Goal: Task Accomplishment & Management: Complete application form

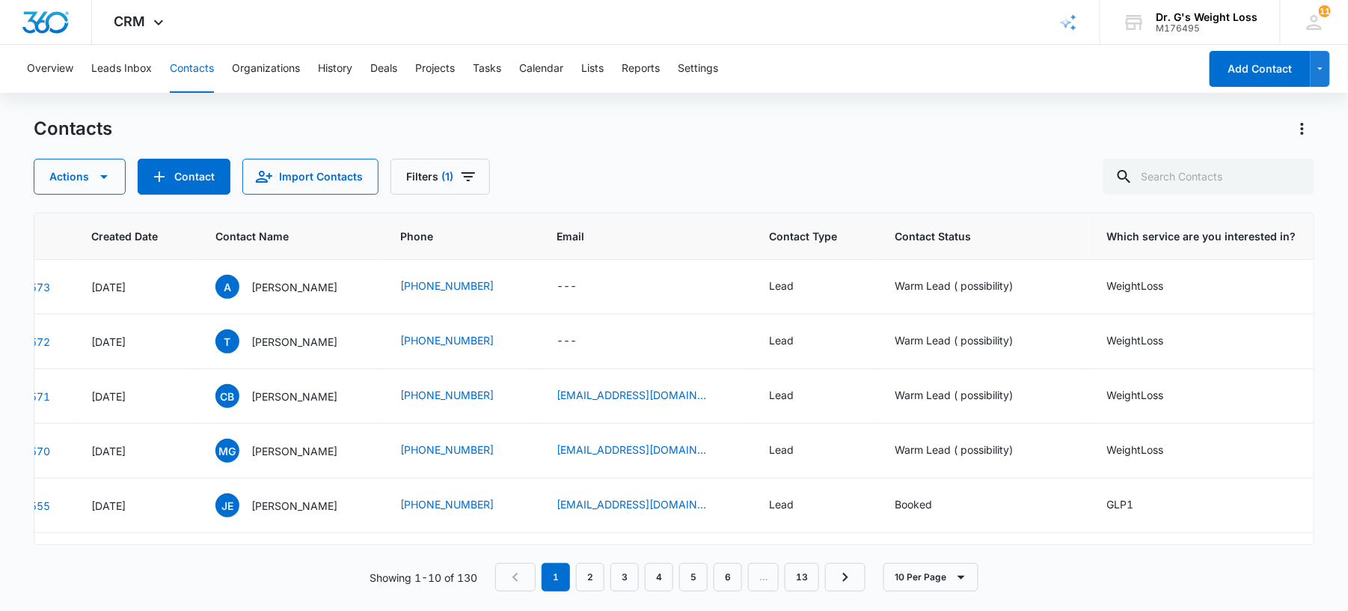
scroll to position [0, 31]
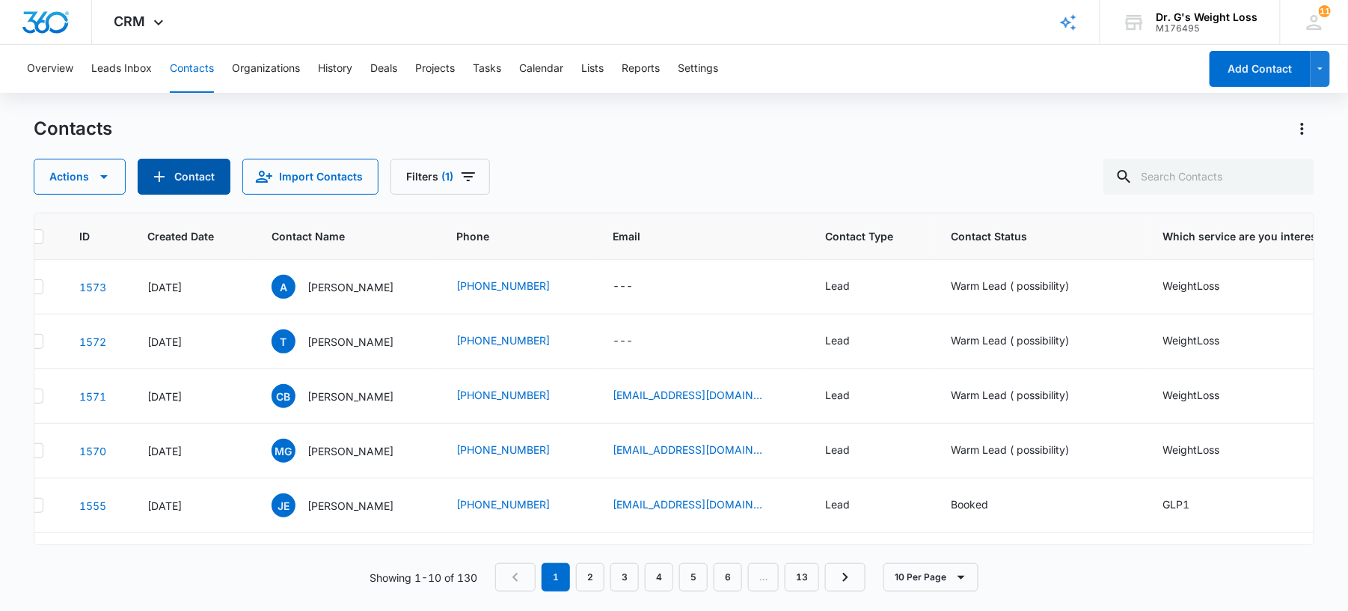
click at [165, 168] on icon "Add Contact" at bounding box center [159, 177] width 18 height 18
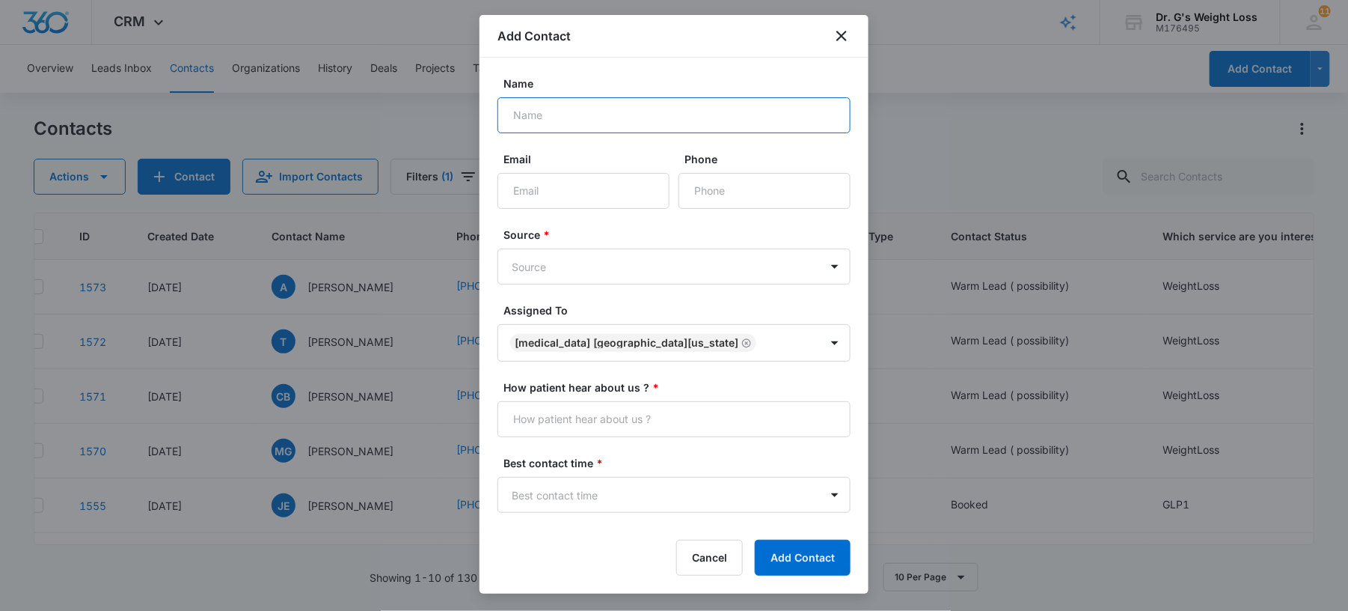
paste input "12393840737"
type input "12393840737"
drag, startPoint x: 524, startPoint y: 117, endPoint x: 385, endPoint y: 129, distance: 139.7
click at [385, 129] on body "CRM Apps Forms CRM Email Files Brand AI Assistant Review & Import Brand Profile…" at bounding box center [674, 305] width 1348 height 611
paste input "[PERSON_NAME] Business"
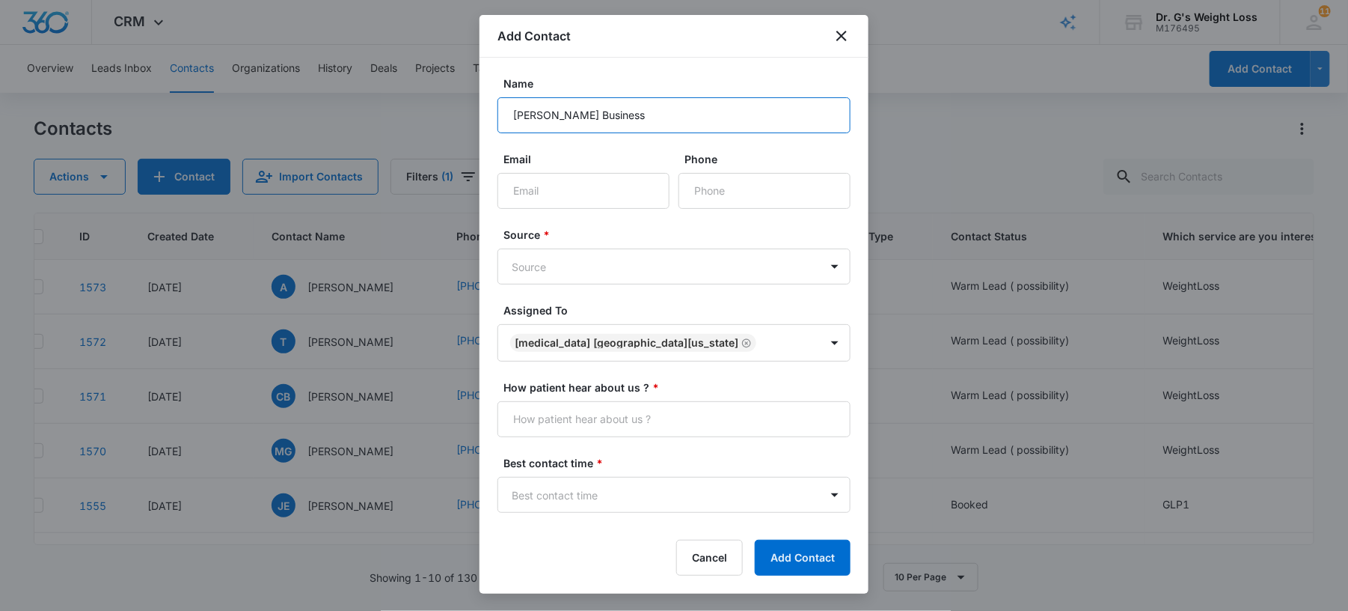
type input "[PERSON_NAME] Business"
drag, startPoint x: 687, startPoint y: 192, endPoint x: 687, endPoint y: 183, distance: 9.0
paste input "[PHONE_NUMBER]"
type input "[PHONE_NUMBER]"
click at [652, 268] on body "CRM Apps Forms CRM Email Files Brand AI Assistant Review & Import Brand Profile…" at bounding box center [674, 305] width 1348 height 611
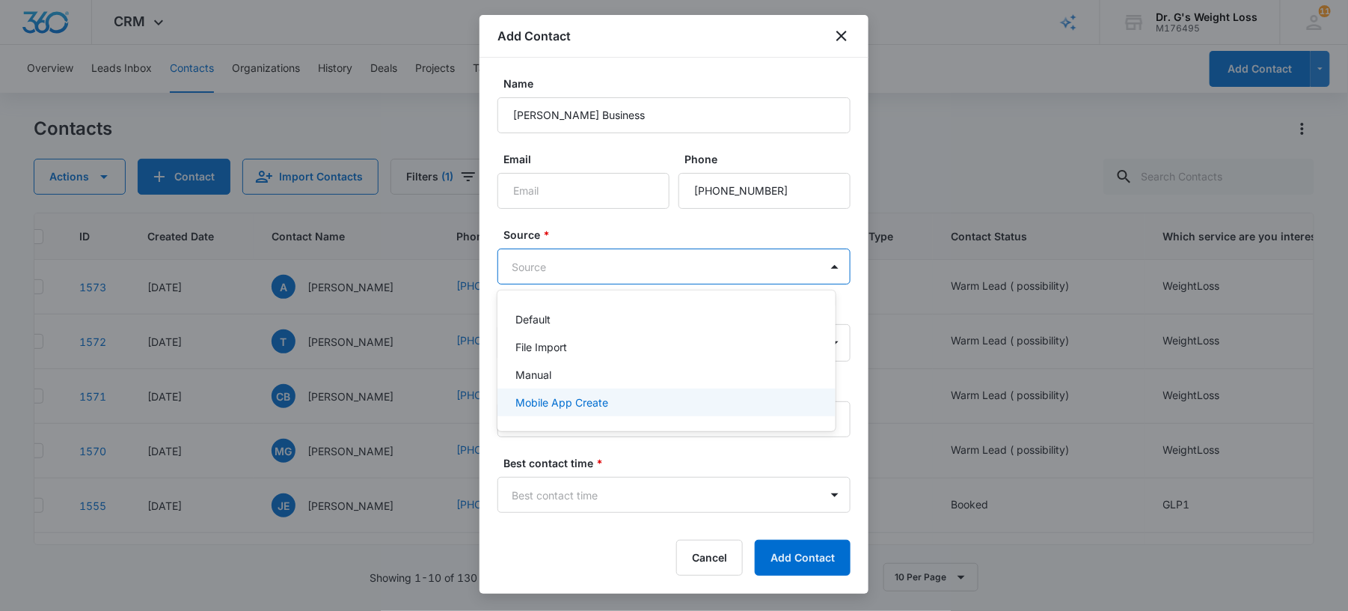
click at [527, 406] on p "Mobile App Create" at bounding box center [562, 402] width 93 height 16
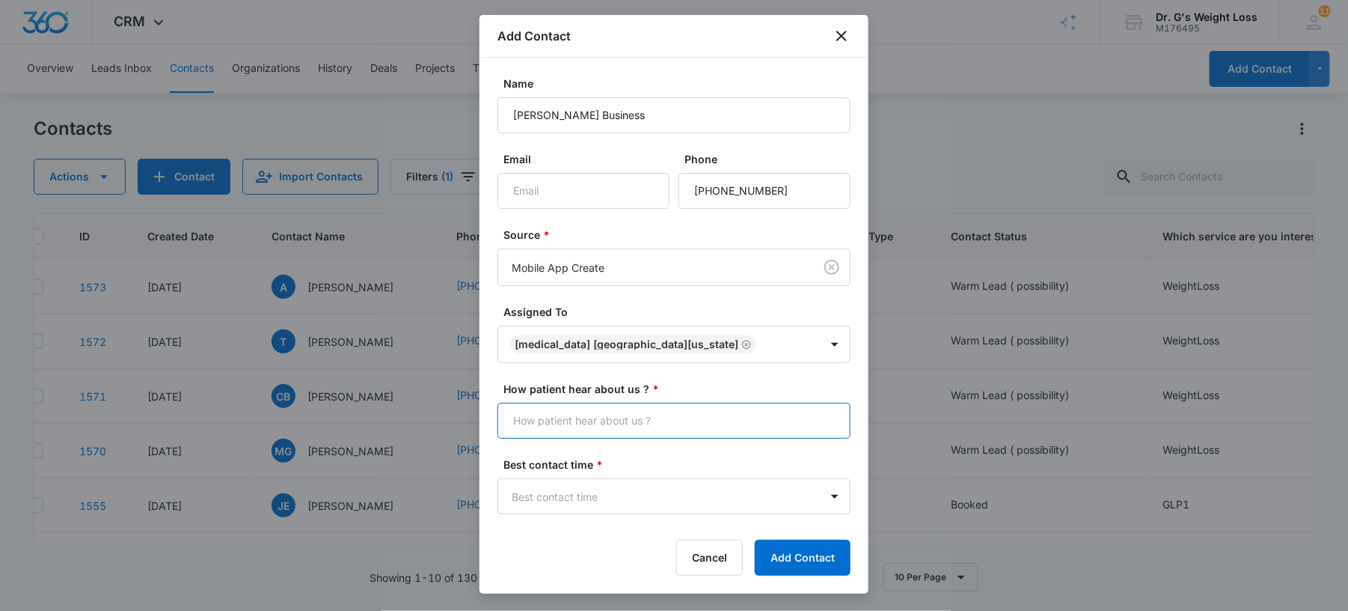
click at [745, 435] on input "How patient hear about us ? *" at bounding box center [674, 421] width 353 height 36
type input "Many Chat"
click at [584, 498] on body "CRM Apps Forms CRM Email Files Brand AI Assistant Review & Import Brand Profile…" at bounding box center [674, 305] width 1348 height 611
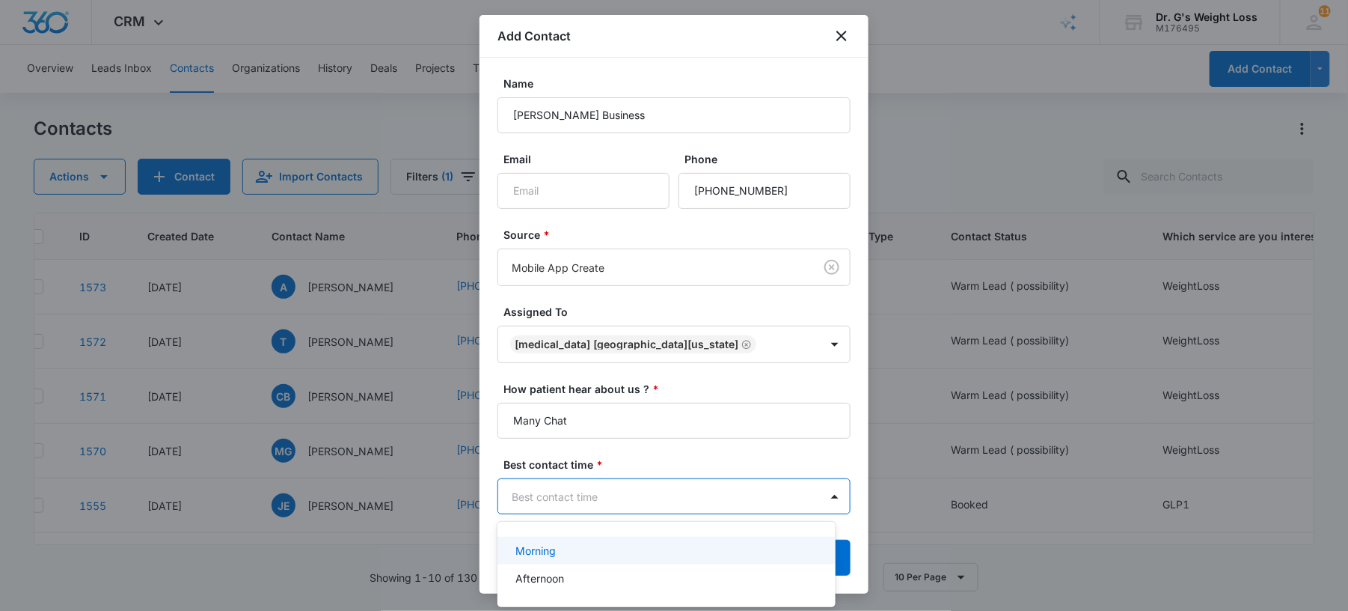
click at [560, 560] on div "Morning" at bounding box center [667, 550] width 338 height 28
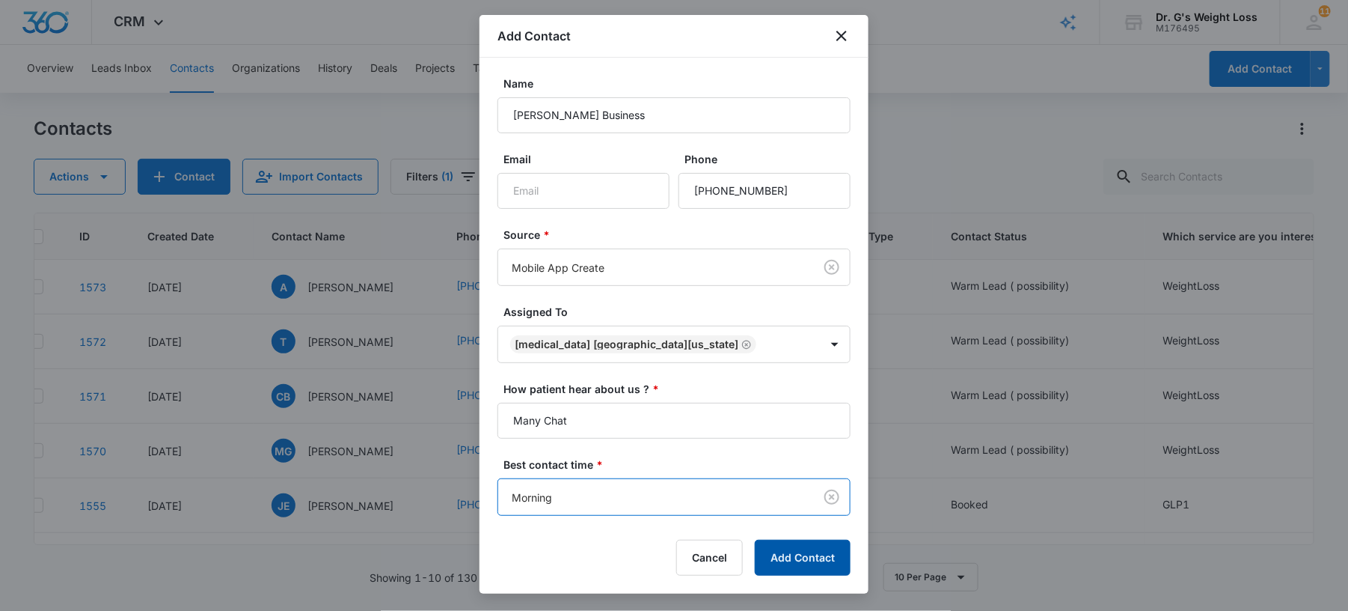
click at [817, 564] on button "Add Contact" at bounding box center [803, 557] width 96 height 36
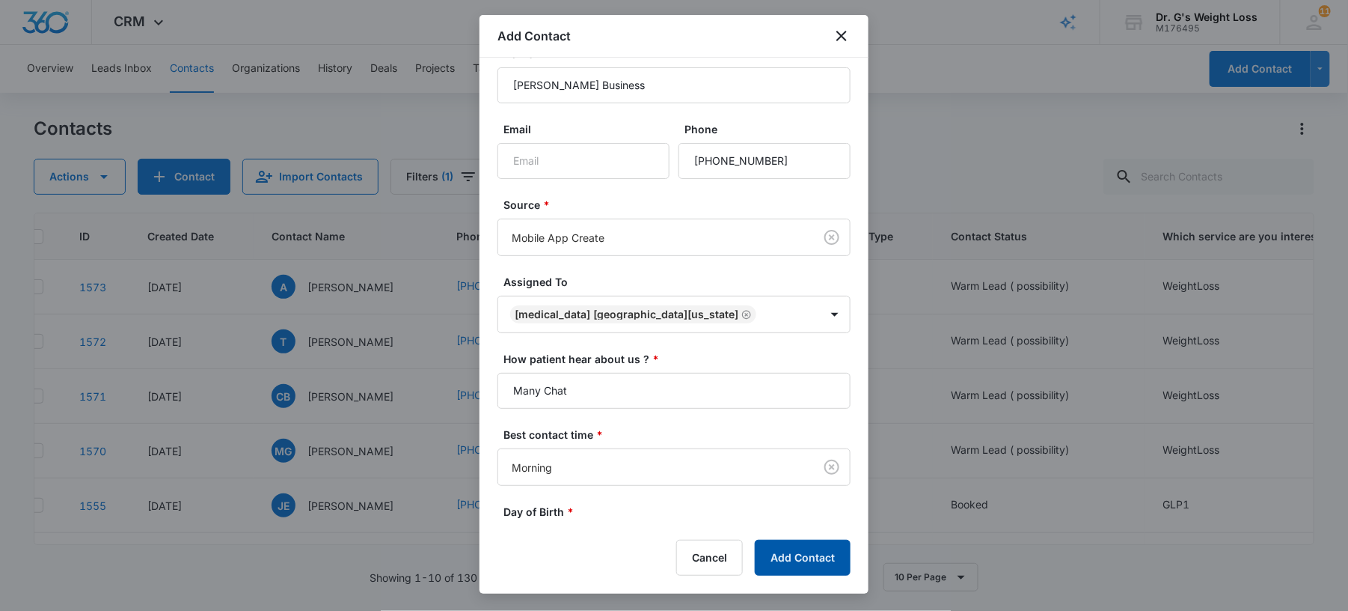
scroll to position [234, 0]
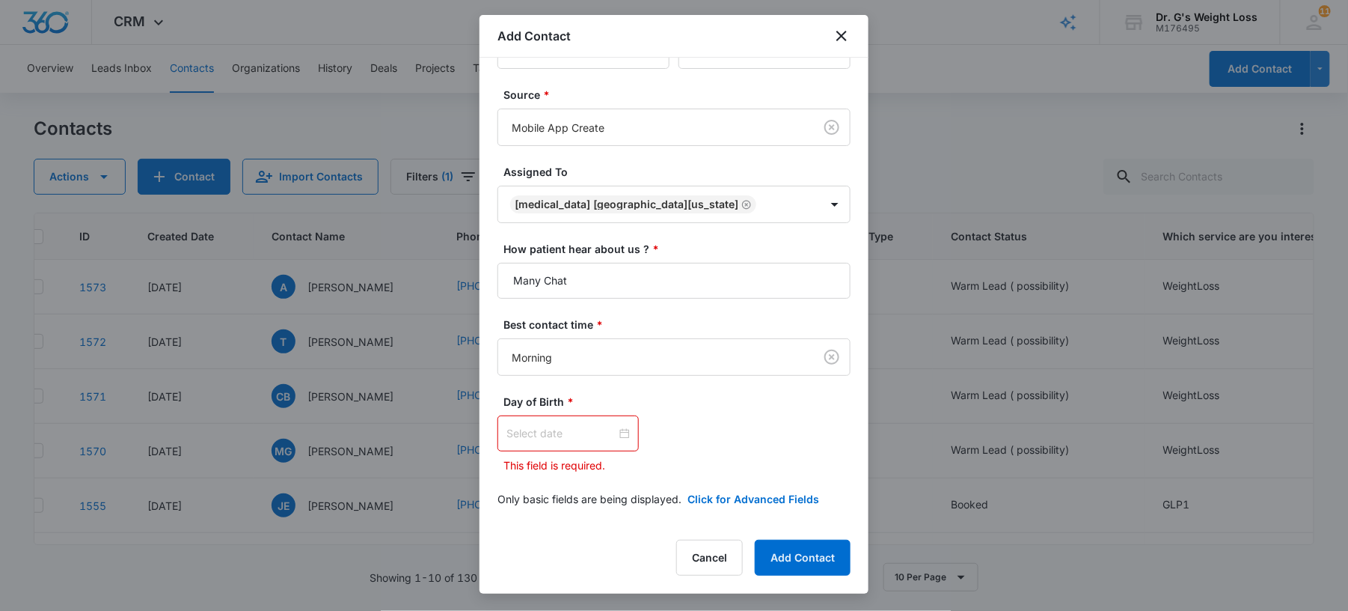
click at [620, 435] on div at bounding box center [568, 433] width 123 height 16
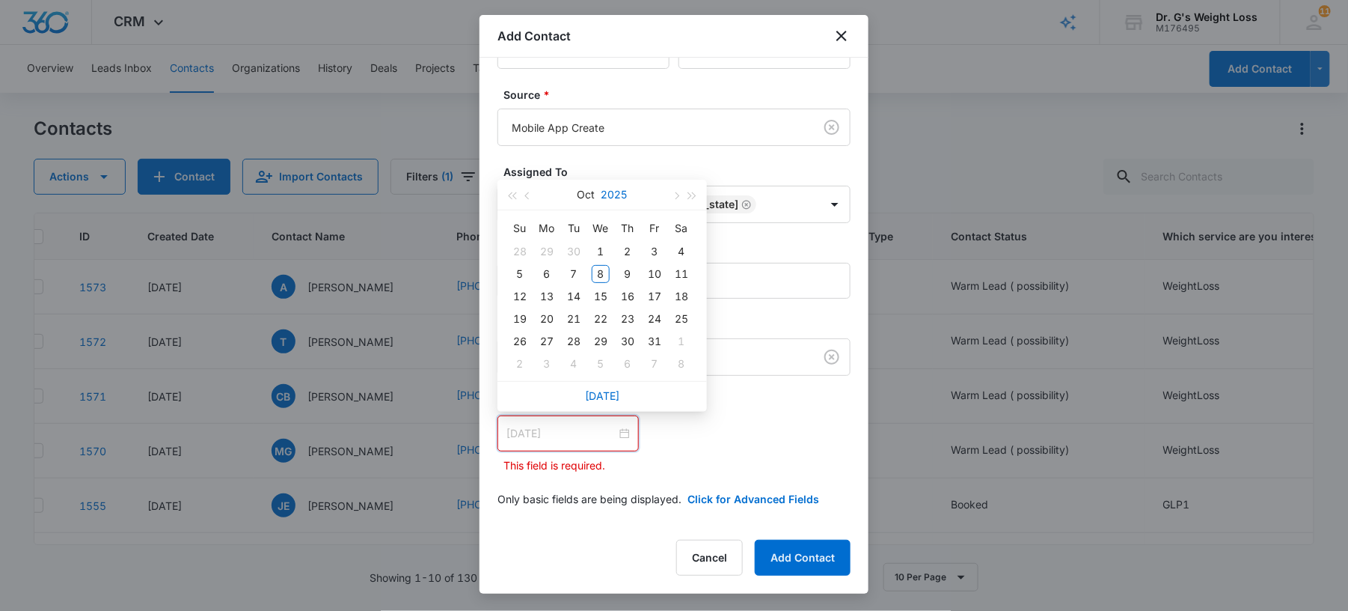
type input "[DATE]"
click at [602, 186] on button "2025" at bounding box center [615, 195] width 26 height 30
type input "[DATE]"
click at [509, 202] on button "button" at bounding box center [512, 198] width 16 height 30
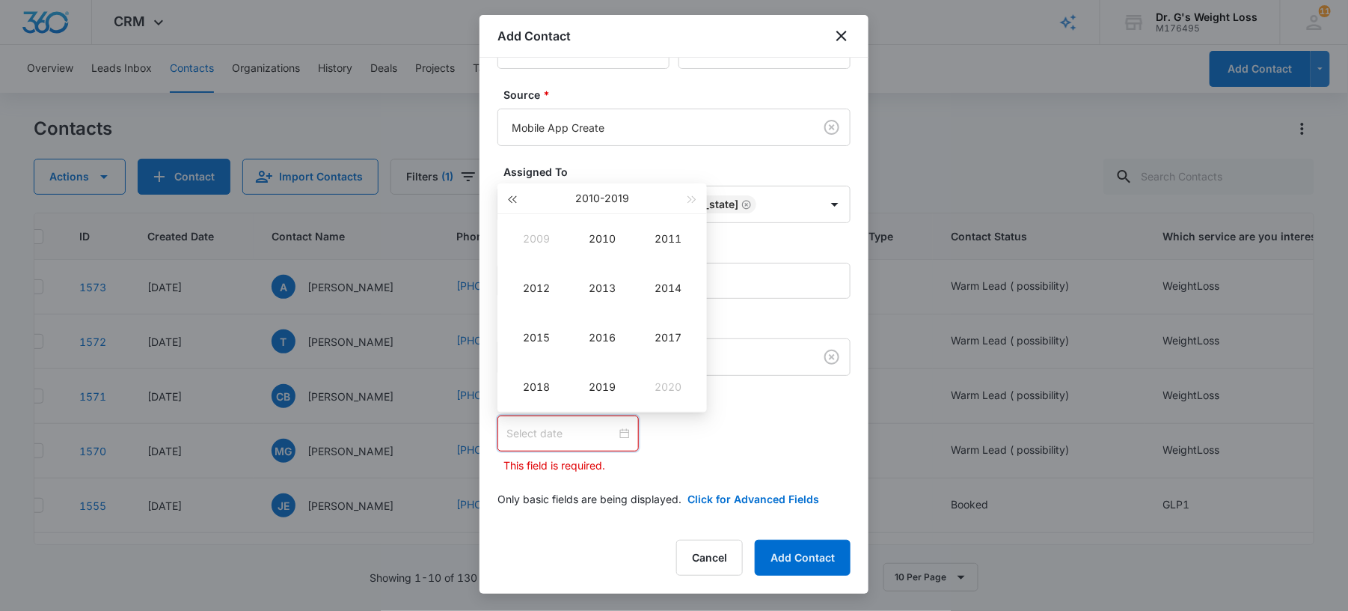
click at [509, 202] on button "button" at bounding box center [512, 198] width 16 height 30
click at [602, 297] on td "1983" at bounding box center [602, 287] width 66 height 49
type input "[DATE]"
click at [533, 240] on div "Jan" at bounding box center [536, 239] width 45 height 18
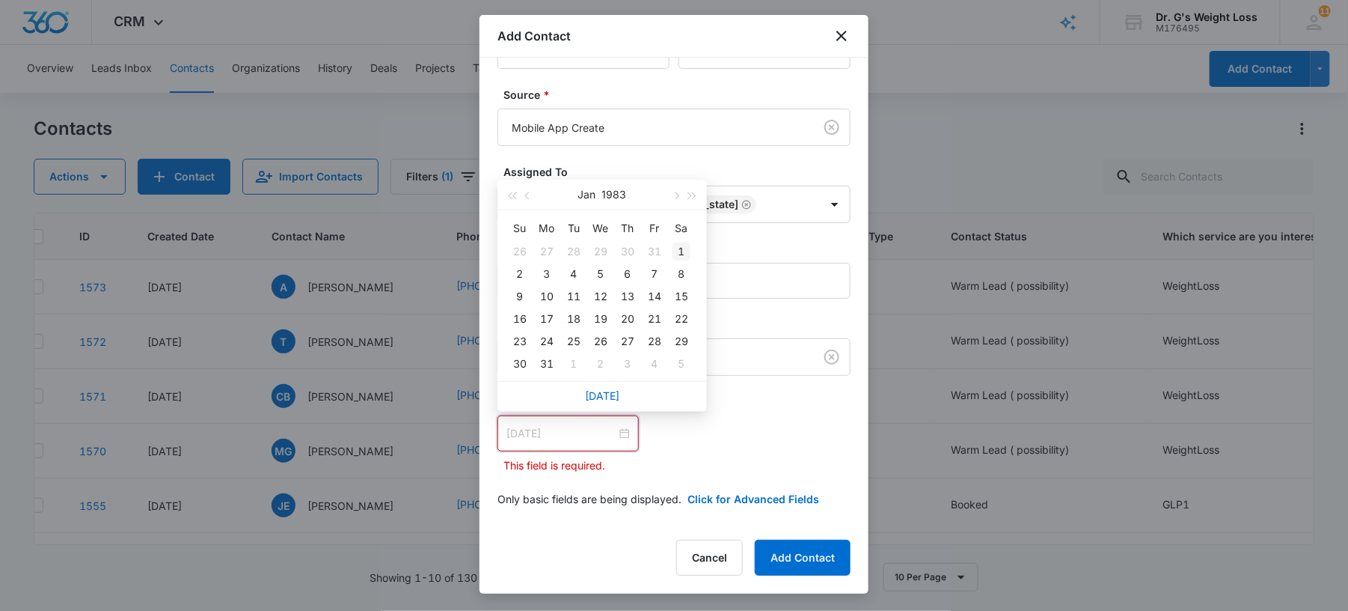
type input "[DATE]"
click at [679, 248] on div "1" at bounding box center [682, 251] width 18 height 18
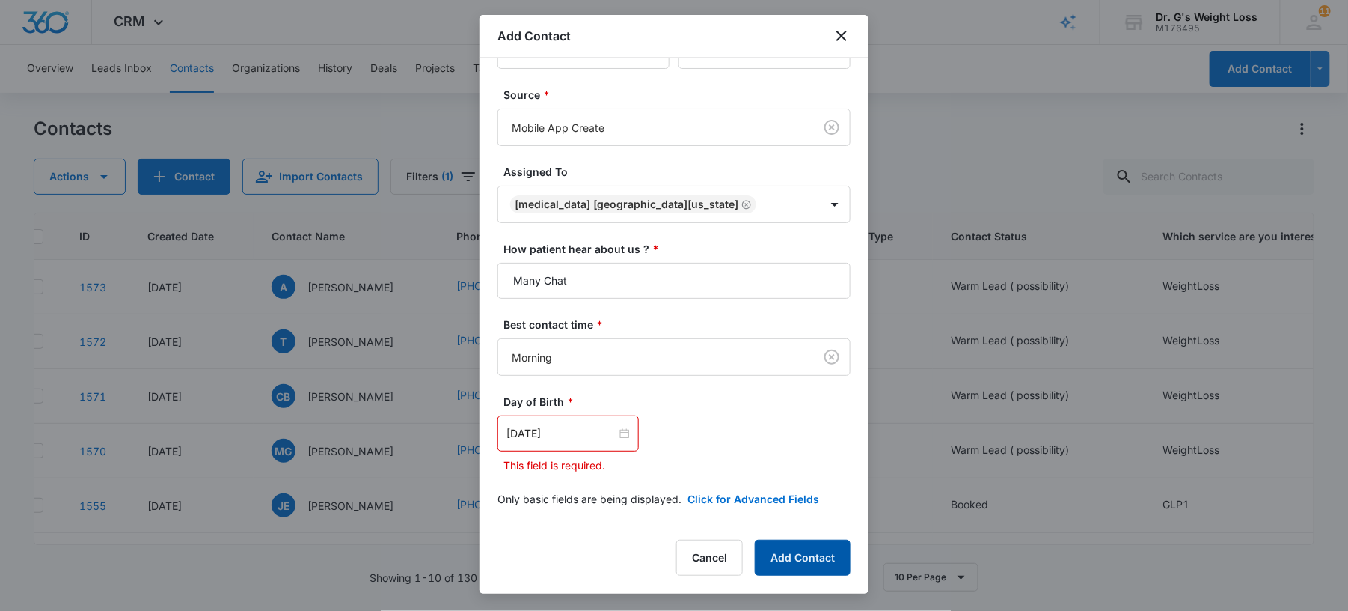
click at [766, 546] on button "Add Contact" at bounding box center [803, 557] width 96 height 36
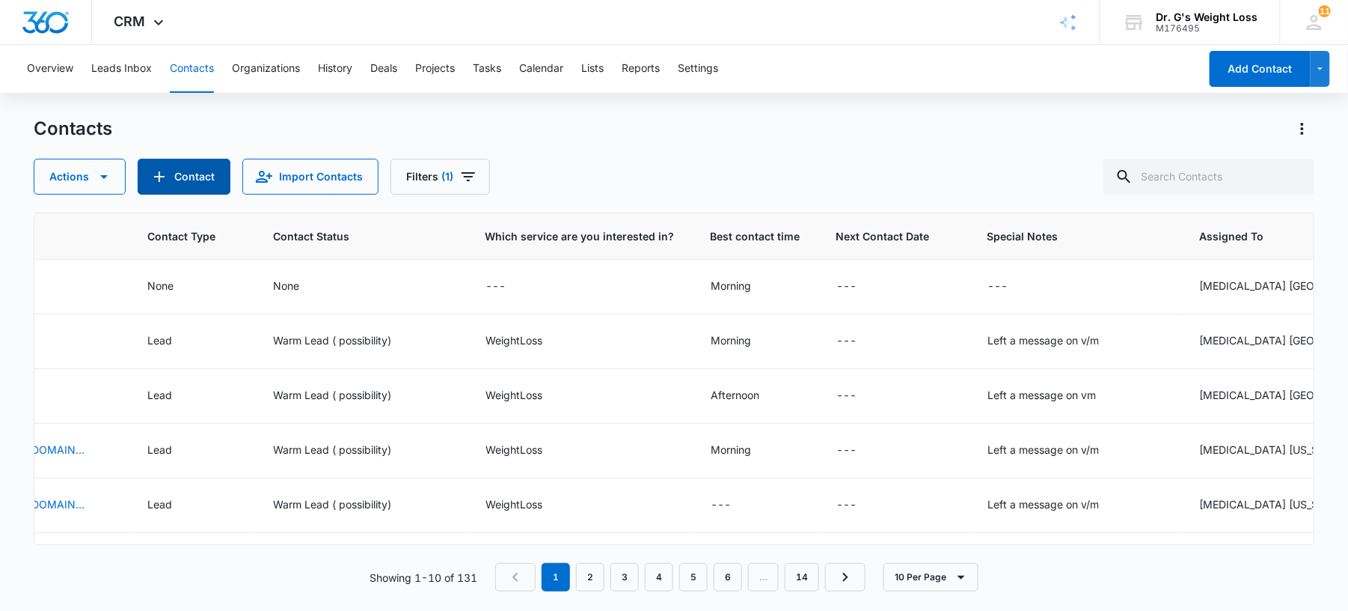
scroll to position [0, 813]
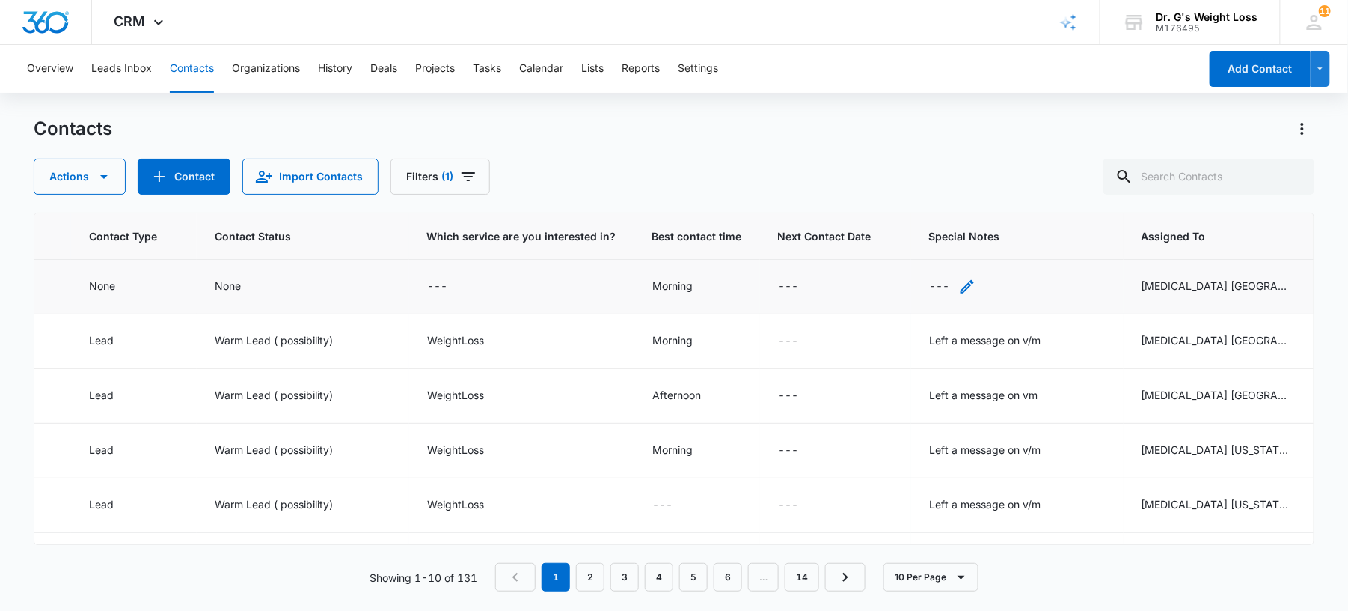
click at [958, 282] on icon "Special Notes - - Select to Edit Field" at bounding box center [967, 287] width 18 height 18
paste textarea "Left a message on v/m"
type textarea "Left a message on v/m"
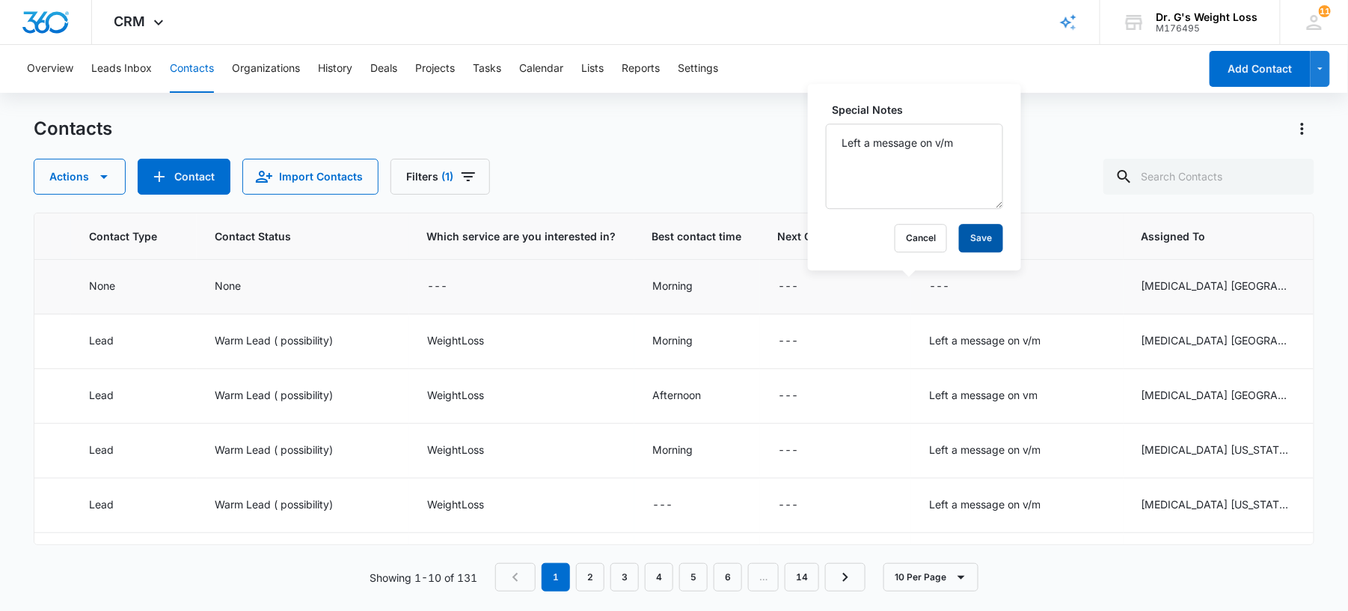
click at [959, 234] on button "Save" at bounding box center [981, 238] width 44 height 28
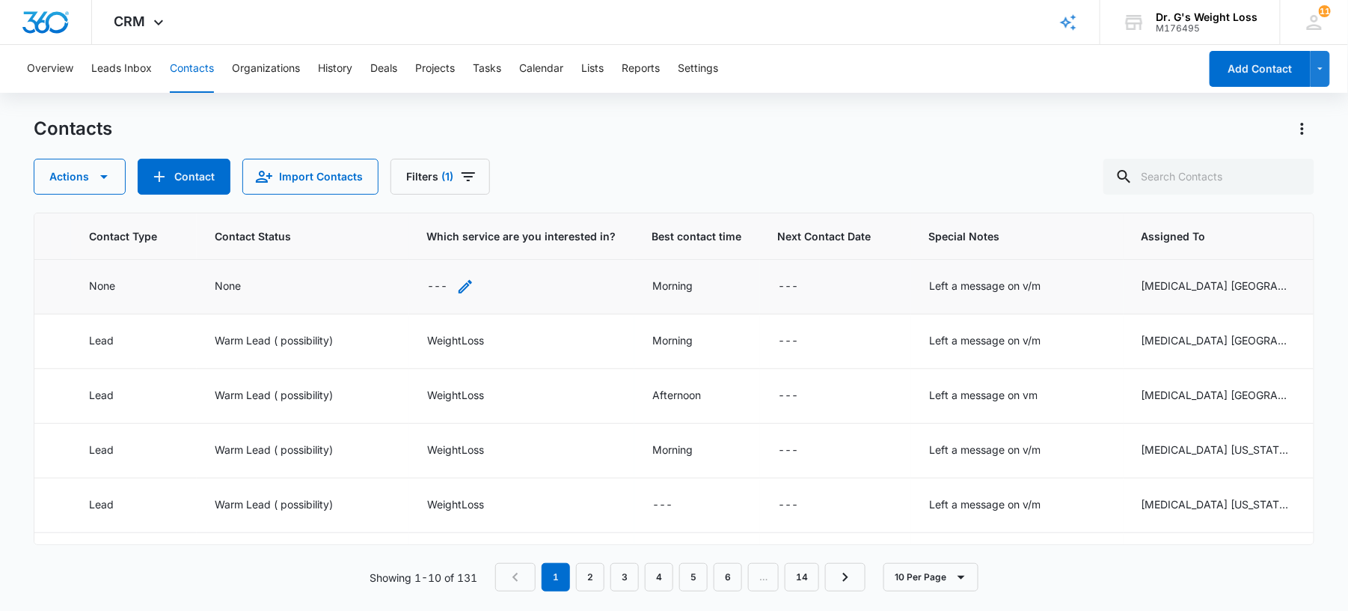
click at [427, 286] on div "---" at bounding box center [437, 287] width 20 height 18
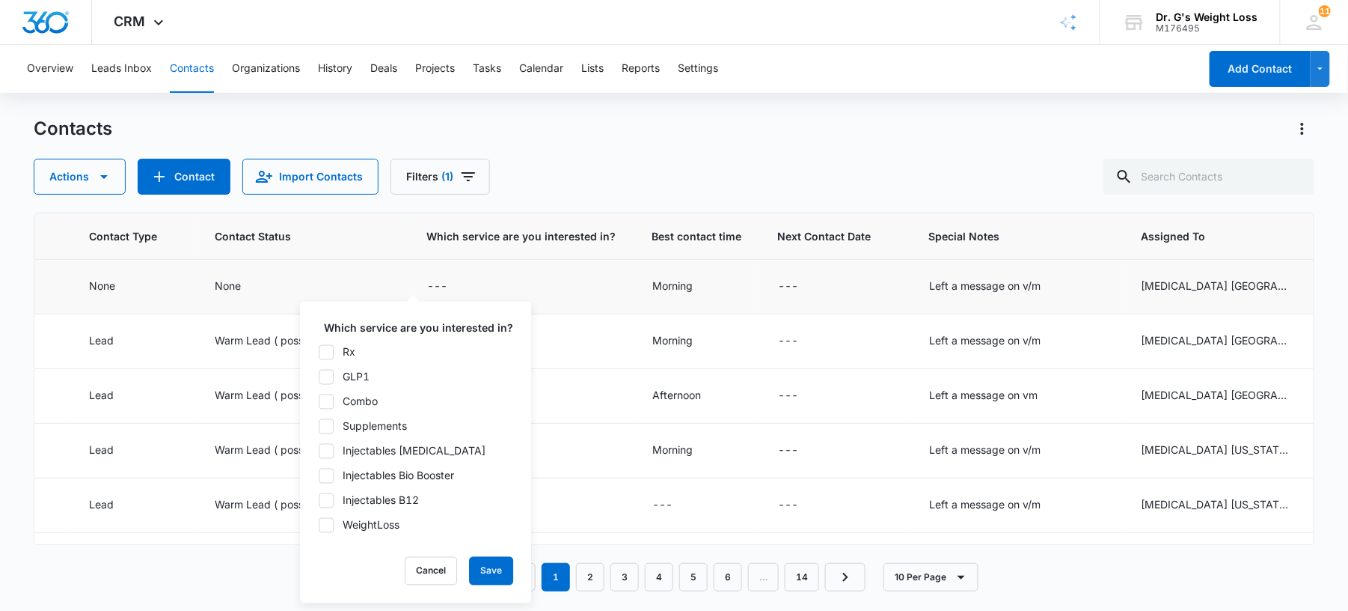
click at [393, 524] on div "WeightLoss" at bounding box center [371, 525] width 57 height 16
click at [319, 524] on input "WeightLoss" at bounding box center [318, 524] width 1 height 1
checkbox input "true"
click at [483, 573] on button "Save" at bounding box center [491, 571] width 44 height 28
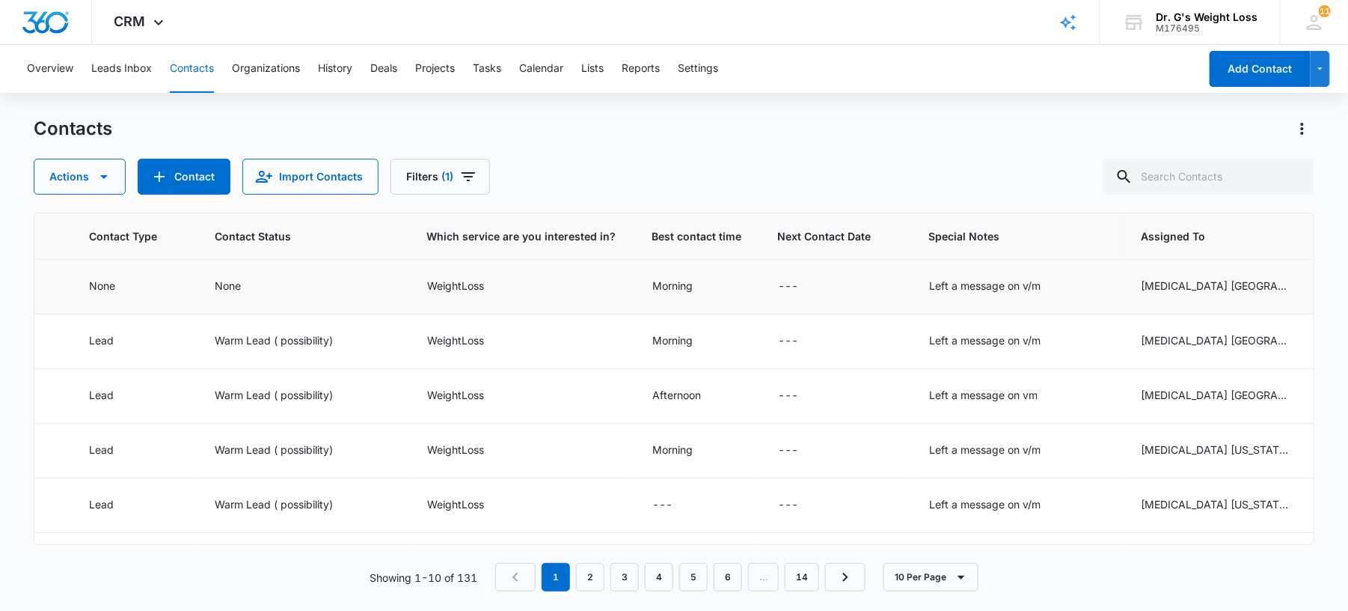
click at [409, 299] on td "WeightLoss" at bounding box center [521, 287] width 225 height 55
click at [427, 286] on div "WeightLoss" at bounding box center [455, 286] width 57 height 16
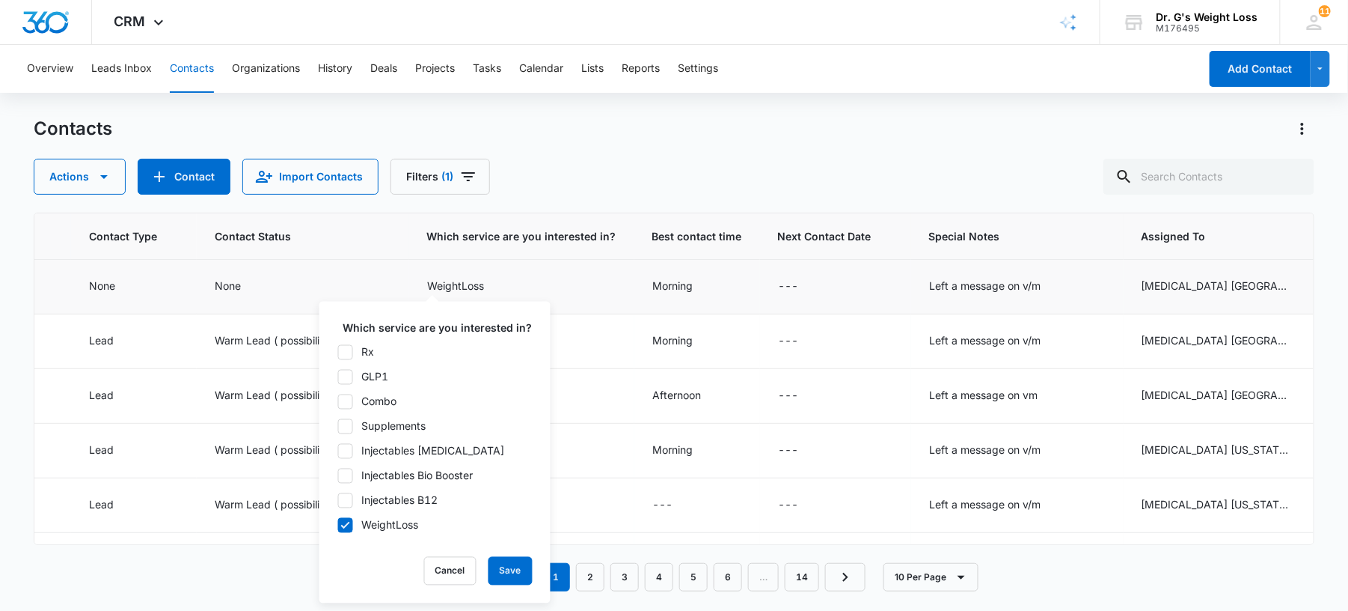
click at [343, 524] on icon at bounding box center [345, 524] width 13 height 13
click at [338, 524] on input "WeightLoss" at bounding box center [337, 524] width 1 height 1
checkbox input "false"
click at [495, 569] on button "Save" at bounding box center [511, 571] width 44 height 28
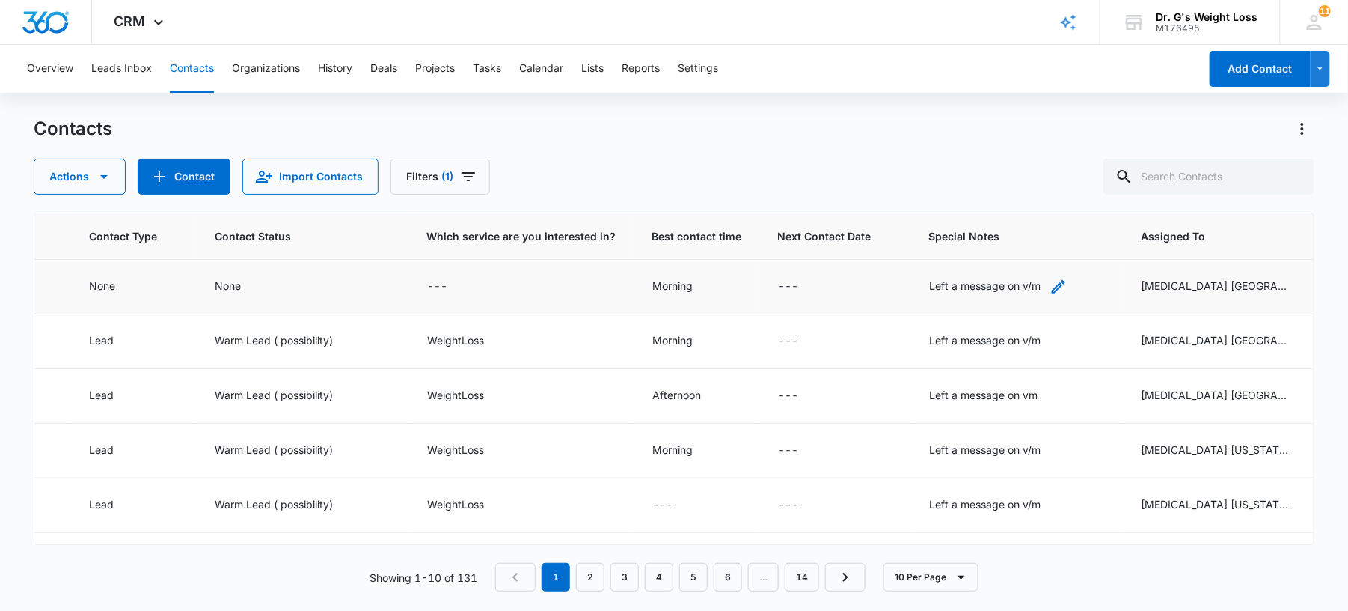
click at [934, 278] on div "Left a message on v/m" at bounding box center [984, 286] width 111 height 16
click at [1025, 135] on textarea "Left a message on v/m" at bounding box center [960, 165] width 177 height 85
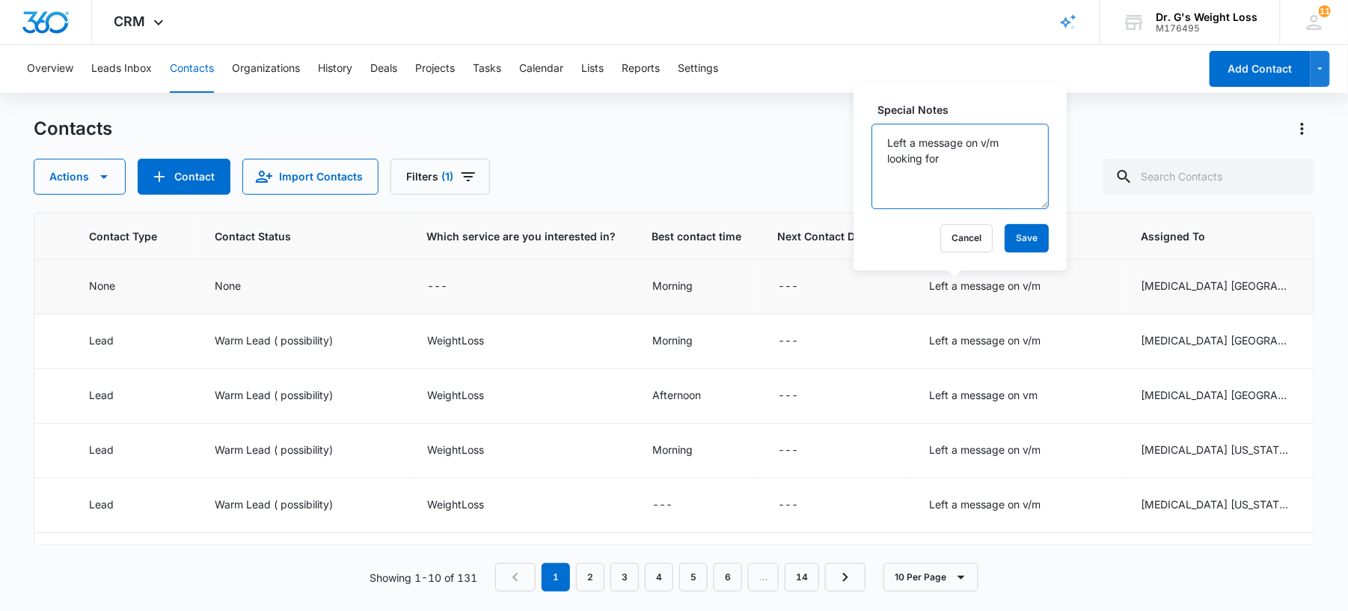
paste textarea "[MEDICAL_DATA]"
type textarea "Left a message on v/m looking for [MEDICAL_DATA]"
click at [1006, 237] on button "Save" at bounding box center [1027, 238] width 44 height 28
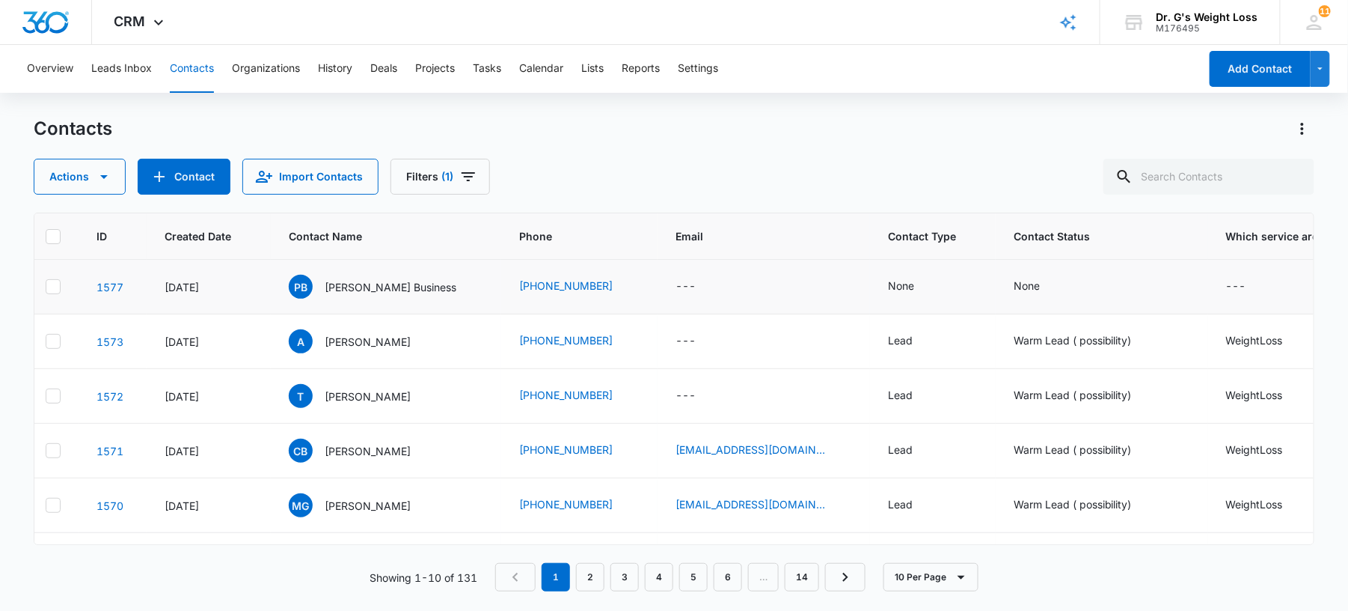
scroll to position [0, 0]
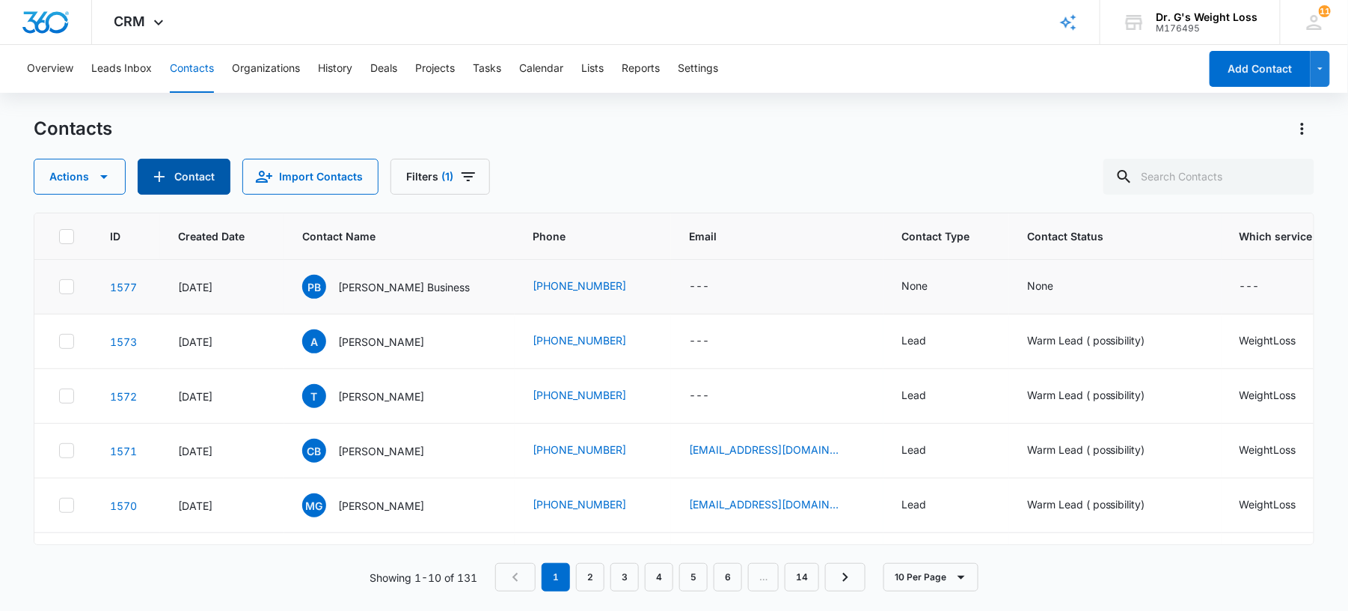
click at [192, 187] on button "Contact" at bounding box center [184, 177] width 93 height 36
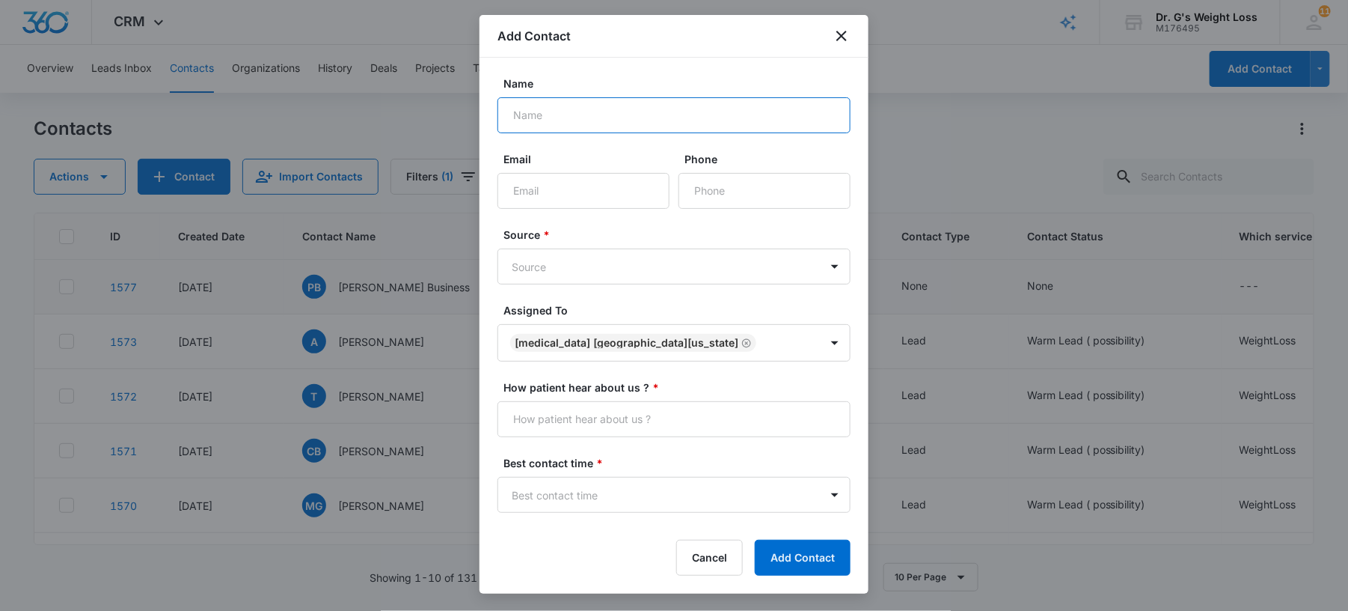
paste input "leonorarango49"
type input "leonorarango49"
paste input "[PHONE_NUMBER]"
type input "[PHONE_NUMBER]"
click at [554, 251] on body "CRM Apps Forms CRM Email Files Brand AI Assistant Review & Import Brand Profile…" at bounding box center [674, 305] width 1348 height 611
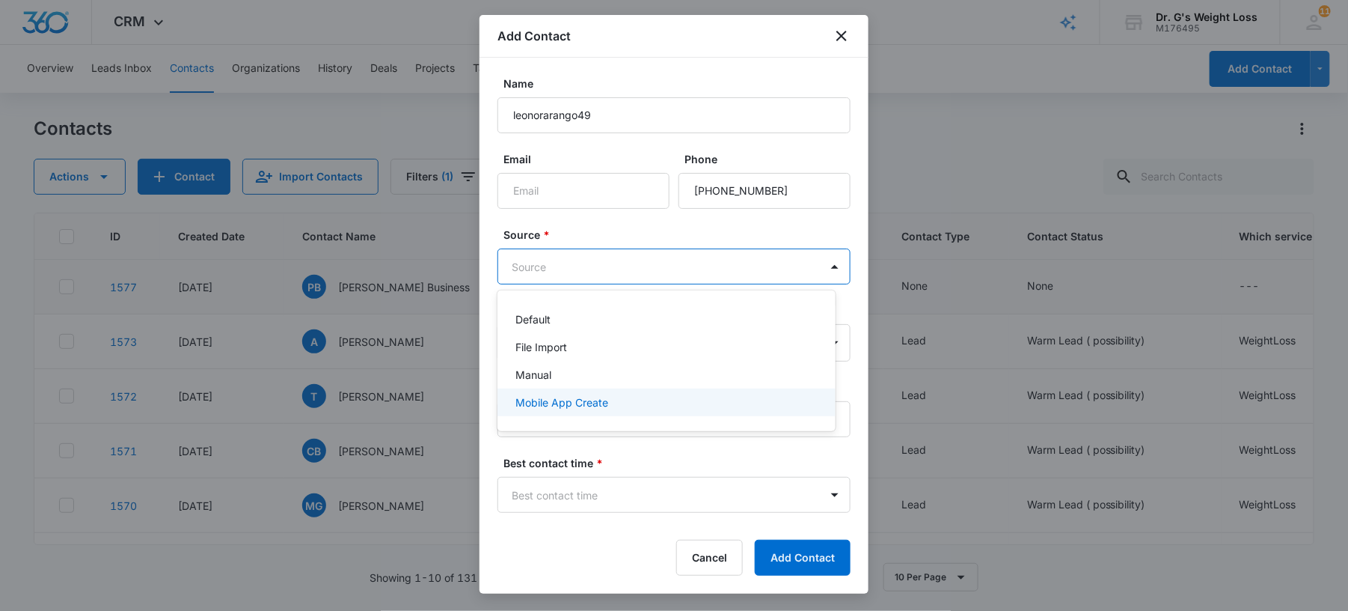
click at [546, 399] on p "Mobile App Create" at bounding box center [562, 402] width 93 height 16
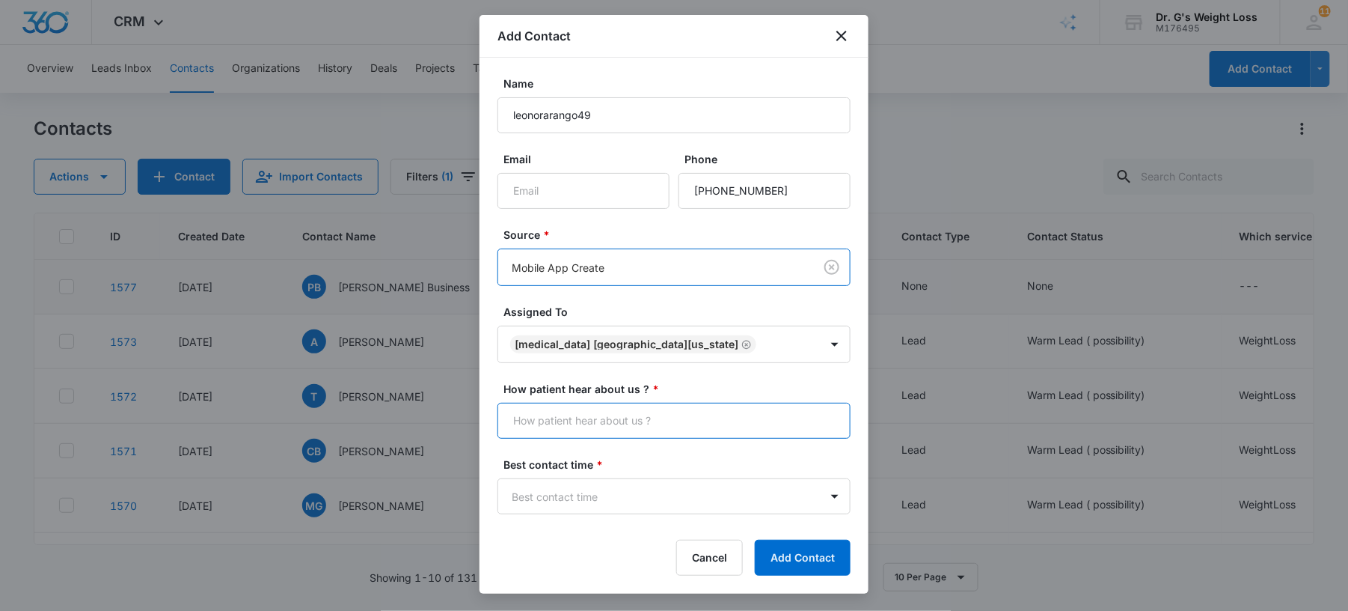
click at [566, 431] on input "How patient hear about us ? *" at bounding box center [674, 421] width 353 height 36
type input "Many Chat"
click at [555, 504] on body "CRM Apps Forms CRM Email Files Brand AI Assistant Review & Import Brand Profile…" at bounding box center [674, 305] width 1348 height 611
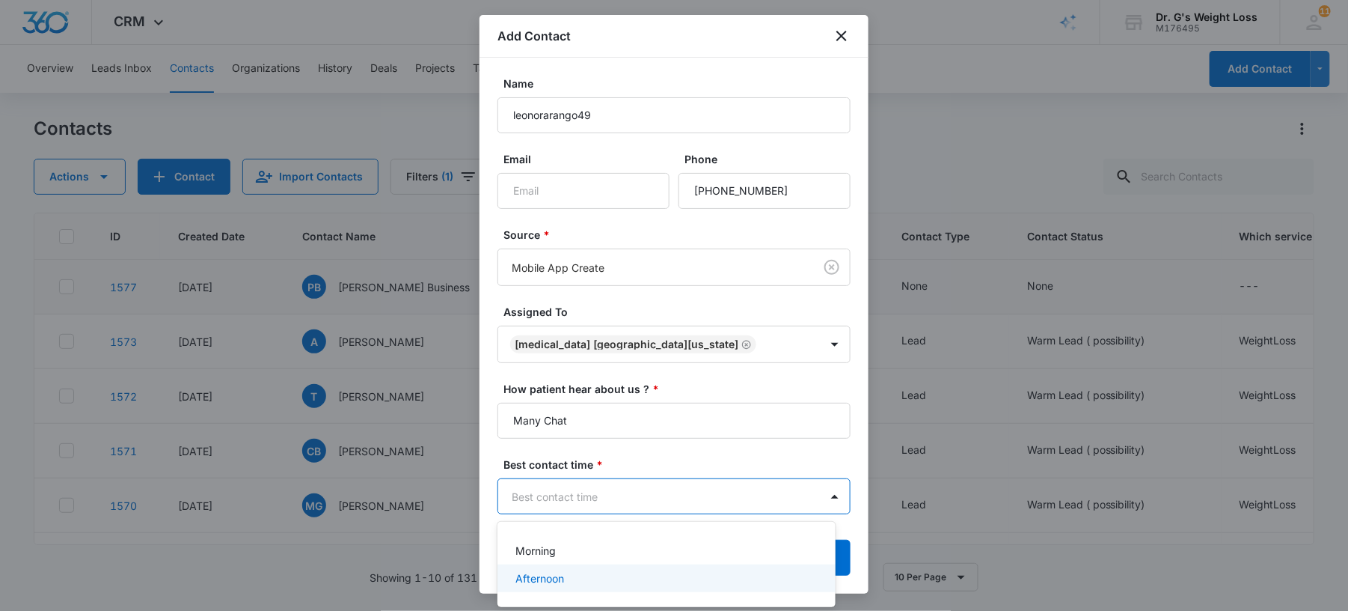
click at [546, 572] on p "Afternoon" at bounding box center [540, 578] width 49 height 16
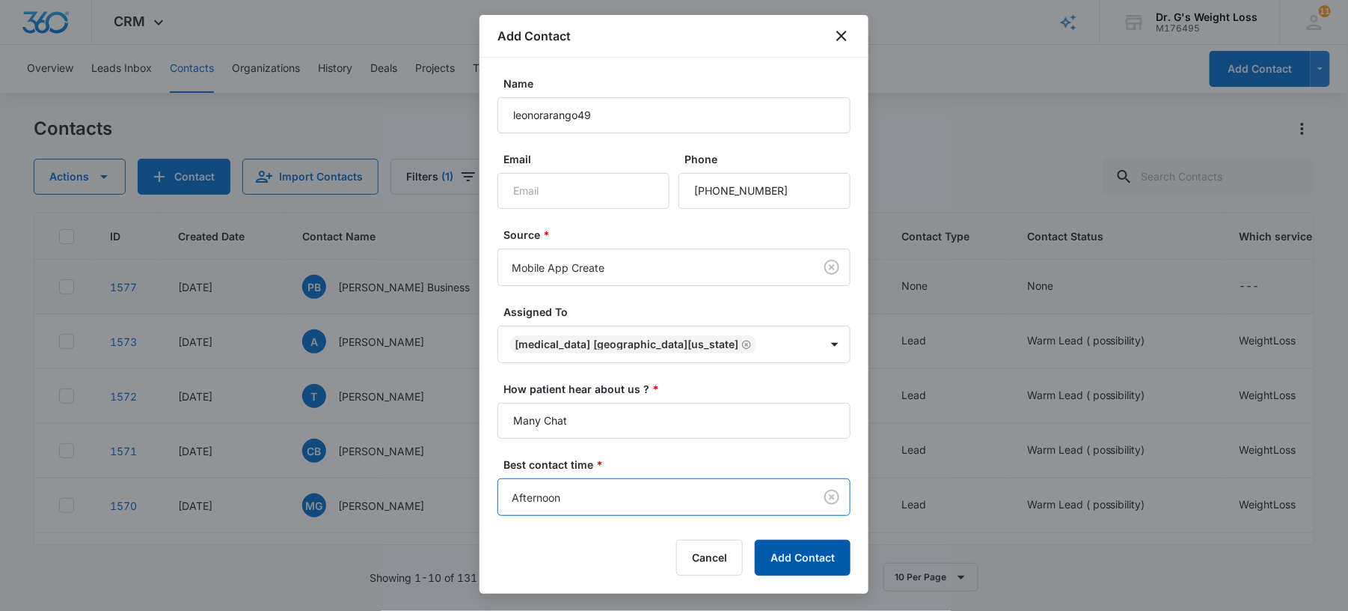
click at [808, 560] on button "Add Contact" at bounding box center [803, 557] width 96 height 36
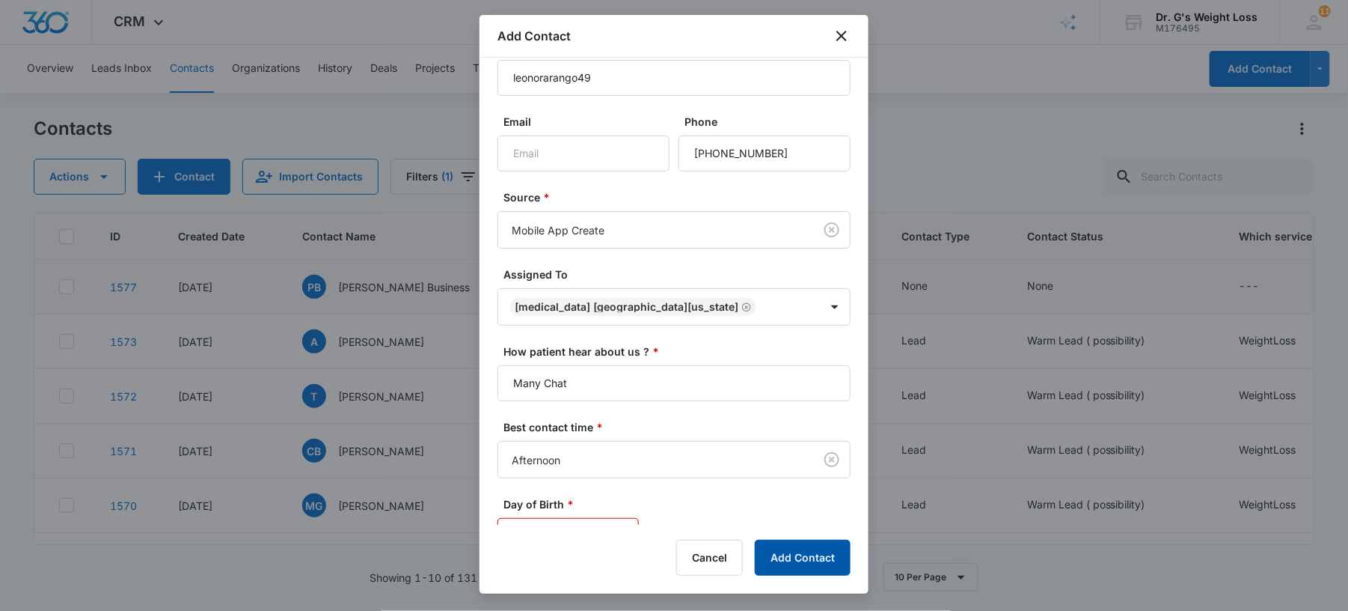
scroll to position [234, 0]
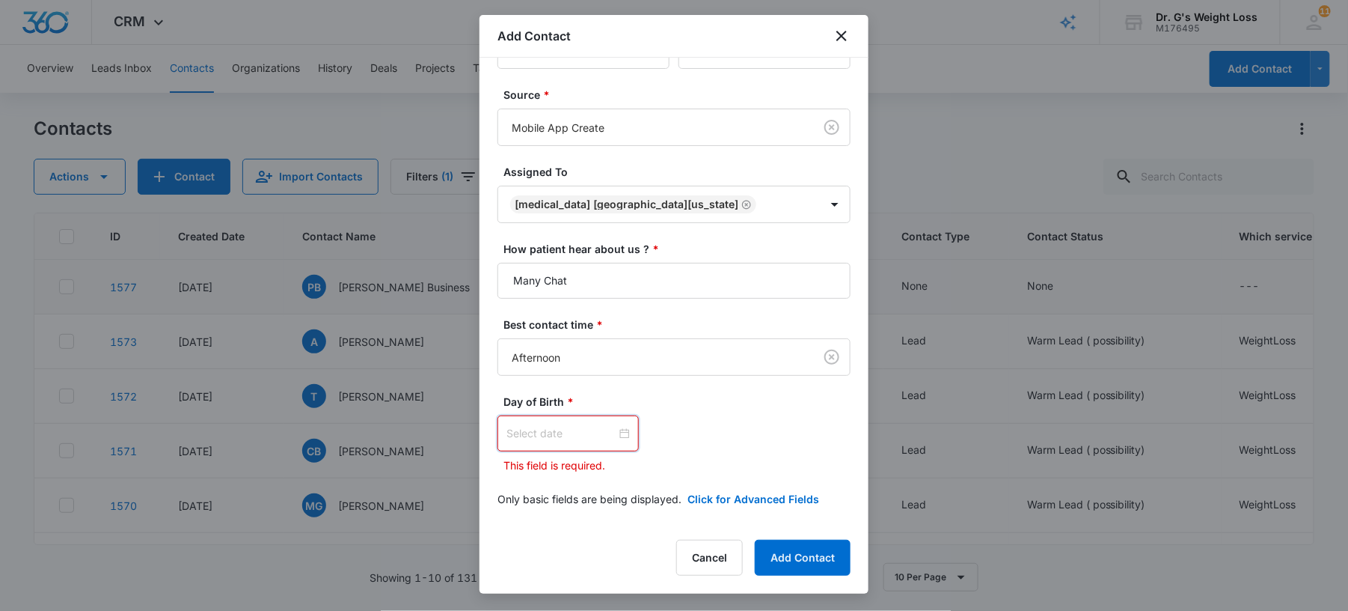
click at [597, 428] on input at bounding box center [562, 433] width 110 height 16
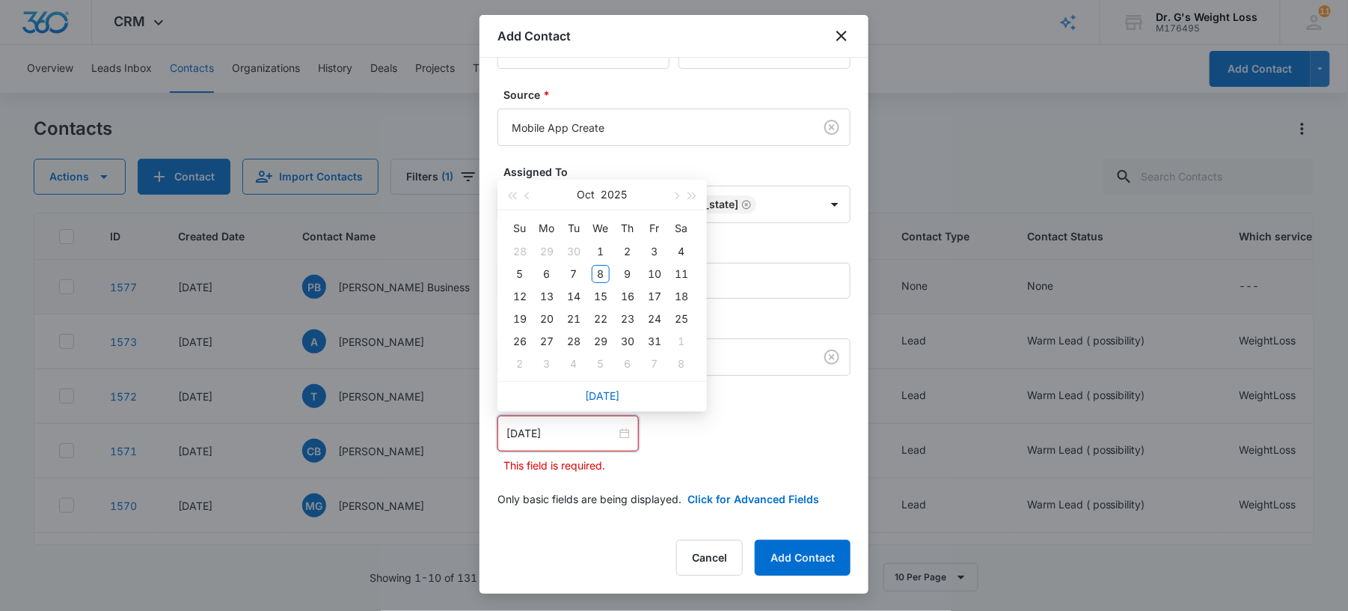
type input "[DATE]"
click at [609, 195] on button "2025" at bounding box center [615, 195] width 26 height 30
click at [507, 192] on button "button" at bounding box center [512, 198] width 16 height 30
click at [507, 196] on button "button" at bounding box center [512, 198] width 16 height 30
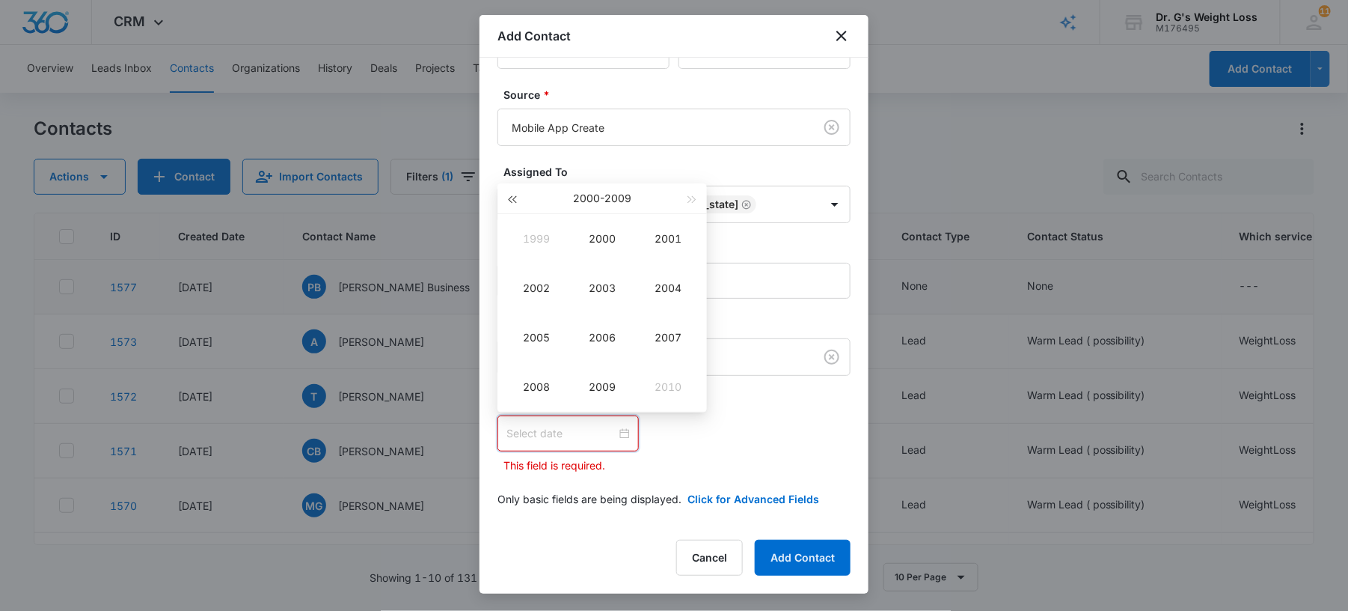
click at [507, 196] on button "button" at bounding box center [512, 198] width 16 height 30
click at [602, 293] on div "1983" at bounding box center [602, 288] width 45 height 18
type input "[DATE]"
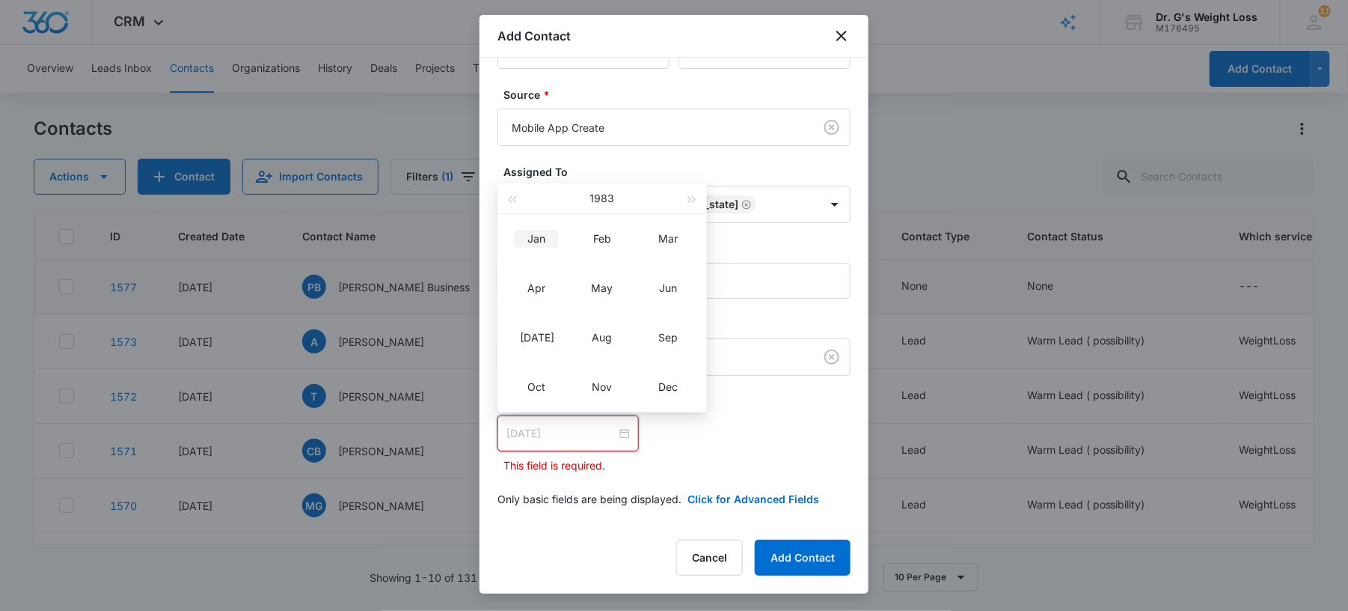
click at [546, 235] on div "Jan" at bounding box center [536, 239] width 45 height 18
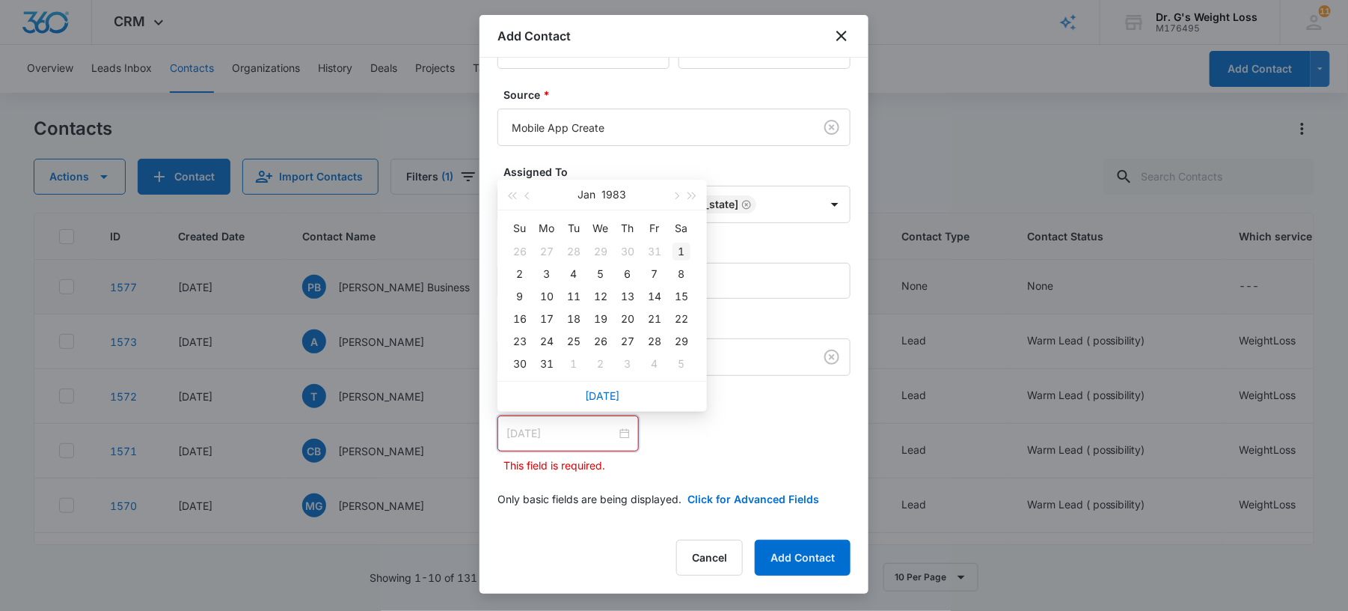
type input "[DATE]"
click at [681, 253] on div "1" at bounding box center [682, 251] width 18 height 18
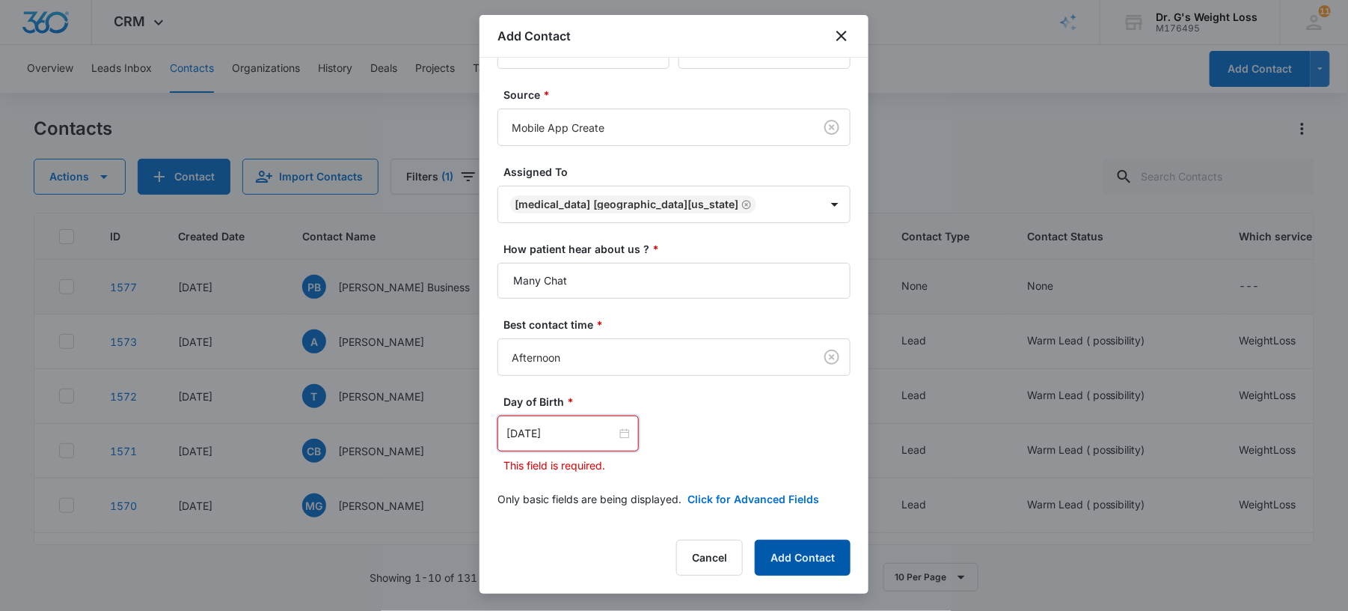
click at [781, 554] on button "Add Contact" at bounding box center [803, 557] width 96 height 36
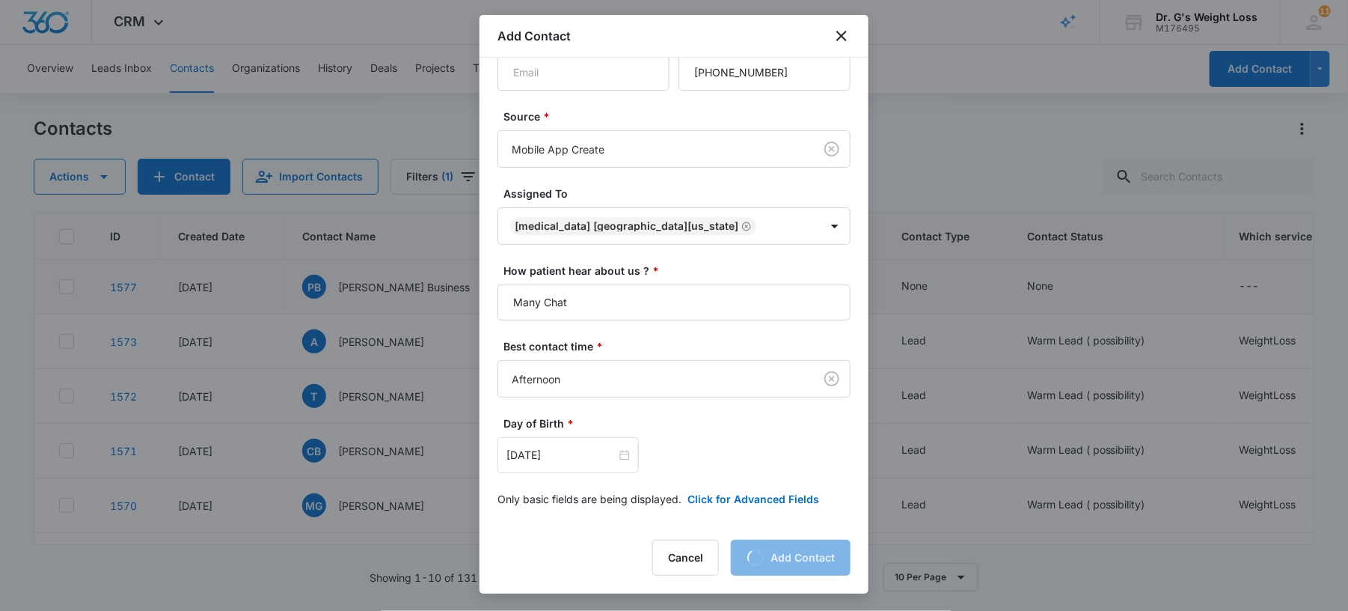
scroll to position [120, 0]
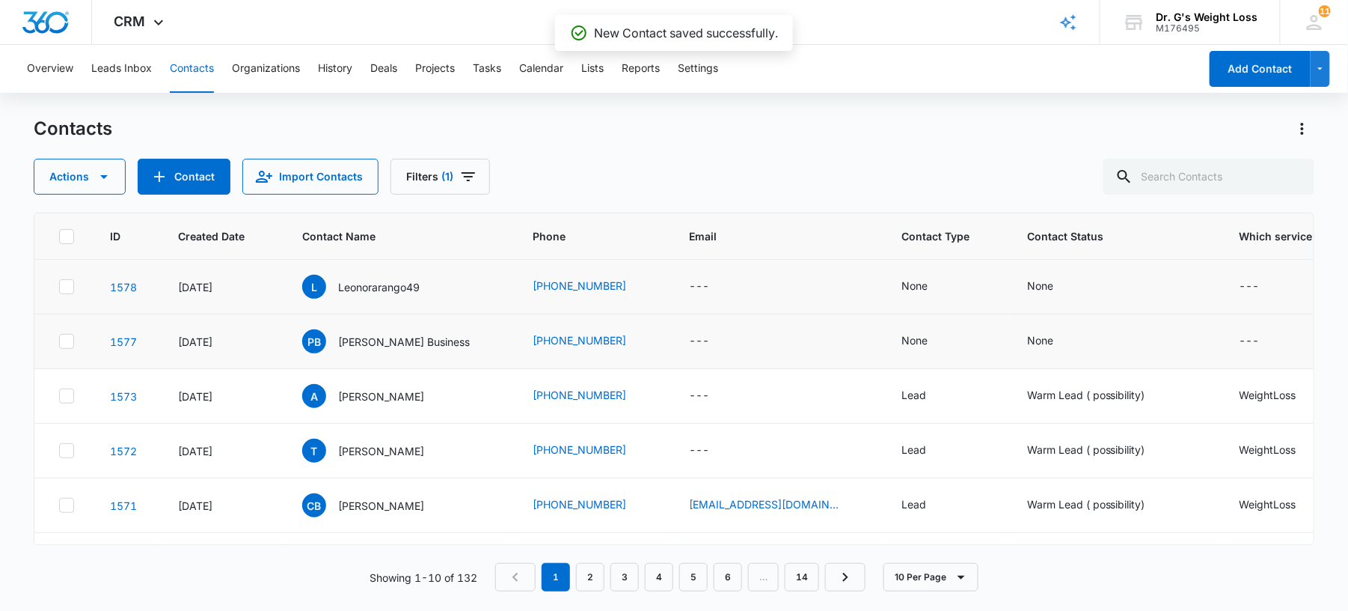
click at [237, 284] on div "[DATE]" at bounding box center [222, 287] width 88 height 16
click at [230, 286] on div "[DATE]" at bounding box center [222, 287] width 88 height 16
click at [195, 290] on div "[DATE]" at bounding box center [222, 287] width 88 height 16
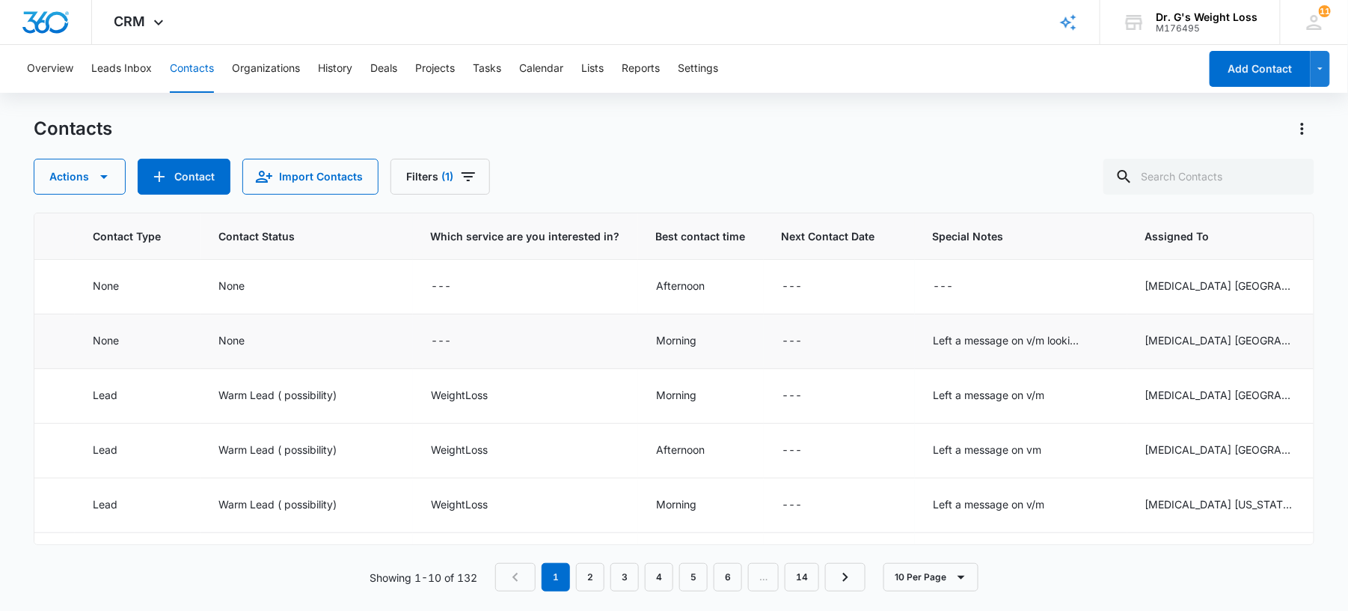
scroll to position [0, 813]
click at [929, 284] on div "---" at bounding box center [939, 287] width 20 height 18
paste textarea "Left a message on v/m"
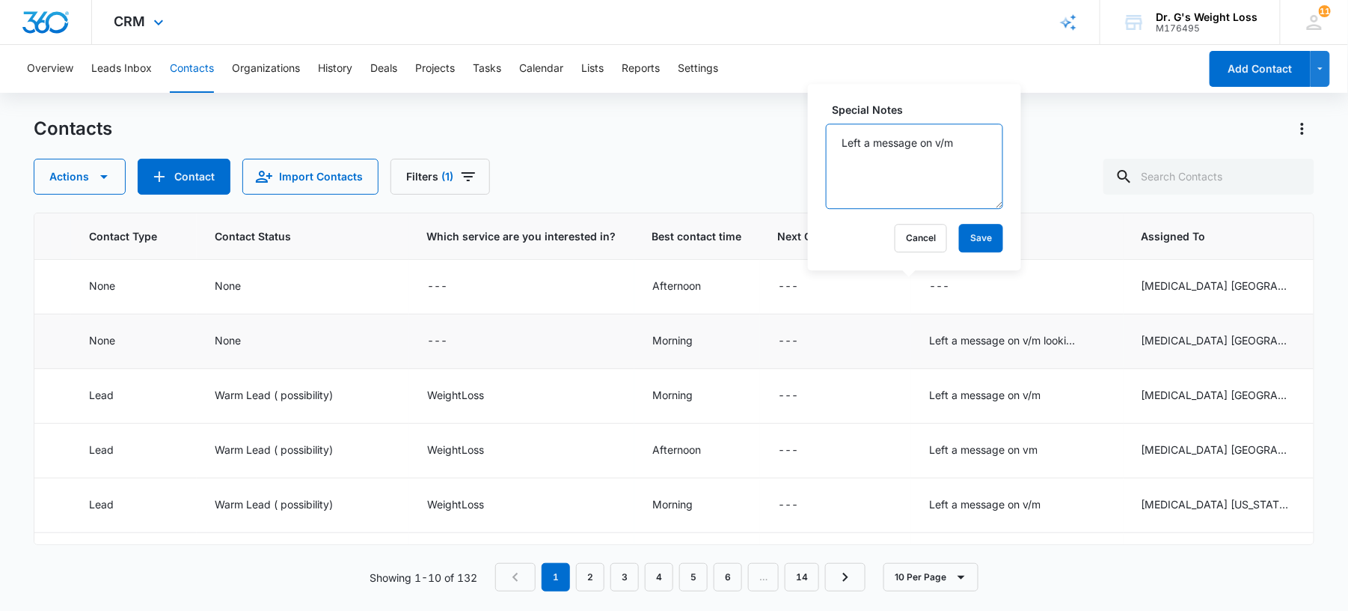
type textarea "Left a message on v/m"
click at [965, 241] on button "Save" at bounding box center [981, 238] width 44 height 28
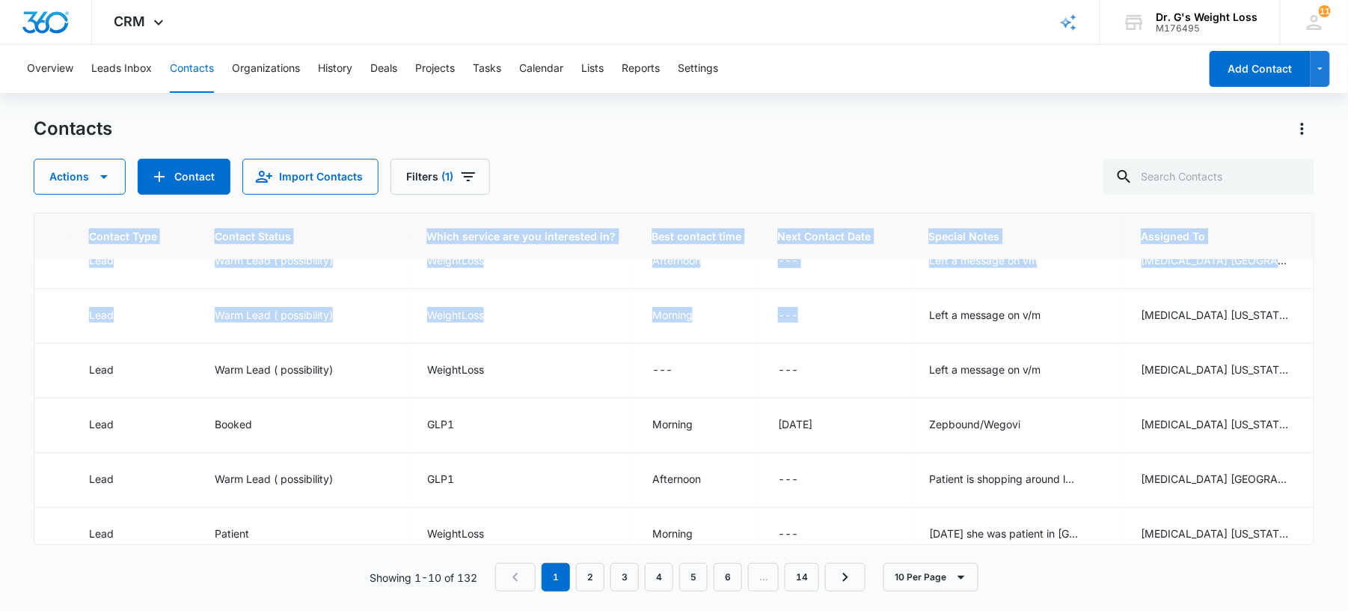
scroll to position [279, 813]
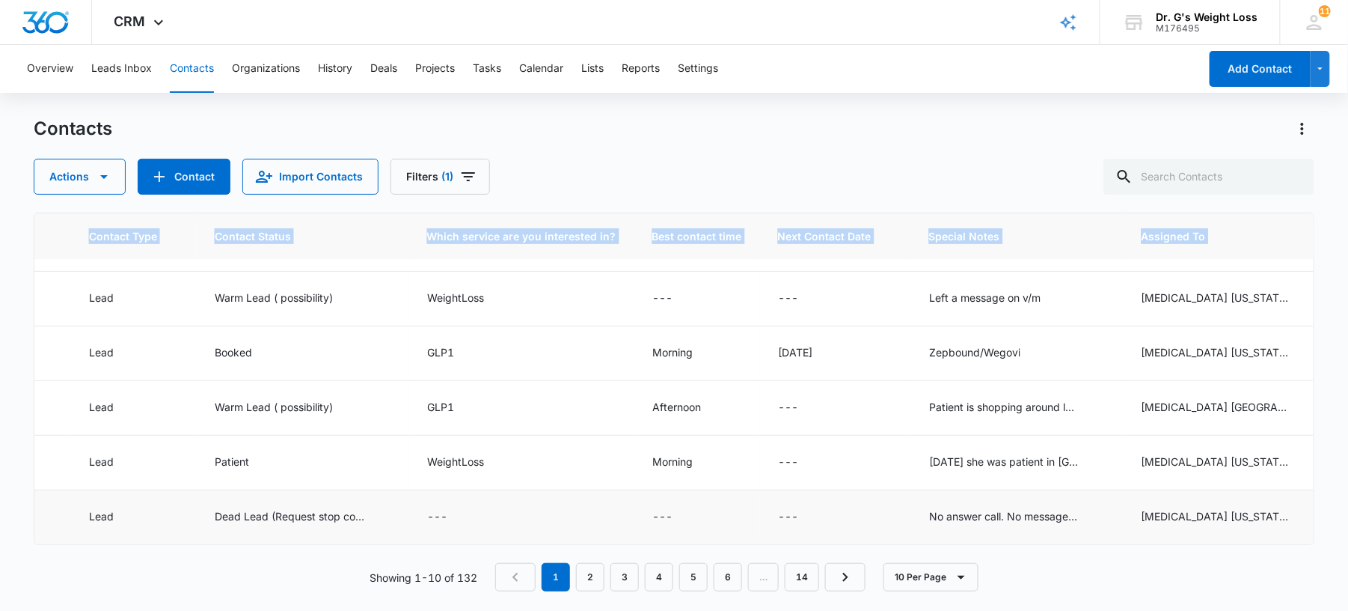
drag, startPoint x: 809, startPoint y: 525, endPoint x: 1207, endPoint y: 527, distance: 398.1
click at [1207, 527] on tbody "1578 [DATE] L Leonorarango49 [PHONE_NUMBER] --- None None --- Afternoon --- Lef…" at bounding box center [282, 272] width 2120 height 546
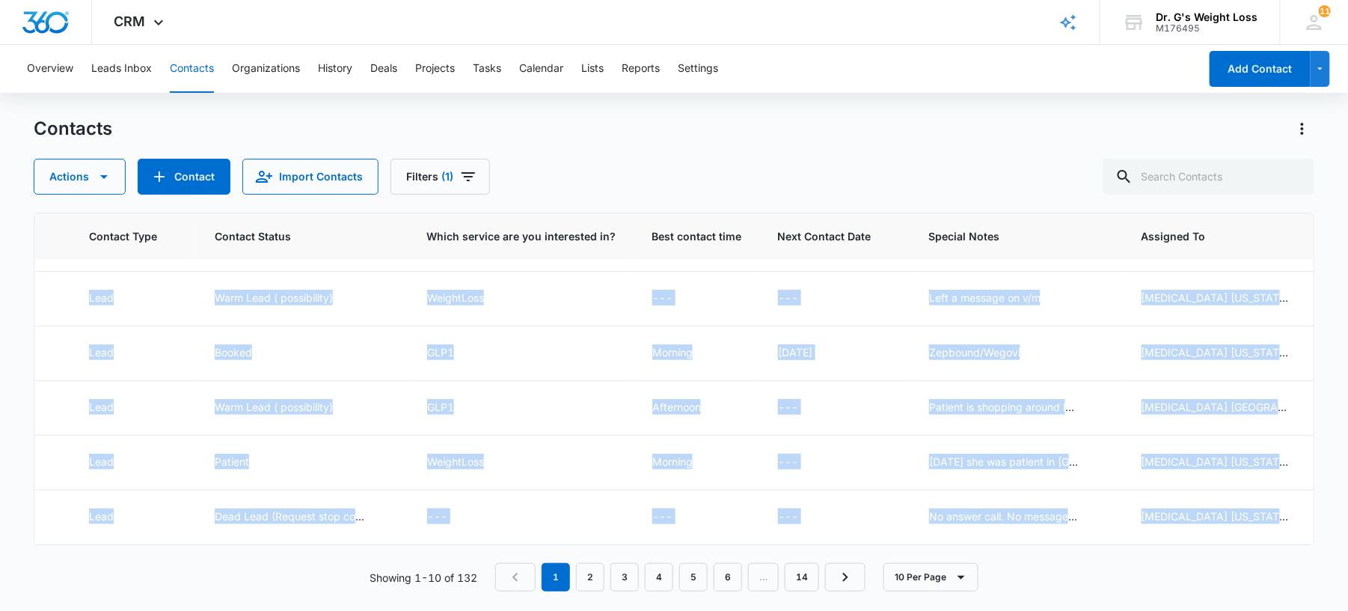
click at [1214, 205] on div "Contacts Actions Contact Import Contacts Filters (1) ID Created Date Contact Na…" at bounding box center [674, 363] width 1281 height 492
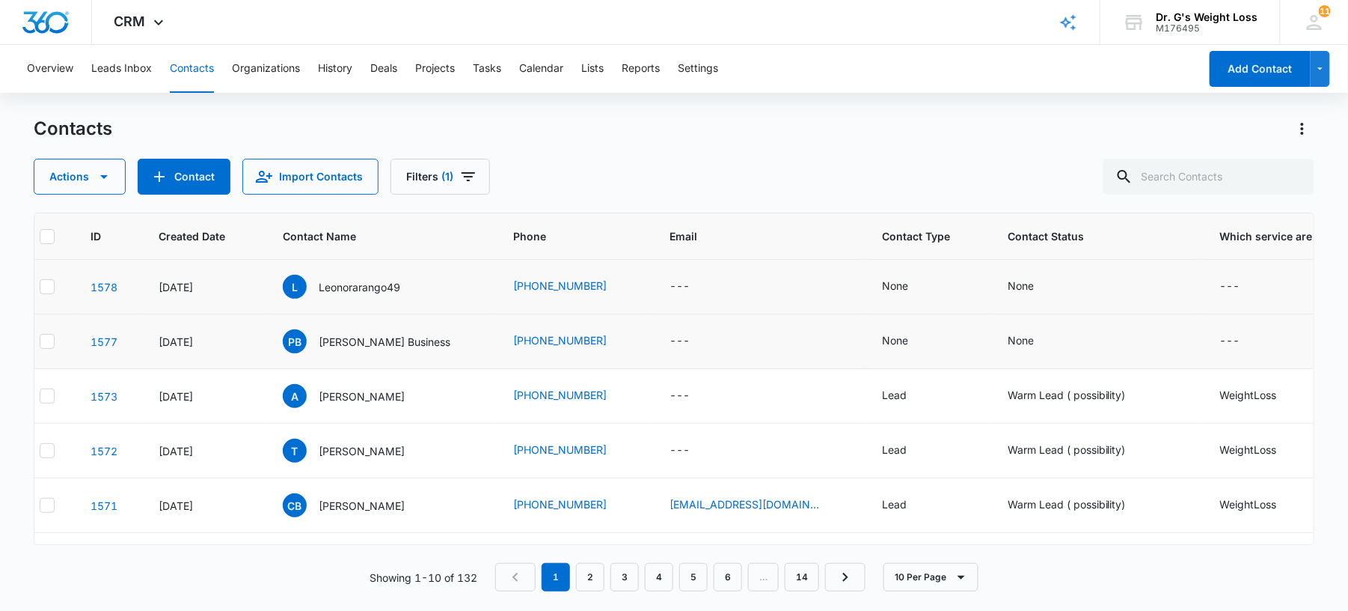
scroll to position [0, 0]
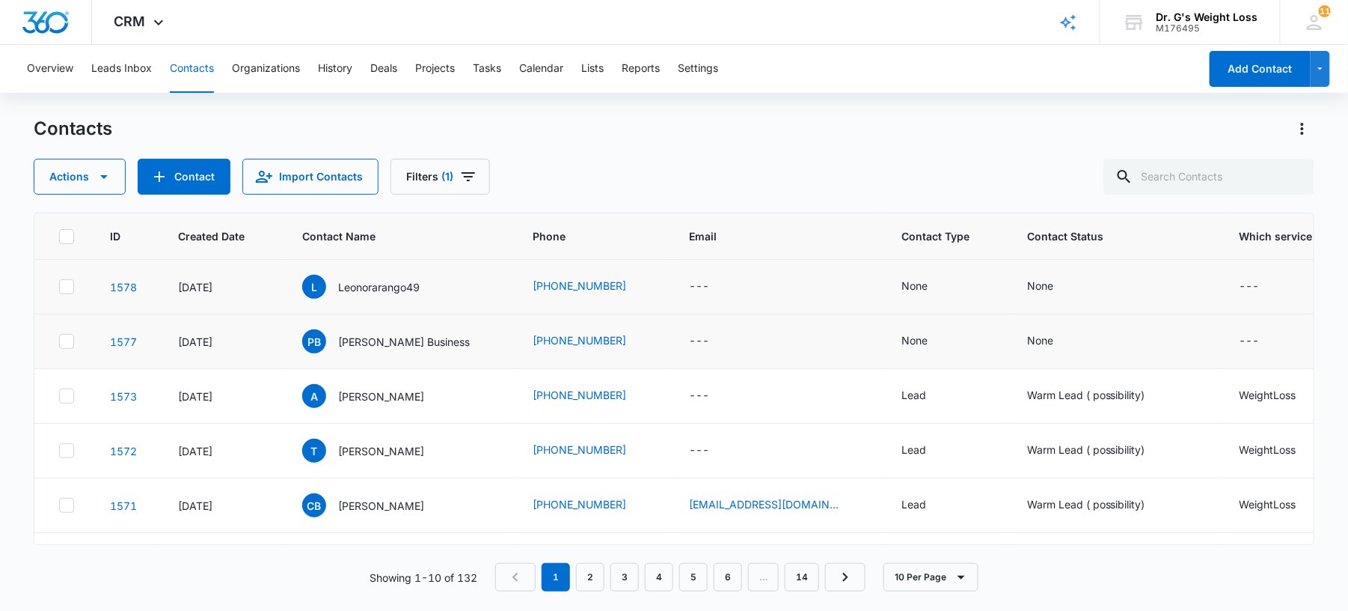
click at [189, 156] on div "Contacts Actions Contact Import Contacts Filters (1)" at bounding box center [674, 156] width 1281 height 78
click at [183, 172] on button "Contact" at bounding box center [184, 177] width 93 height 36
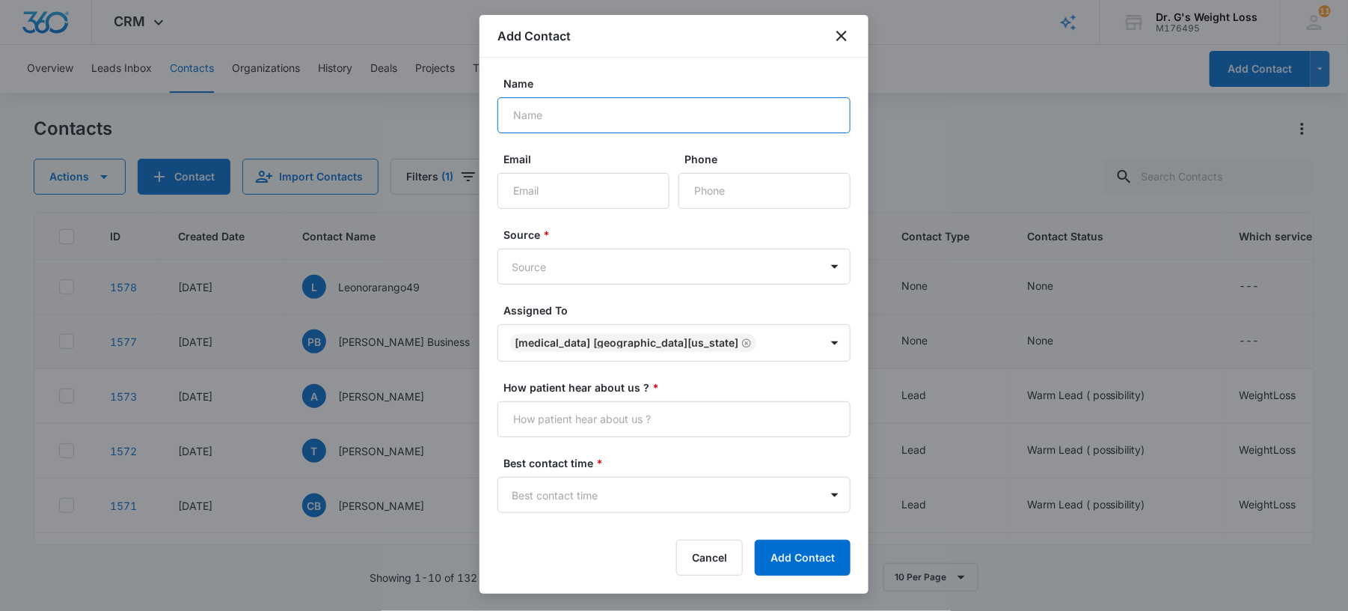
paste input "[PERSON_NAME]"
type input "[PERSON_NAME]"
click at [566, 192] on input "Email" at bounding box center [584, 191] width 172 height 36
click at [709, 184] on input "Phone" at bounding box center [765, 191] width 172 height 36
paste input "[PHONE_NUMBER]"
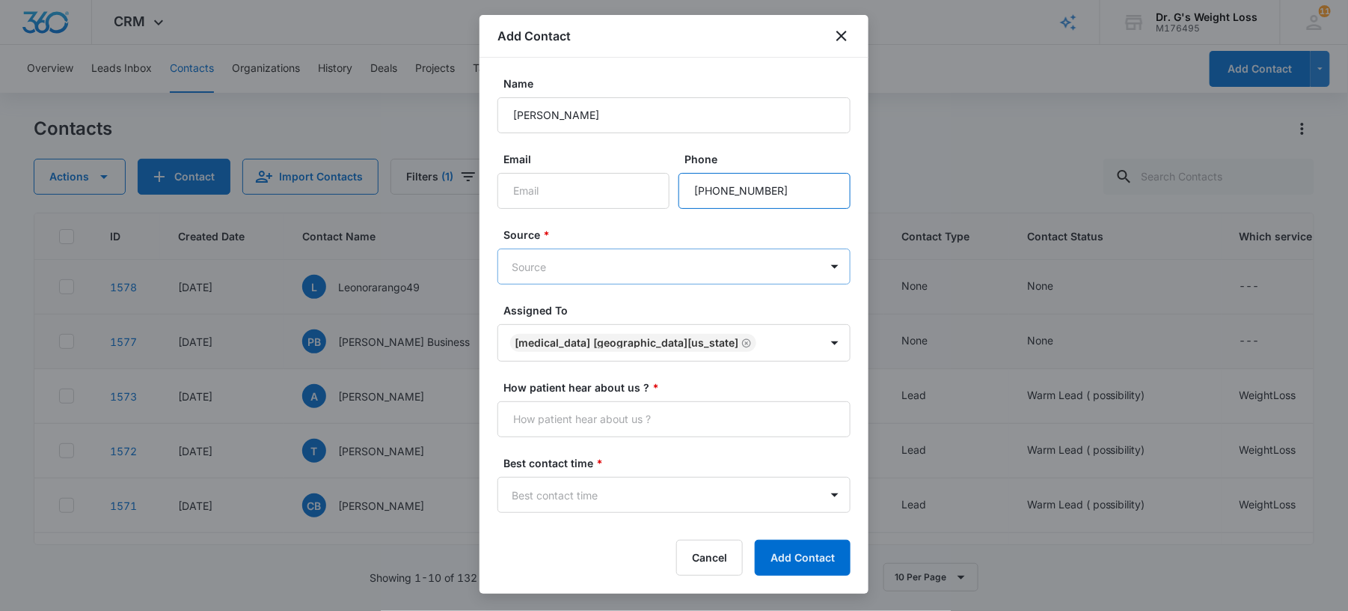
type input "[PHONE_NUMBER]"
click at [645, 263] on body "CRM Apps Forms CRM Email Files Brand AI Assistant Review & Import Brand Profile…" at bounding box center [674, 305] width 1348 height 611
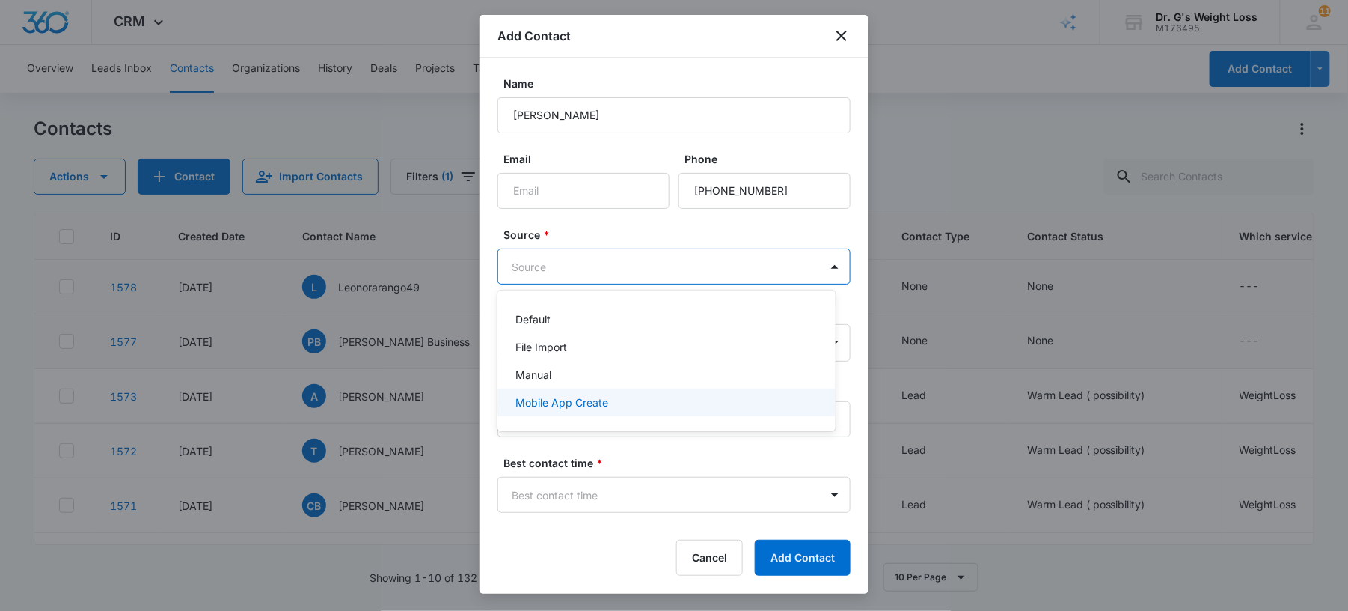
click at [566, 405] on p "Mobile App Create" at bounding box center [562, 402] width 93 height 16
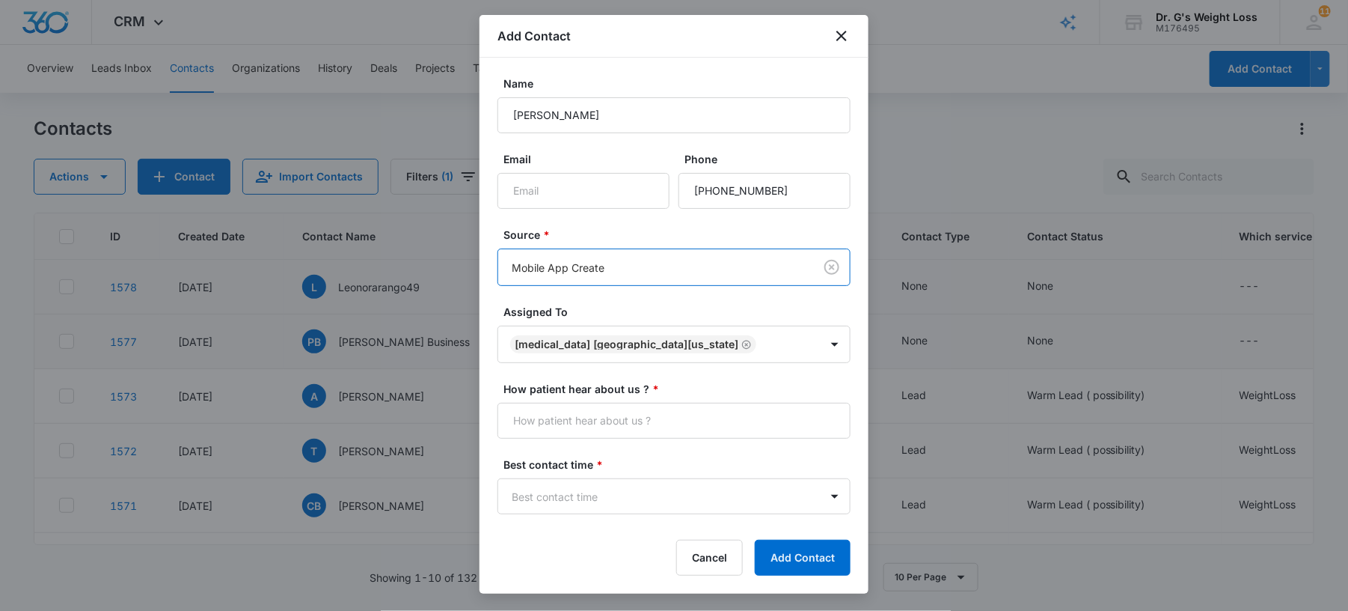
click at [530, 441] on form "Name [PERSON_NAME] Email Phone Source * option Mobile App Create, selected. Mob…" at bounding box center [674, 359] width 353 height 566
click at [542, 420] on input "How patient hear about us ? *" at bounding box center [674, 421] width 353 height 36
type input "Many Chat"
click at [584, 506] on body "CRM Apps Forms CRM Email Files Brand AI Assistant Review & Import Brand Profile…" at bounding box center [674, 305] width 1348 height 611
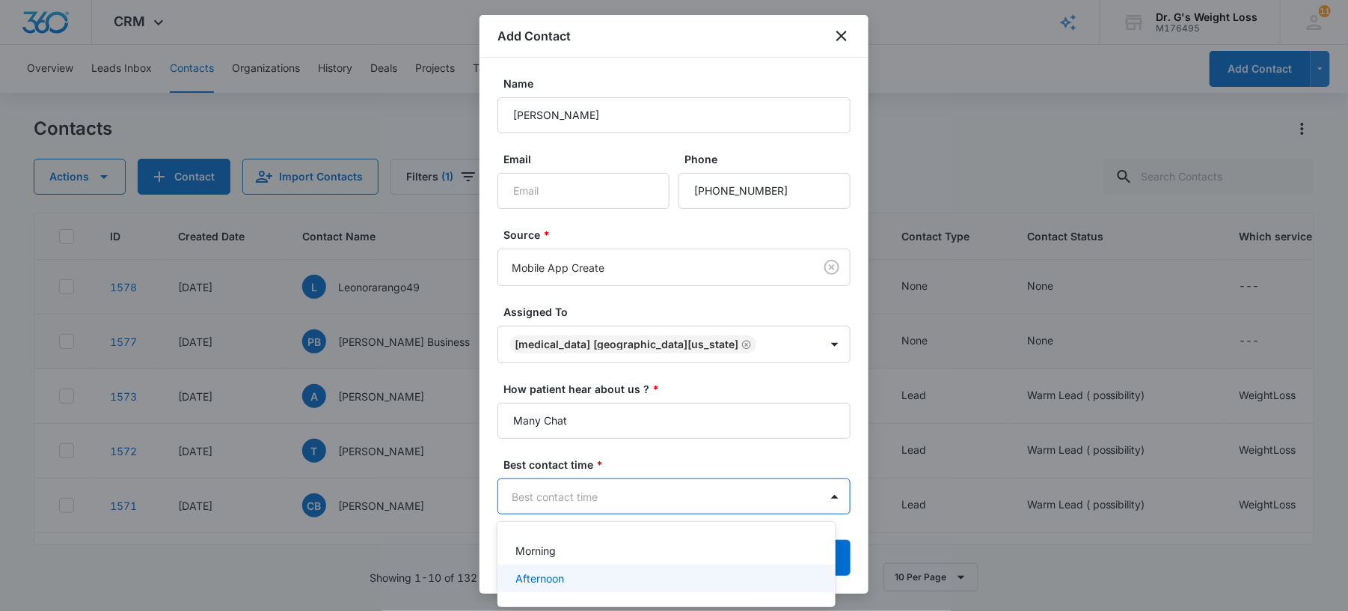
click at [572, 570] on div "Afternoon" at bounding box center [665, 578] width 299 height 16
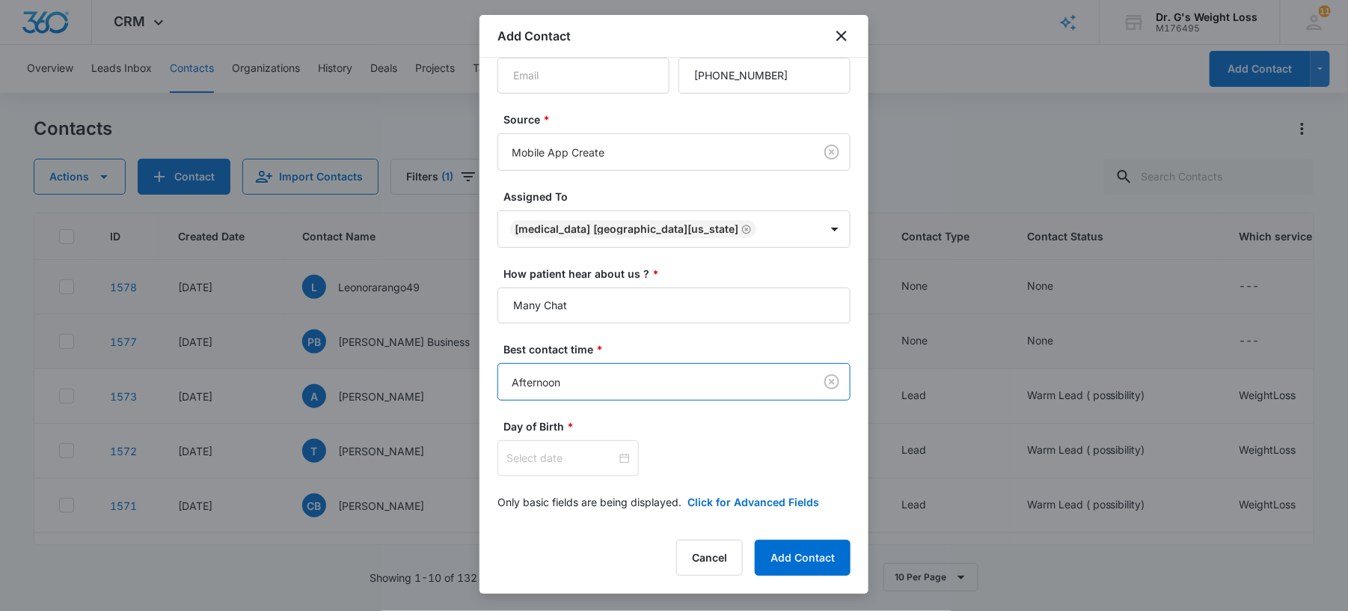
scroll to position [120, 0]
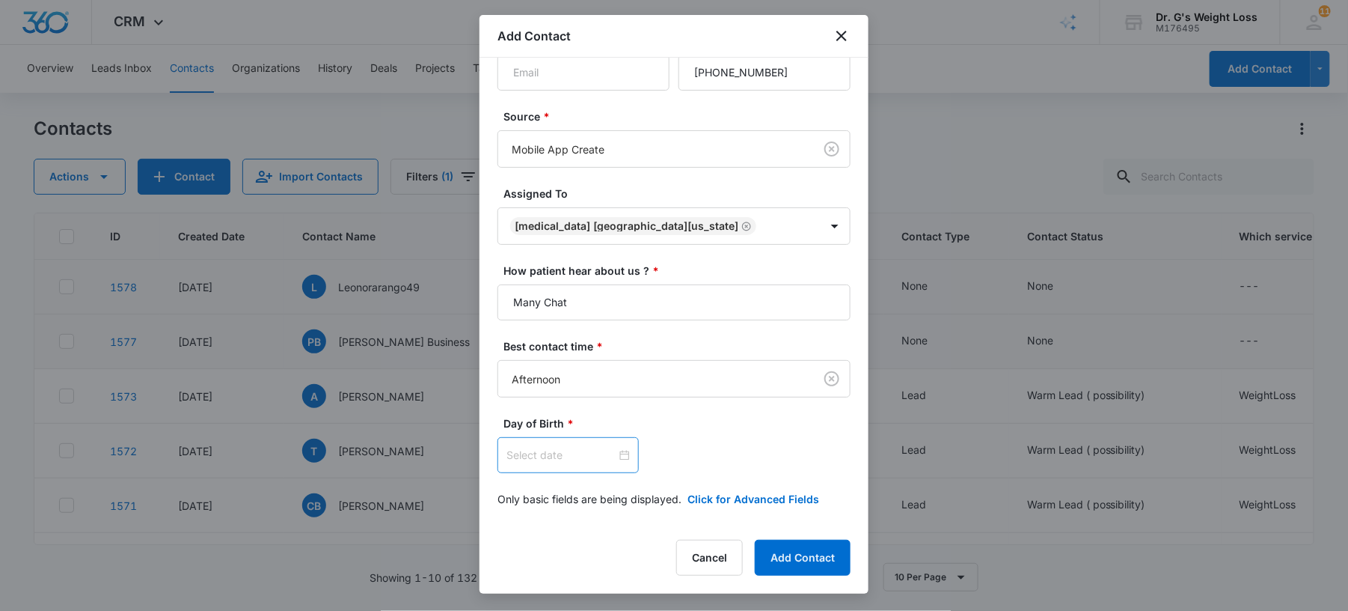
click at [596, 444] on div at bounding box center [568, 455] width 141 height 36
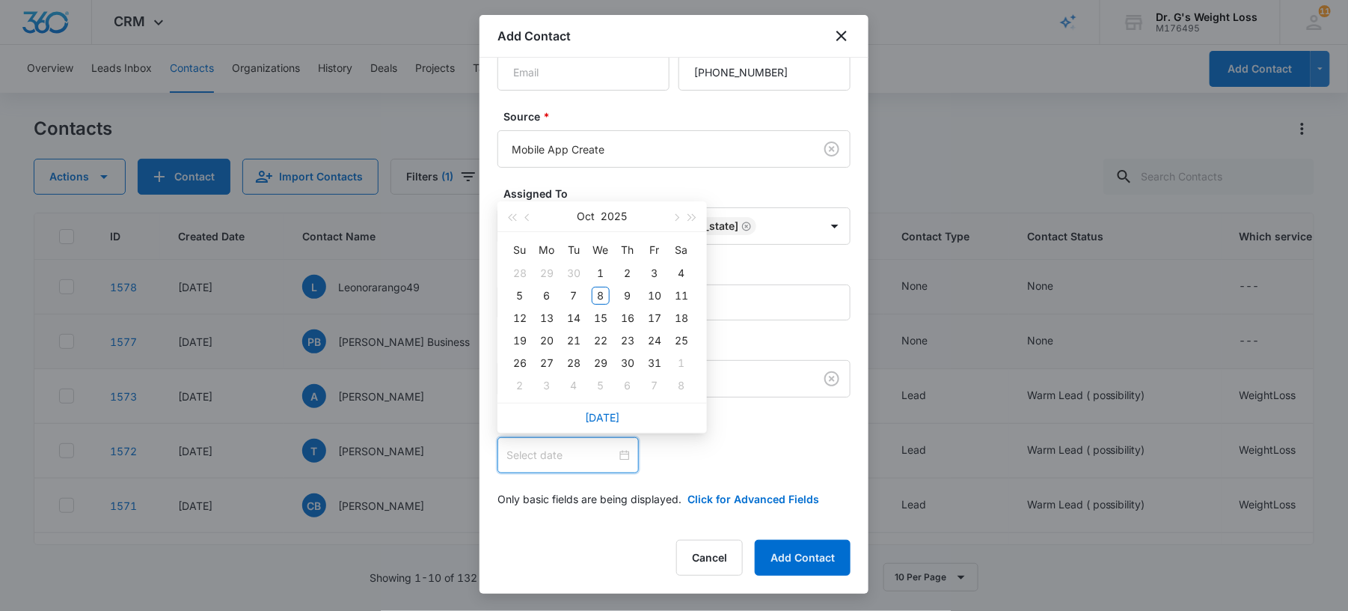
click at [602, 449] on input at bounding box center [562, 455] width 110 height 16
type input "[DATE]"
click at [504, 217] on button "button" at bounding box center [512, 216] width 16 height 30
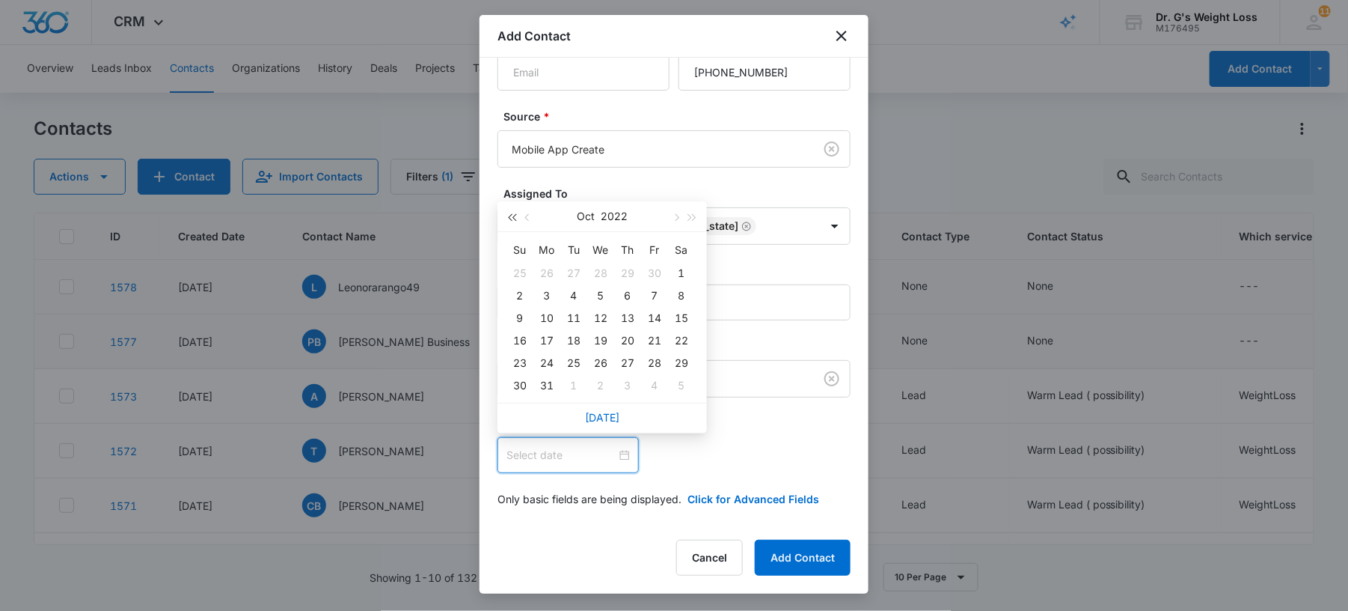
click at [504, 217] on button "button" at bounding box center [512, 216] width 16 height 30
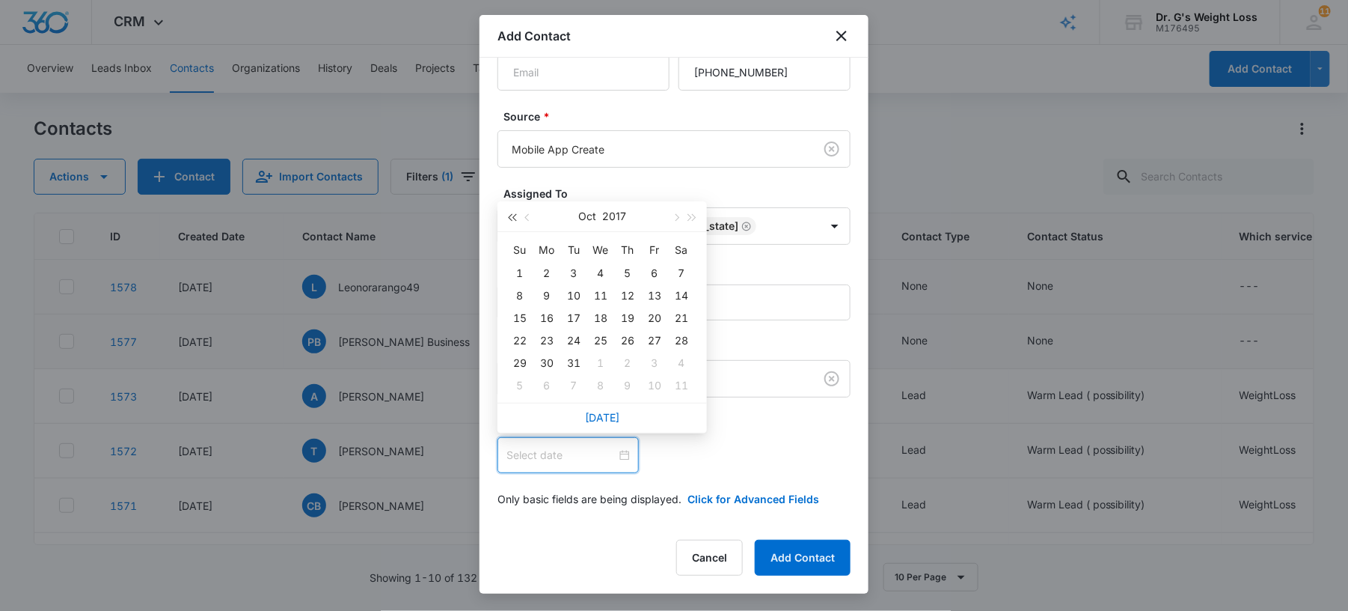
click at [504, 217] on button "button" at bounding box center [512, 216] width 16 height 30
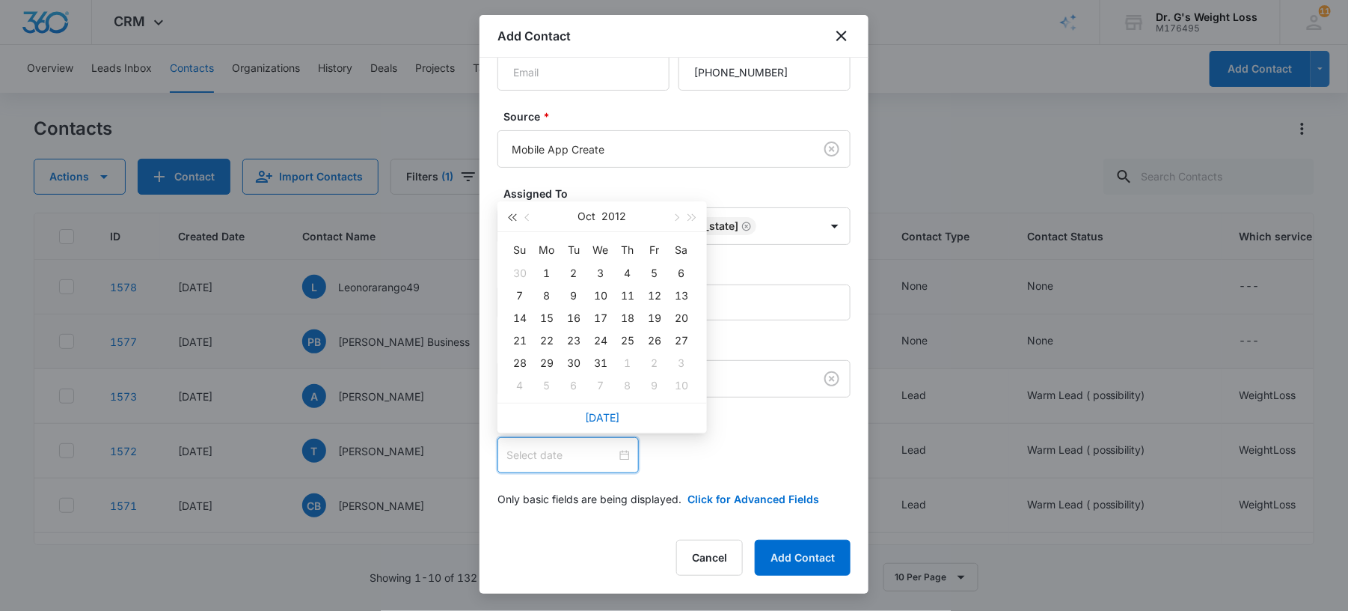
click at [504, 217] on button "button" at bounding box center [512, 216] width 16 height 30
click at [528, 214] on span "button" at bounding box center [528, 217] width 7 height 7
click at [518, 220] on button "button" at bounding box center [512, 216] width 16 height 30
click at [596, 218] on button "Aug" at bounding box center [587, 216] width 20 height 30
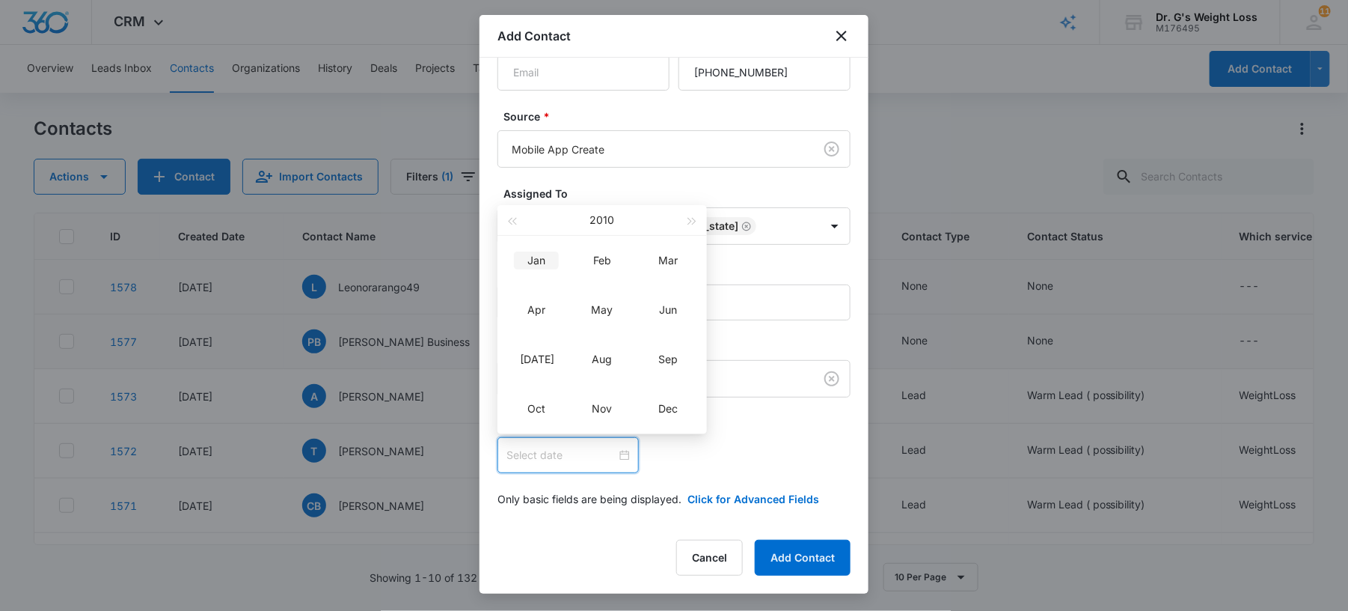
type input "[DATE]"
click at [513, 221] on span "button" at bounding box center [511, 221] width 7 height 7
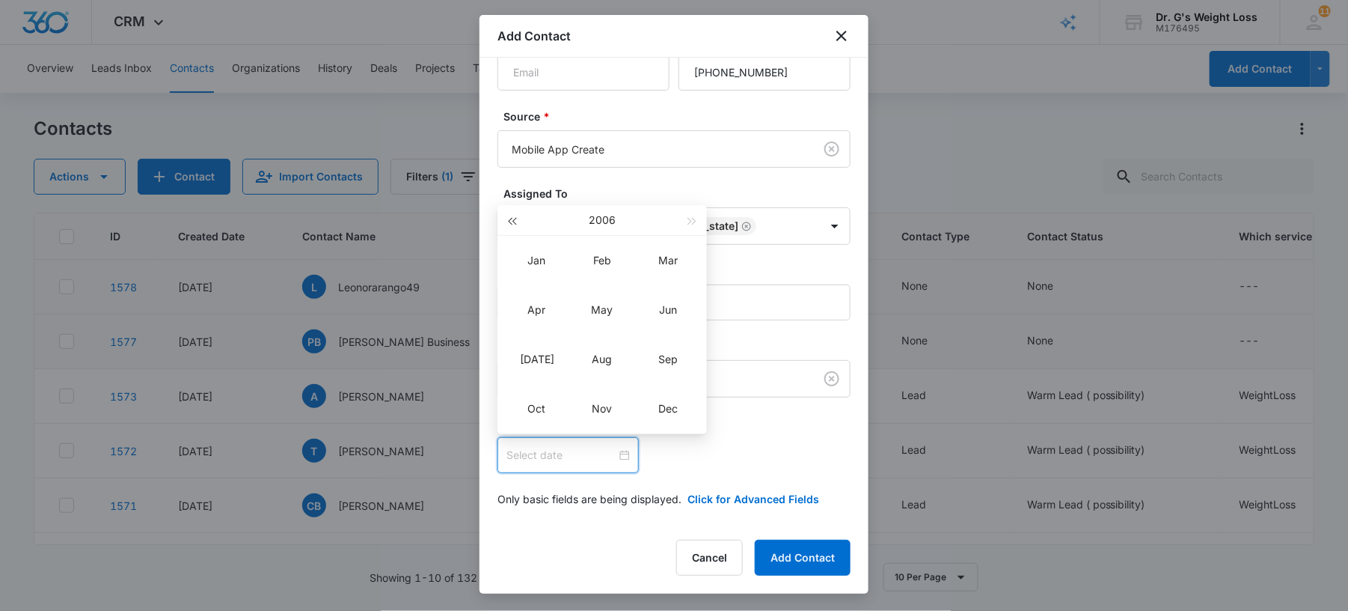
click at [513, 221] on span "button" at bounding box center [511, 221] width 7 height 7
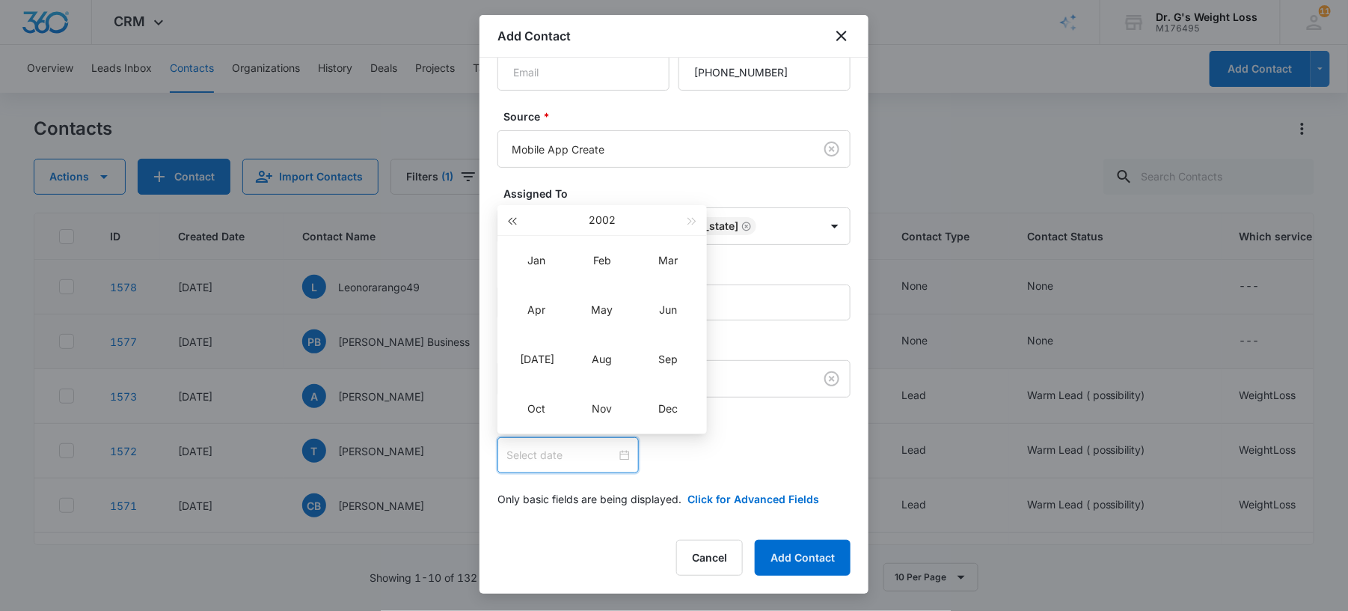
click at [513, 221] on span "button" at bounding box center [511, 221] width 7 height 7
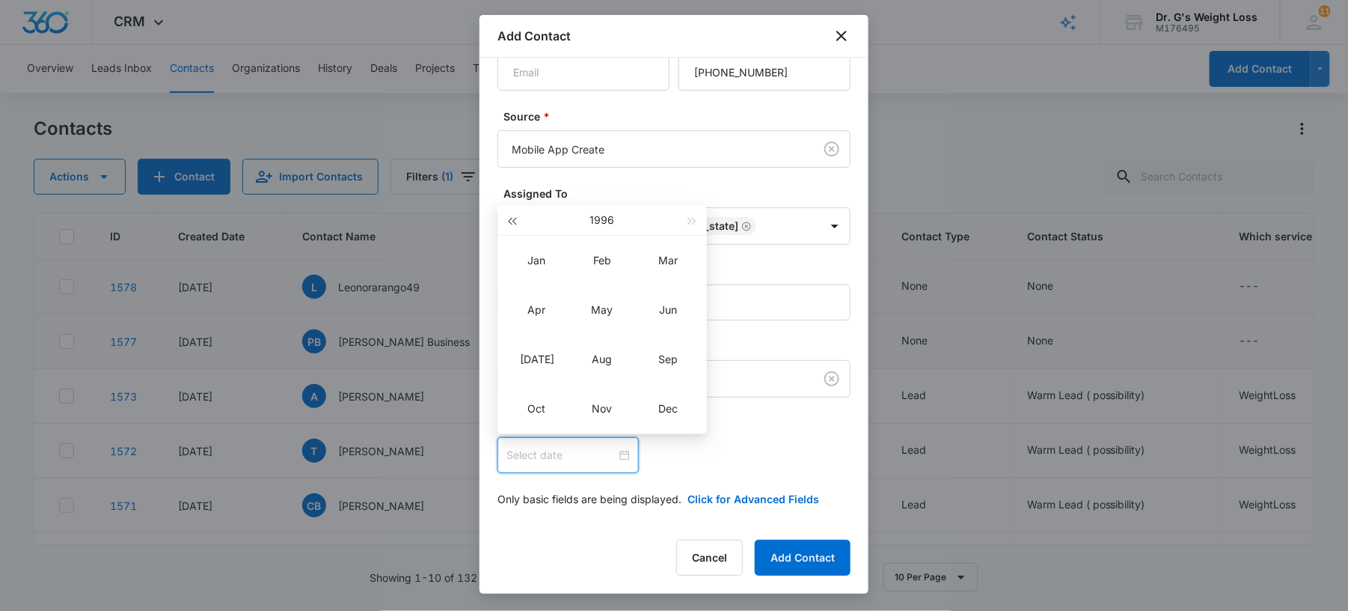
click at [513, 221] on span "button" at bounding box center [511, 221] width 7 height 7
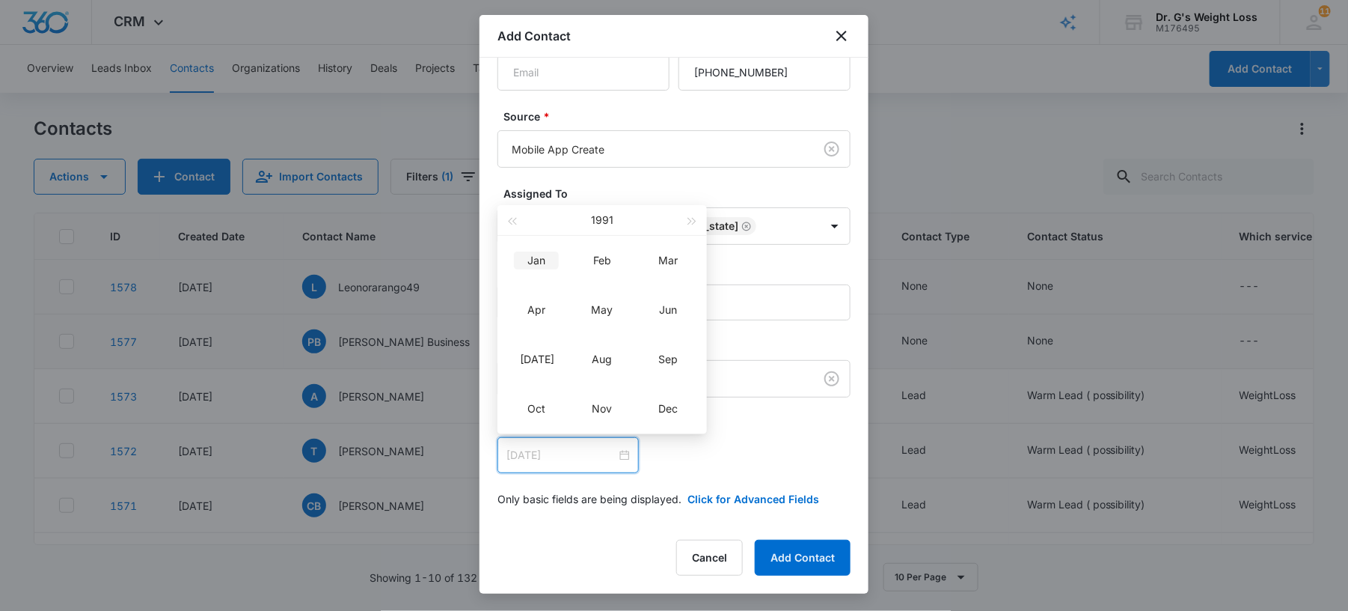
type input "[DATE]"
click at [533, 256] on div "Jan" at bounding box center [536, 260] width 45 height 18
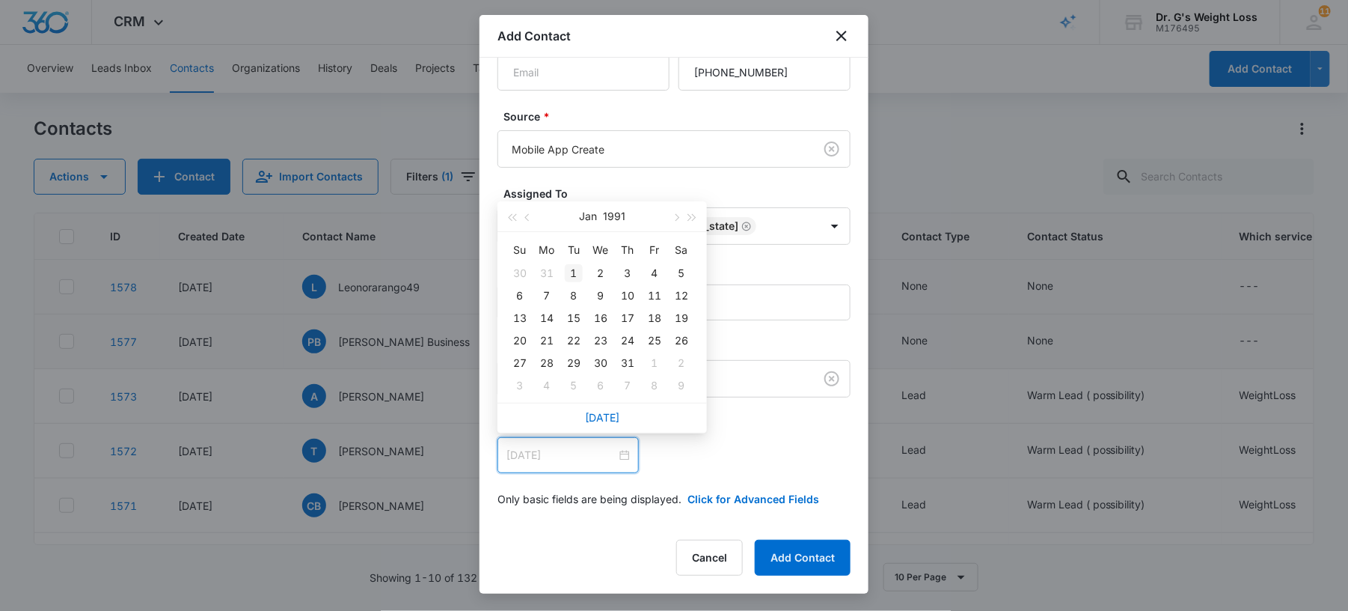
type input "[DATE]"
click at [573, 271] on div "1" at bounding box center [574, 273] width 18 height 18
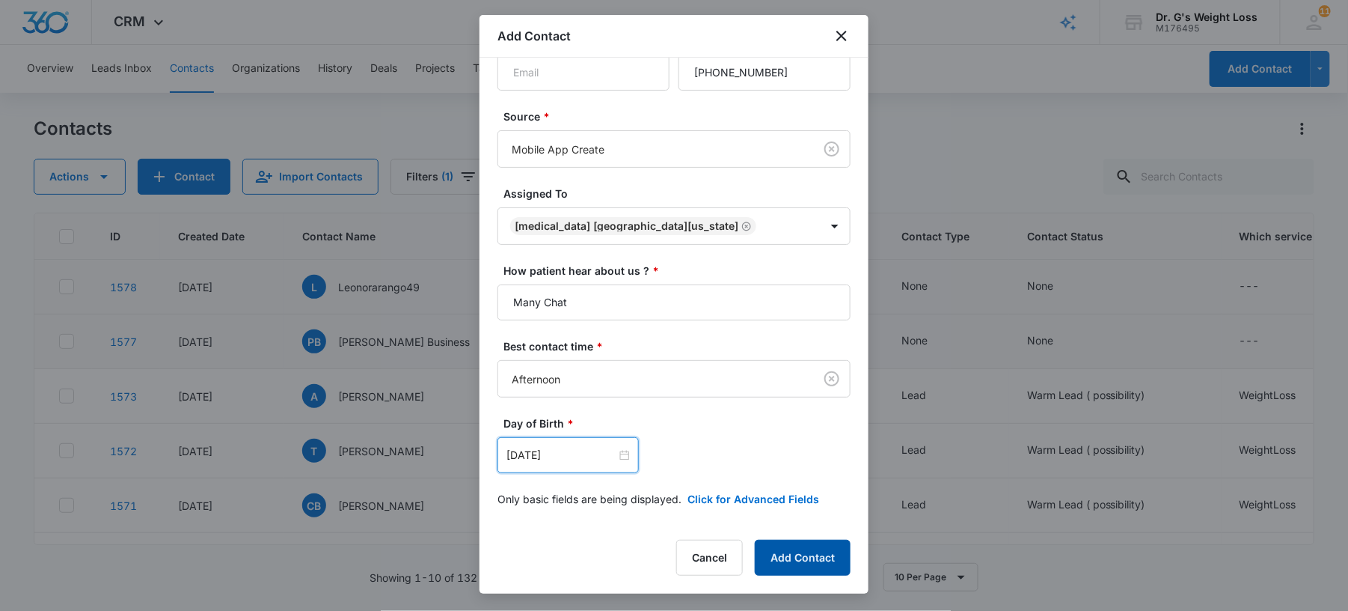
click at [787, 557] on button "Add Contact" at bounding box center [803, 557] width 96 height 36
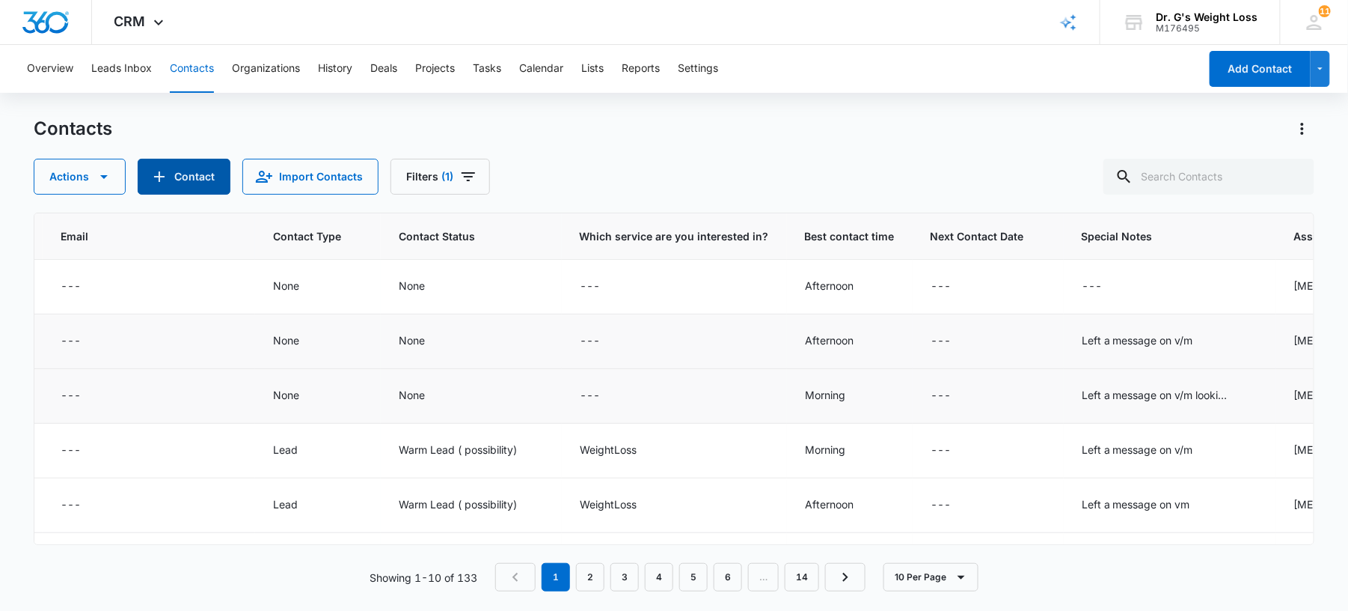
scroll to position [0, 783]
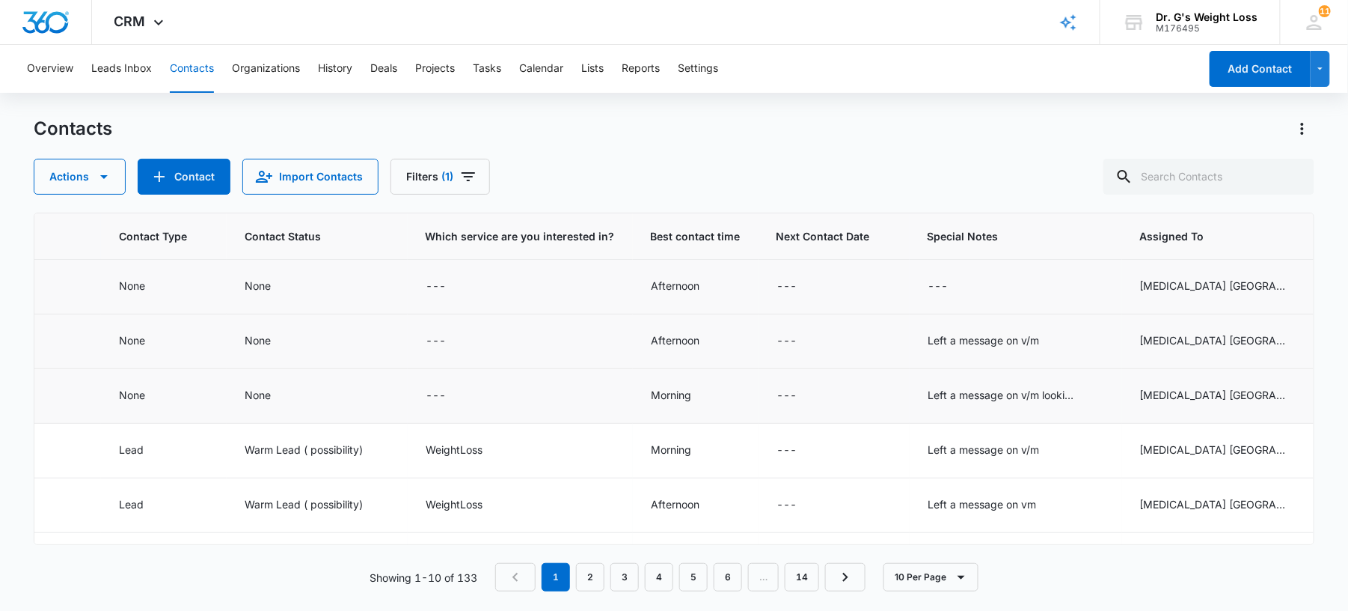
click at [910, 276] on td "---" at bounding box center [1016, 287] width 212 height 55
click at [928, 286] on div "---" at bounding box center [938, 287] width 20 height 18
paste textarea "Not interested"
type textarea "Not interested"
click at [959, 224] on button "Save" at bounding box center [981, 238] width 44 height 28
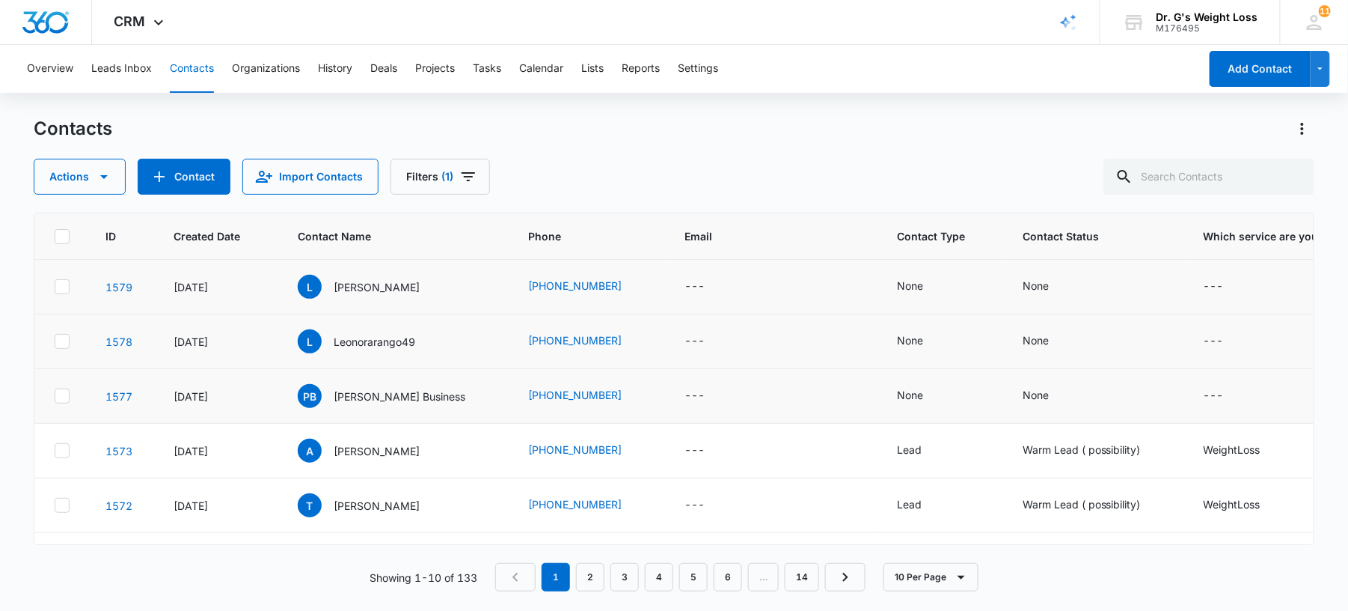
scroll to position [0, 0]
click at [1027, 286] on div "None" at bounding box center [1040, 286] width 26 height 16
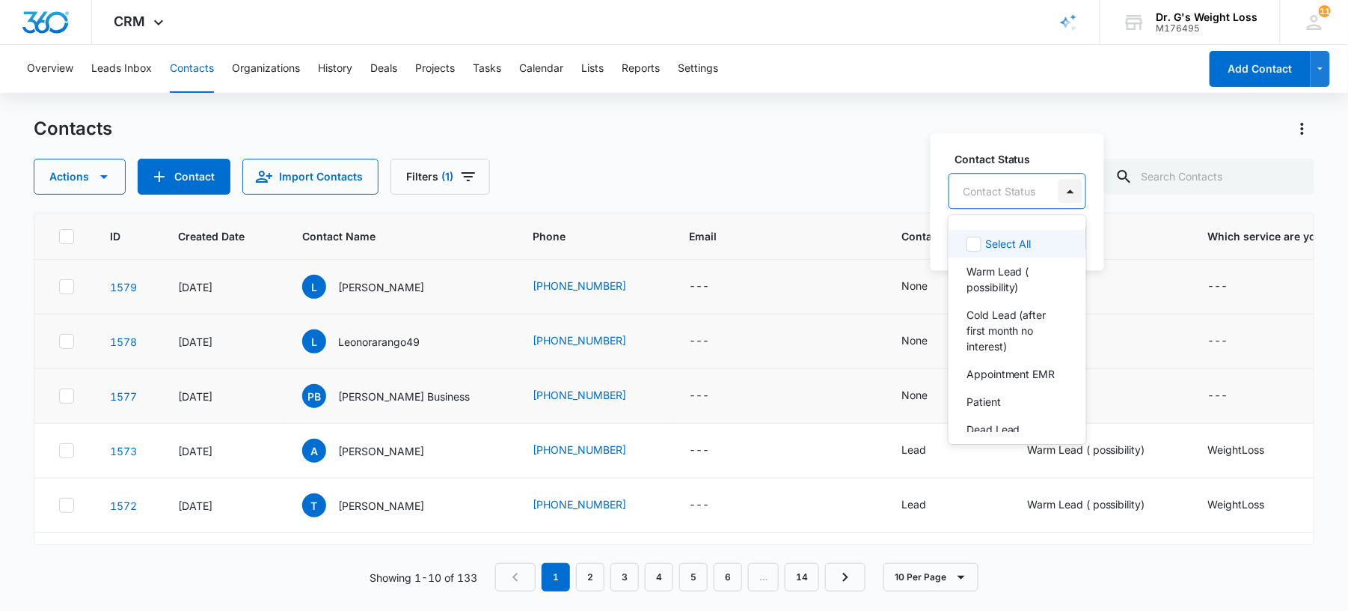
click at [1072, 196] on div at bounding box center [1071, 191] width 24 height 24
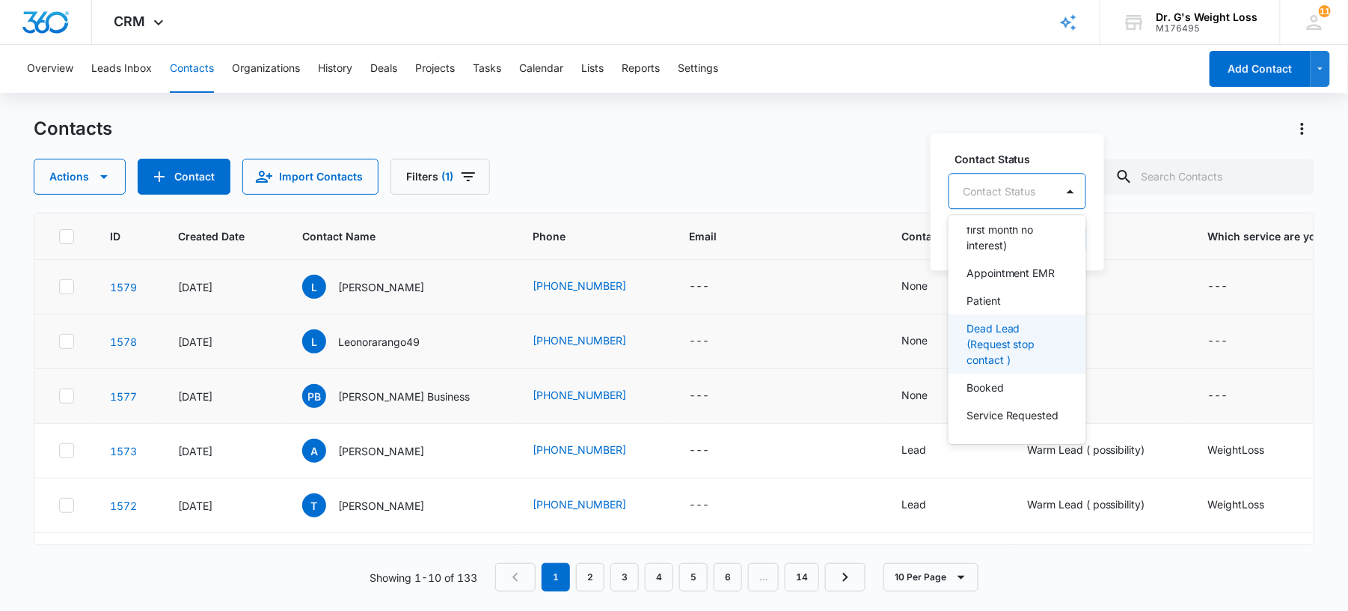
scroll to position [132, 0]
click at [1024, 332] on p "Dead Lead (Request stop contact )" at bounding box center [1016, 343] width 99 height 47
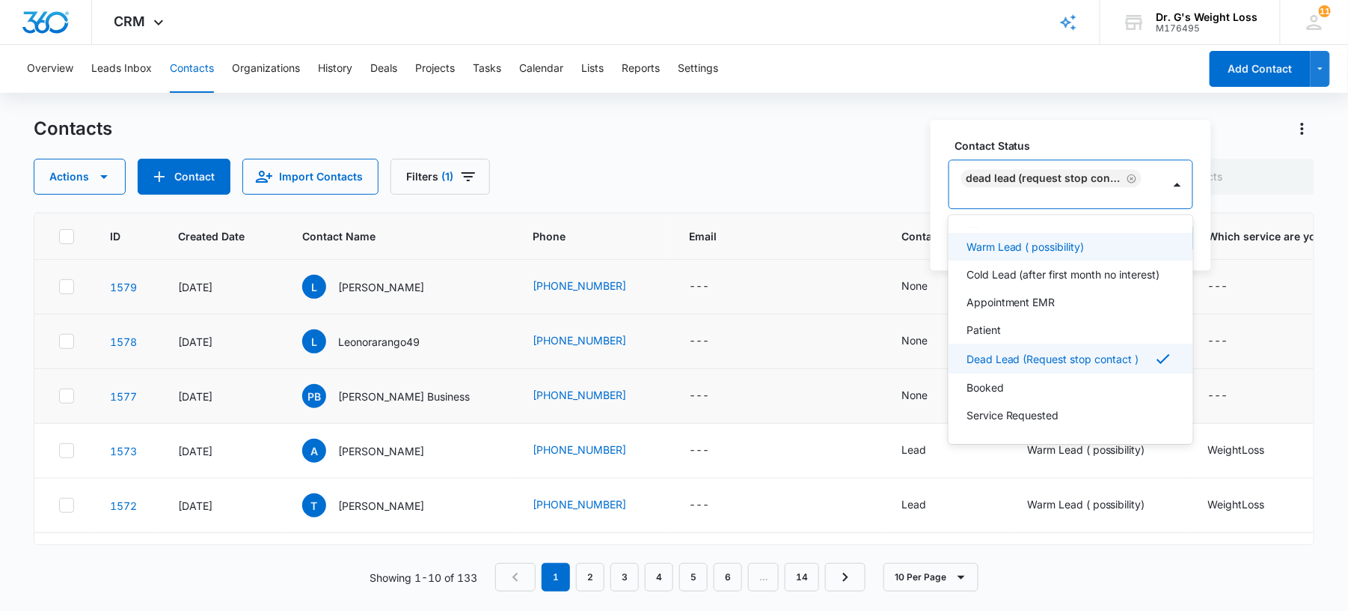
click at [1153, 144] on label "Contact Status" at bounding box center [1077, 146] width 245 height 16
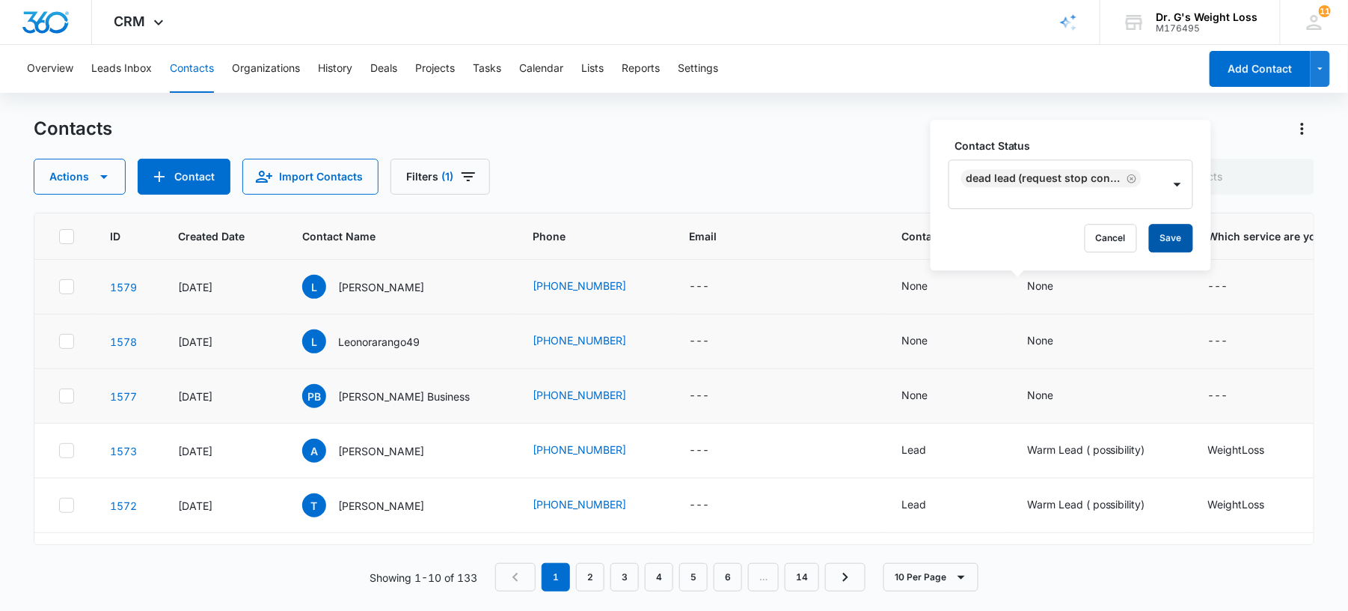
click at [1172, 242] on button "Save" at bounding box center [1171, 238] width 44 height 28
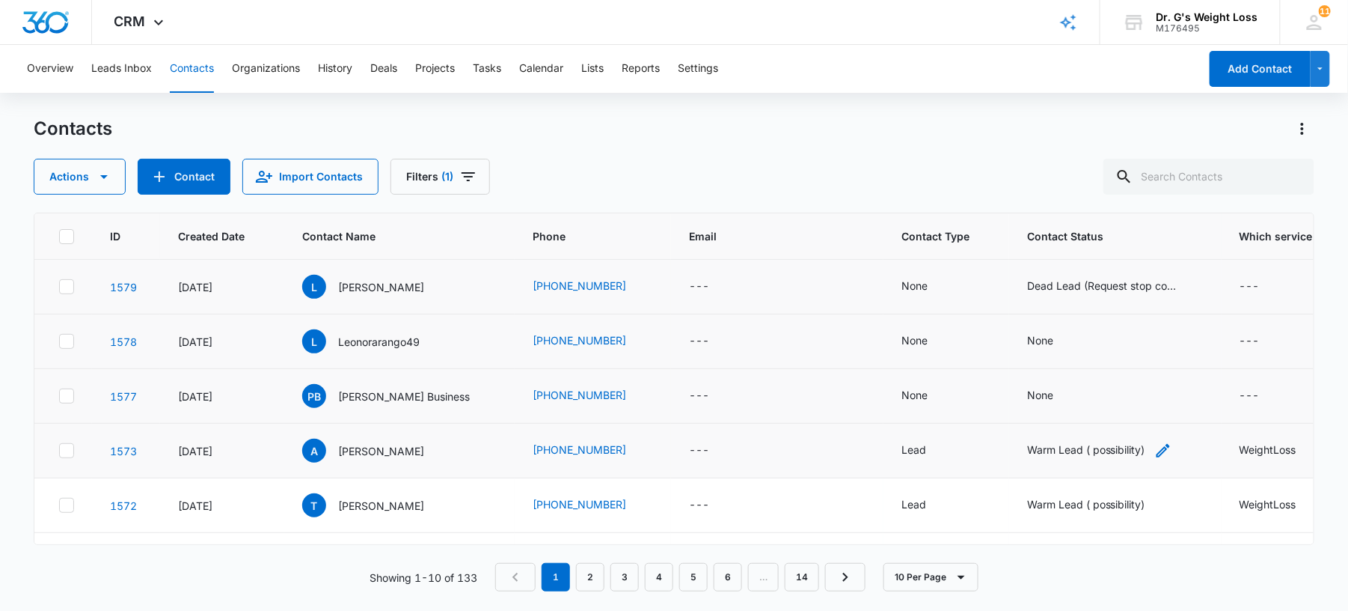
click at [1027, 453] on div "Warm Lead ( possibility)" at bounding box center [1086, 449] width 118 height 16
click at [902, 459] on div "Lead" at bounding box center [914, 450] width 25 height 18
click at [689, 331] on td "---" at bounding box center [777, 341] width 212 height 55
click at [1009, 329] on td "None" at bounding box center [1115, 341] width 212 height 55
click at [1027, 348] on div "None" at bounding box center [1040, 340] width 26 height 16
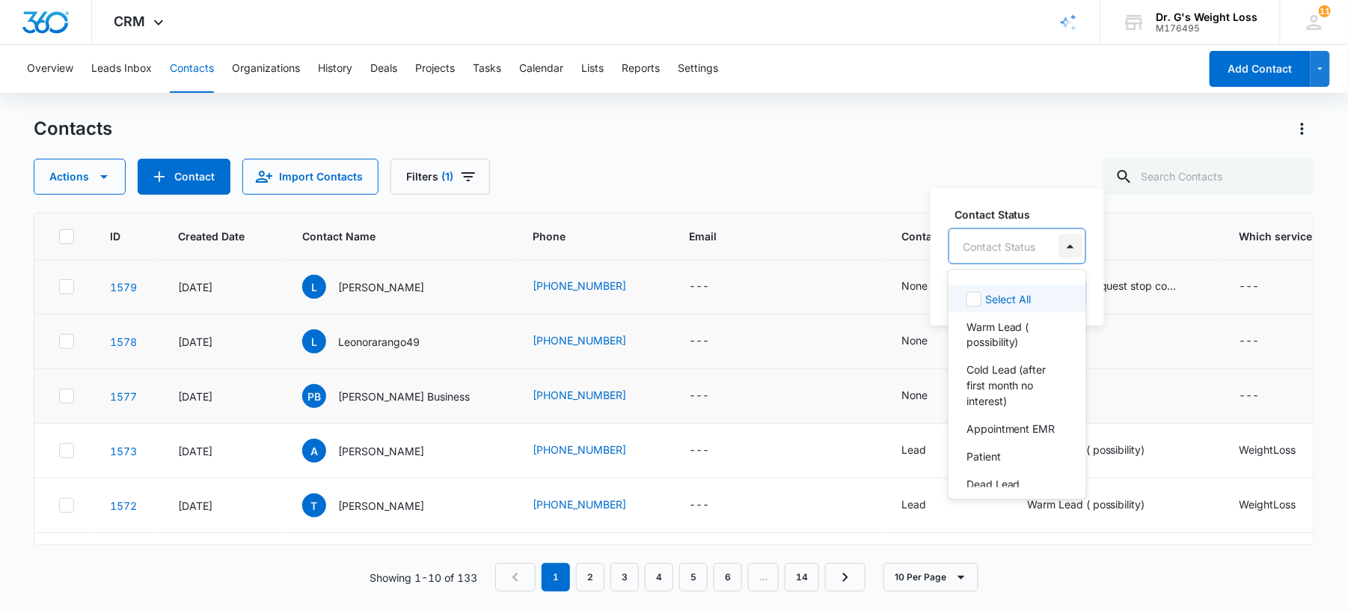
click at [1069, 250] on div at bounding box center [1071, 246] width 24 height 24
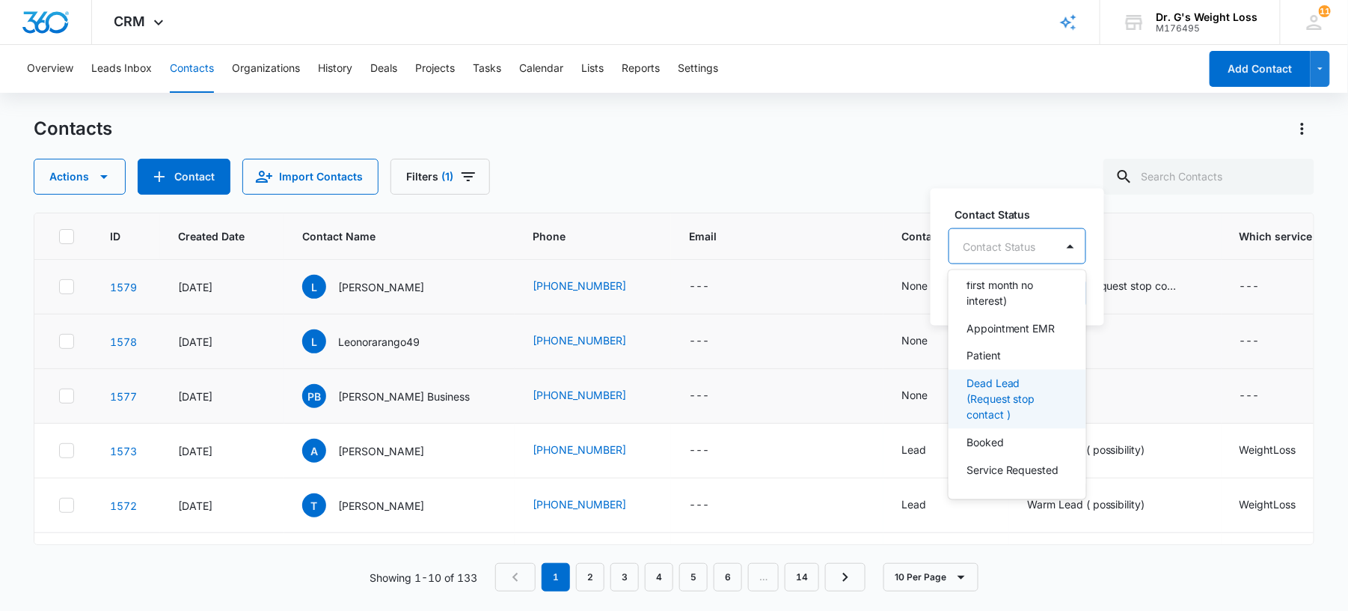
click at [1007, 382] on p "Dead Lead (Request stop contact )" at bounding box center [1016, 399] width 99 height 47
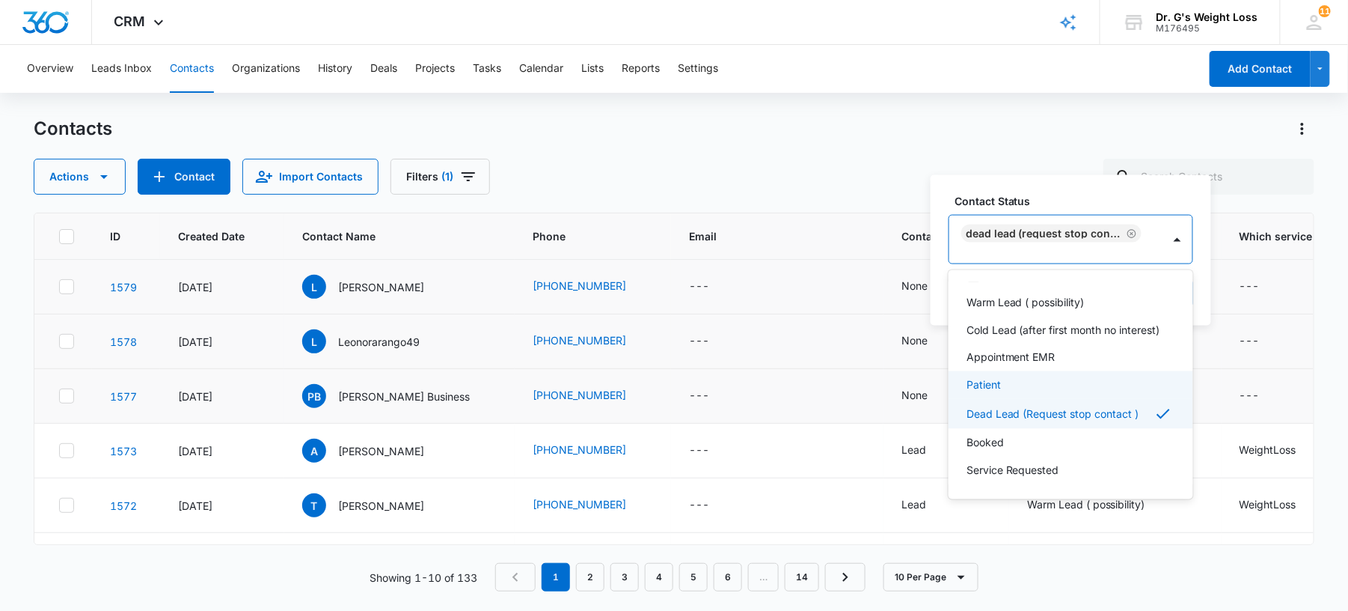
scroll to position [40, 0]
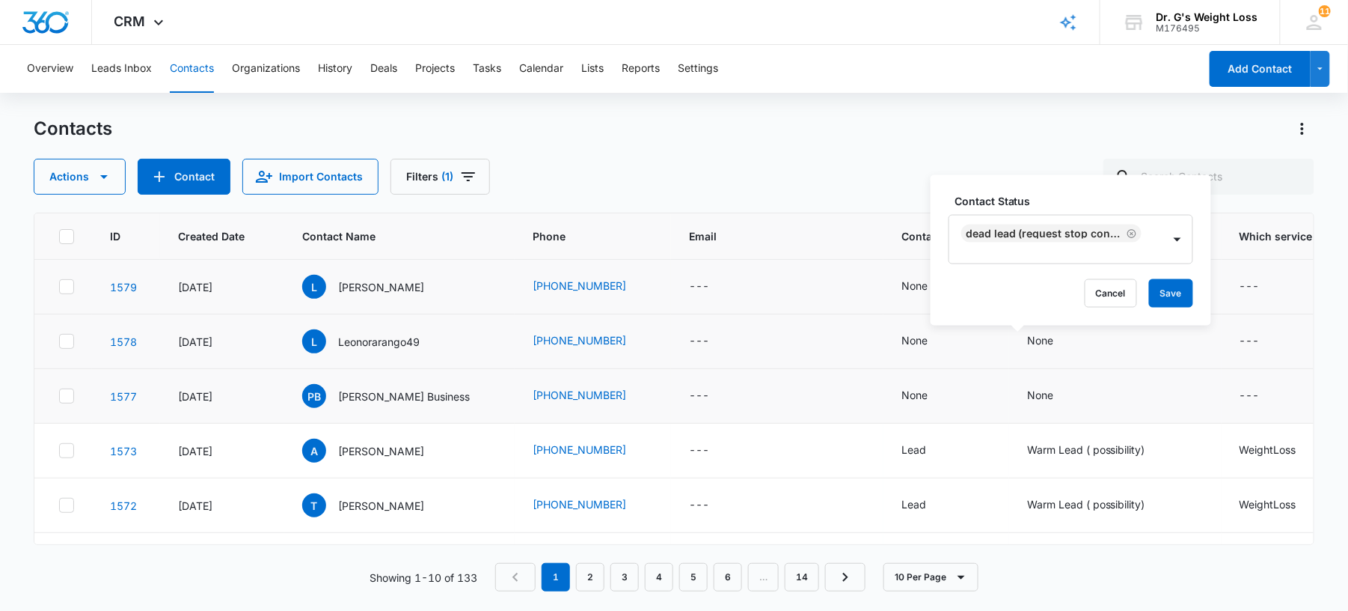
click at [1079, 184] on div "Contact Status Dead Lead (Request stop contact ) Cancel Save" at bounding box center [1071, 250] width 281 height 150
click at [1174, 291] on button "Save" at bounding box center [1171, 293] width 44 height 28
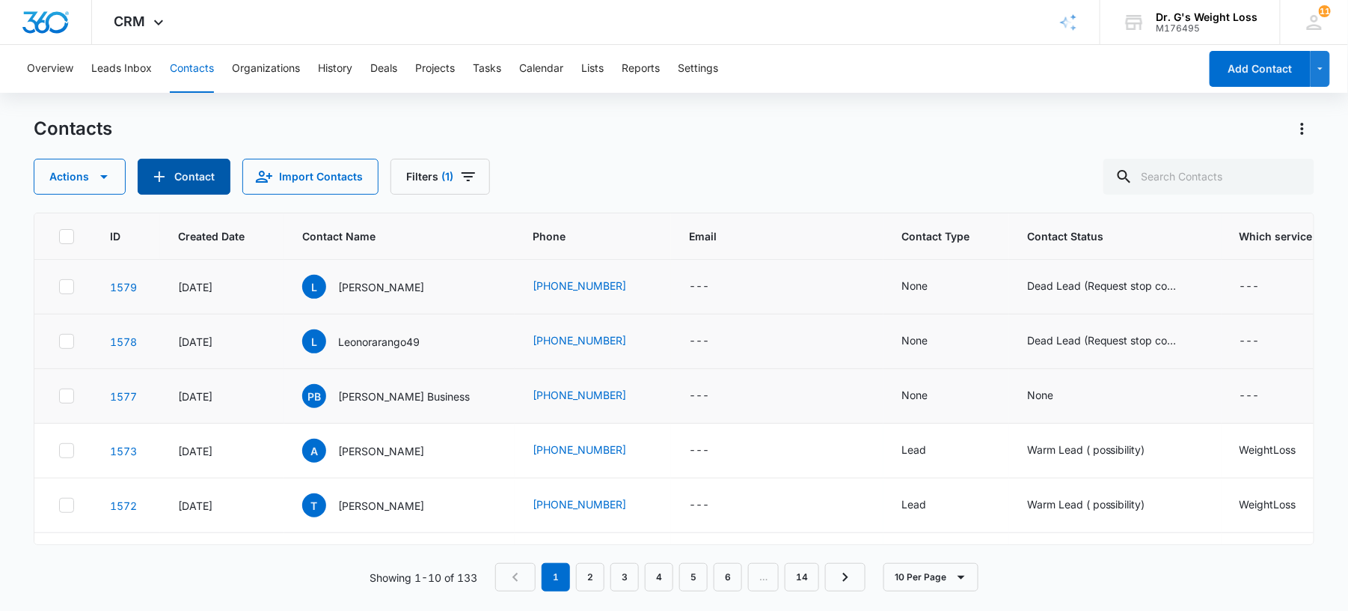
click at [215, 174] on button "Contact" at bounding box center [184, 177] width 93 height 36
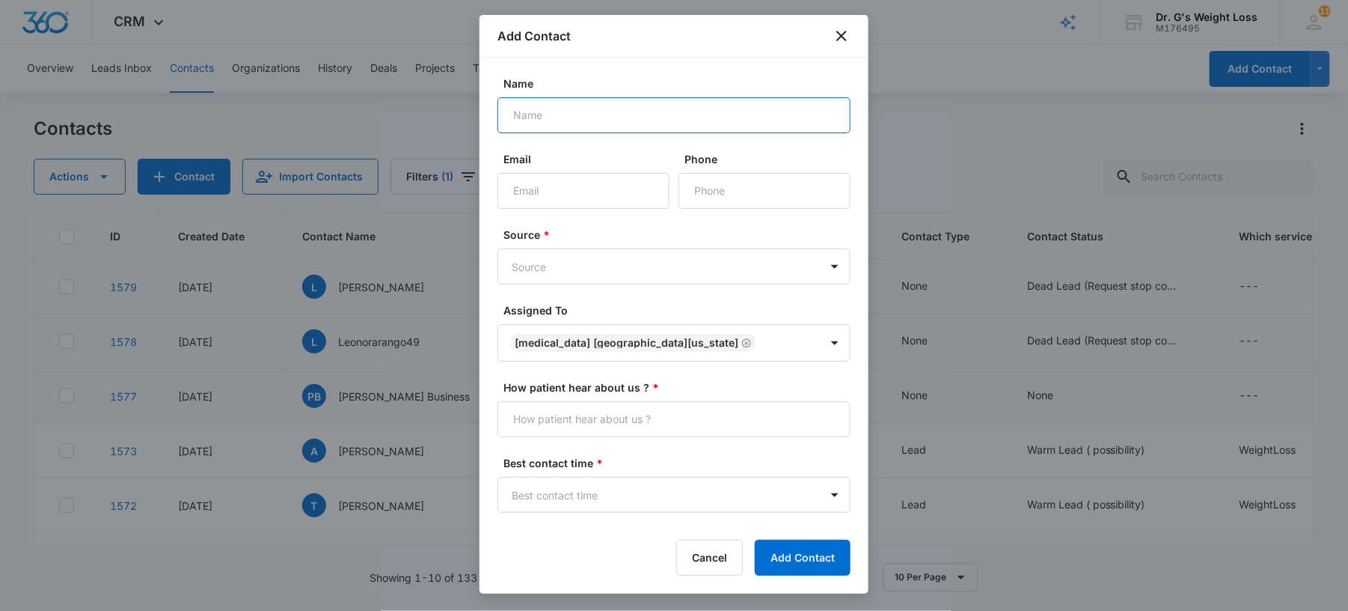
paste input "[PERSON_NAME]"
type input "[PERSON_NAME]"
click at [705, 184] on input "Phone" at bounding box center [765, 191] width 172 height 36
paste input "[PHONE_NUMBER]"
type input "[PHONE_NUMBER]"
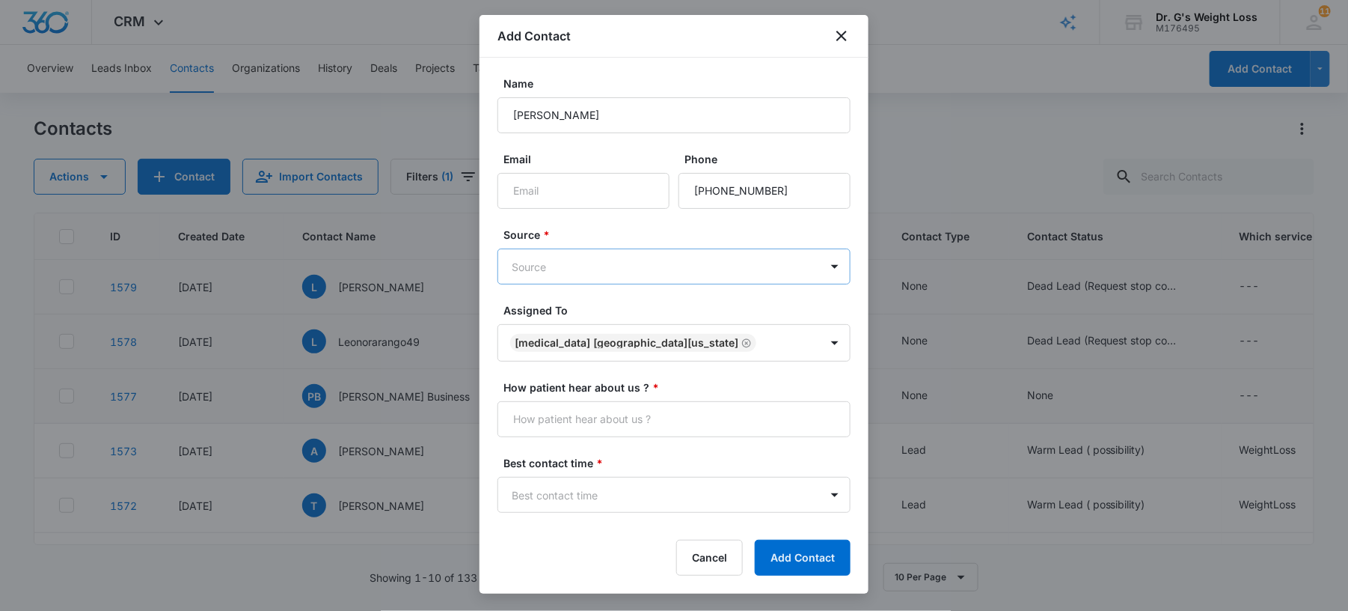
click at [564, 272] on body "CRM Apps Forms CRM Email Files Brand AI Assistant Review & Import Brand Profile…" at bounding box center [674, 305] width 1348 height 611
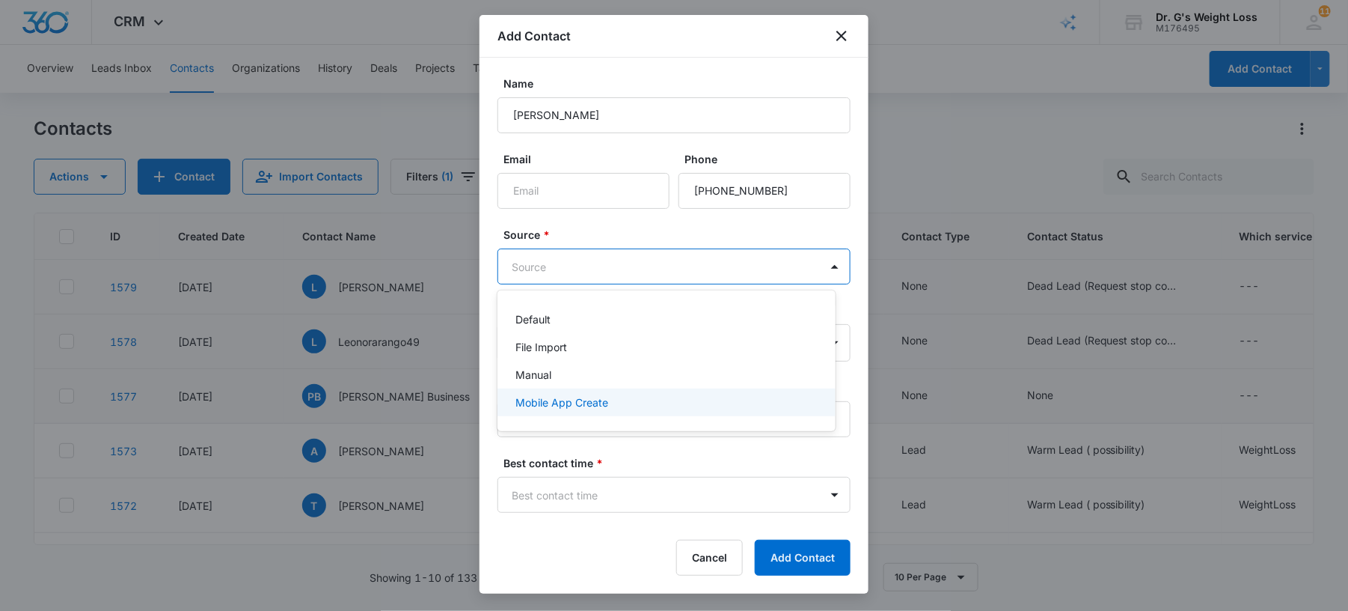
click at [561, 413] on div "Mobile App Create" at bounding box center [667, 402] width 338 height 28
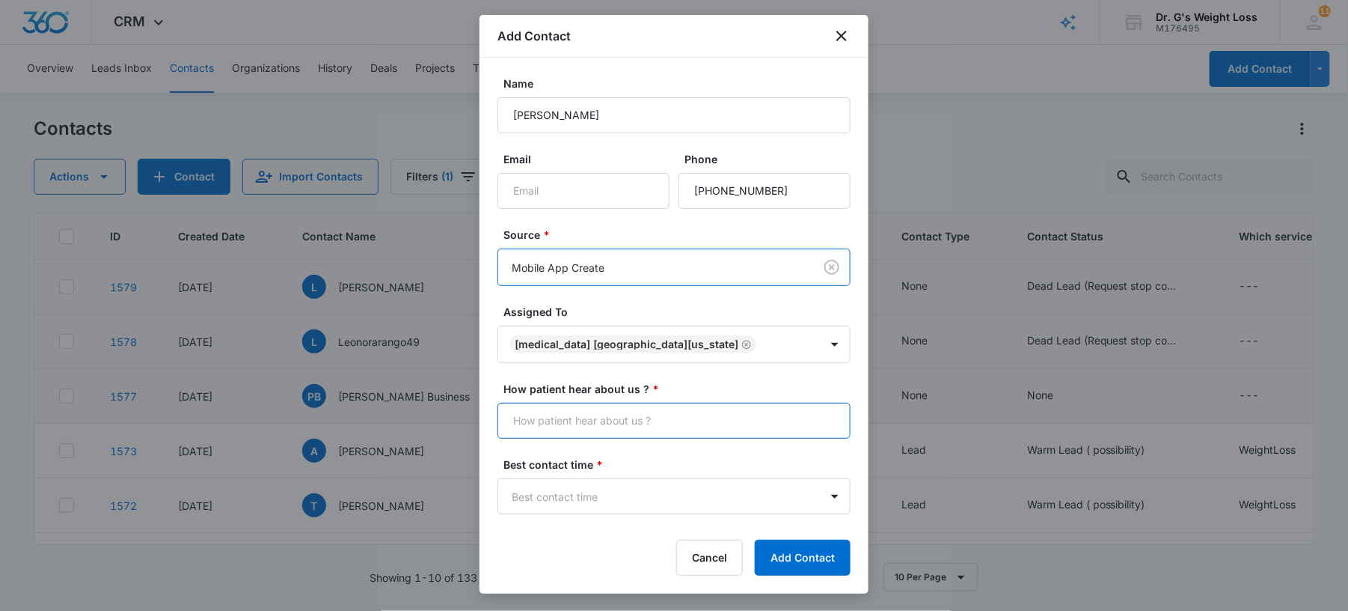
click at [597, 411] on input "How patient hear about us ? *" at bounding box center [674, 421] width 353 height 36
type input "Many Chat"
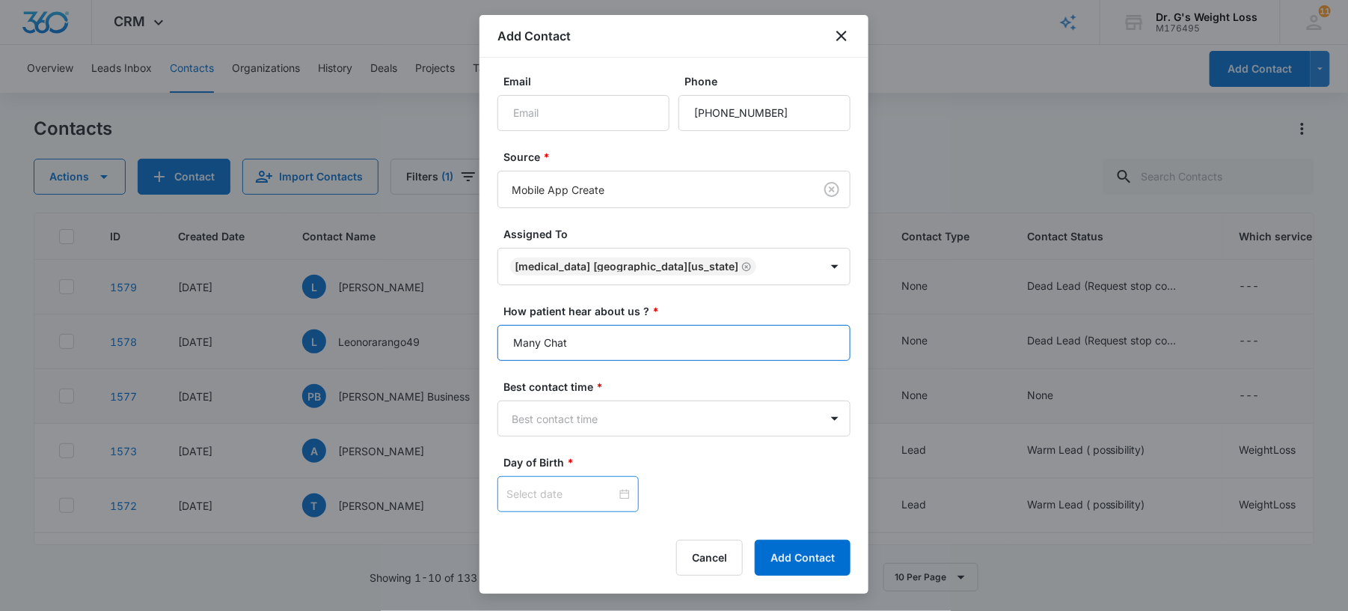
scroll to position [117, 0]
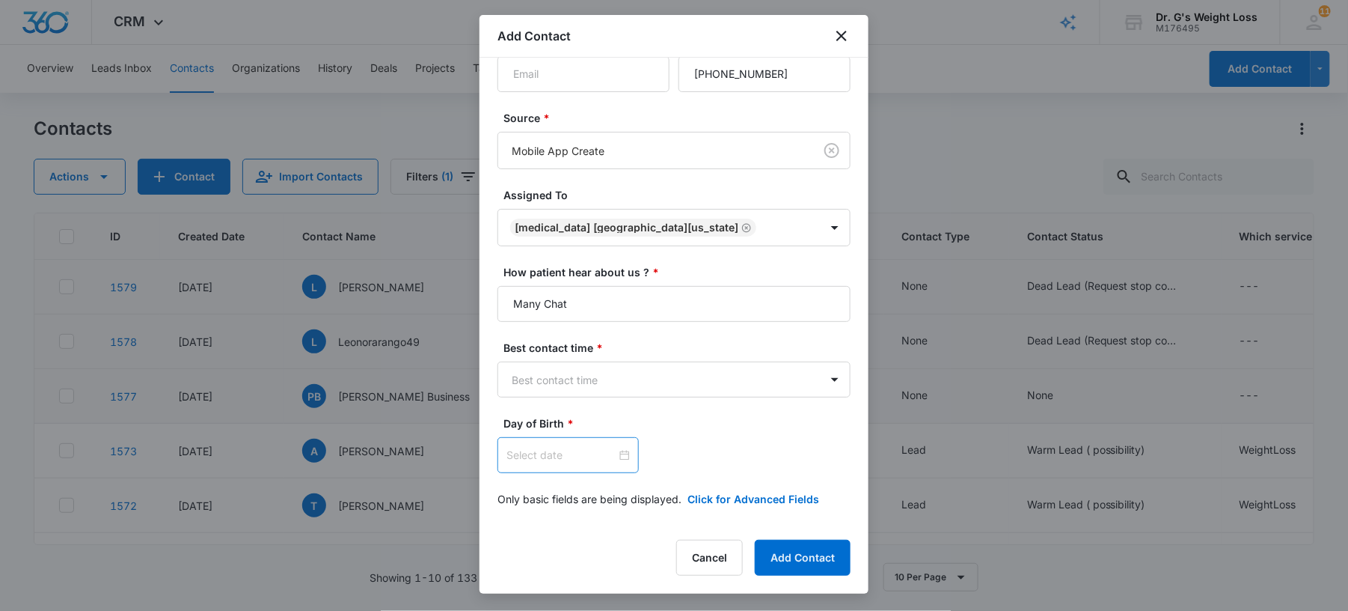
click at [555, 468] on div at bounding box center [568, 455] width 141 height 36
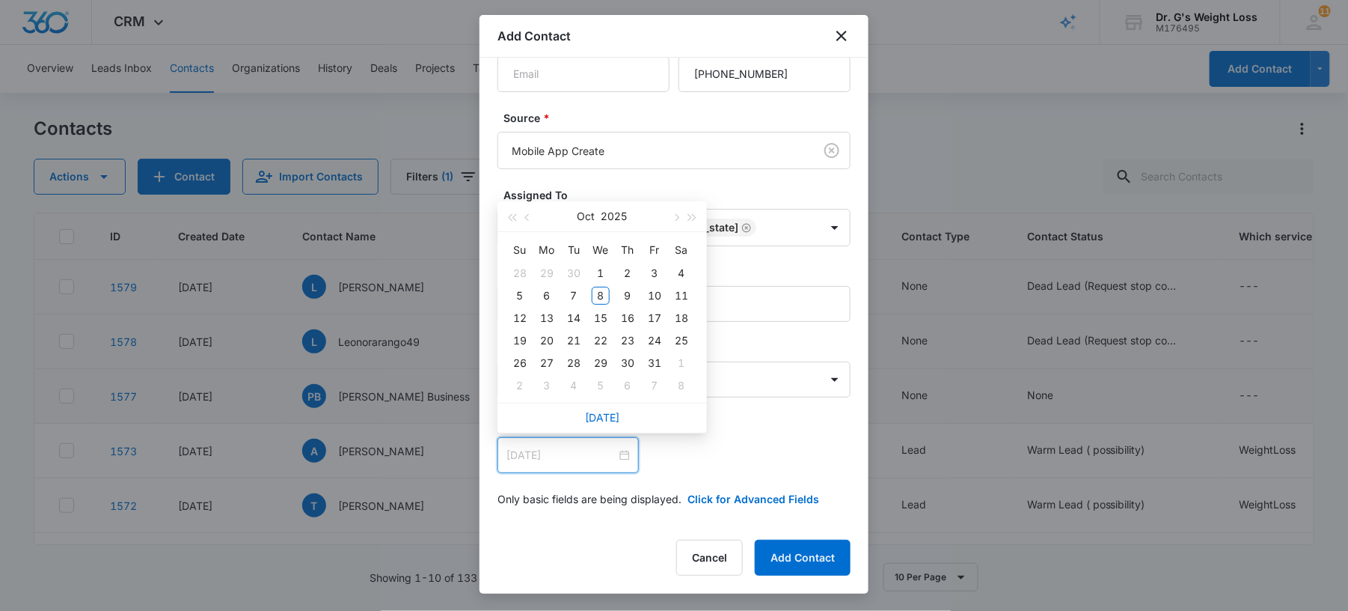
type input "[DATE]"
click at [594, 214] on button "Oct" at bounding box center [587, 216] width 18 height 30
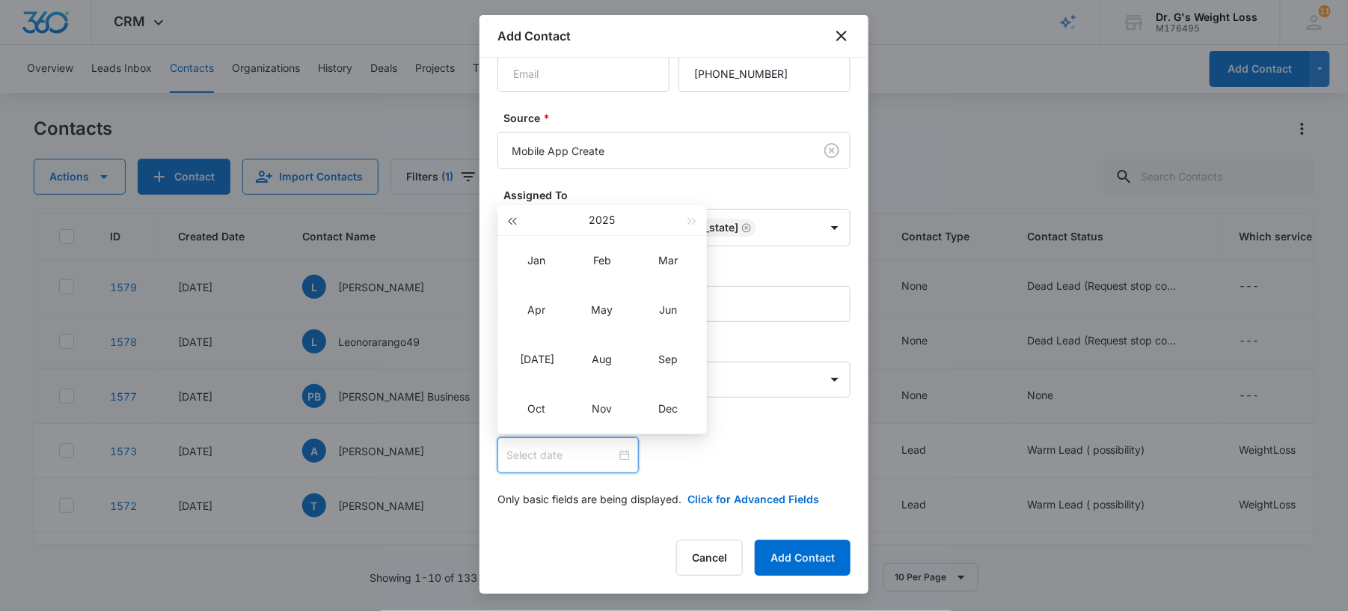
click at [512, 226] on button "button" at bounding box center [512, 220] width 16 height 30
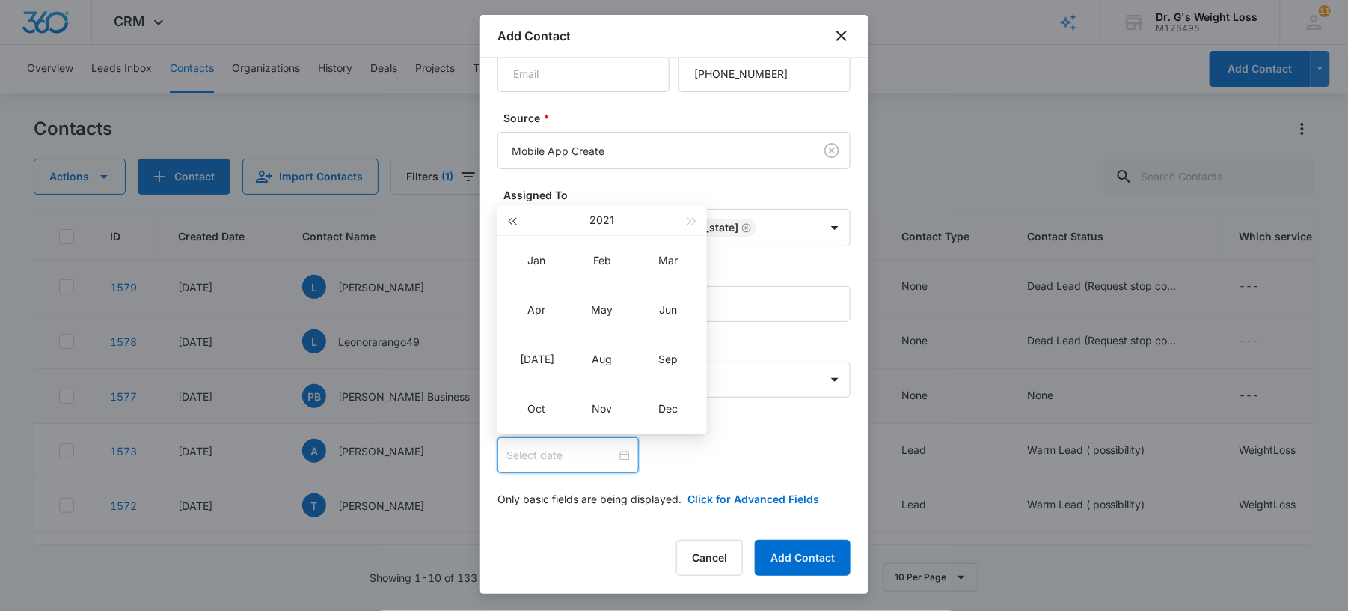
click at [512, 226] on button "button" at bounding box center [512, 220] width 16 height 30
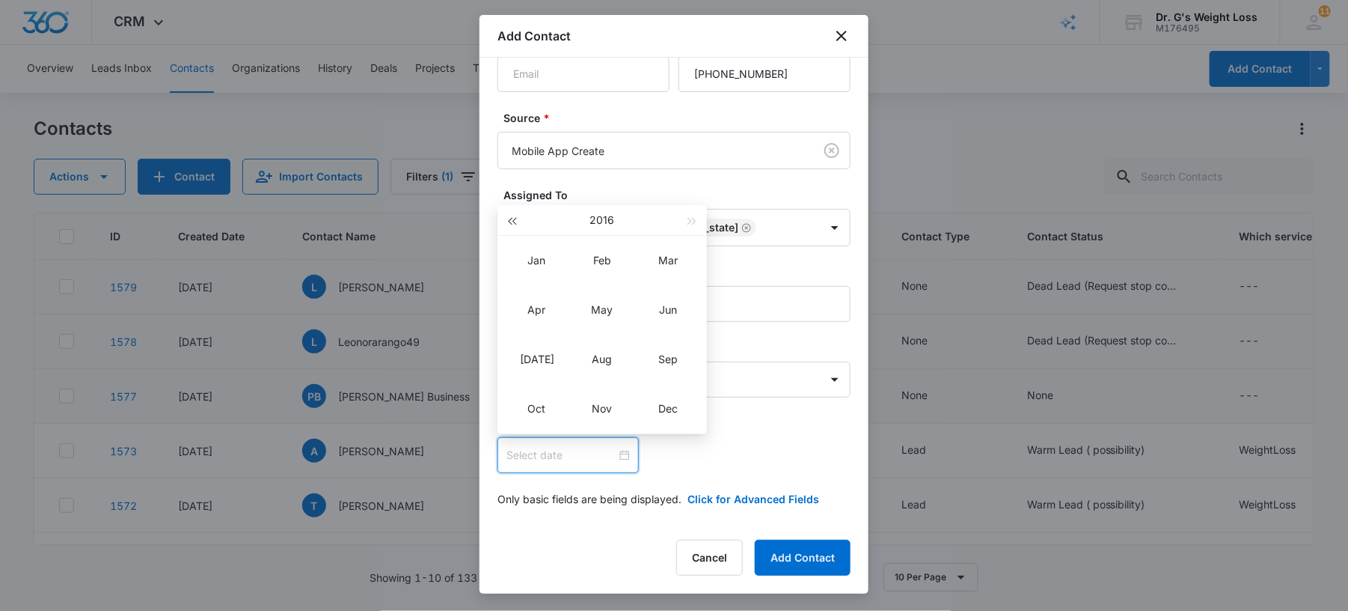
click at [512, 226] on button "button" at bounding box center [512, 220] width 16 height 30
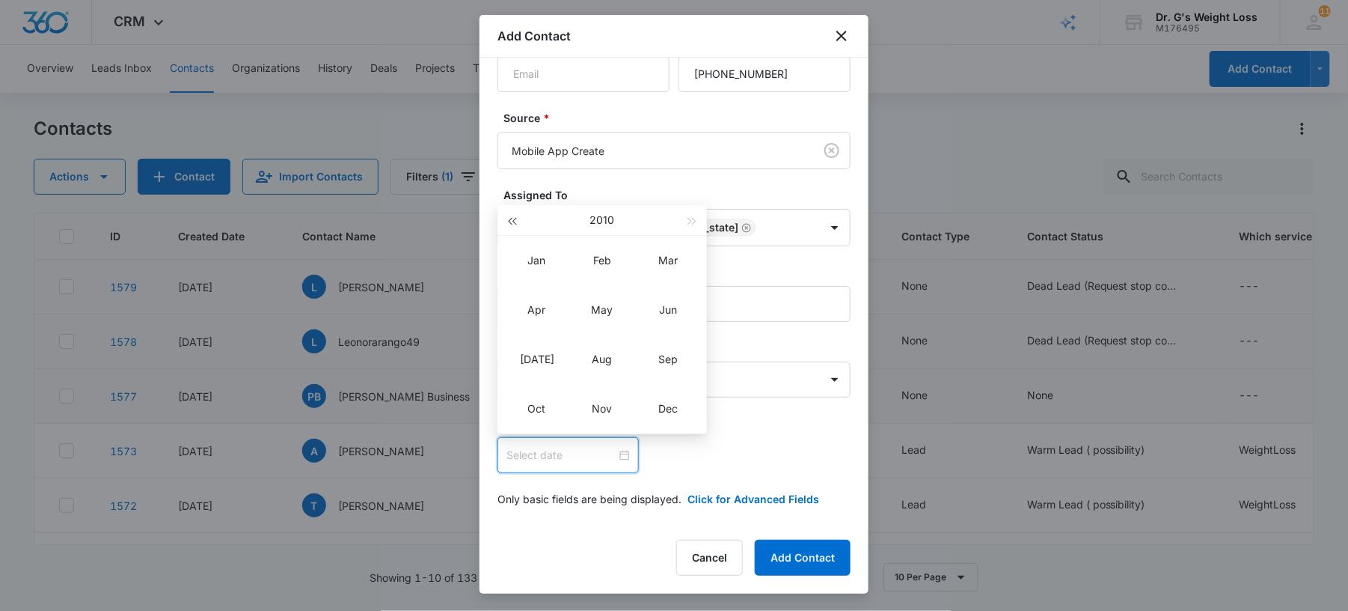
click at [512, 226] on button "button" at bounding box center [512, 220] width 16 height 30
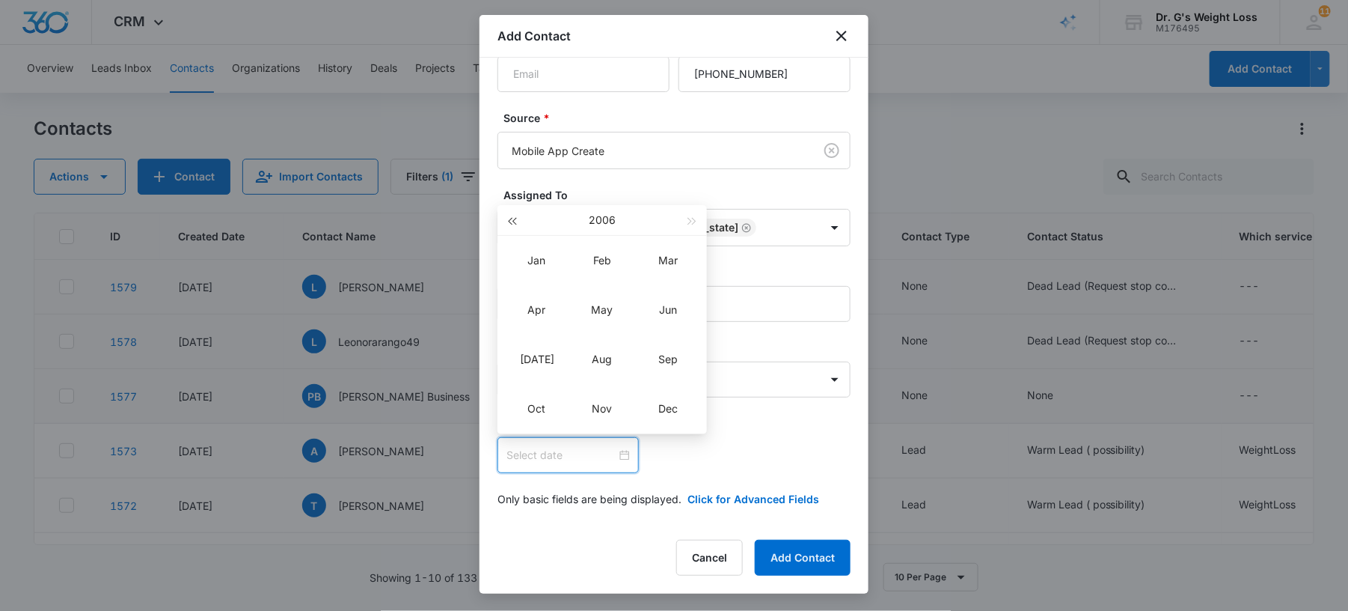
click at [512, 226] on button "button" at bounding box center [512, 220] width 16 height 30
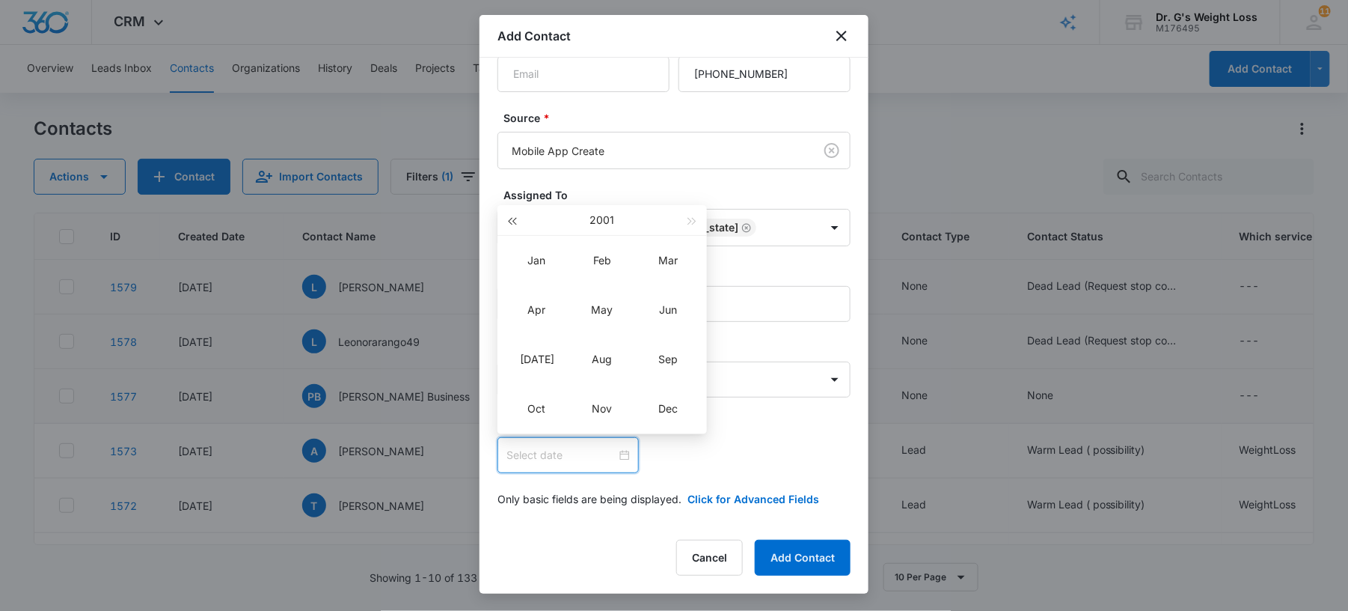
click at [512, 226] on button "button" at bounding box center [512, 220] width 16 height 30
type input "[DATE]"
click at [542, 257] on div "Jan" at bounding box center [536, 260] width 45 height 18
type input "[DATE]"
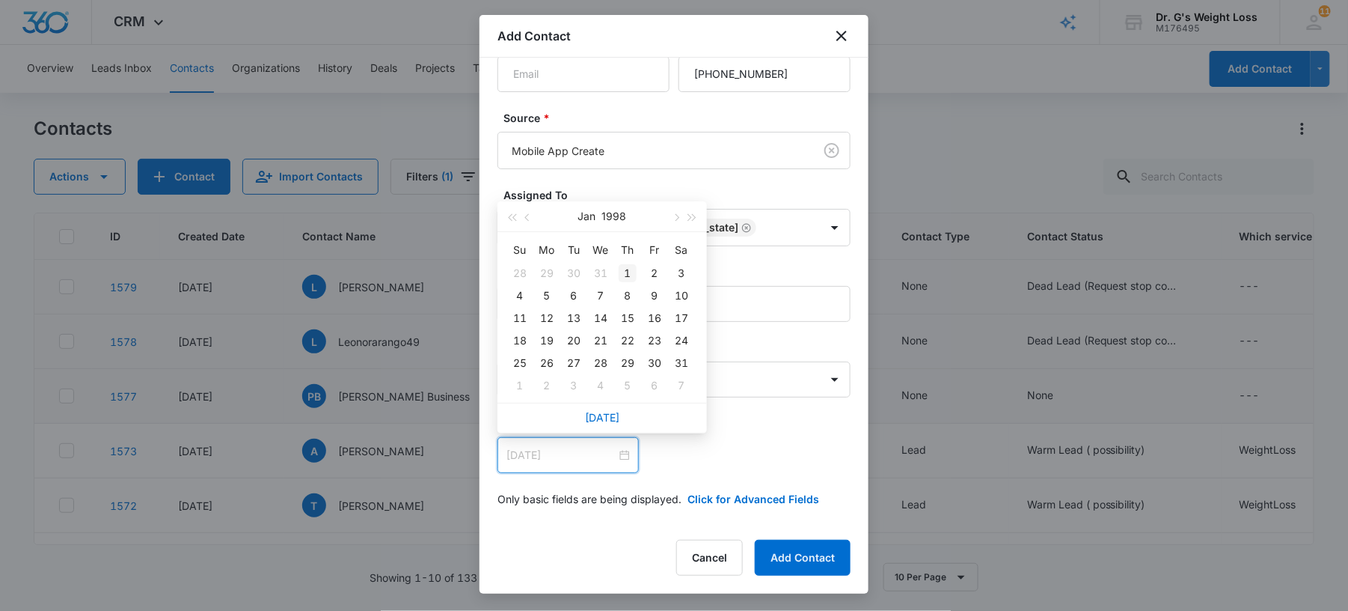
click at [624, 269] on div "1" at bounding box center [628, 273] width 18 height 18
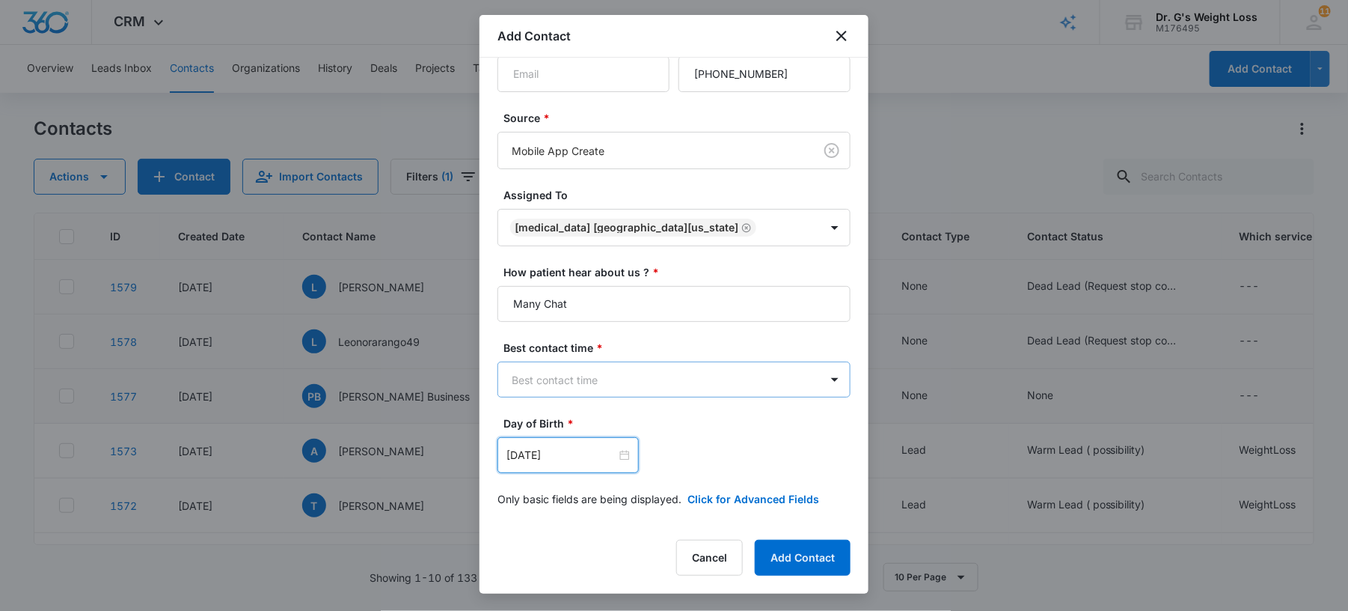
click at [603, 374] on body "CRM Apps Forms CRM Email Files Brand AI Assistant Review & Import Brand Profile…" at bounding box center [674, 305] width 1348 height 611
click at [551, 464] on p "Afternoon" at bounding box center [540, 460] width 49 height 16
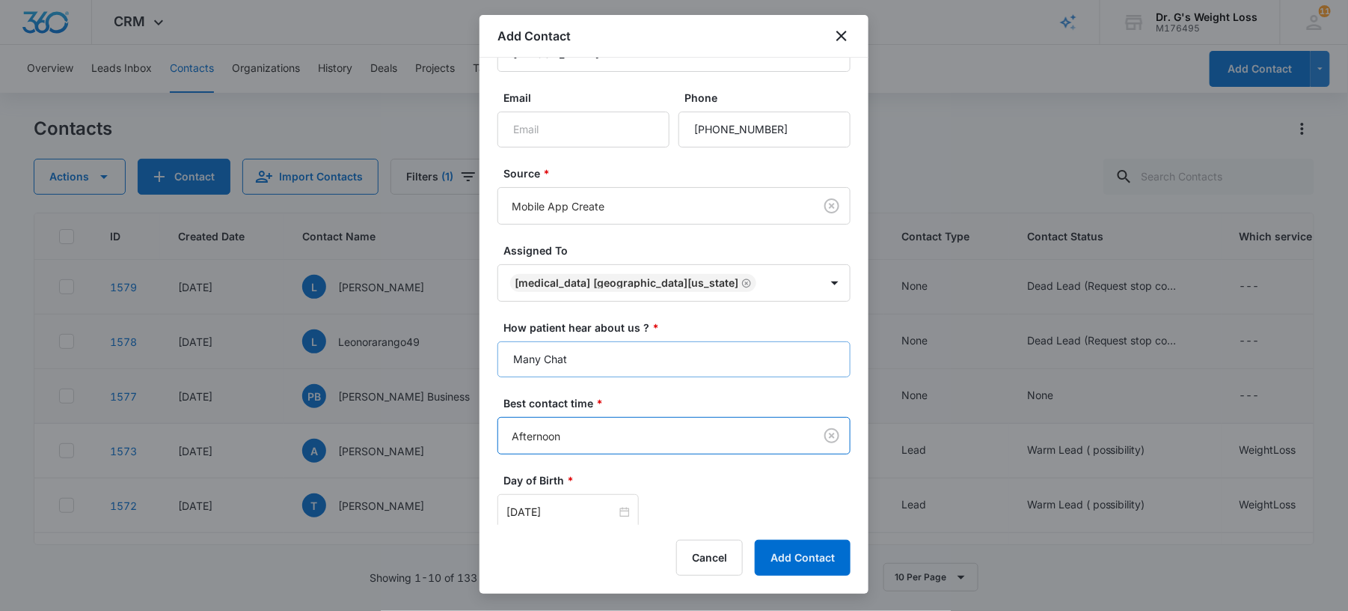
scroll to position [120, 0]
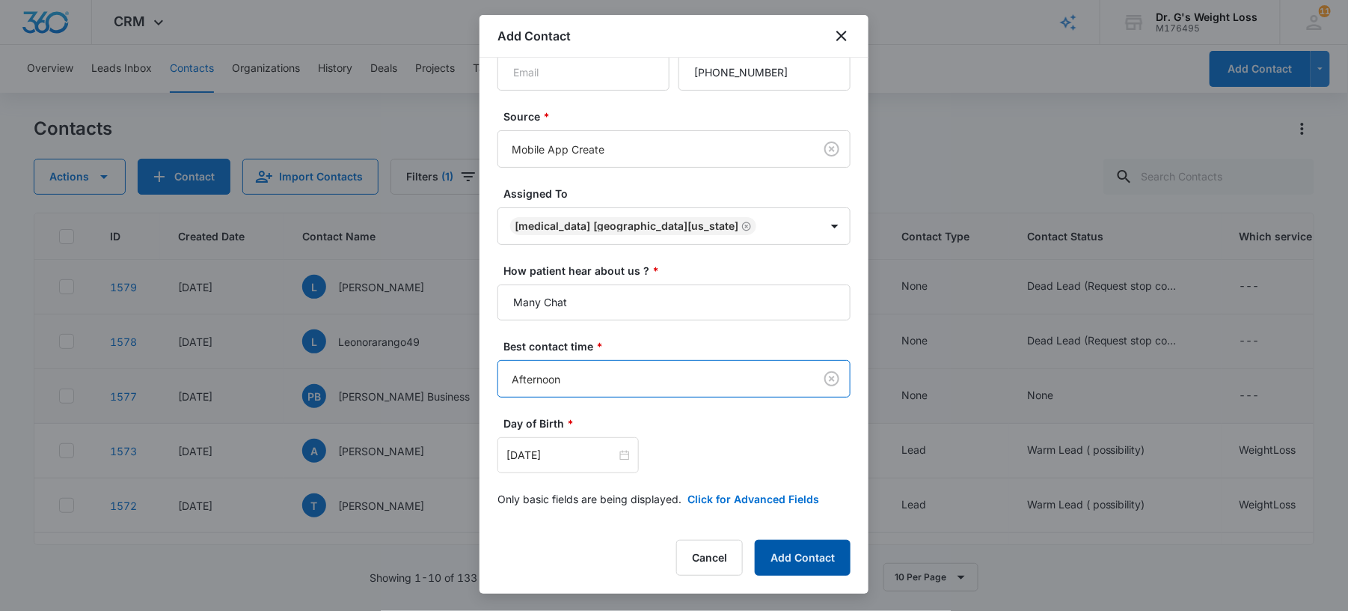
click at [795, 554] on button "Add Contact" at bounding box center [803, 557] width 96 height 36
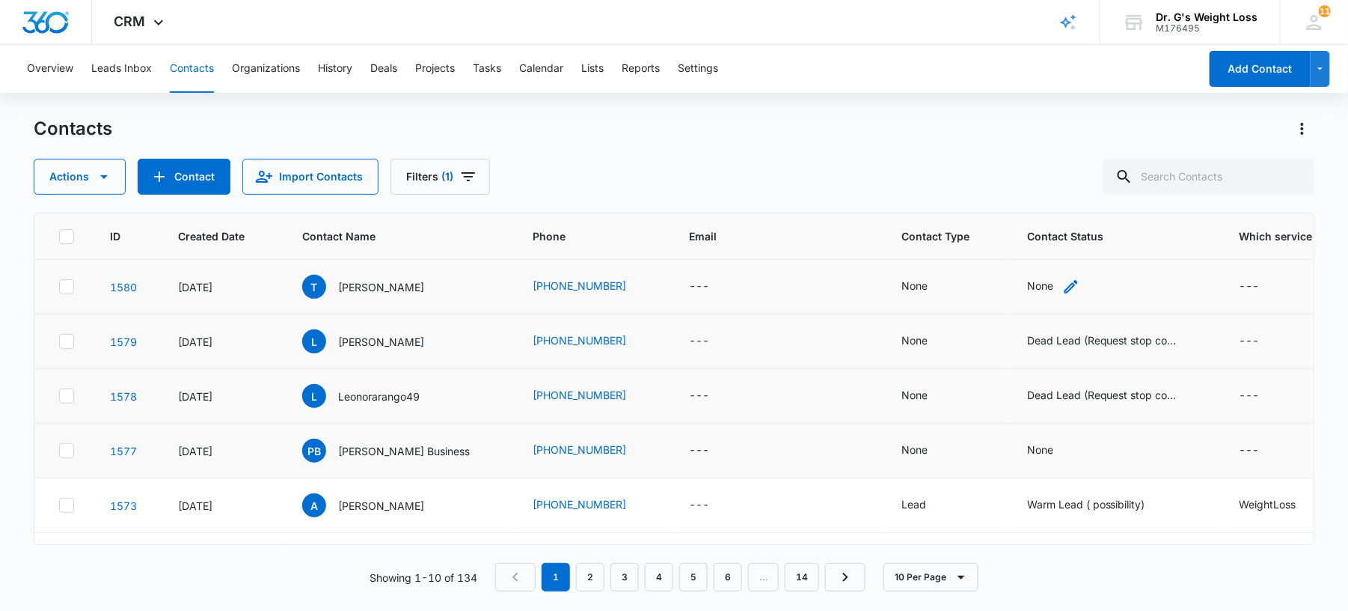
click at [1027, 283] on div "None" at bounding box center [1040, 286] width 26 height 16
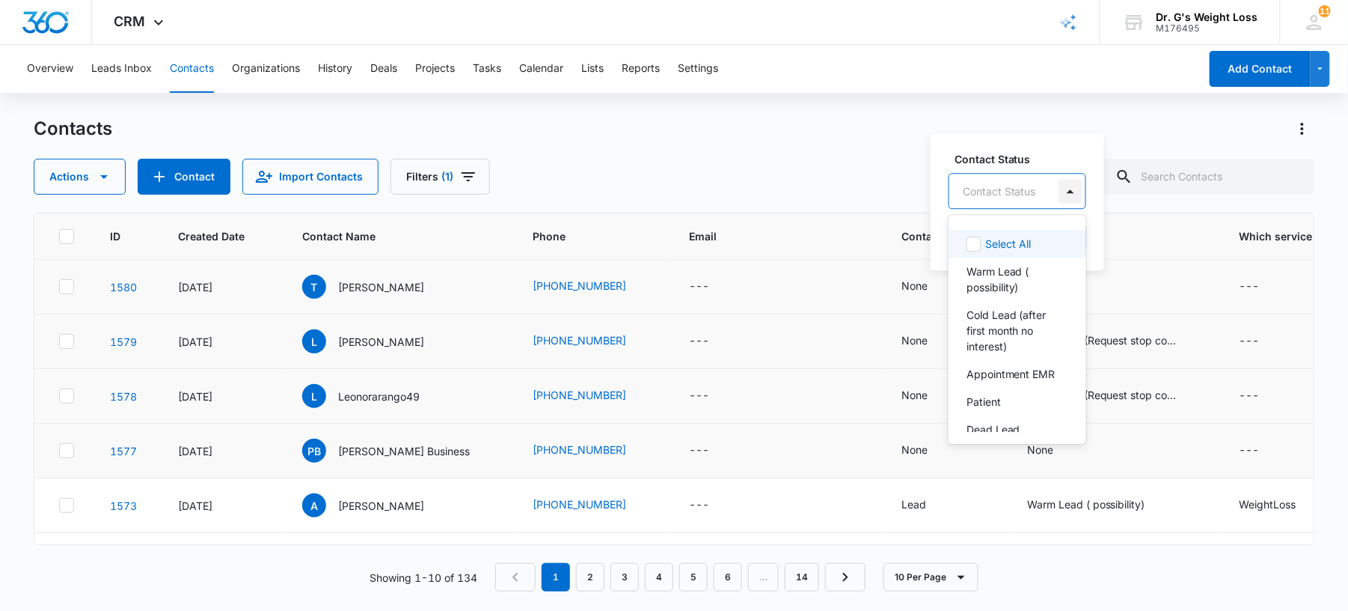
click at [1059, 190] on div at bounding box center [1071, 191] width 24 height 24
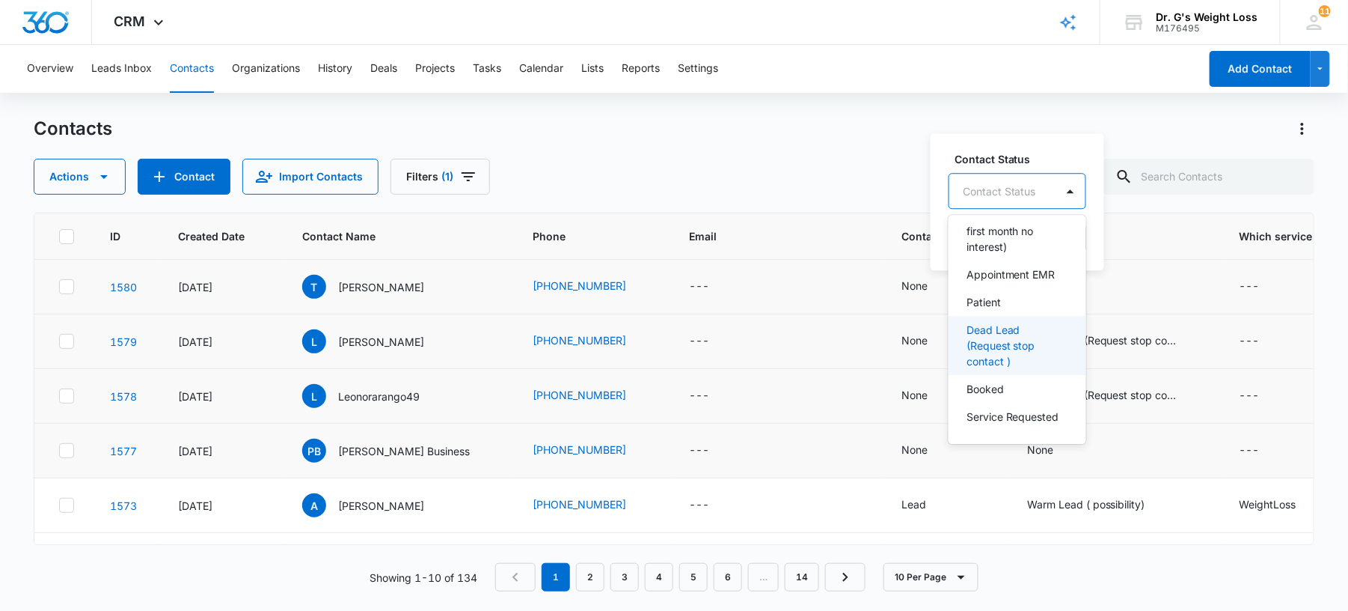
click at [985, 353] on p "Dead Lead (Request stop contact )" at bounding box center [1016, 345] width 99 height 47
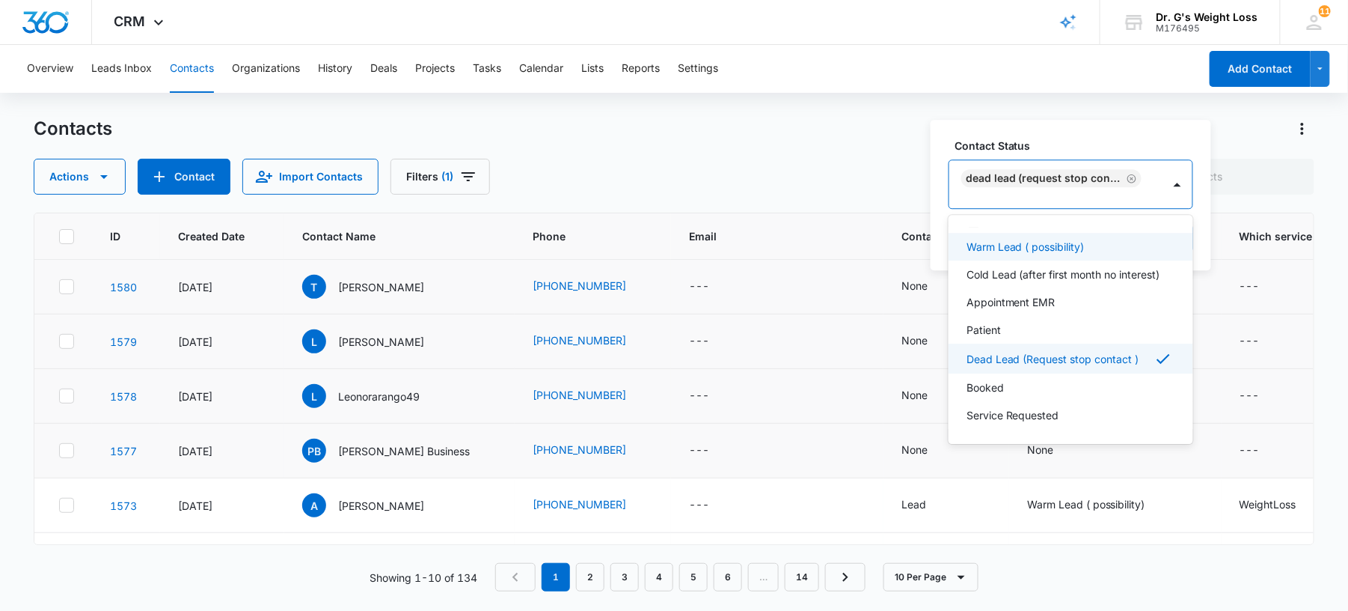
click at [1121, 144] on label "Contact Status" at bounding box center [1077, 146] width 245 height 16
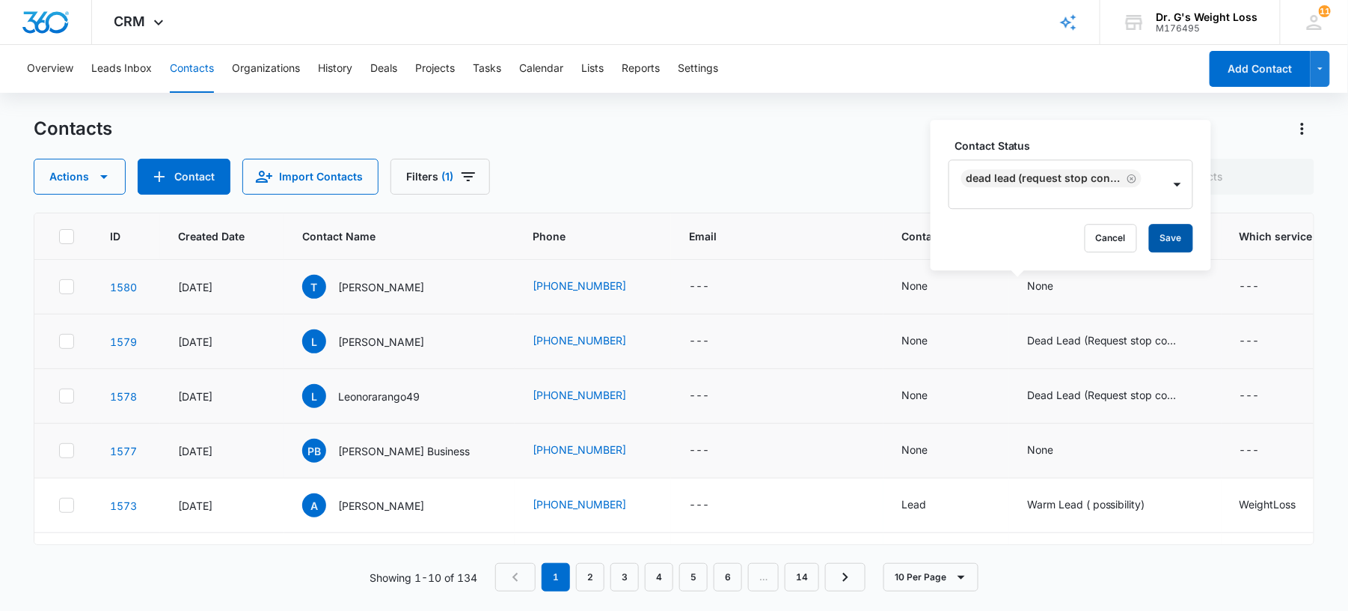
click at [1171, 237] on button "Save" at bounding box center [1171, 238] width 44 height 28
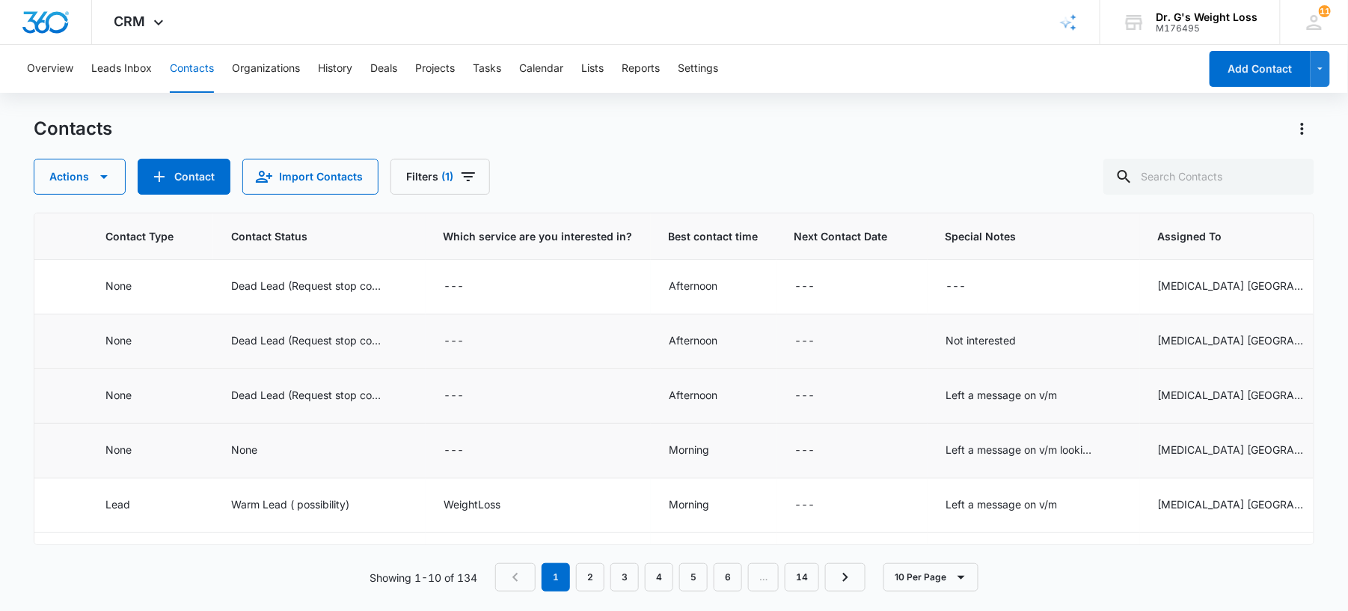
scroll to position [0, 806]
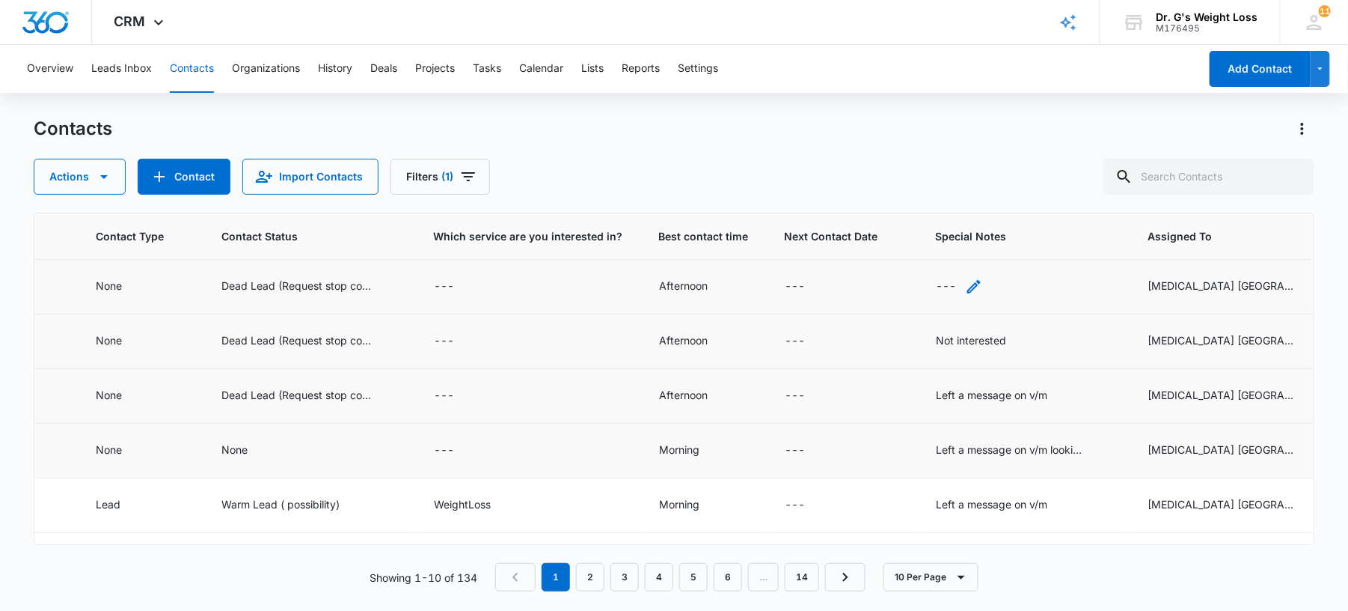
click at [936, 286] on div "---" at bounding box center [959, 287] width 47 height 18
drag, startPoint x: 1018, startPoint y: 392, endPoint x: 992, endPoint y: 394, distance: 25.5
click at [992, 394] on div "Left a message on v/m" at bounding box center [1005, 396] width 138 height 18
click at [992, 394] on div "Left a message on v/m" at bounding box center [991, 395] width 111 height 16
click at [967, 399] on div "Left a message on v/m" at bounding box center [991, 395] width 111 height 16
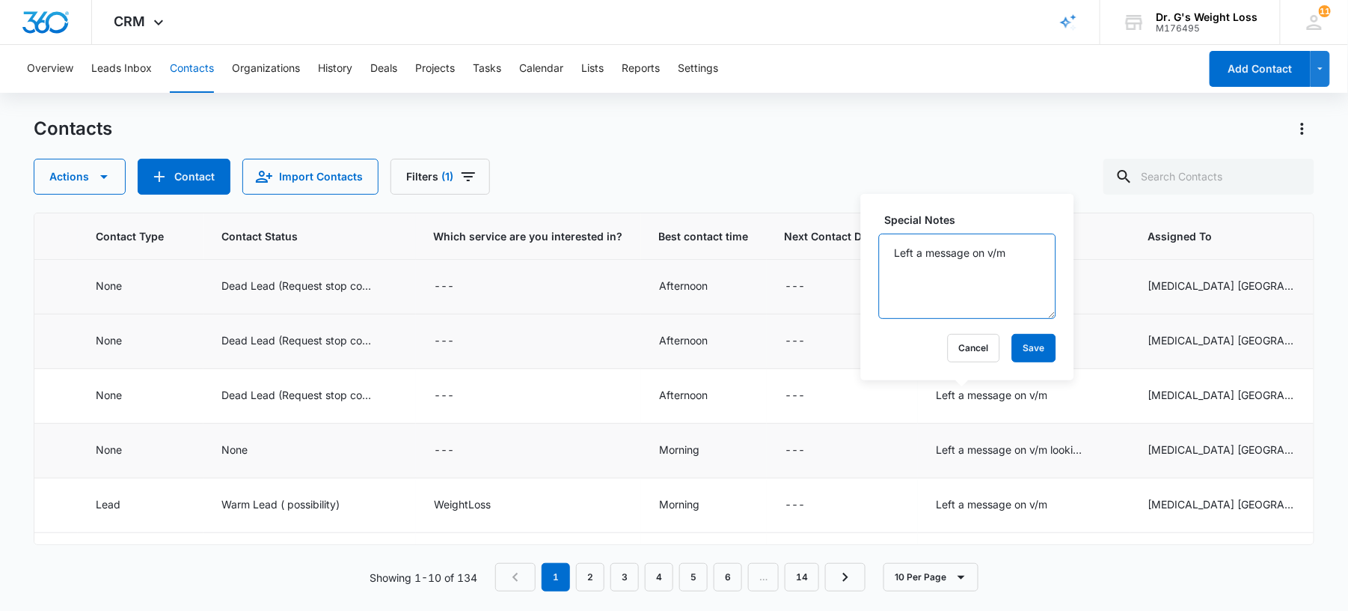
drag, startPoint x: 1009, startPoint y: 254, endPoint x: 854, endPoint y: 269, distance: 154.9
click at [854, 269] on tbody "1580 [DATE] [PERSON_NAME] [PHONE_NUMBER] --- None Dead Lead (Request stop conta…" at bounding box center [289, 533] width 2120 height 546
drag, startPoint x: 1009, startPoint y: 248, endPoint x: 862, endPoint y: 243, distance: 146.7
click at [862, 243] on div "Special Notes Left a message on v/m Cancel Save" at bounding box center [967, 287] width 213 height 186
click at [791, 302] on td "---" at bounding box center [842, 287] width 151 height 55
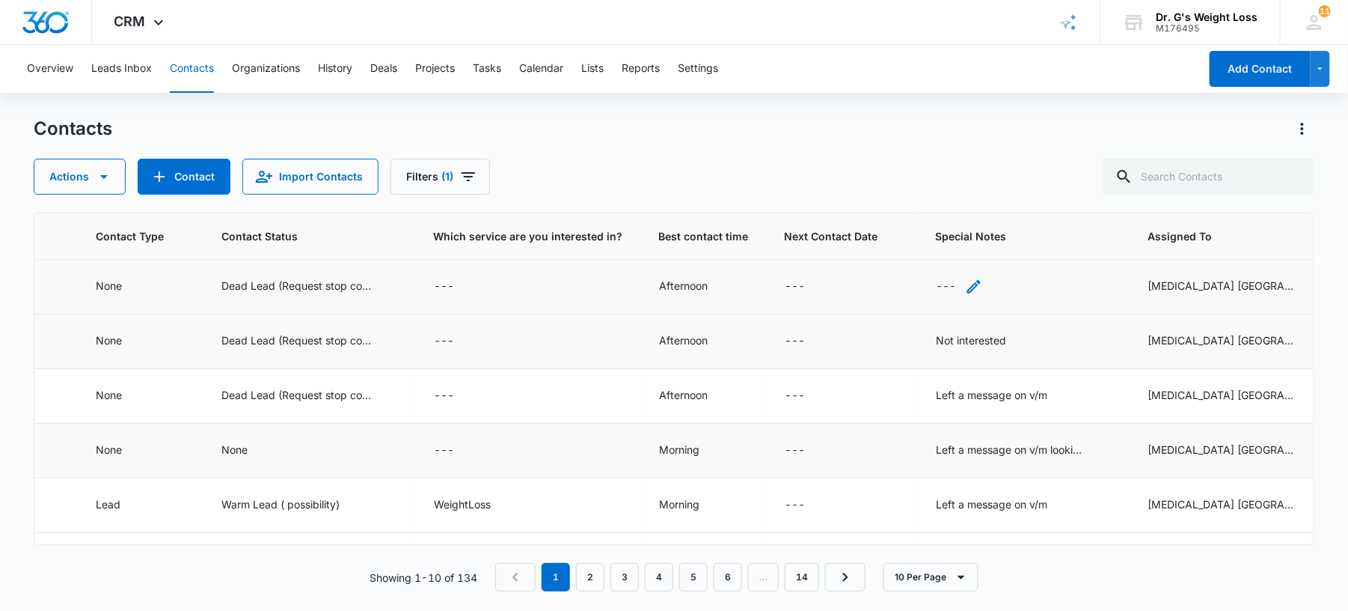
click at [936, 281] on div "---" at bounding box center [946, 287] width 20 height 18
paste textarea "Left a message on v/m"
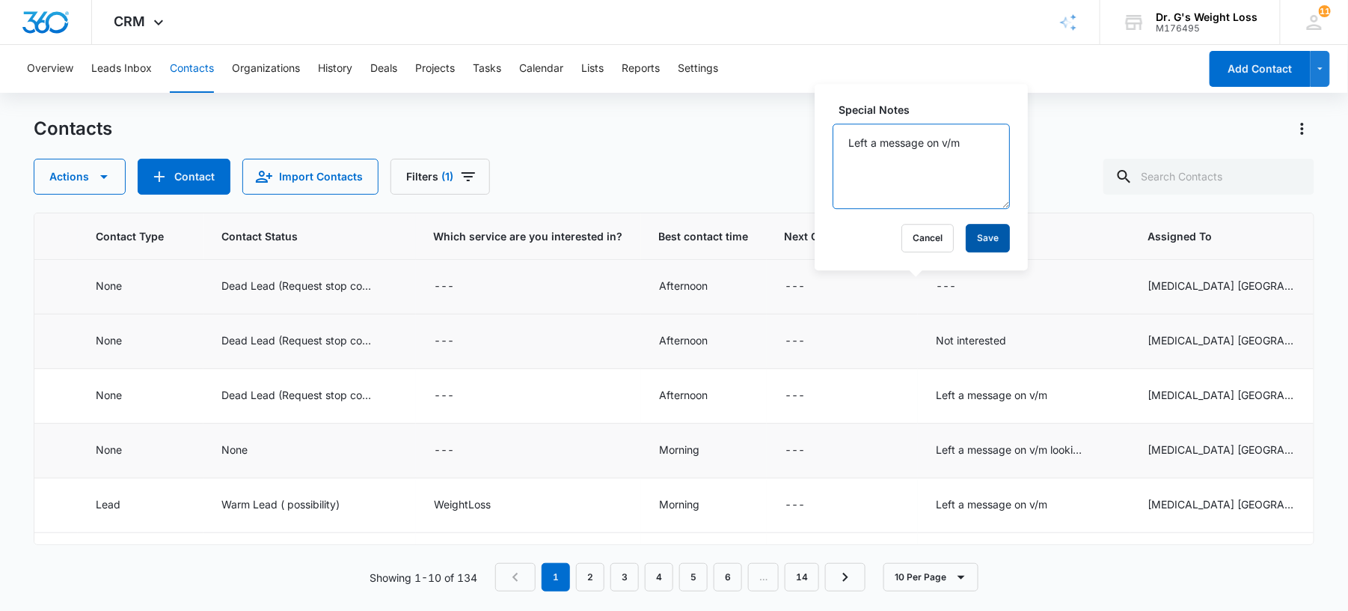
type textarea "Left a message on v/m"
click at [988, 241] on button "Save" at bounding box center [988, 238] width 44 height 28
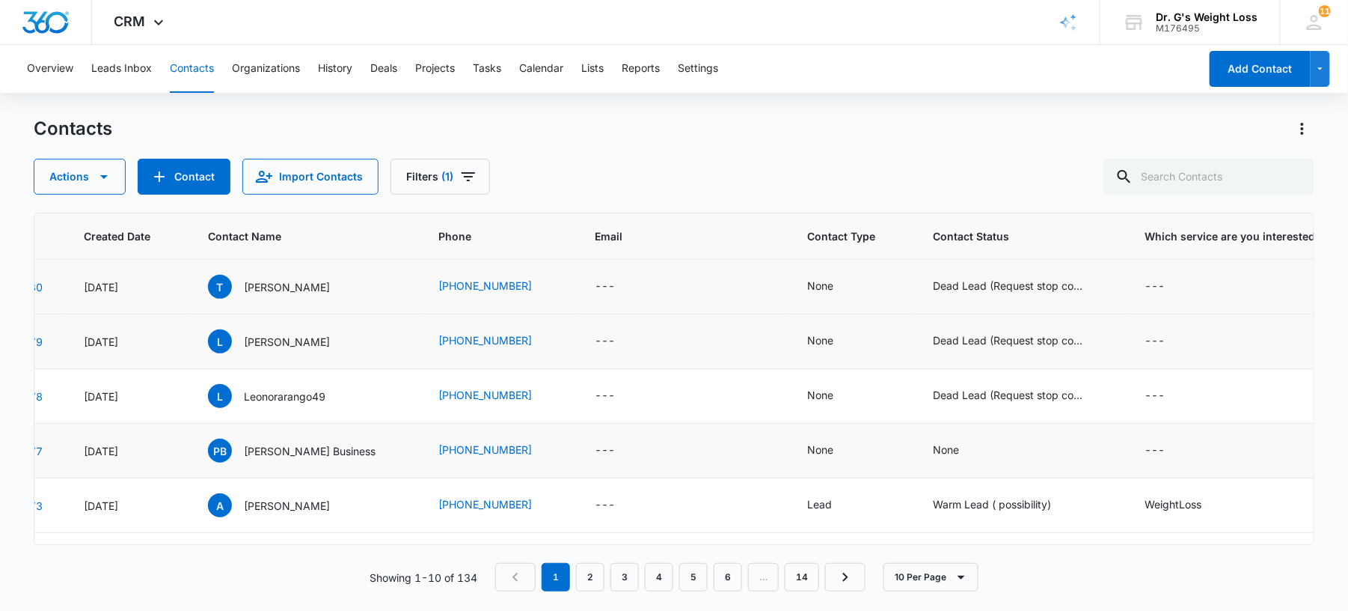
scroll to position [0, 0]
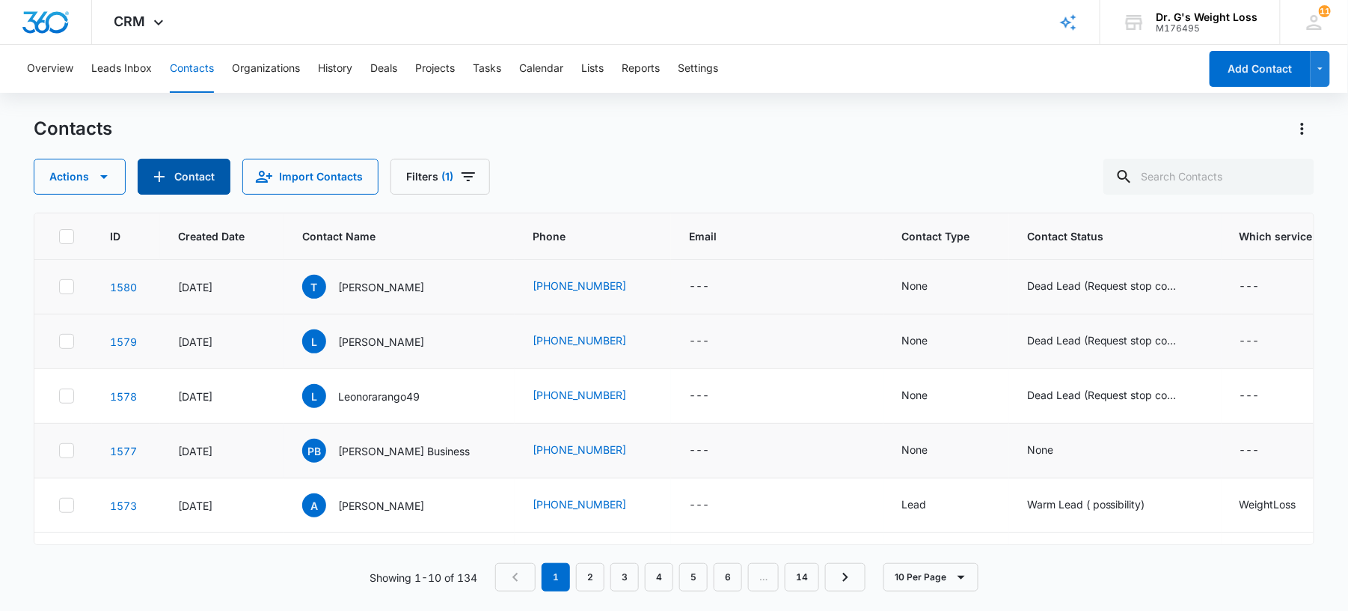
click at [189, 169] on button "Contact" at bounding box center [184, 177] width 93 height 36
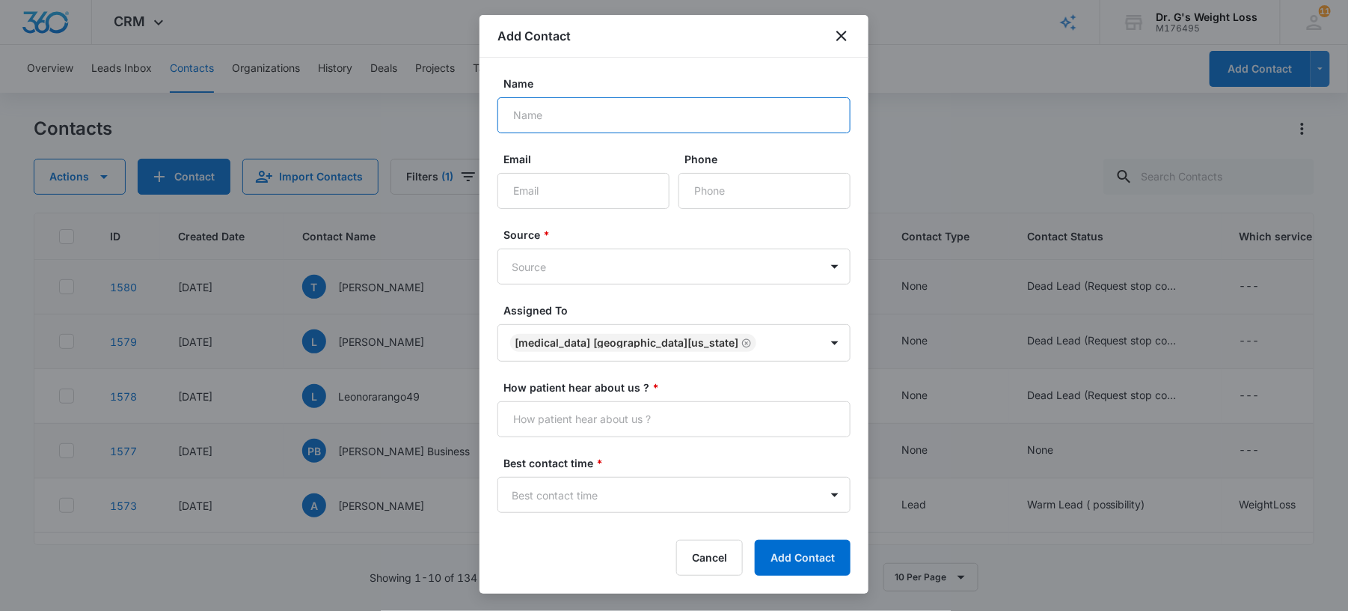
paste input "[PERSON_NAME]"
type input "[PERSON_NAME]"
click at [724, 201] on input "Phone" at bounding box center [765, 191] width 172 height 36
paste input "[PHONE_NUMBER]"
type input "[PHONE_NUMBER]"
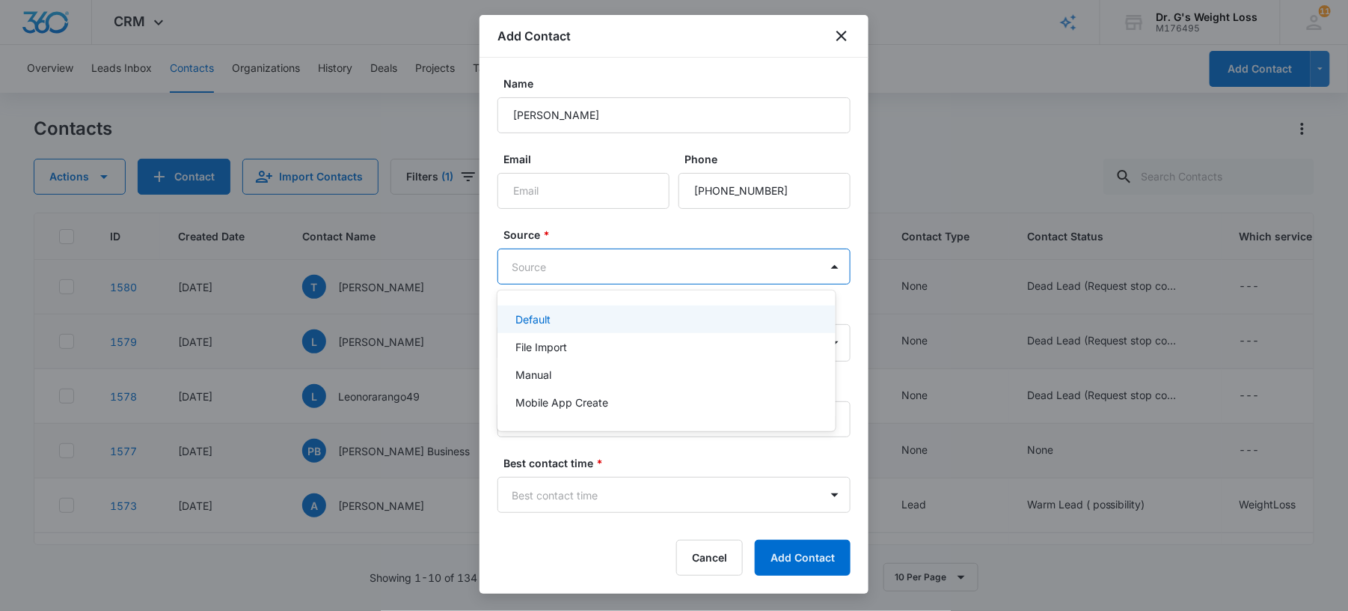
click at [591, 270] on body "CRM Apps Forms CRM Email Files Brand AI Assistant Review & Import Brand Profile…" at bounding box center [674, 305] width 1348 height 611
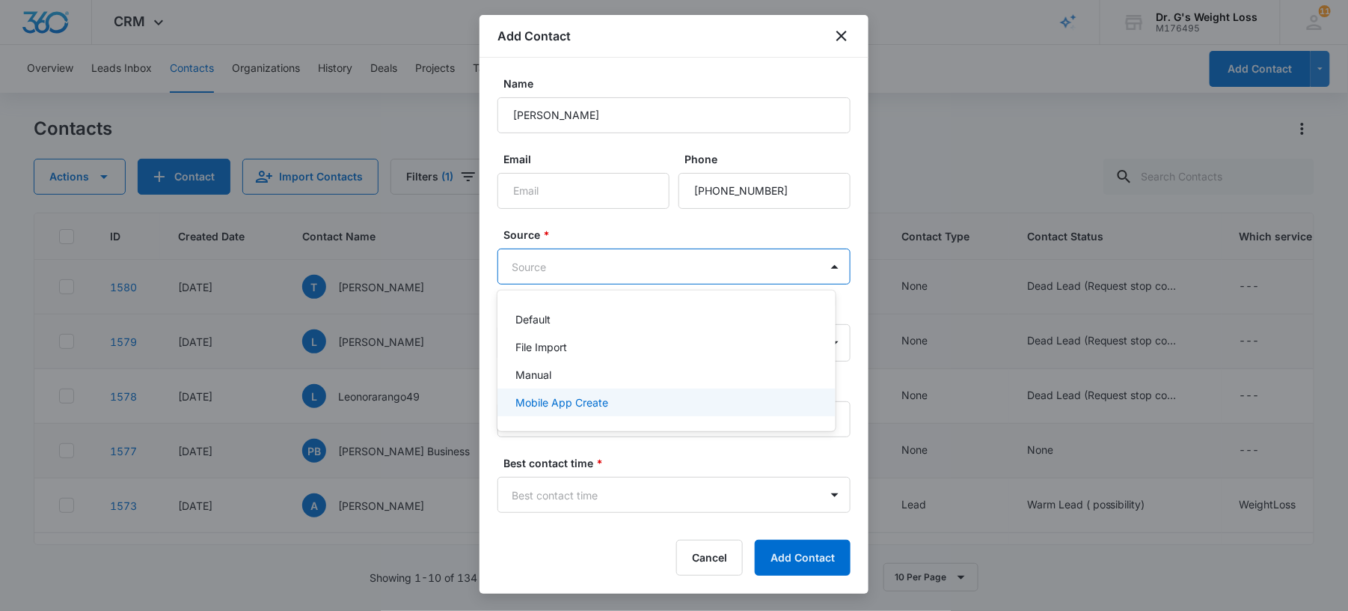
click at [549, 396] on p "Mobile App Create" at bounding box center [562, 402] width 93 height 16
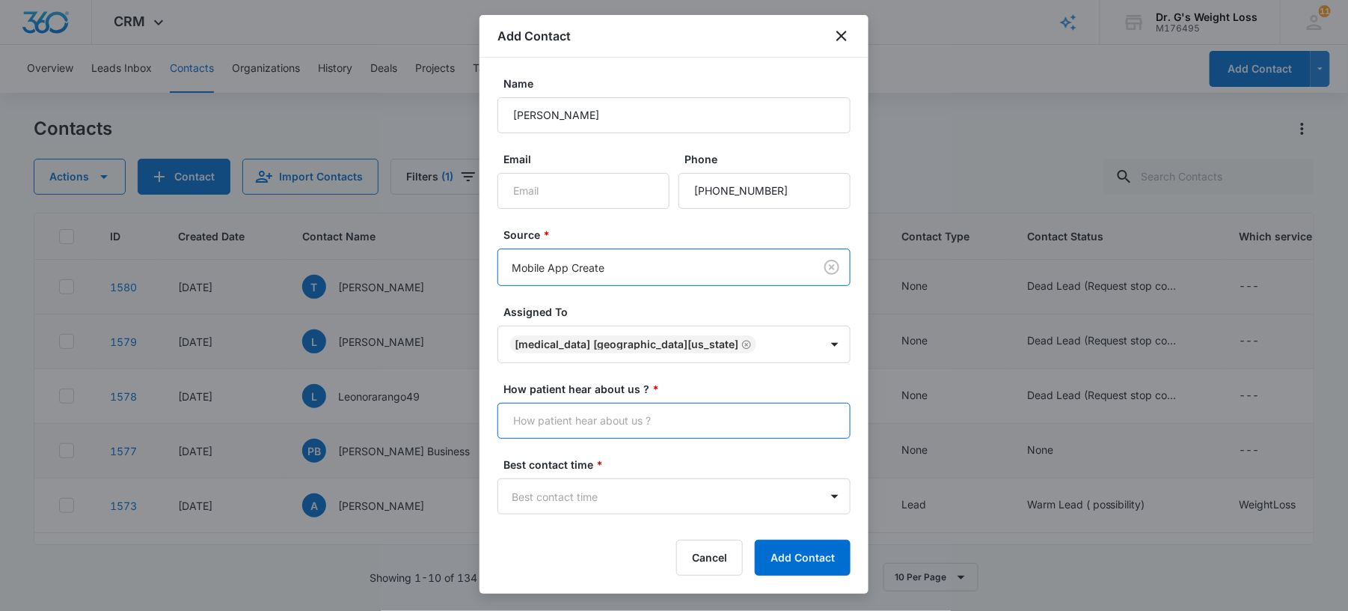
click at [701, 405] on input "How patient hear about us ? *" at bounding box center [674, 421] width 353 height 36
type input "Many Chat"
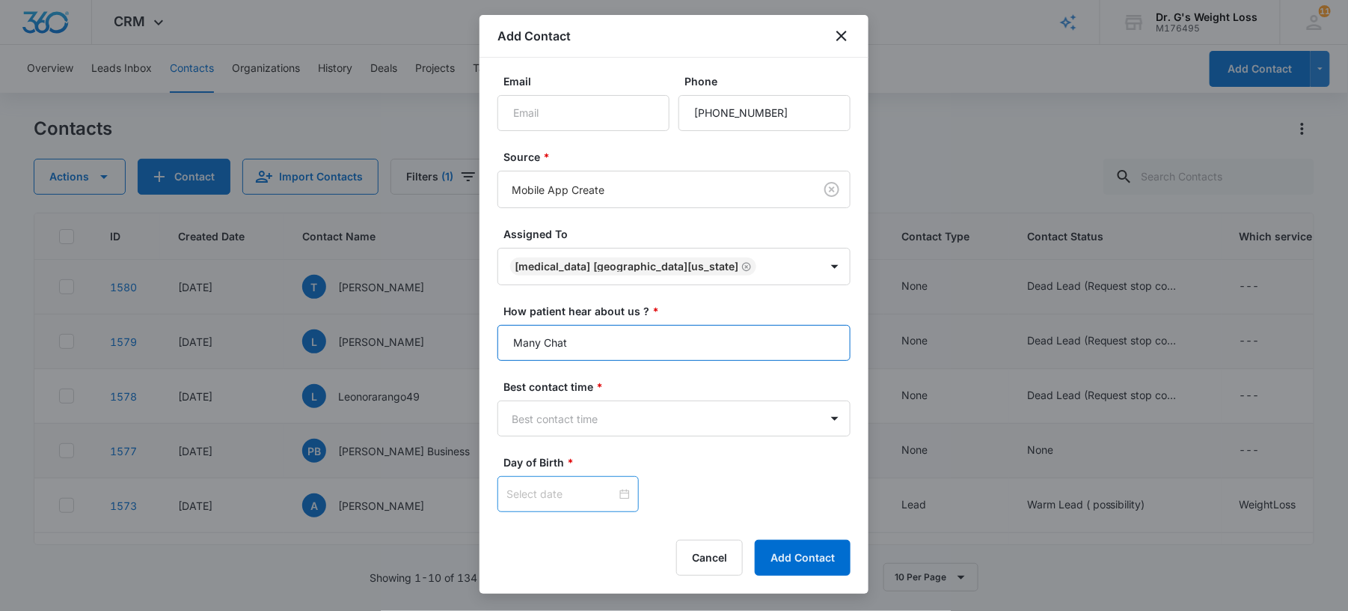
scroll to position [117, 0]
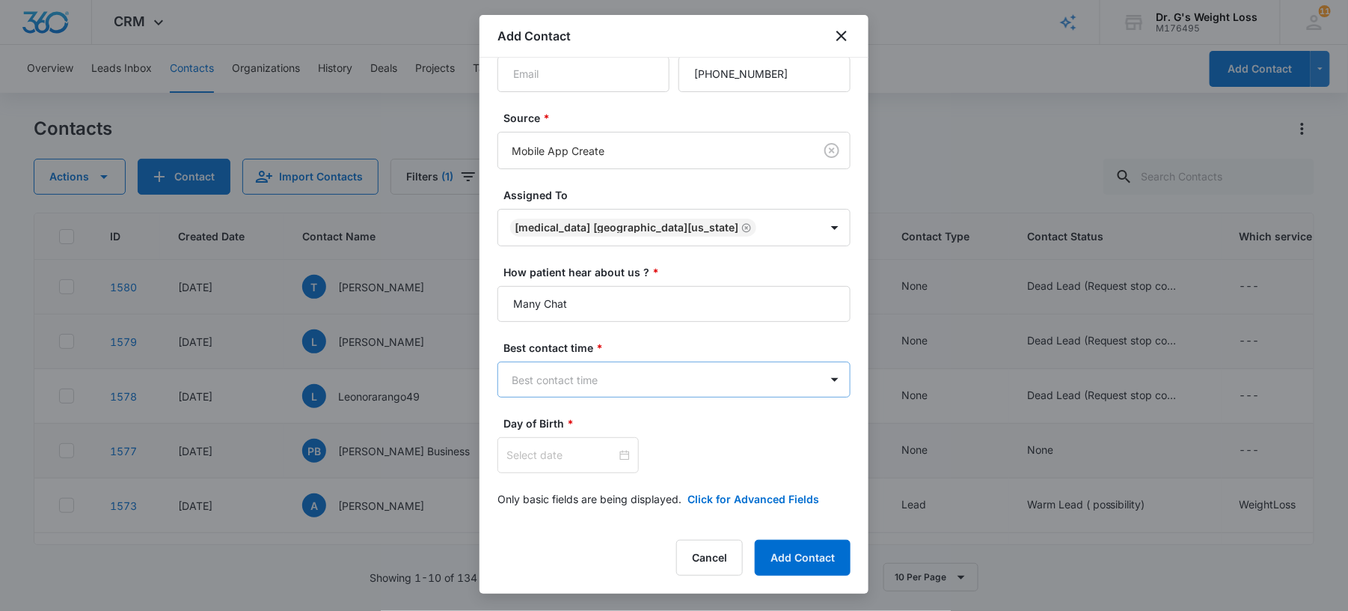
click at [588, 383] on body "CRM Apps Forms CRM Email Files Brand AI Assistant Review & Import Brand Profile…" at bounding box center [674, 305] width 1348 height 611
click at [548, 461] on p "Afternoon" at bounding box center [540, 460] width 49 height 16
click at [612, 459] on div at bounding box center [568, 455] width 123 height 16
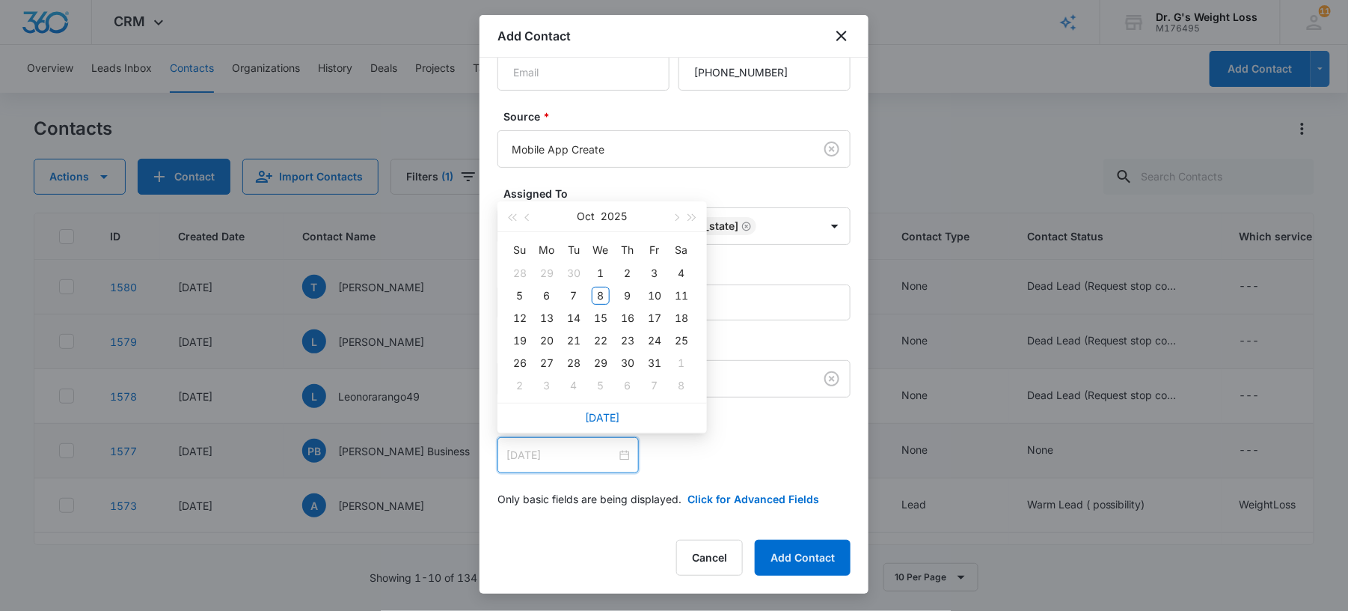
type input "[DATE]"
click at [524, 207] on button "button" at bounding box center [528, 216] width 16 height 30
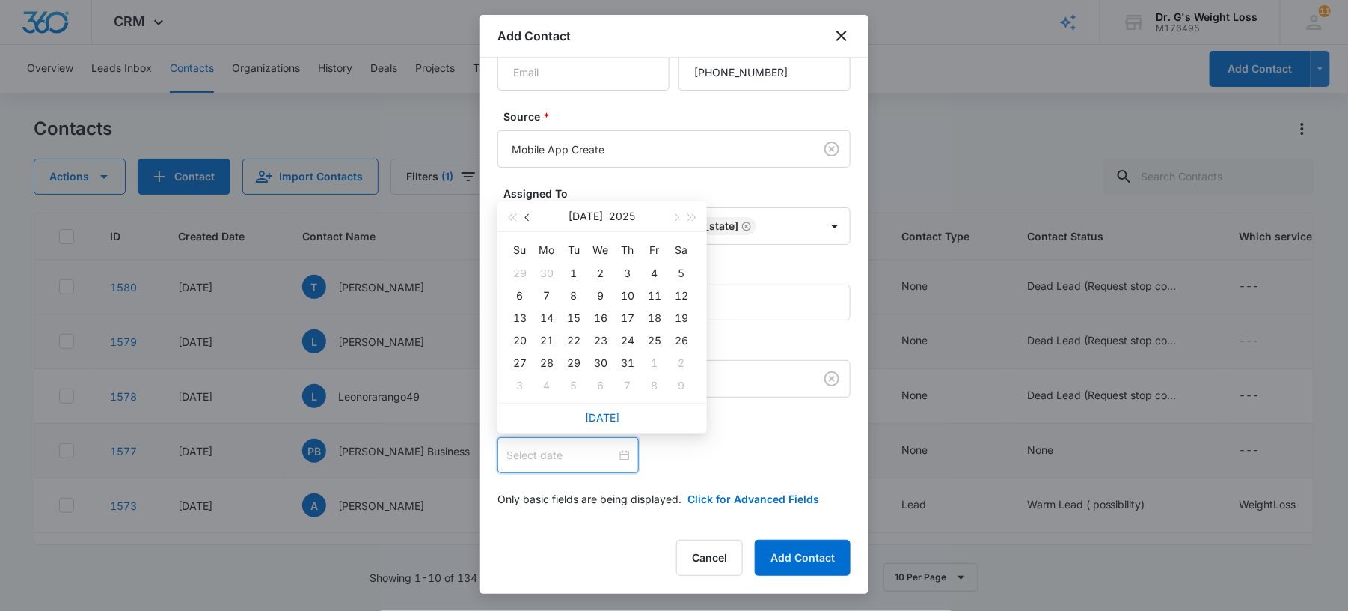
click at [524, 207] on button "button" at bounding box center [528, 216] width 16 height 30
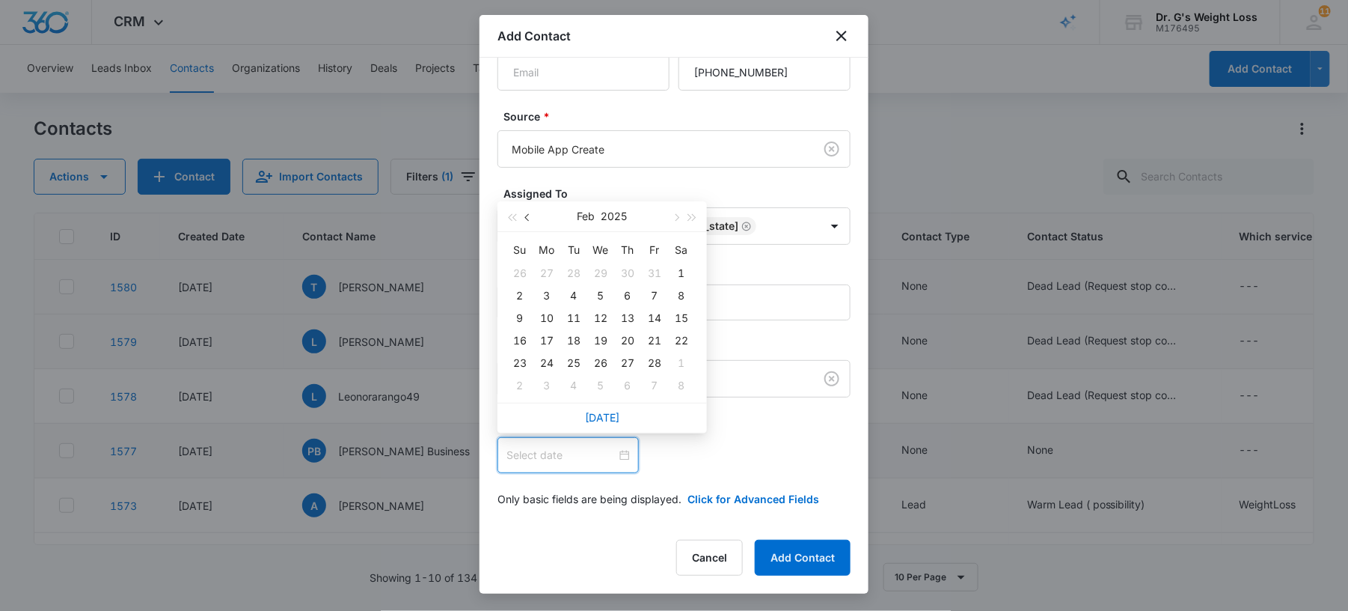
click at [524, 207] on button "button" at bounding box center [528, 216] width 16 height 30
click at [524, 208] on button "button" at bounding box center [528, 216] width 16 height 30
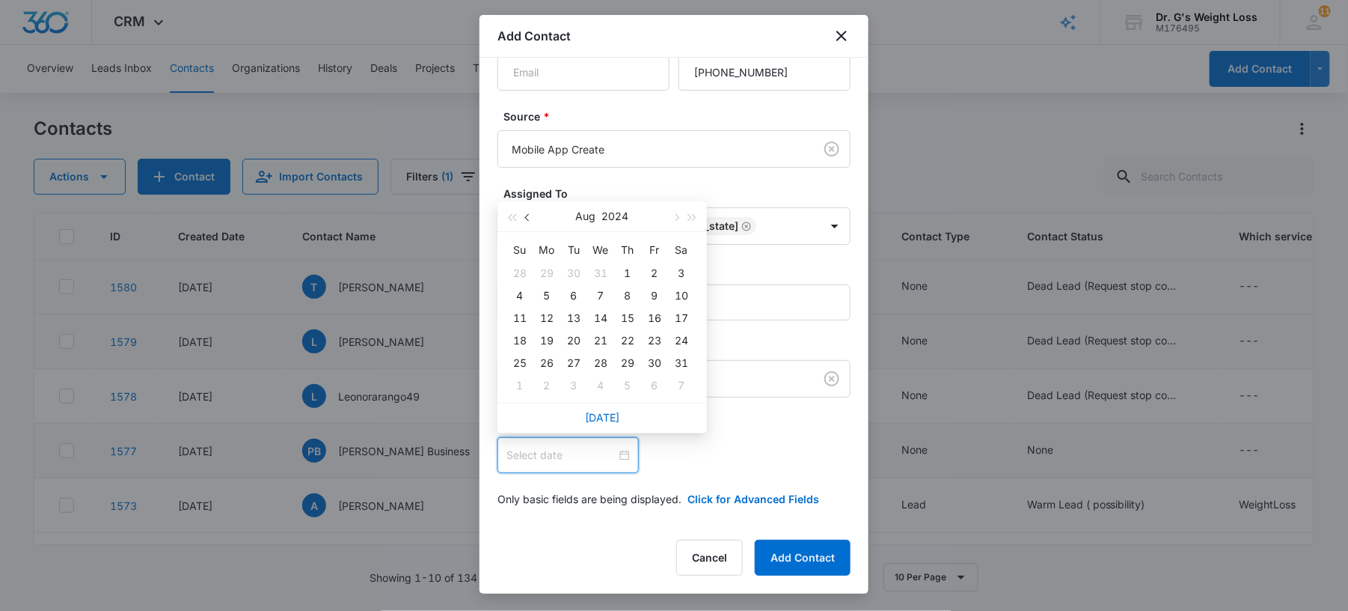
click at [524, 208] on button "button" at bounding box center [528, 216] width 16 height 30
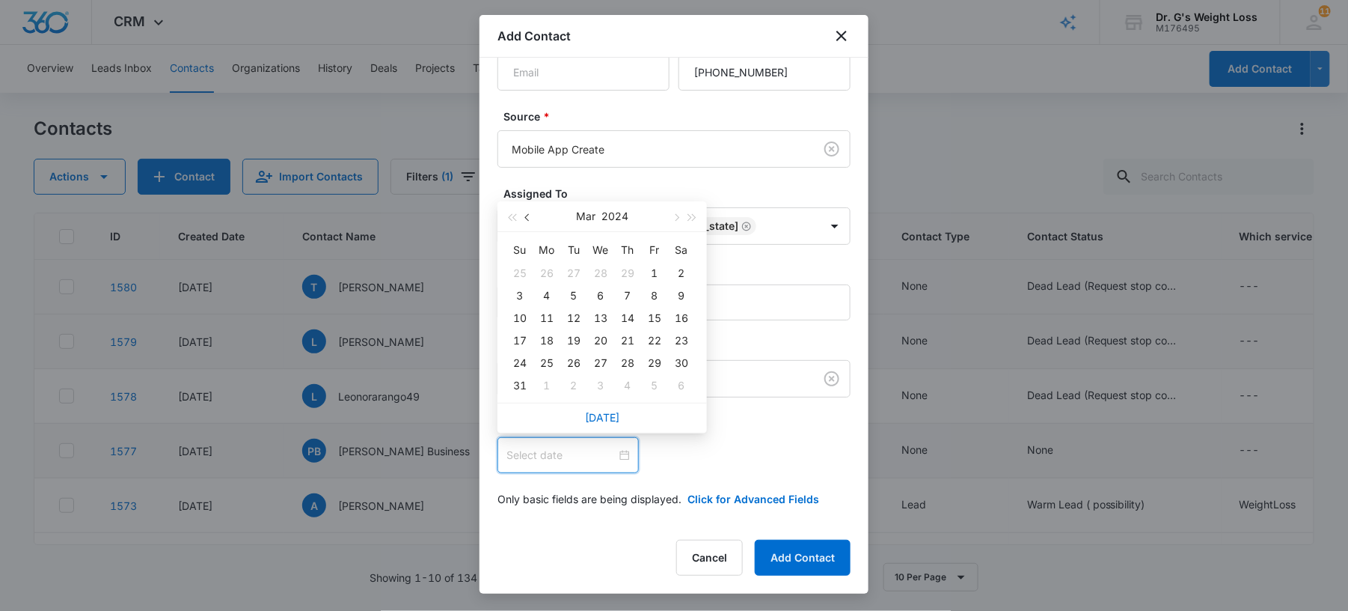
click at [524, 208] on button "button" at bounding box center [528, 216] width 16 height 30
click at [600, 214] on div "[DATE]" at bounding box center [602, 216] width 130 height 30
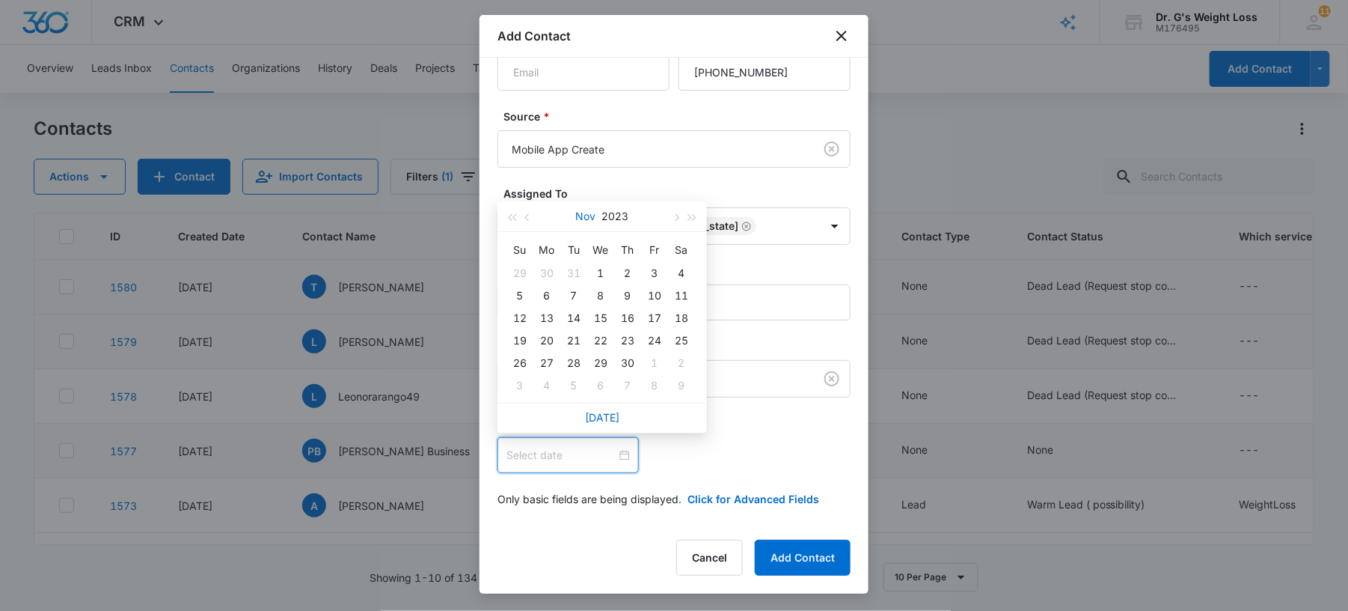
click at [581, 217] on button "Nov" at bounding box center [586, 216] width 20 height 30
type input "[DATE]"
click at [510, 218] on span "button" at bounding box center [511, 221] width 7 height 7
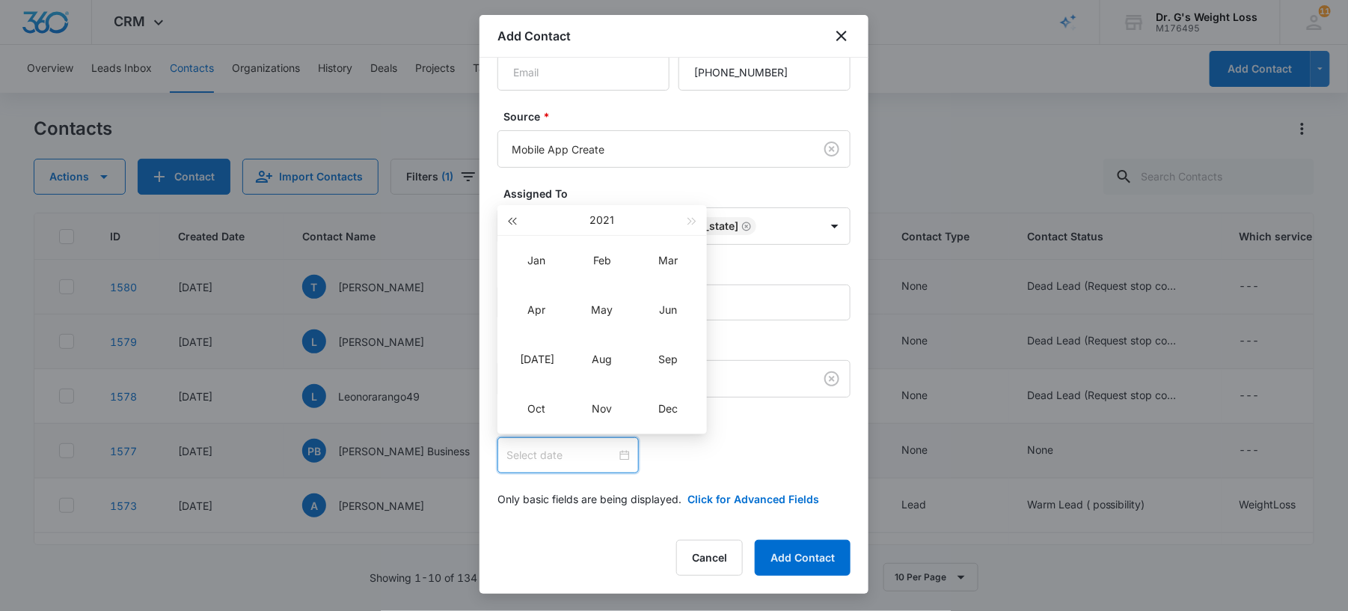
click at [510, 218] on span "button" at bounding box center [511, 221] width 7 height 7
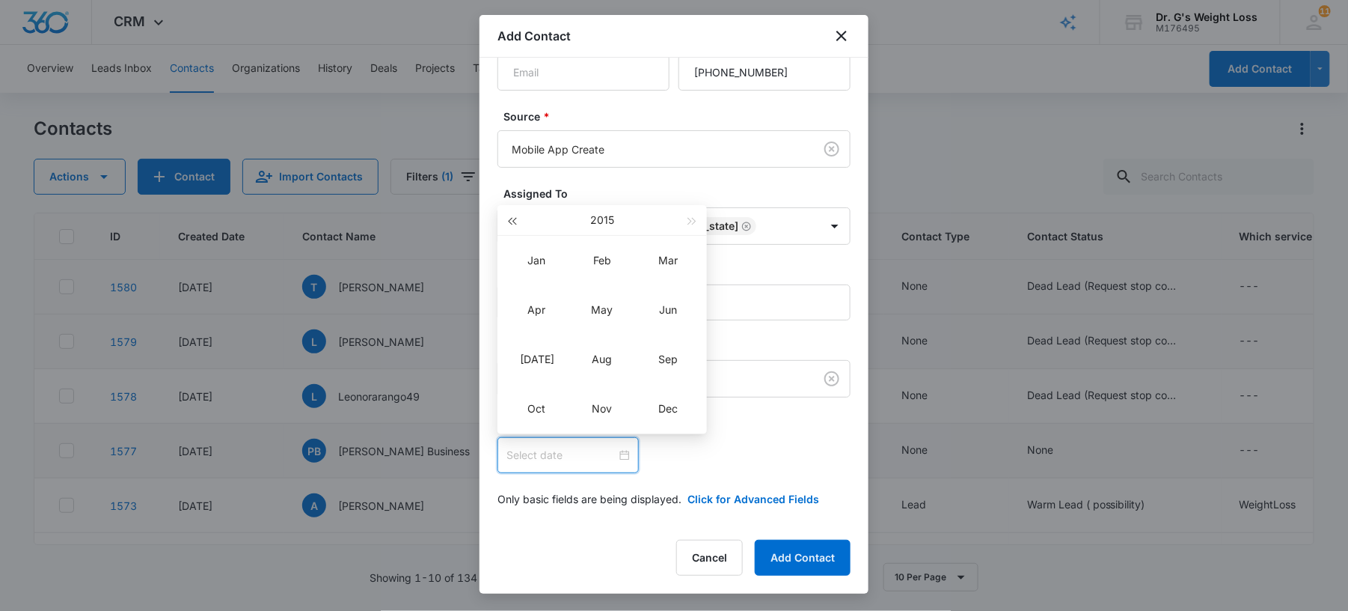
click at [510, 218] on span "button" at bounding box center [511, 221] width 7 height 7
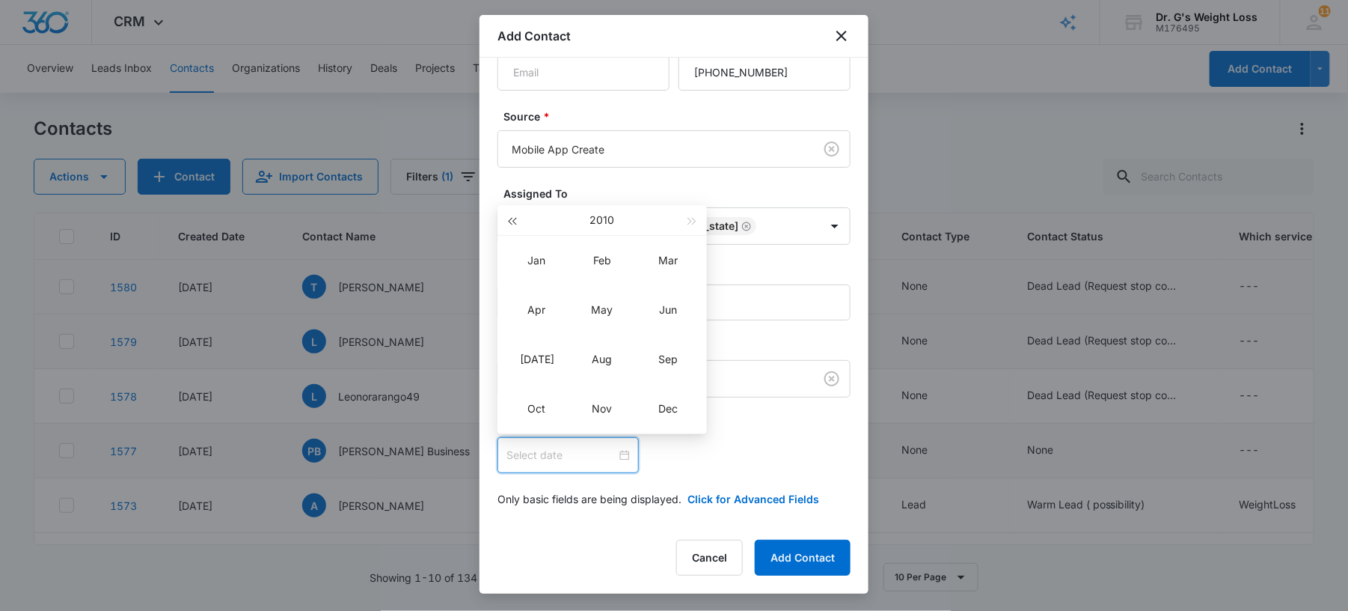
click at [510, 218] on span "button" at bounding box center [511, 221] width 7 height 7
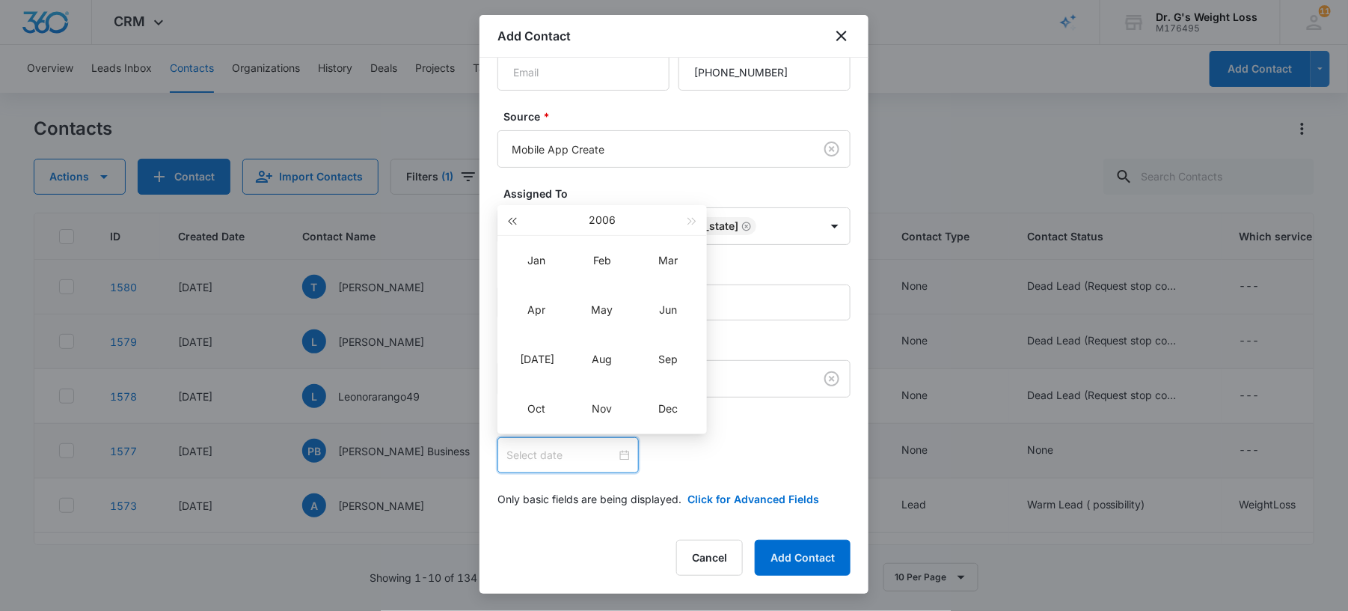
click at [510, 218] on span "button" at bounding box center [511, 221] width 7 height 7
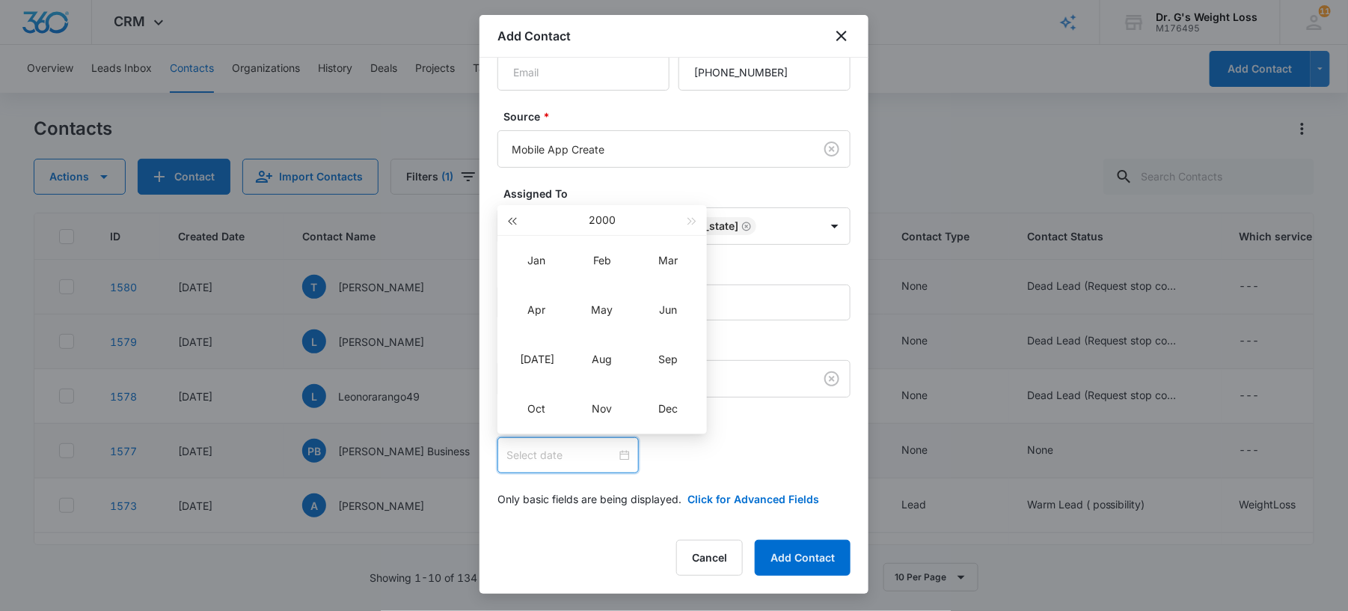
click at [510, 218] on span "button" at bounding box center [511, 221] width 7 height 7
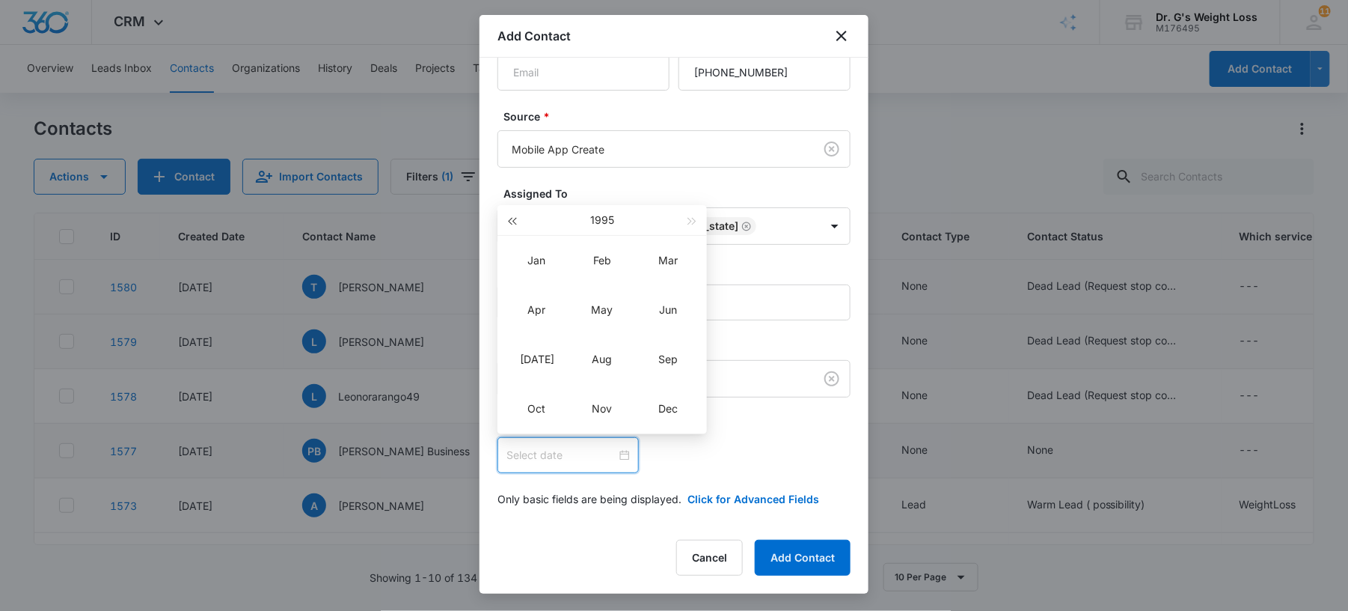
click at [510, 218] on span "button" at bounding box center [511, 221] width 7 height 7
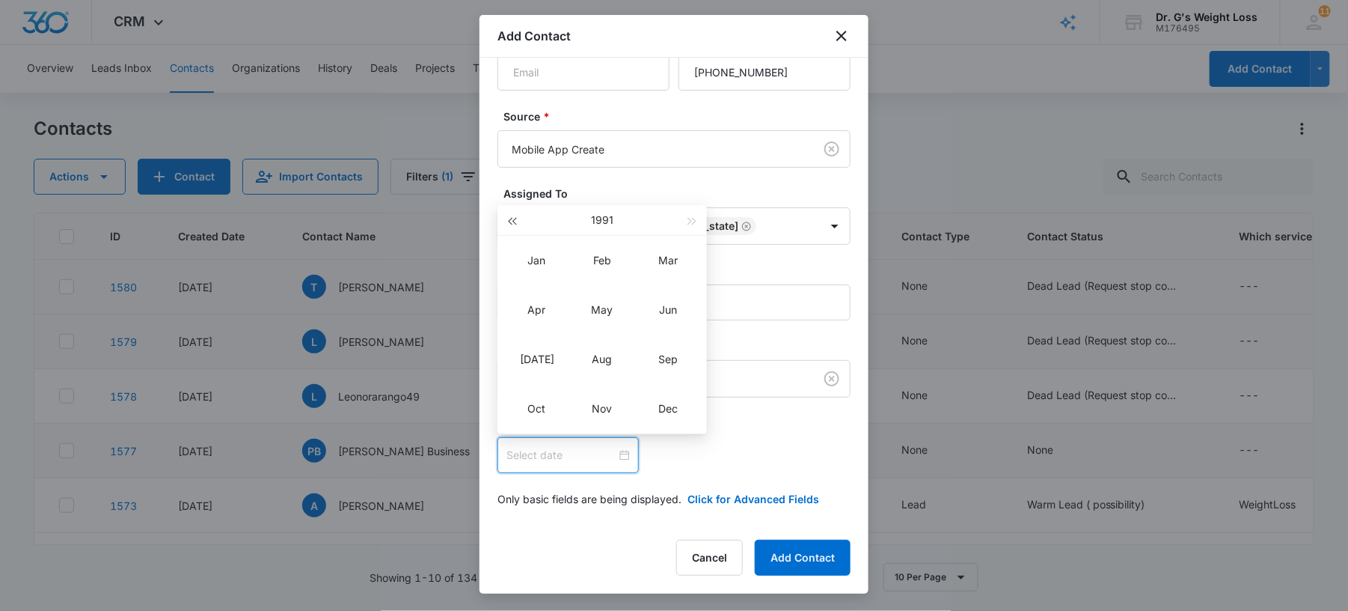
click at [510, 218] on span "button" at bounding box center [511, 221] width 7 height 7
type input "[DATE]"
click at [536, 261] on div "Jan" at bounding box center [536, 260] width 45 height 18
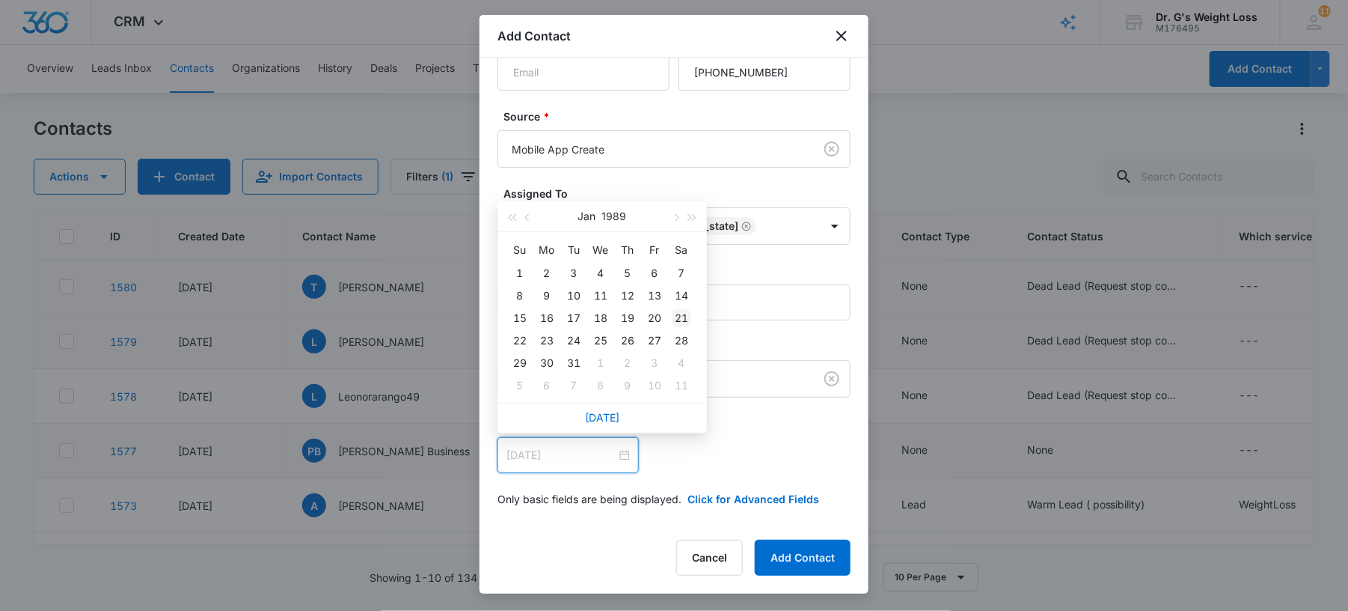
type input "[DATE]"
click at [515, 272] on div "1" at bounding box center [520, 273] width 18 height 18
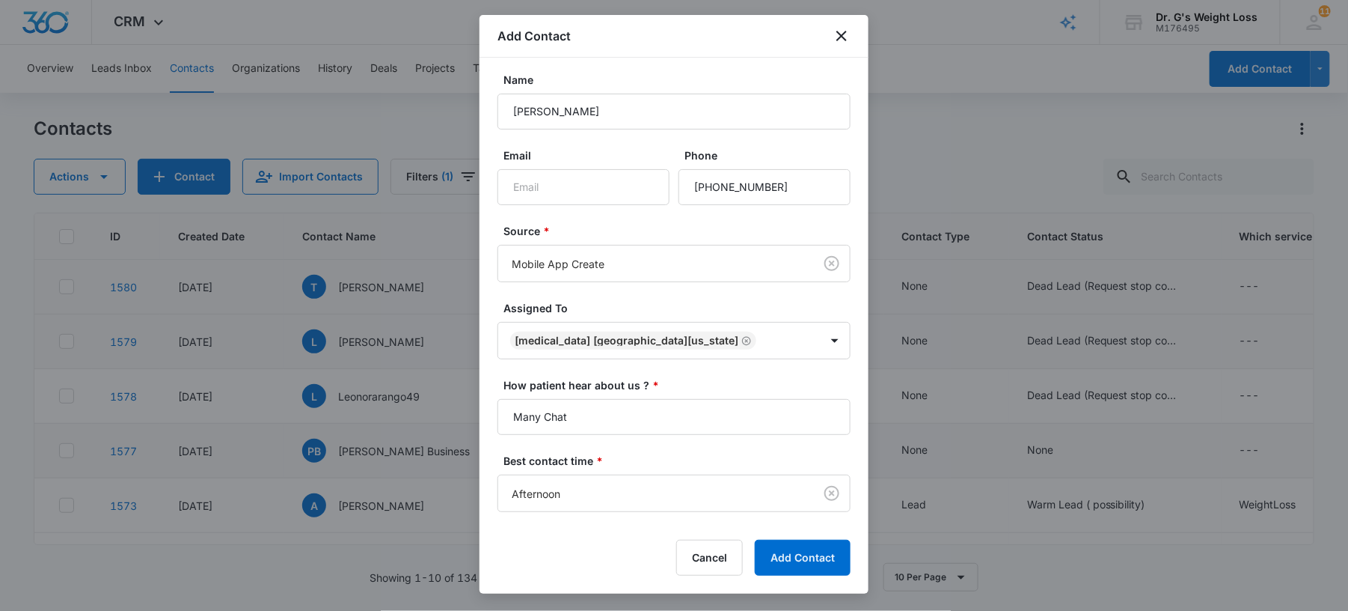
scroll to position [0, 0]
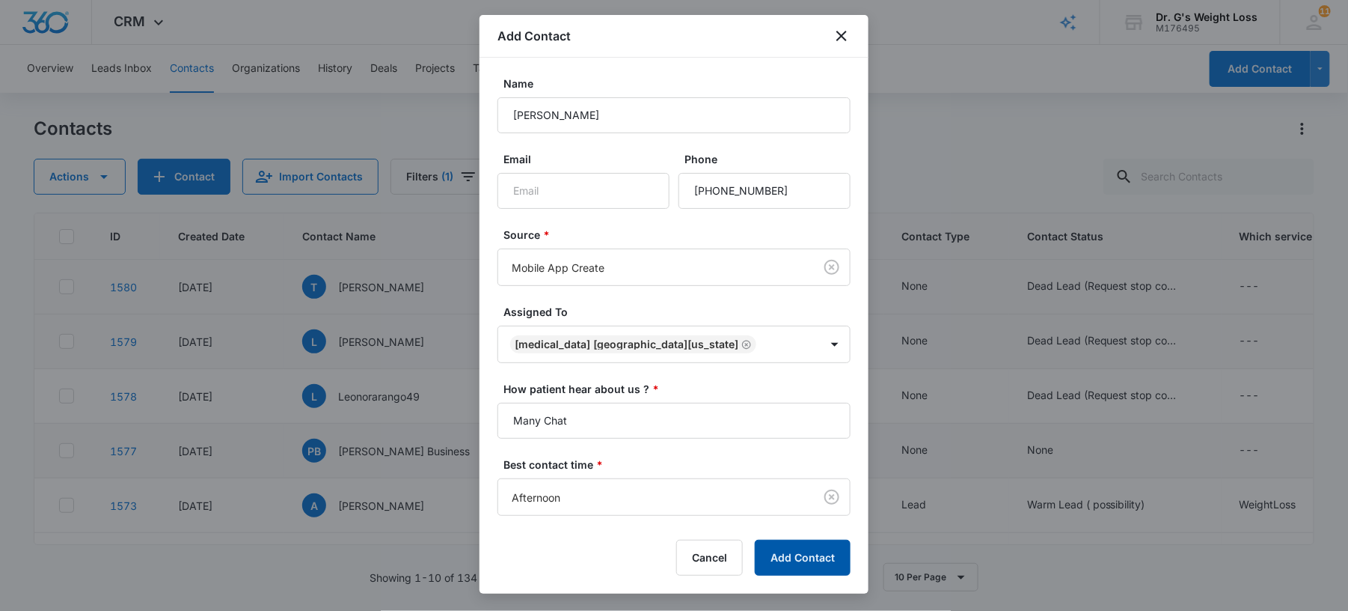
click at [769, 548] on button "Add Contact" at bounding box center [803, 557] width 96 height 36
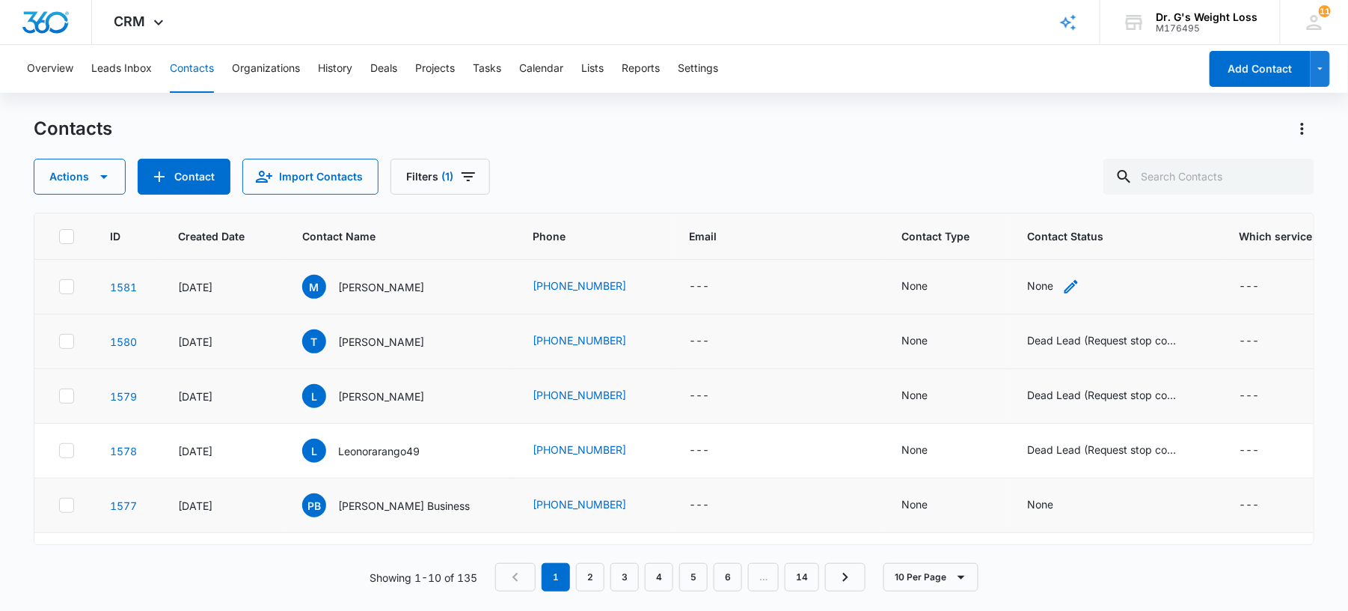
click at [1027, 280] on div "None" at bounding box center [1040, 286] width 26 height 16
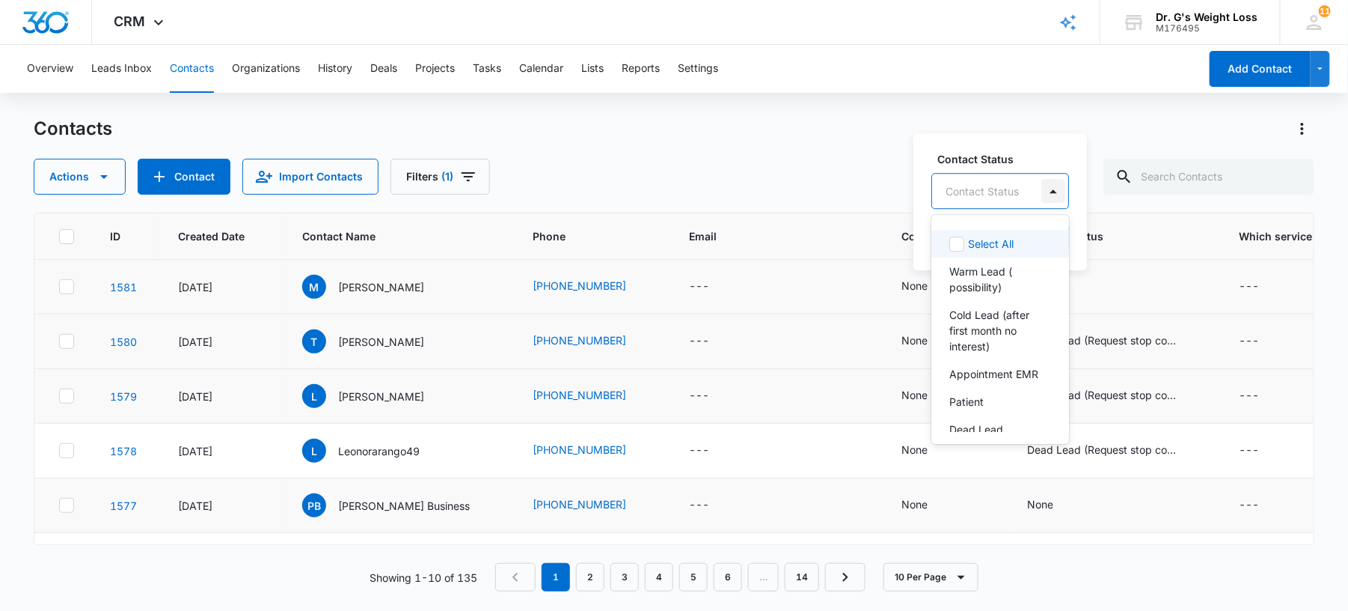
click at [1055, 196] on div at bounding box center [1054, 191] width 24 height 24
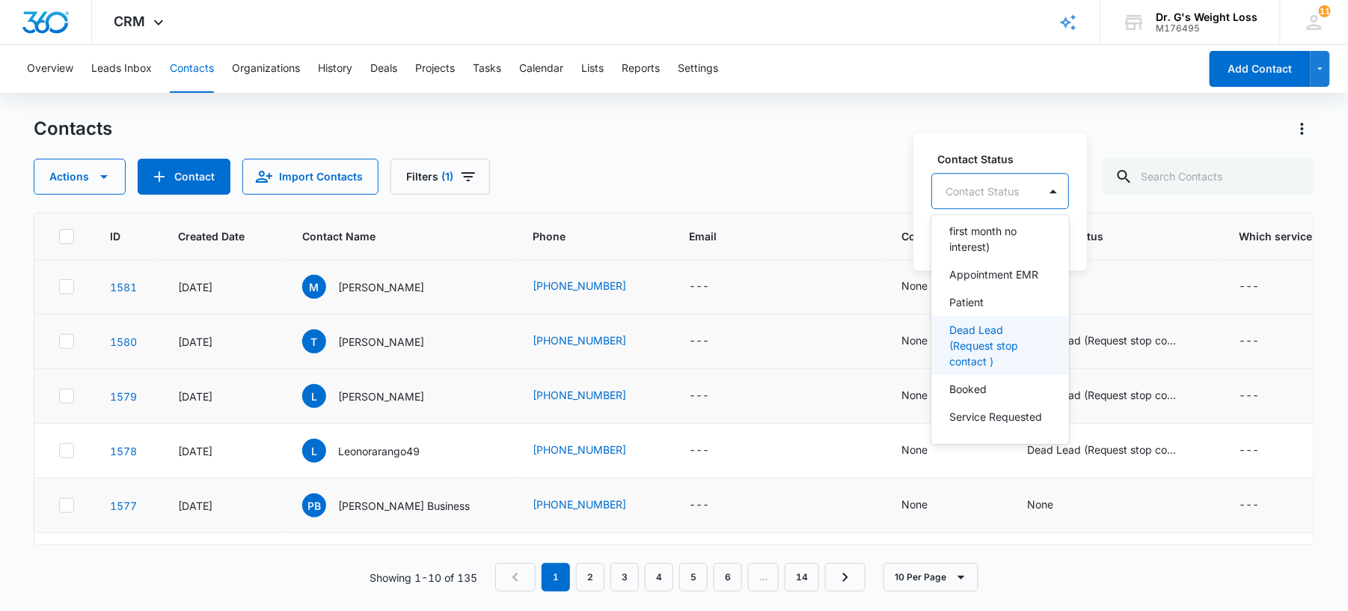
click at [991, 357] on p "Dead Lead (Request stop contact )" at bounding box center [998, 345] width 99 height 47
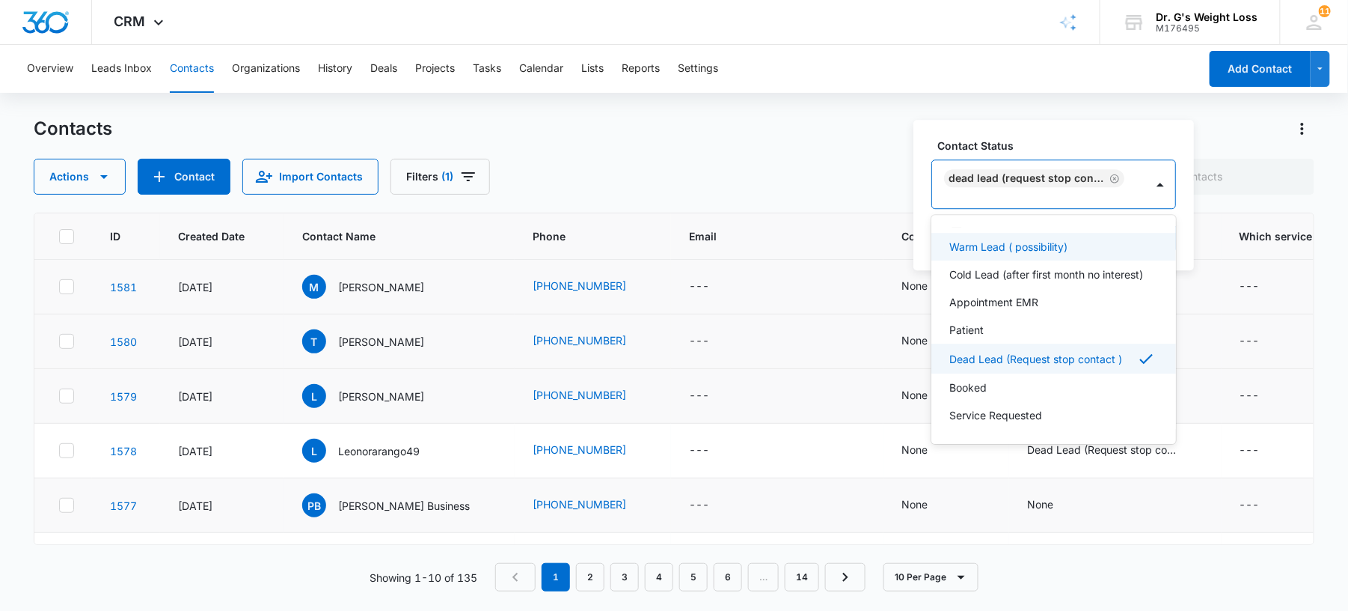
click at [1142, 120] on div "Contact Status option Dead Lead (Request stop contact ) , selected. 8 results a…" at bounding box center [1054, 195] width 281 height 150
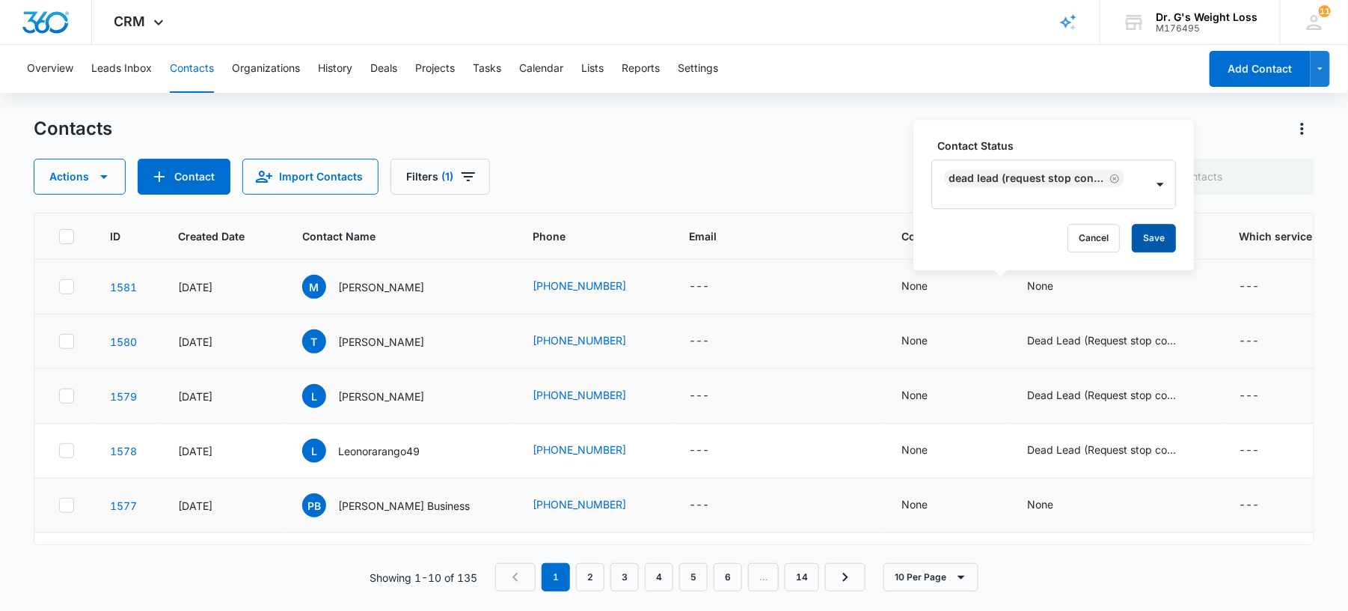
click at [1152, 242] on button "Save" at bounding box center [1154, 238] width 44 height 28
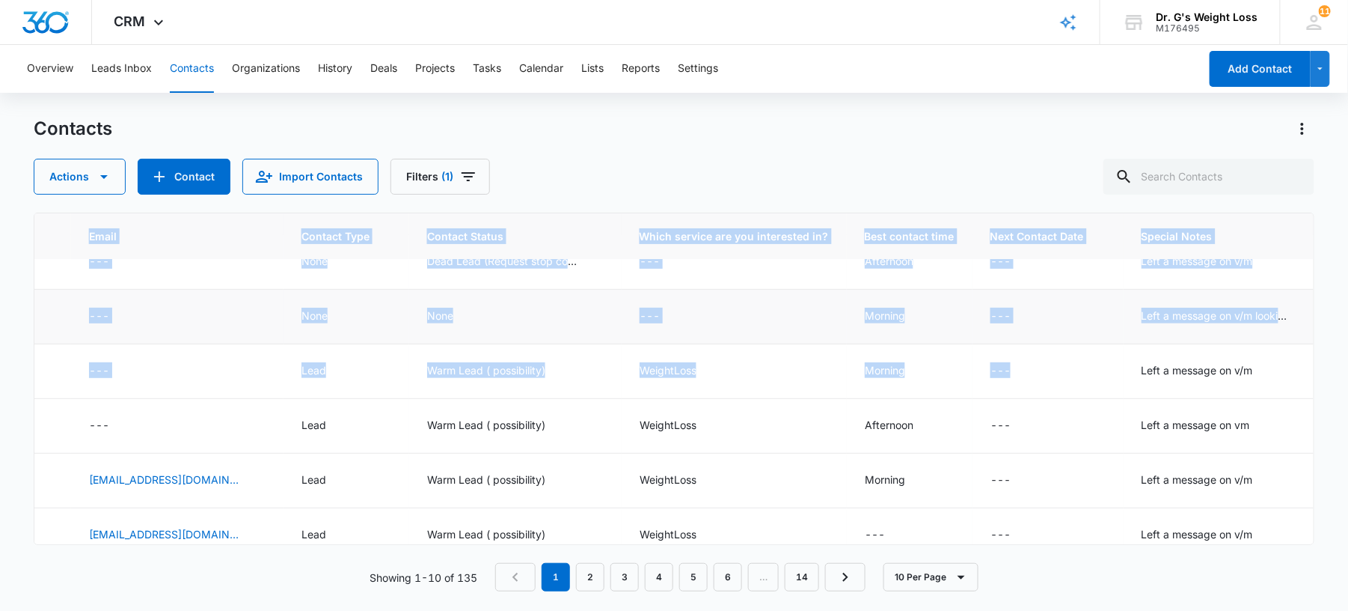
scroll to position [279, 600]
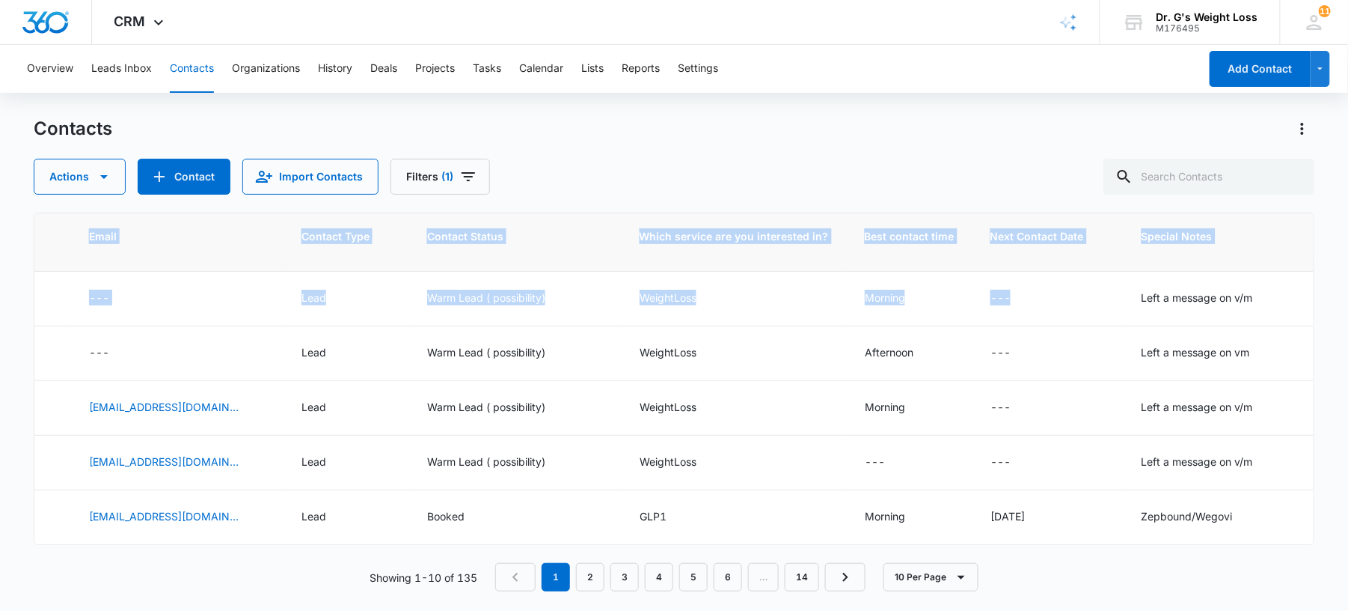
drag, startPoint x: 1019, startPoint y: 546, endPoint x: 1160, endPoint y: 528, distance: 141.8
click at [1160, 528] on div "ID Created Date Contact Name Phone Email Contact Type Contact Status Which serv…" at bounding box center [674, 401] width 1281 height 379
drag, startPoint x: 1160, startPoint y: 528, endPoint x: 1264, endPoint y: 266, distance: 281.8
click at [1264, 272] on td "Left a message on v/m" at bounding box center [1230, 299] width 212 height 55
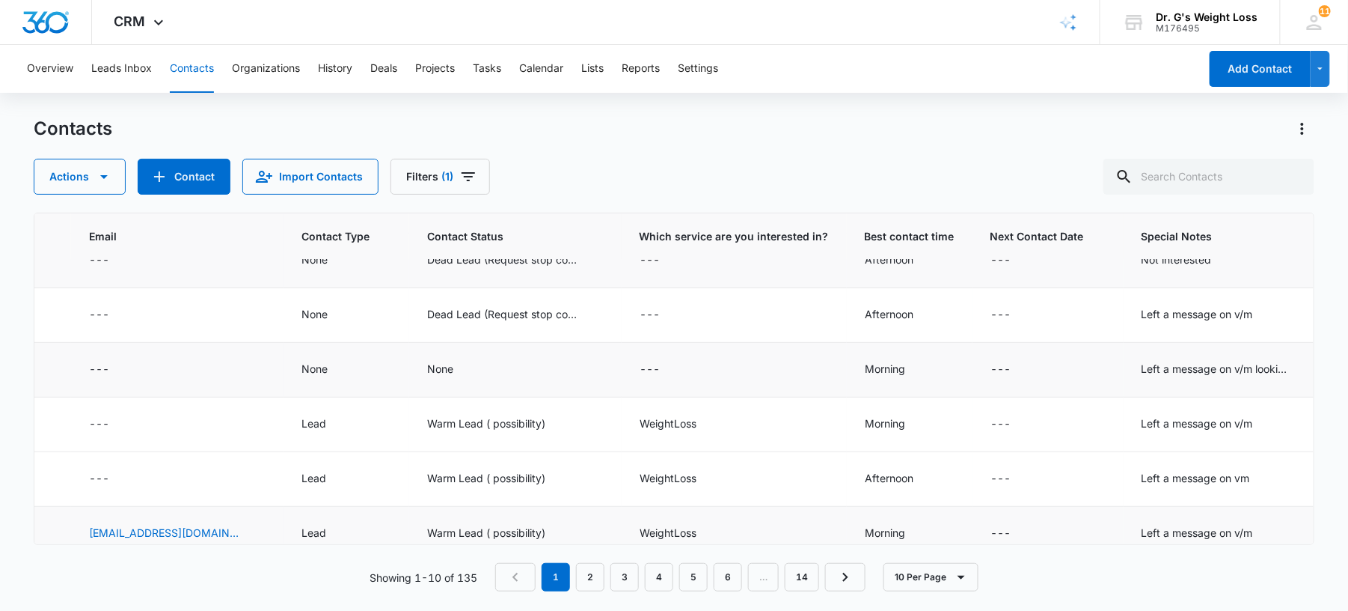
scroll to position [0, 600]
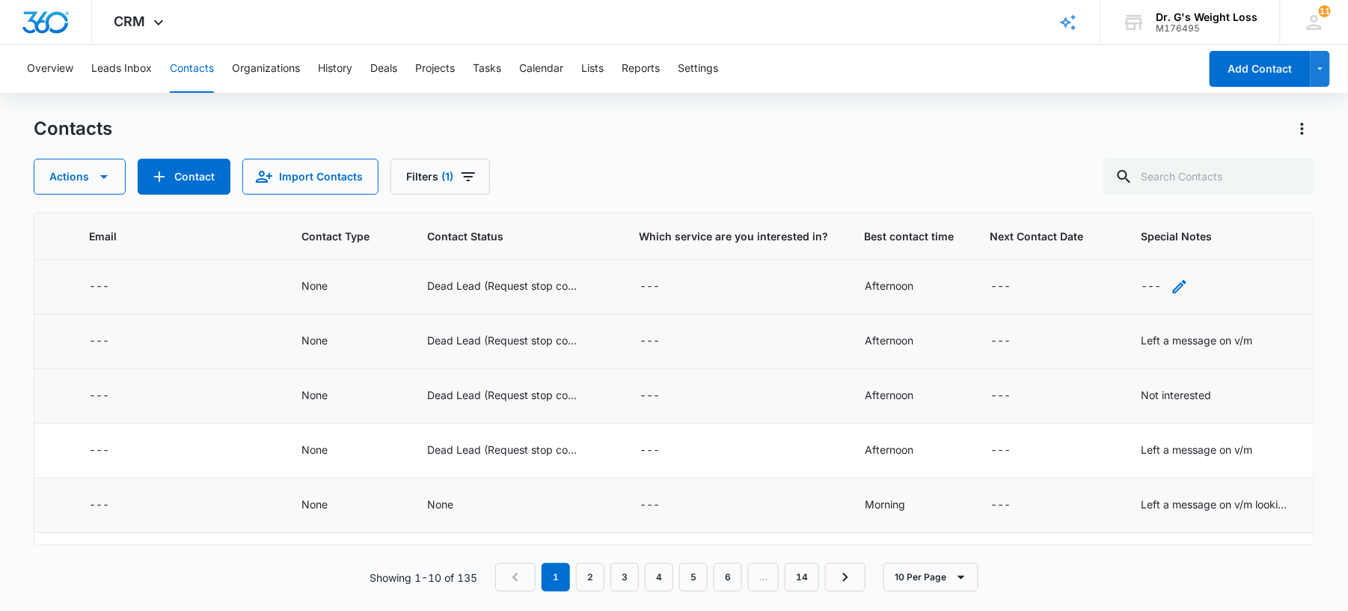
click at [1142, 282] on div "---" at bounding box center [1152, 287] width 20 height 18
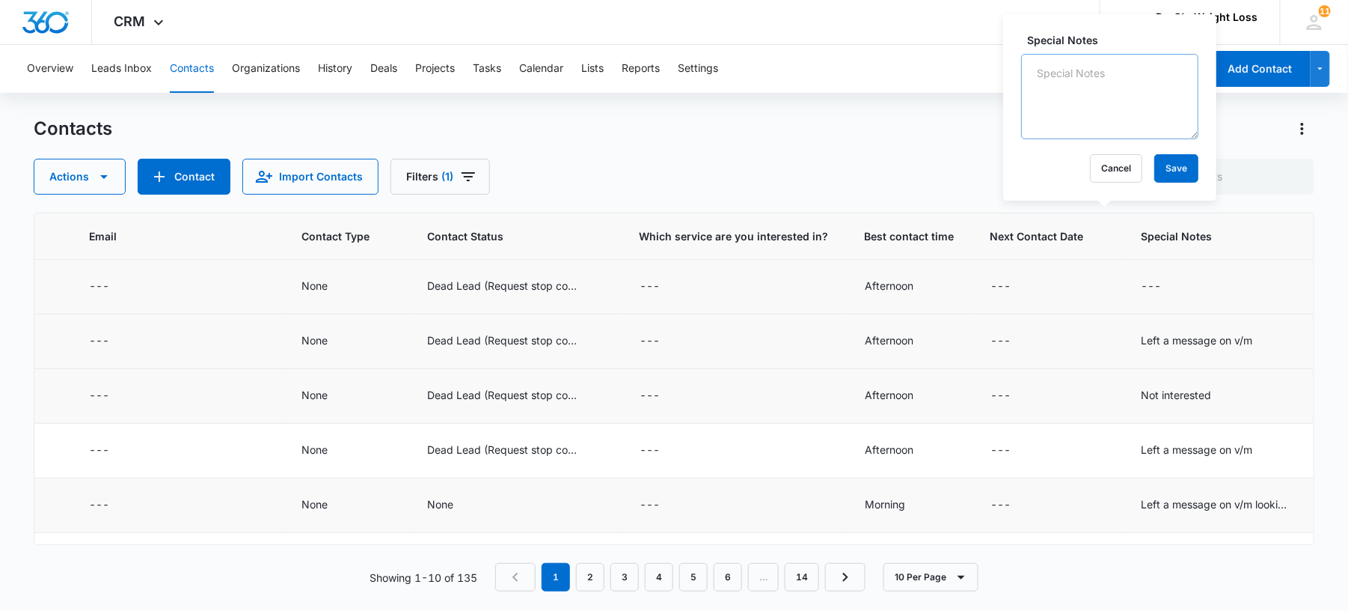
scroll to position [275, 600]
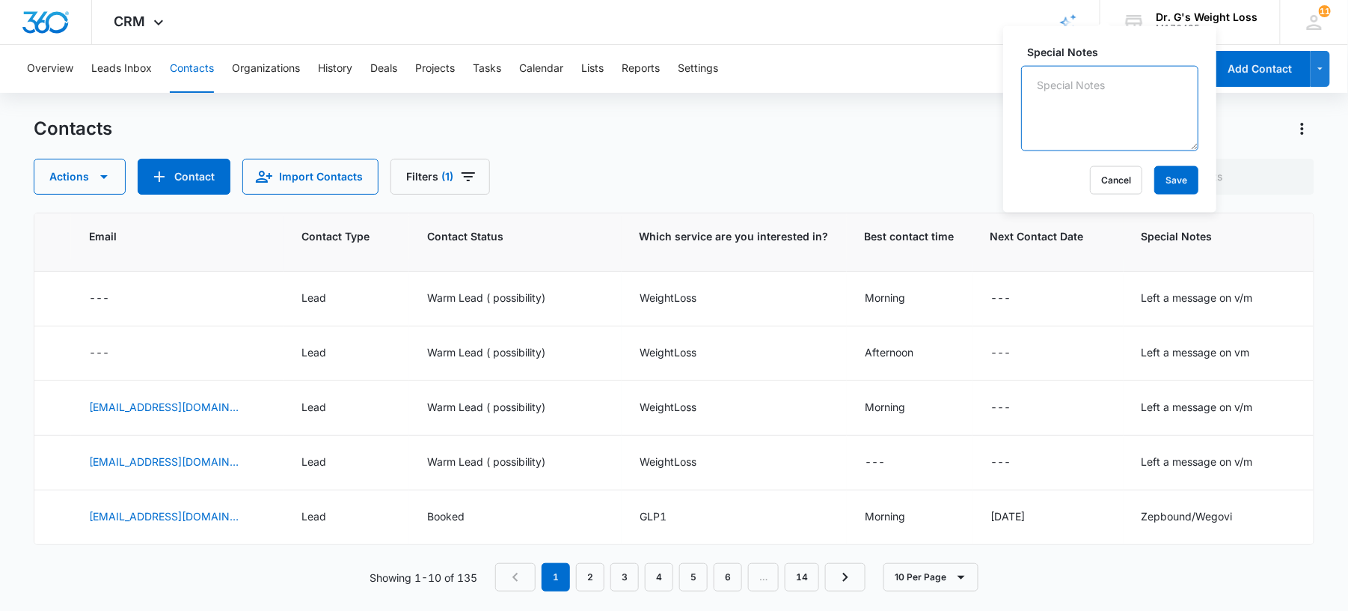
click at [1124, 105] on textarea "Special Notes" at bounding box center [1109, 108] width 177 height 85
type textarea "Left a message on v/m"
click at [1165, 183] on button "Save" at bounding box center [1176, 180] width 44 height 28
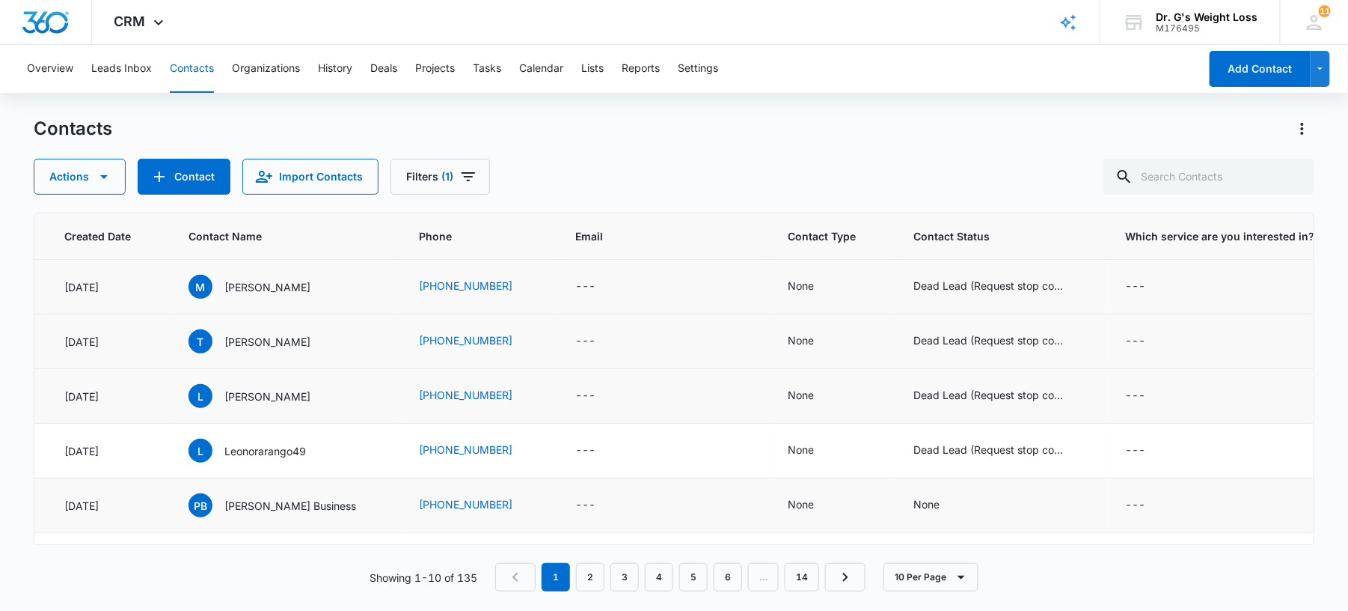
scroll to position [0, 0]
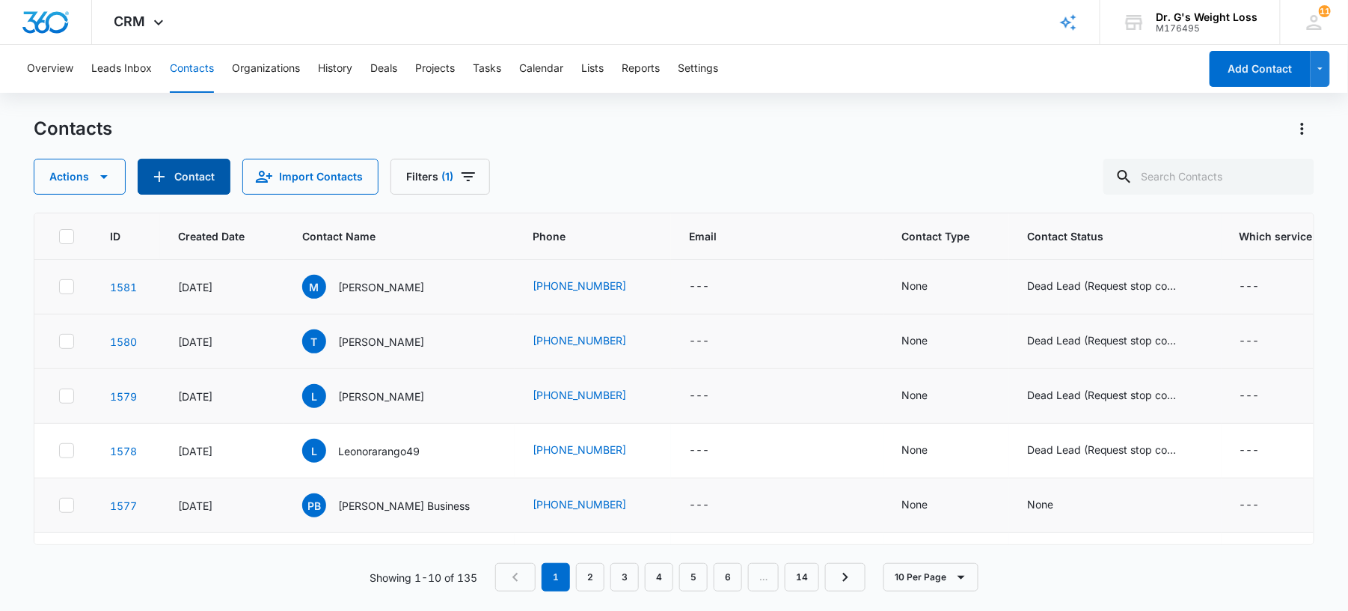
click at [186, 192] on button "Contact" at bounding box center [184, 177] width 93 height 36
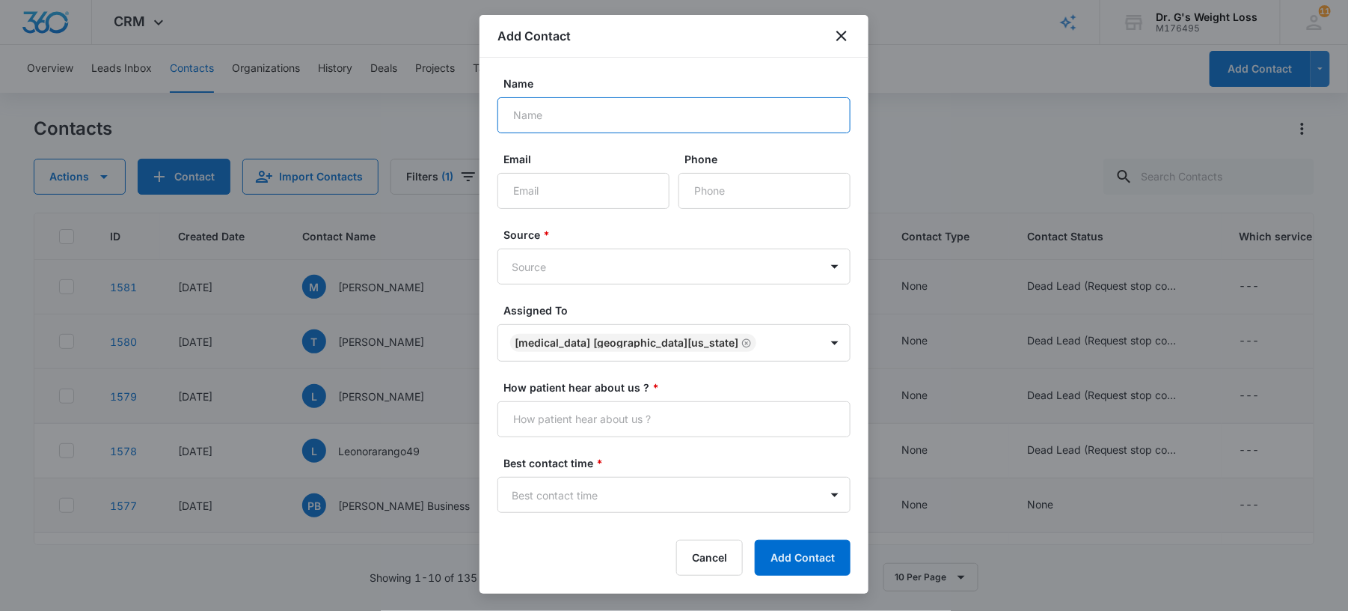
paste input "[PERSON_NAME]"
type input "[PERSON_NAME]"
paste input "[PHONE_NUMBER]"
type input "[PHONE_NUMBER]"
paste input "[EMAIL_ADDRESS][DOMAIN_NAME]"
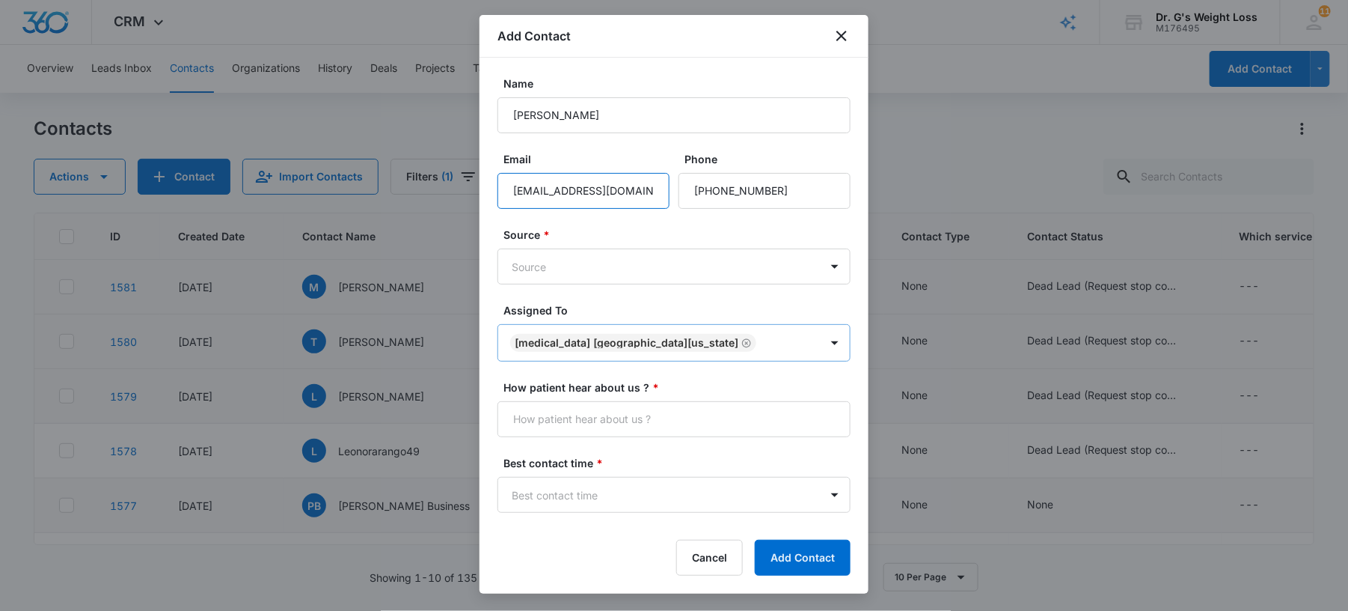
scroll to position [0, 1]
type input "[EMAIL_ADDRESS][DOMAIN_NAME]"
click at [606, 273] on body "CRM Apps Forms CRM Email Files Brand AI Assistant Review & Import Brand Profile…" at bounding box center [674, 305] width 1348 height 611
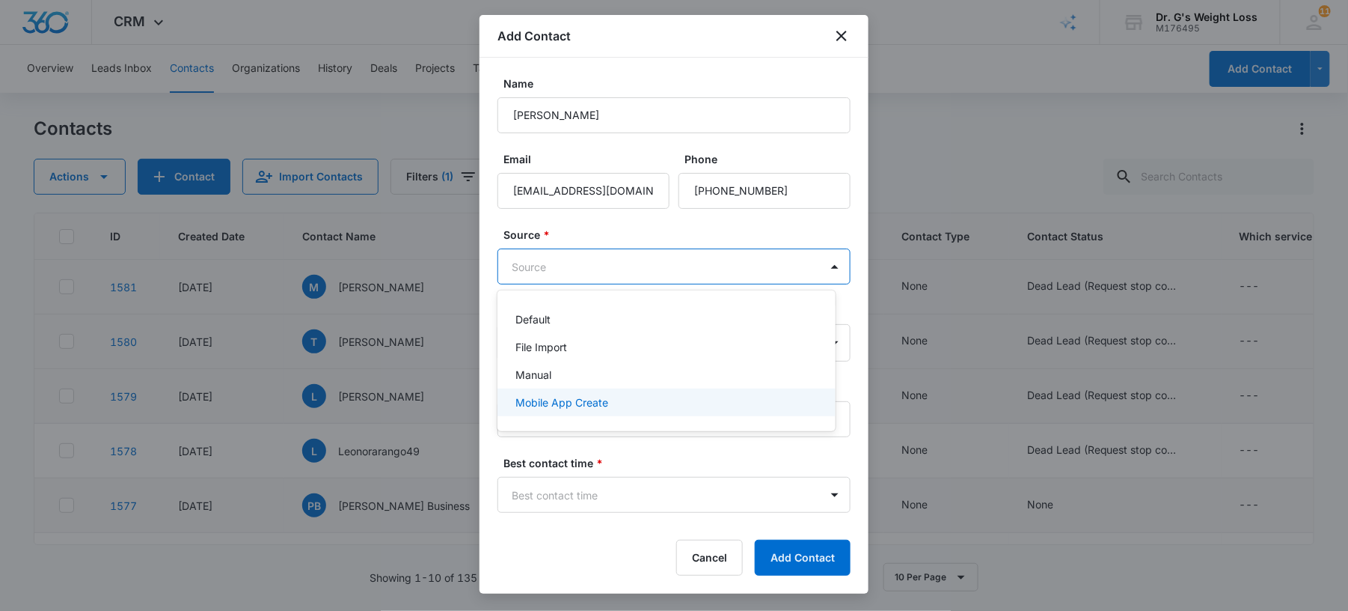
click at [537, 414] on div "Mobile App Create" at bounding box center [667, 402] width 338 height 28
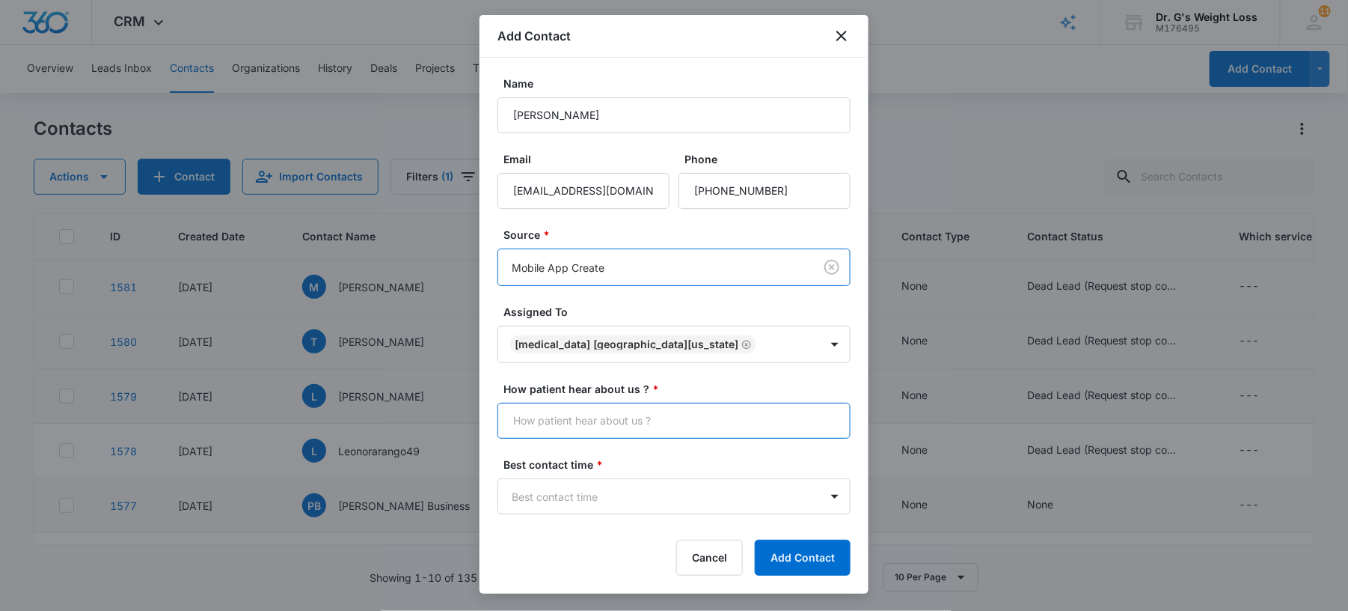
click at [557, 418] on input "How patient hear about us ? *" at bounding box center [674, 421] width 353 height 36
type input "Many Chat"
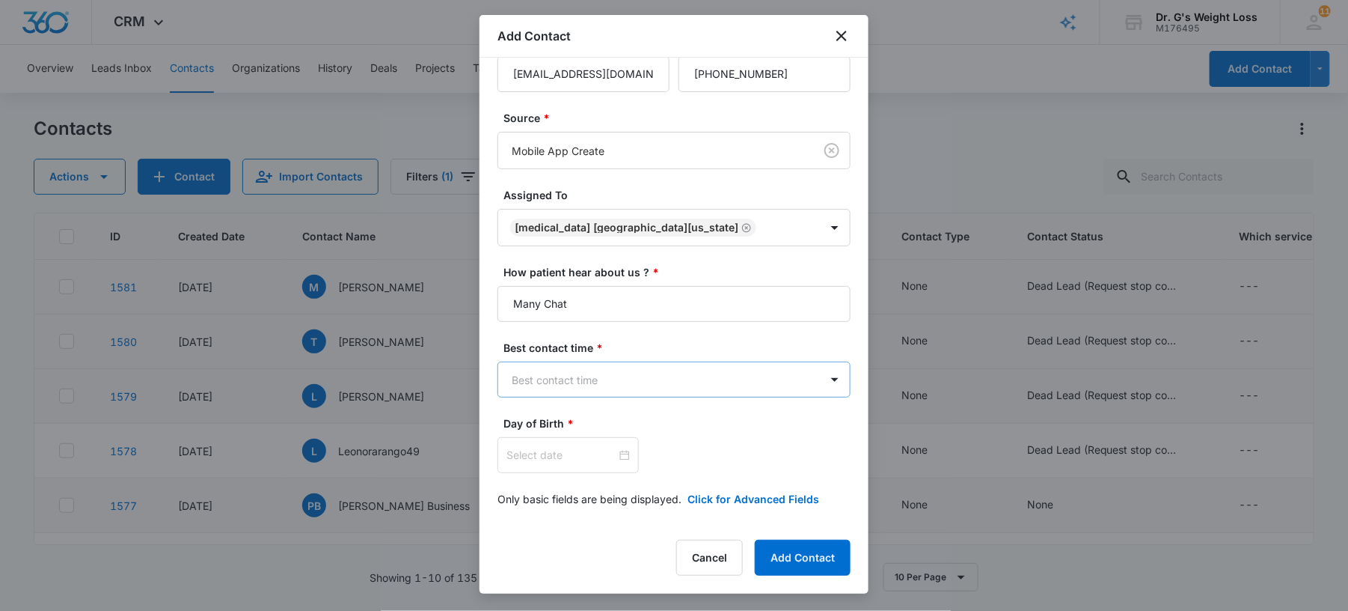
click at [578, 368] on body "CRM Apps Forms CRM Email Files Brand AI Assistant Review & Import Brand Profile…" at bounding box center [674, 305] width 1348 height 611
click at [564, 453] on p "Afternoon" at bounding box center [540, 460] width 49 height 16
click at [569, 452] on input at bounding box center [562, 455] width 110 height 16
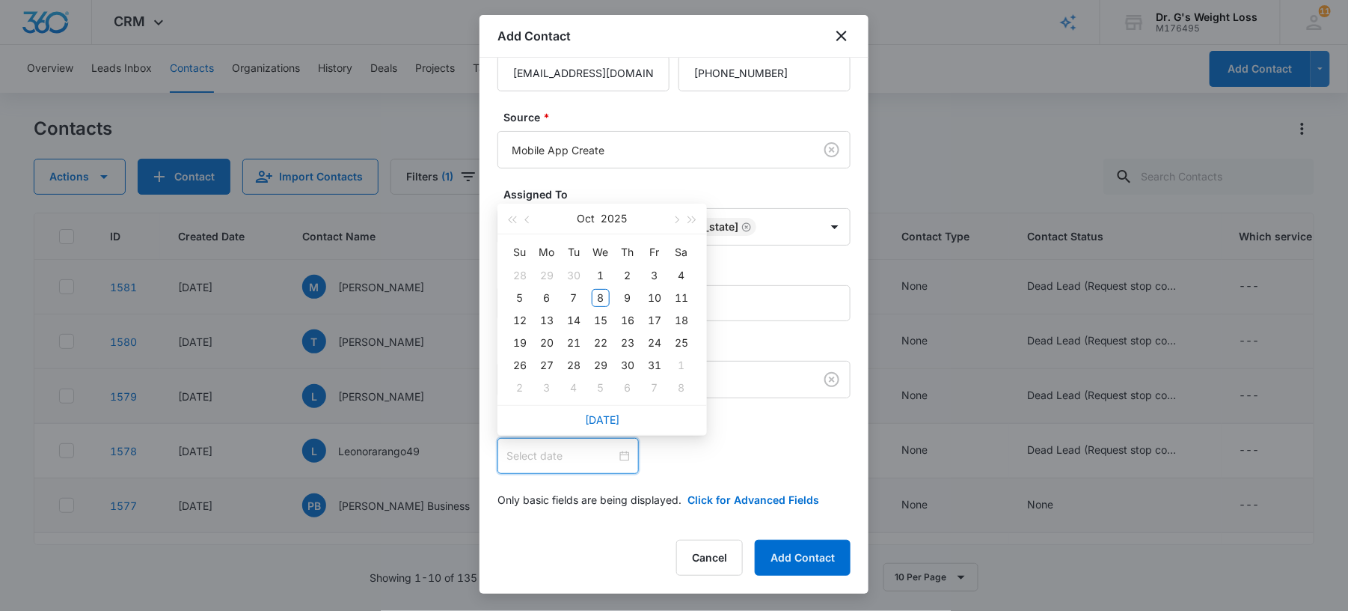
click at [597, 205] on div "[DATE]" at bounding box center [602, 219] width 130 height 30
click at [597, 210] on div "[DATE]" at bounding box center [602, 219] width 130 height 30
click at [594, 221] on button "Oct" at bounding box center [587, 219] width 18 height 30
click at [510, 223] on span "button" at bounding box center [511, 223] width 7 height 7
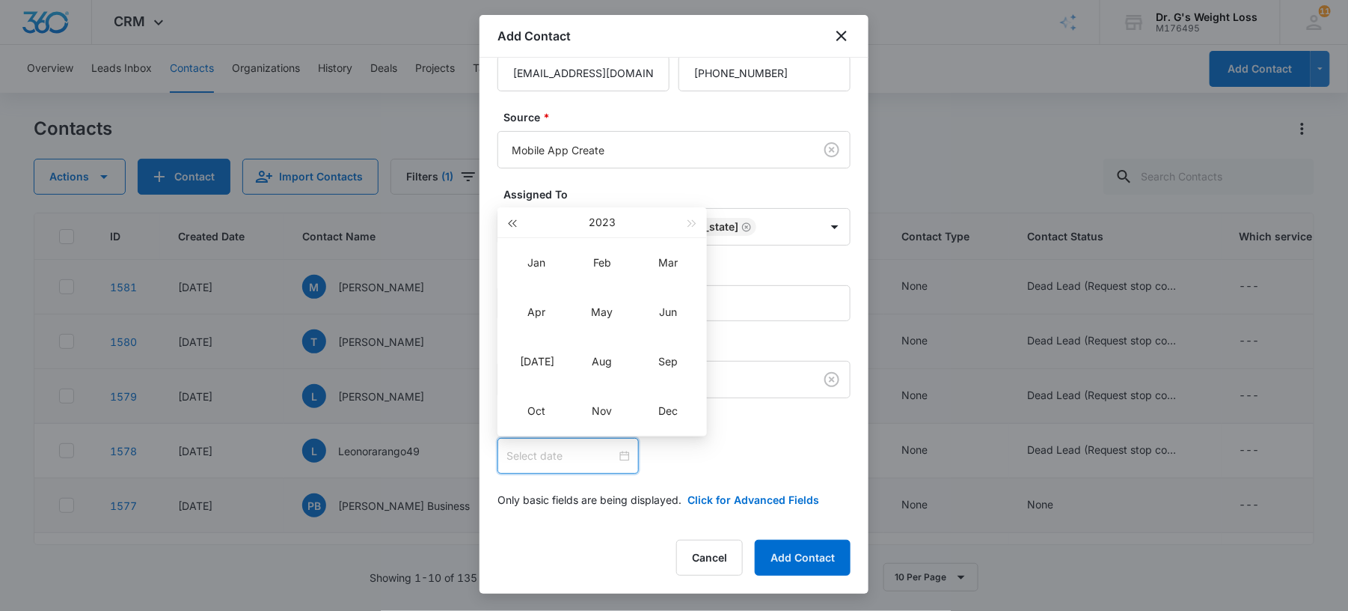
click at [510, 223] on span "button" at bounding box center [511, 223] width 7 height 7
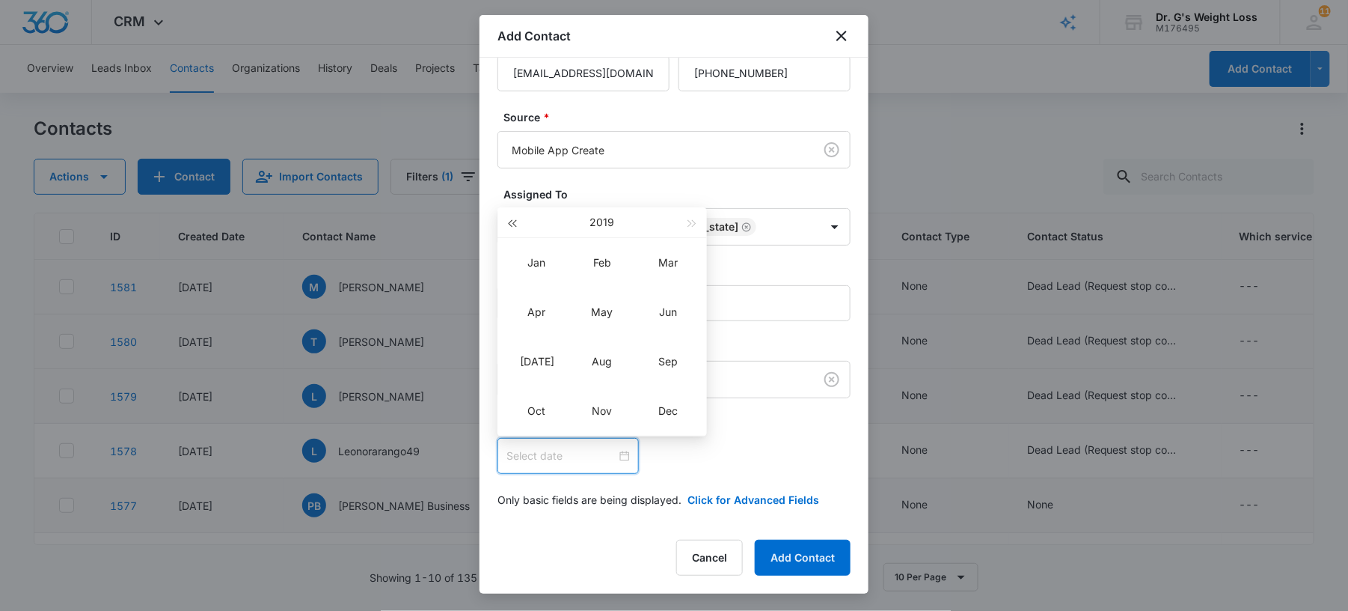
click at [510, 223] on span "button" at bounding box center [511, 223] width 7 height 7
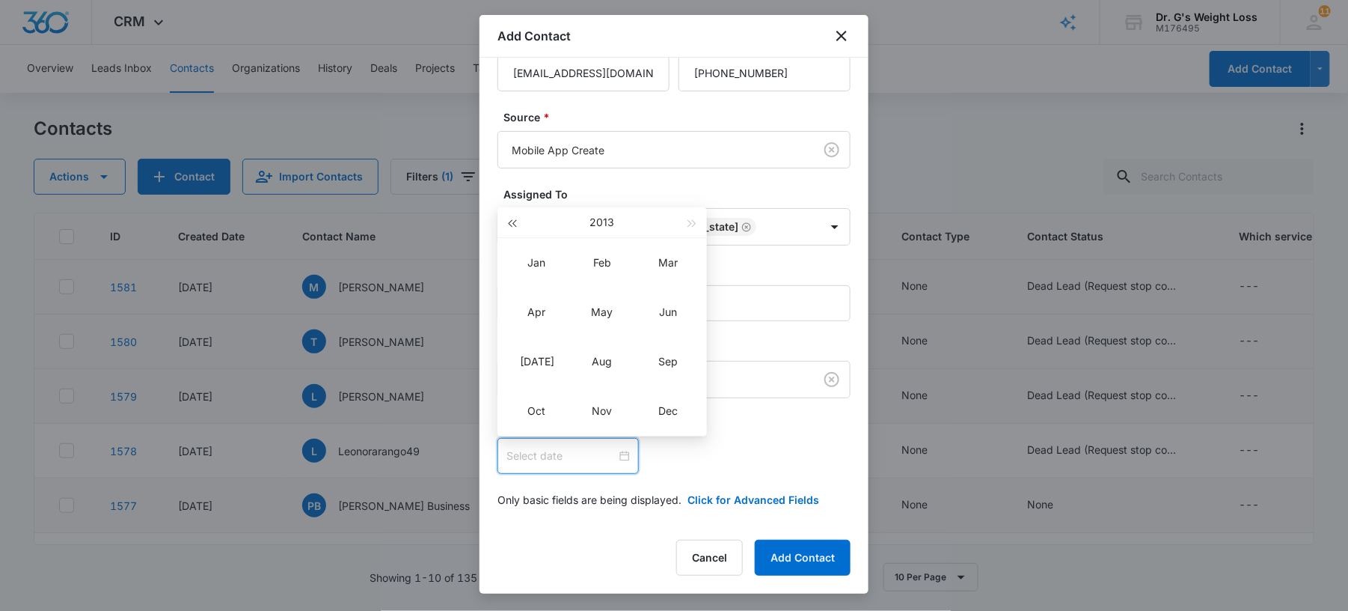
click at [510, 223] on span "button" at bounding box center [511, 223] width 7 height 7
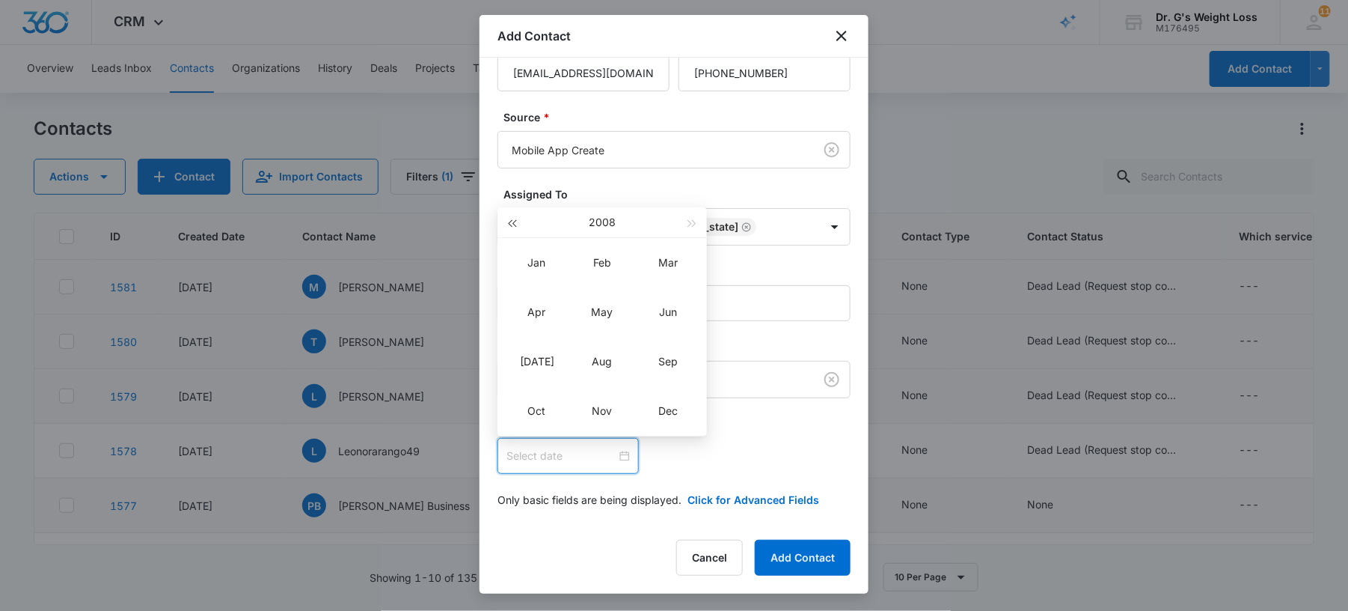
click at [510, 223] on span "button" at bounding box center [511, 223] width 7 height 7
type input "[DATE]"
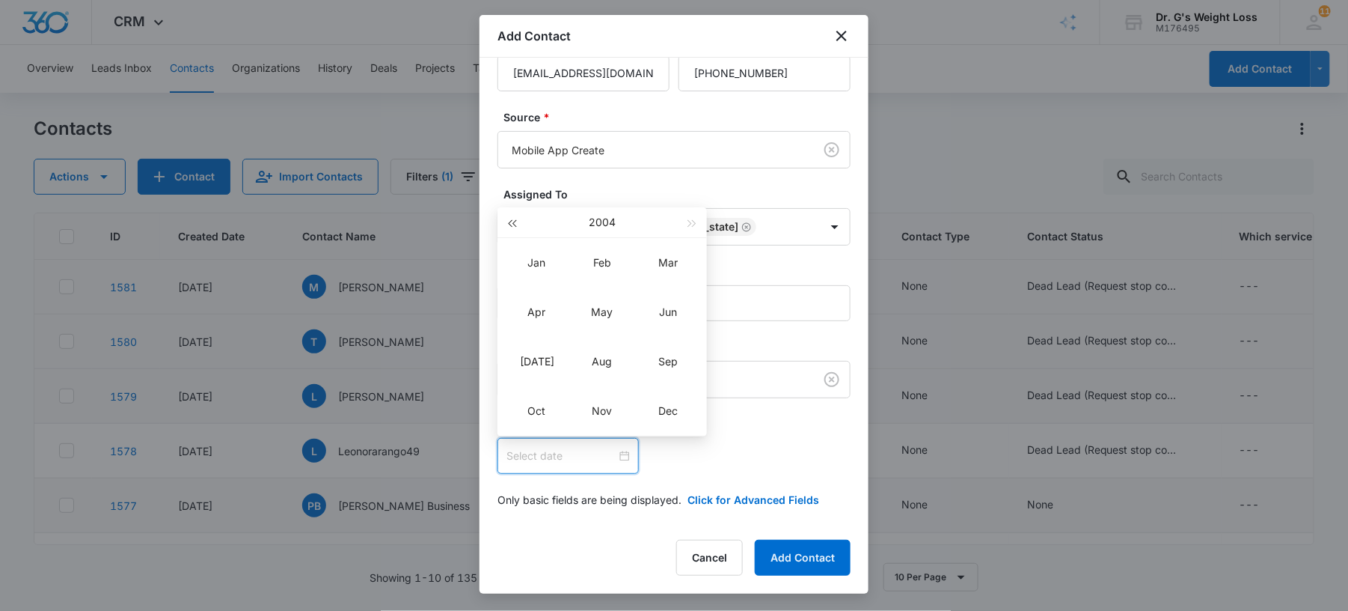
click at [510, 226] on button "button" at bounding box center [512, 222] width 16 height 30
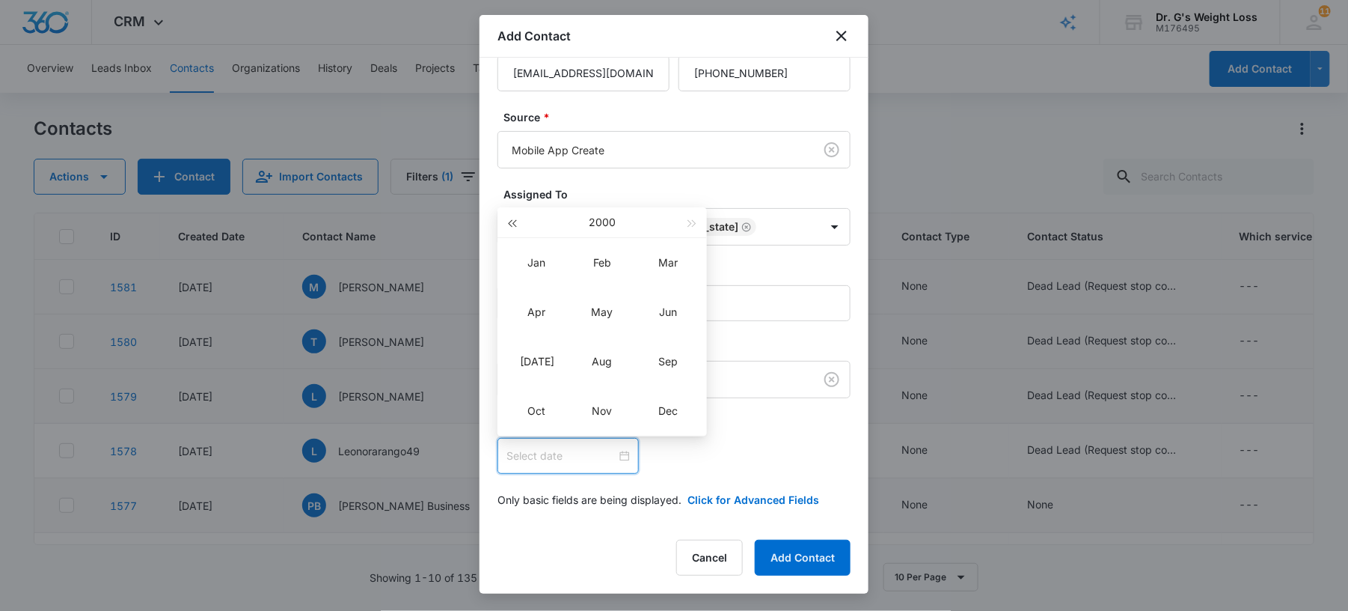
click at [510, 226] on button "button" at bounding box center [512, 222] width 16 height 30
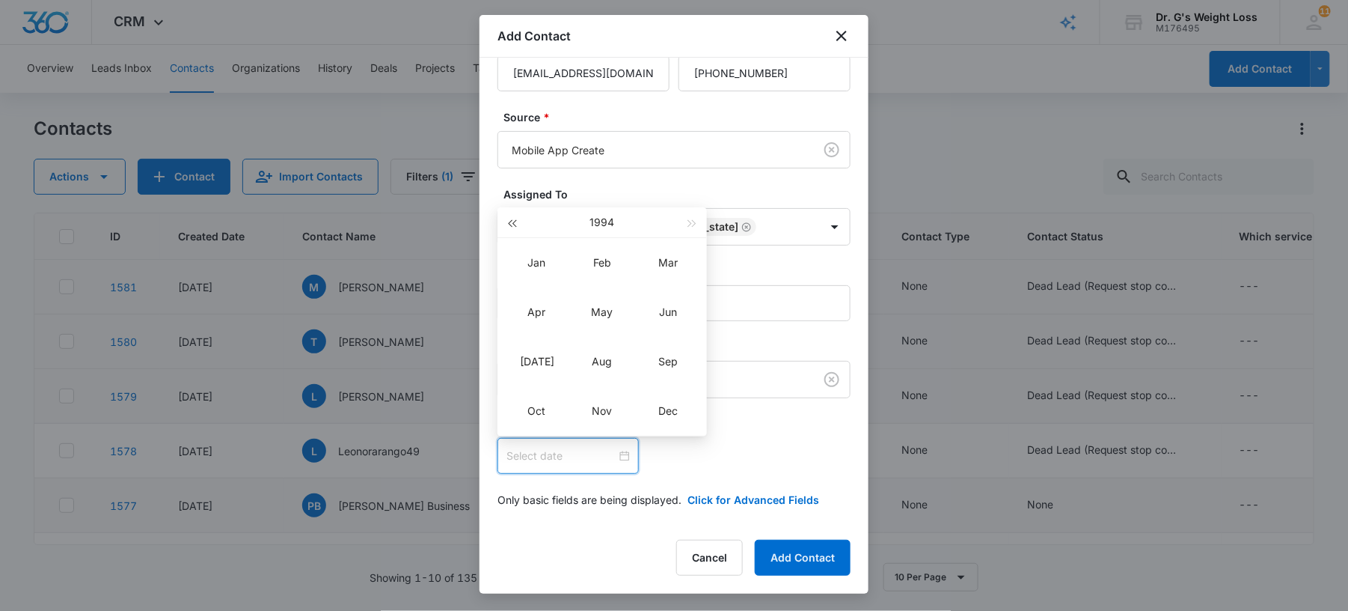
click at [510, 226] on button "button" at bounding box center [512, 222] width 16 height 30
click at [599, 319] on div "May" at bounding box center [602, 312] width 45 height 18
type input "[DATE]"
click at [683, 269] on div "1" at bounding box center [682, 275] width 18 height 18
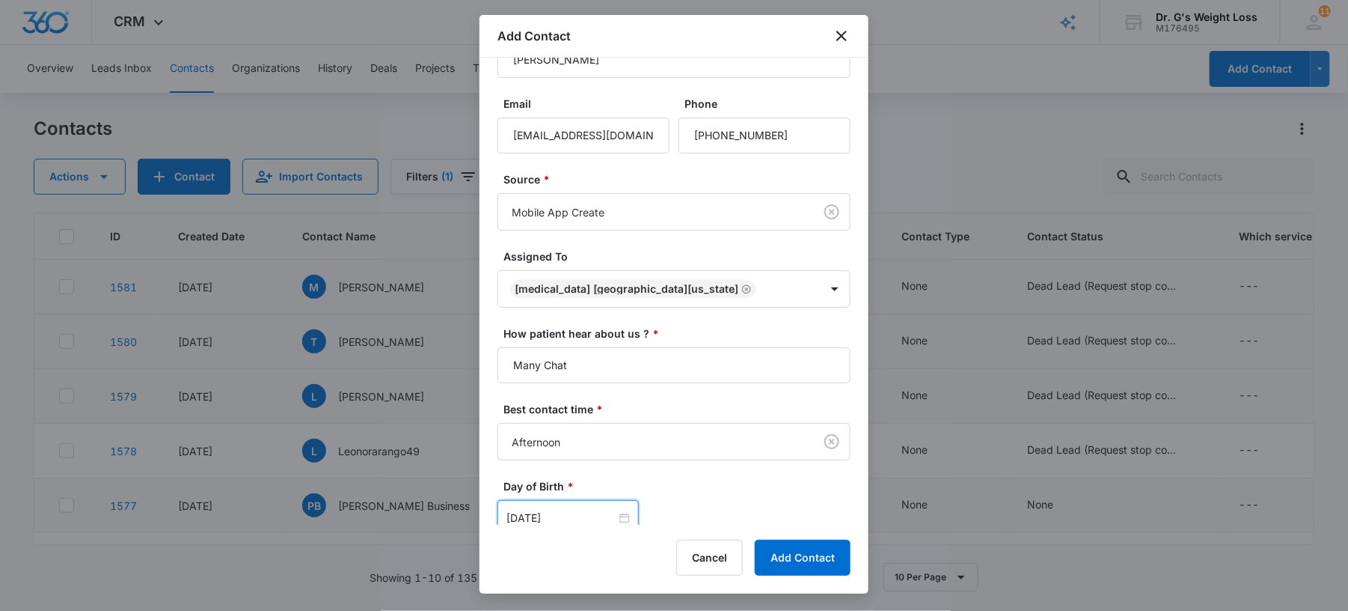
scroll to position [0, 0]
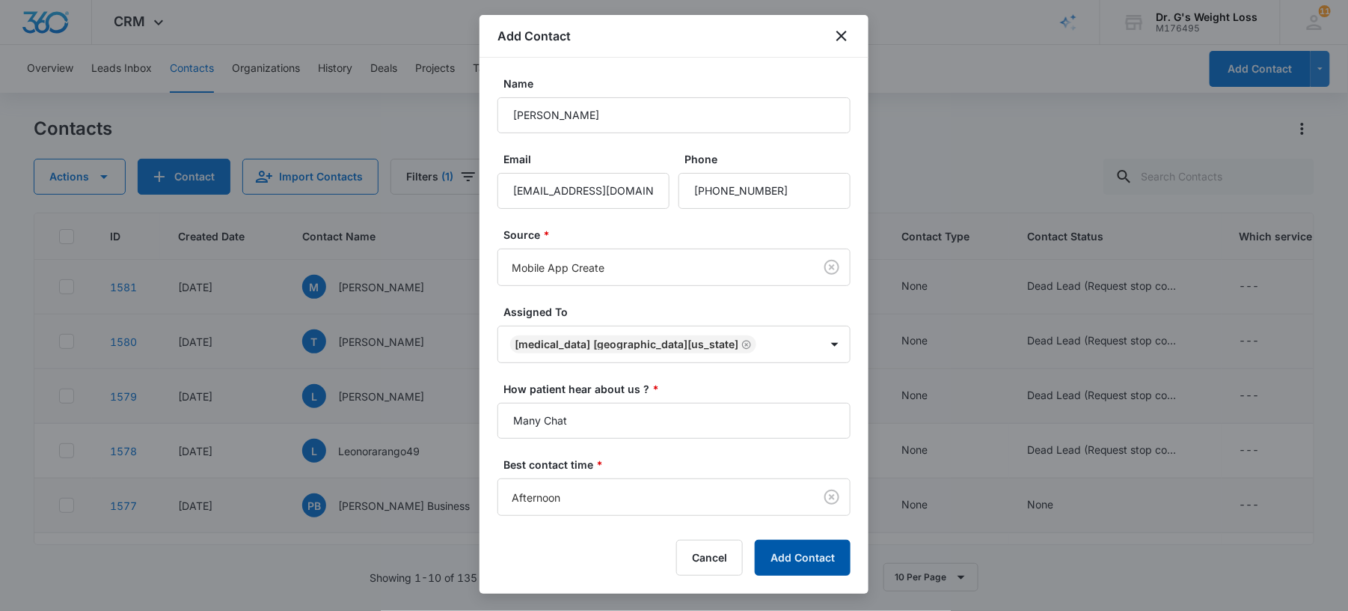
click at [789, 548] on button "Add Contact" at bounding box center [803, 557] width 96 height 36
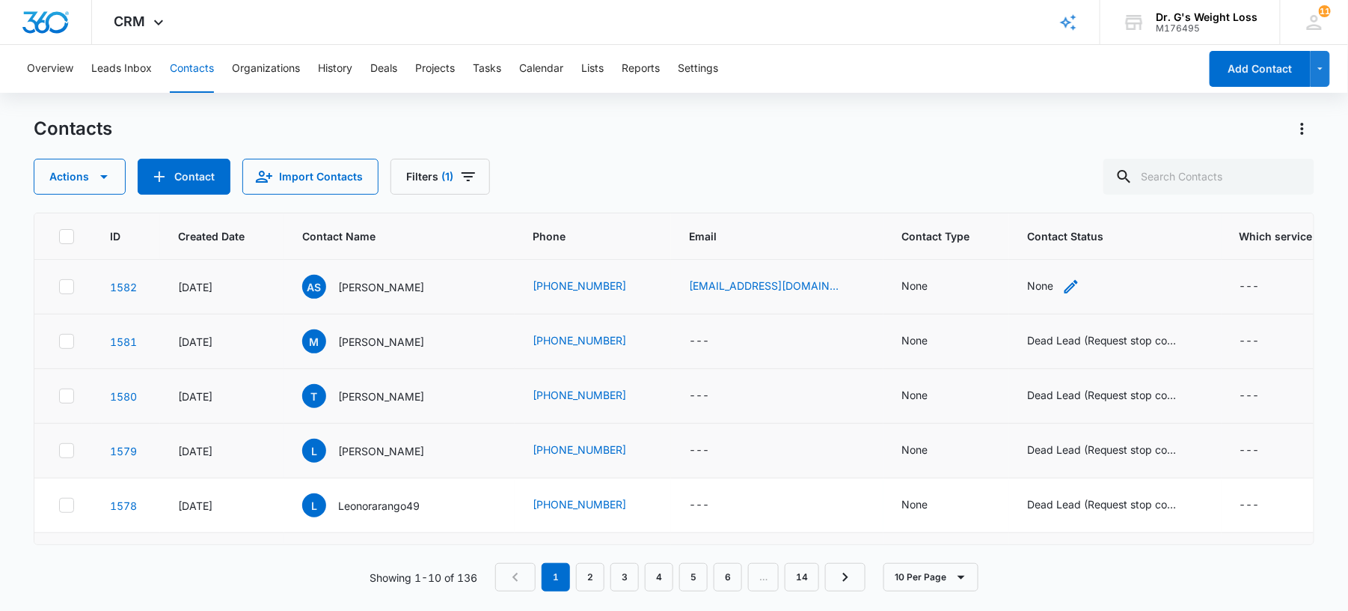
click at [1027, 285] on div "None" at bounding box center [1040, 286] width 26 height 16
click at [1065, 186] on div at bounding box center [1051, 191] width 30 height 34
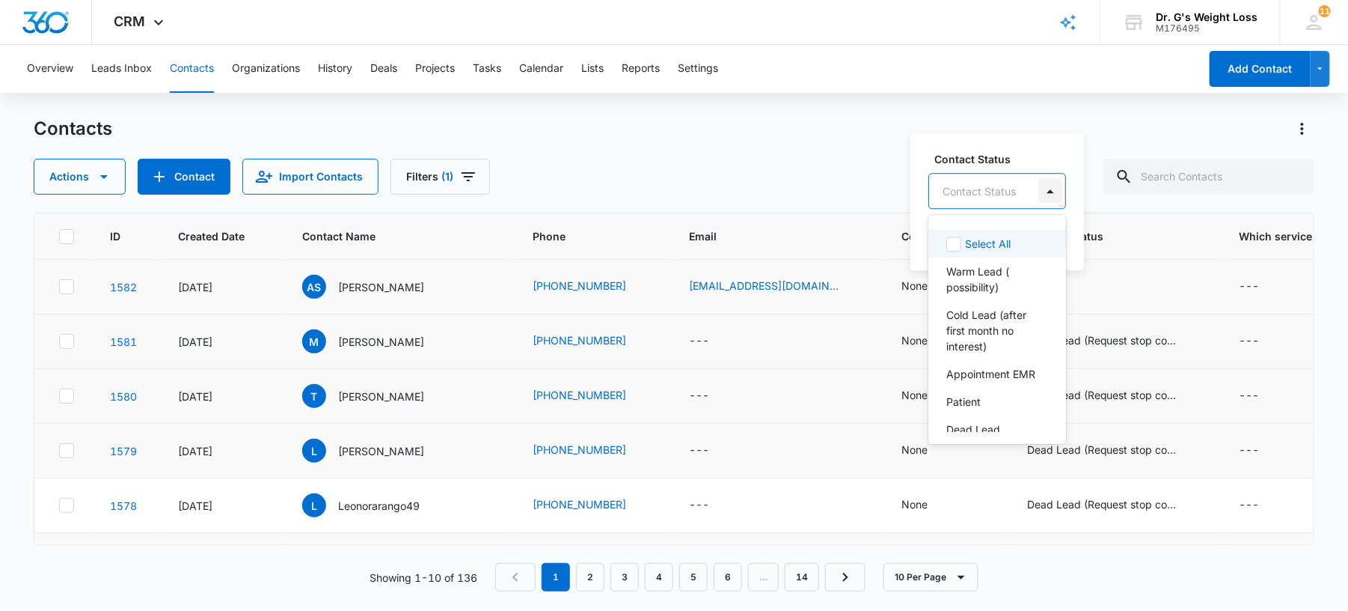
click at [1042, 195] on div at bounding box center [1051, 191] width 24 height 24
click at [1003, 275] on p "Warm Lead ( possibility)" at bounding box center [995, 278] width 99 height 31
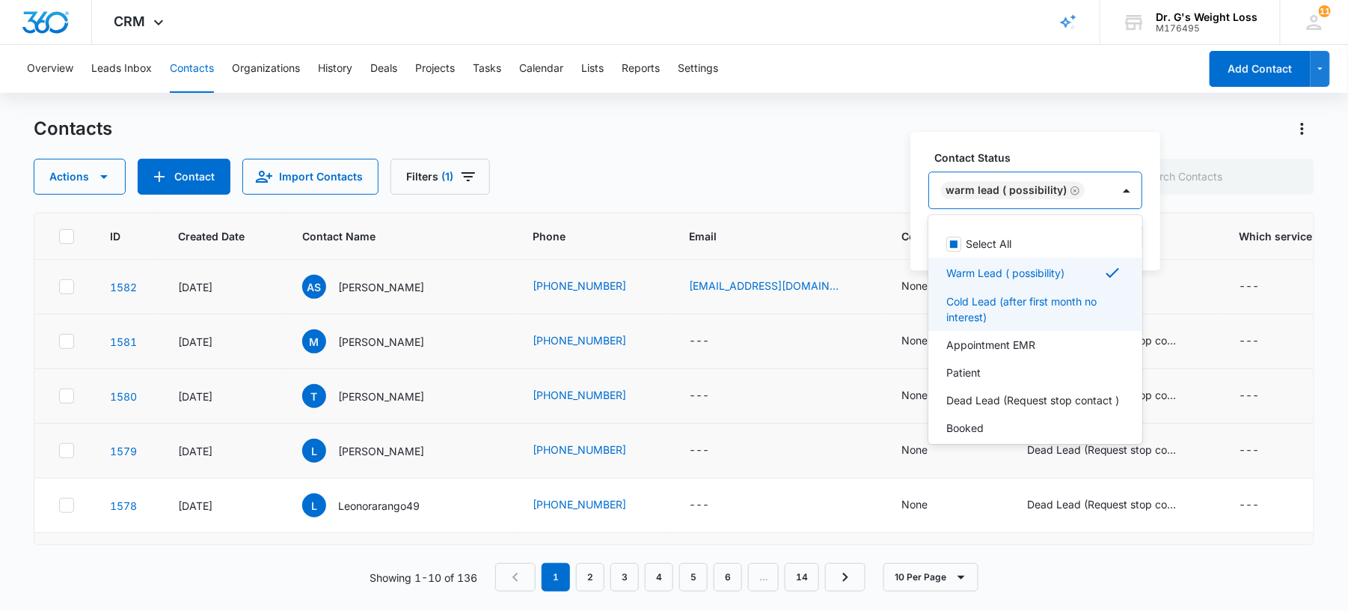
click at [982, 316] on p "Cold Lead (after first month no interest)" at bounding box center [1033, 308] width 175 height 31
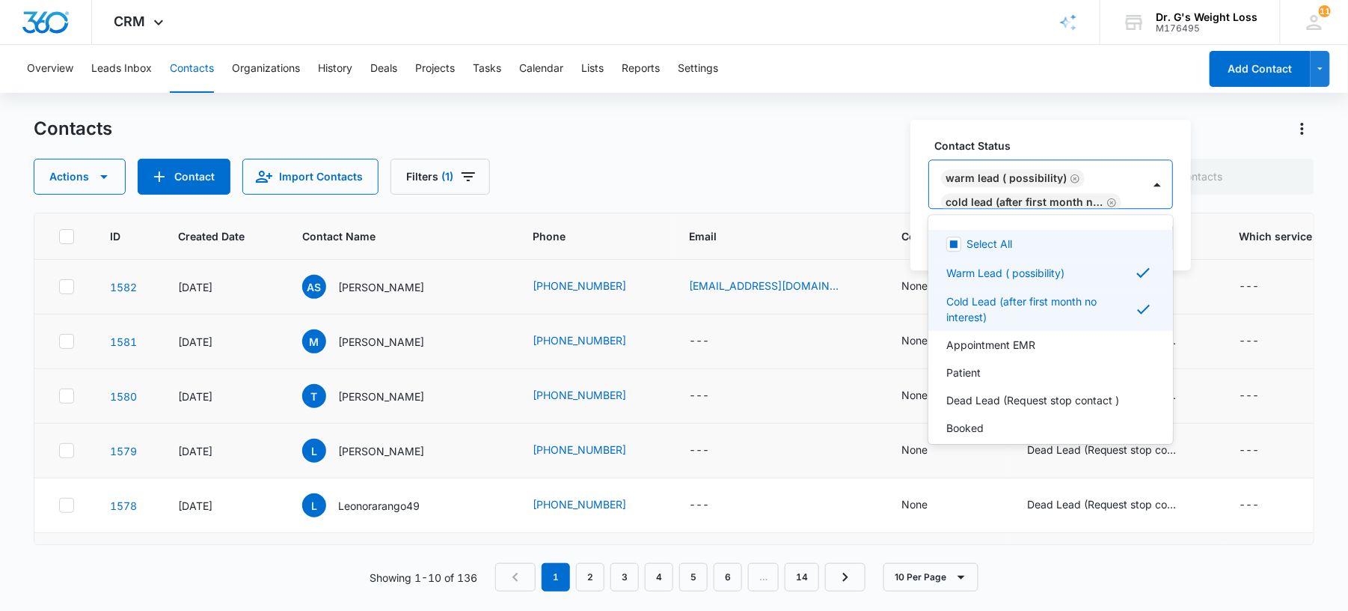
click at [1107, 198] on icon "Remove Cold Lead (after first month no interest)" at bounding box center [1111, 202] width 9 height 9
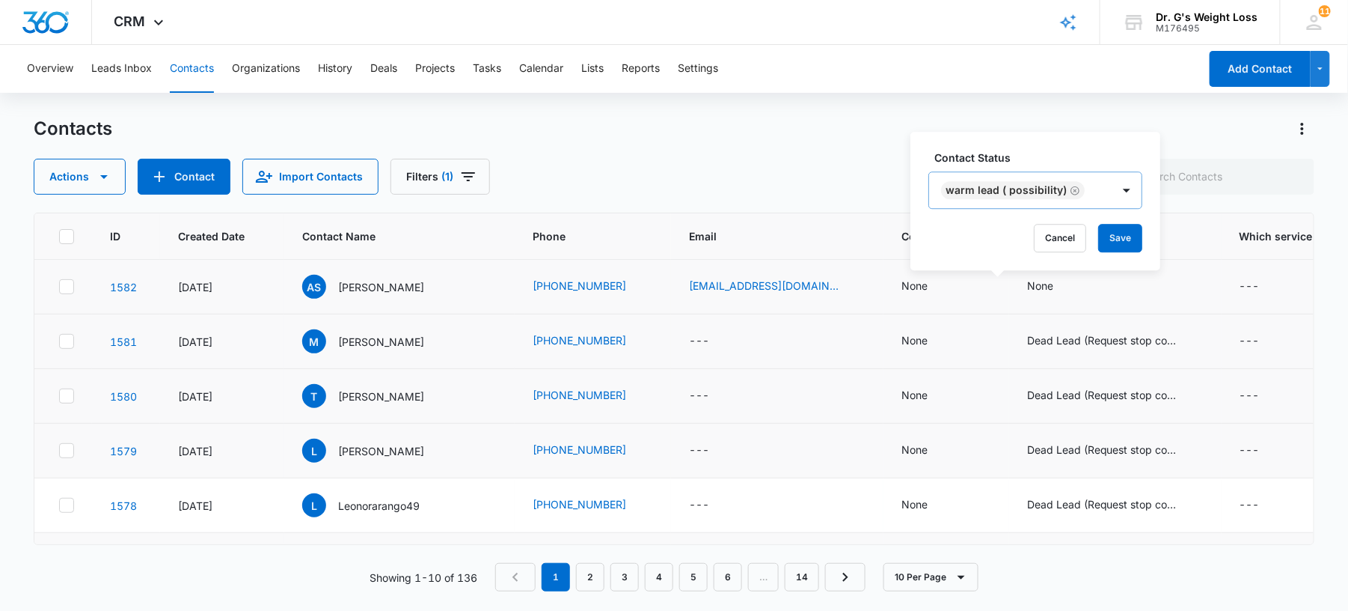
click at [1131, 144] on div "Contact Status Warm Lead ( possibility) Cancel Save" at bounding box center [1036, 201] width 250 height 138
click at [1125, 224] on button "Save" at bounding box center [1120, 238] width 44 height 28
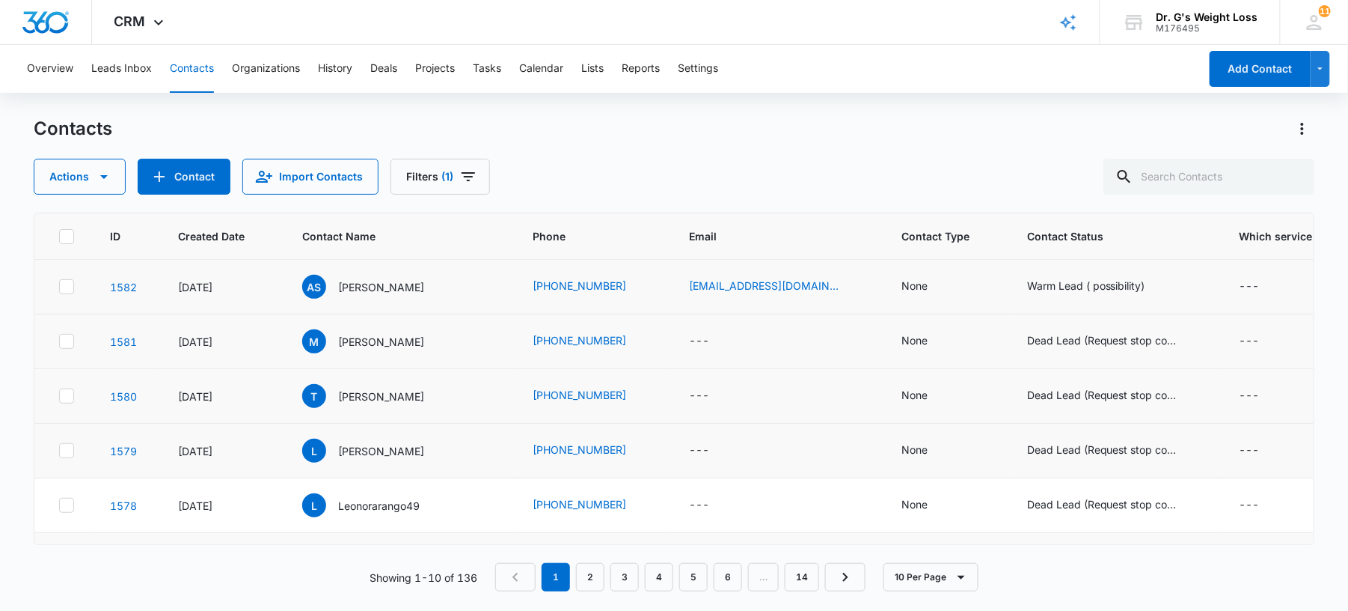
click at [1039, 336] on div "Dead Lead (Request stop contact )" at bounding box center [1102, 340] width 150 height 16
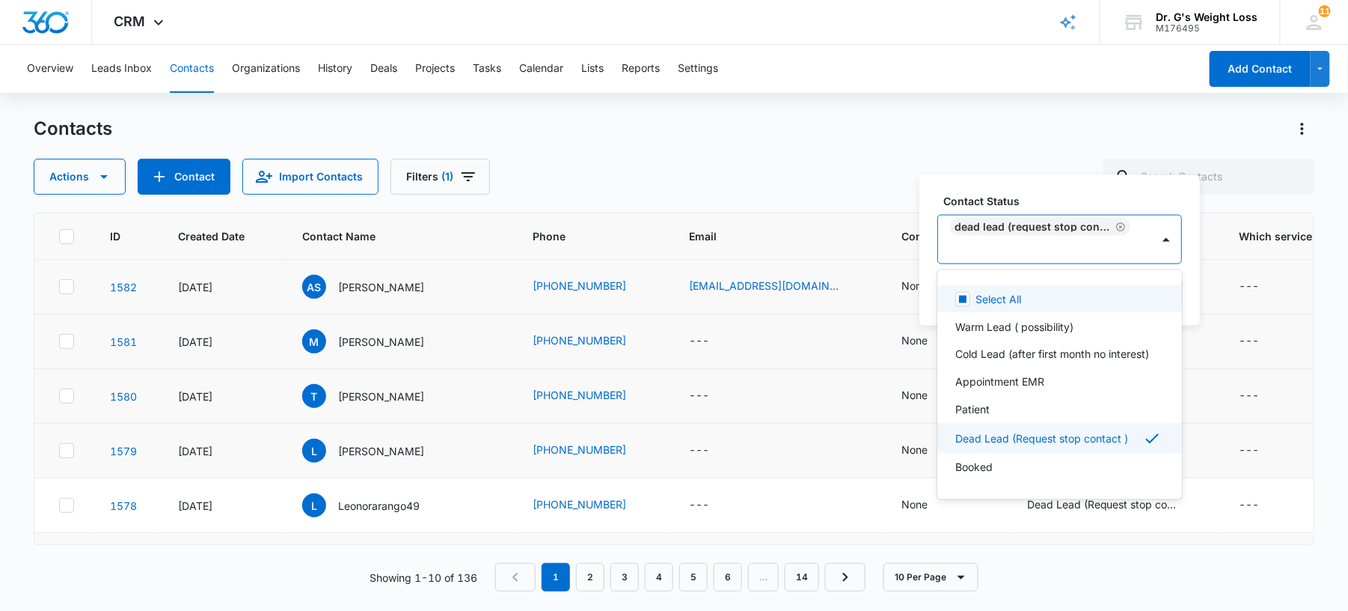
scroll to position [9, 0]
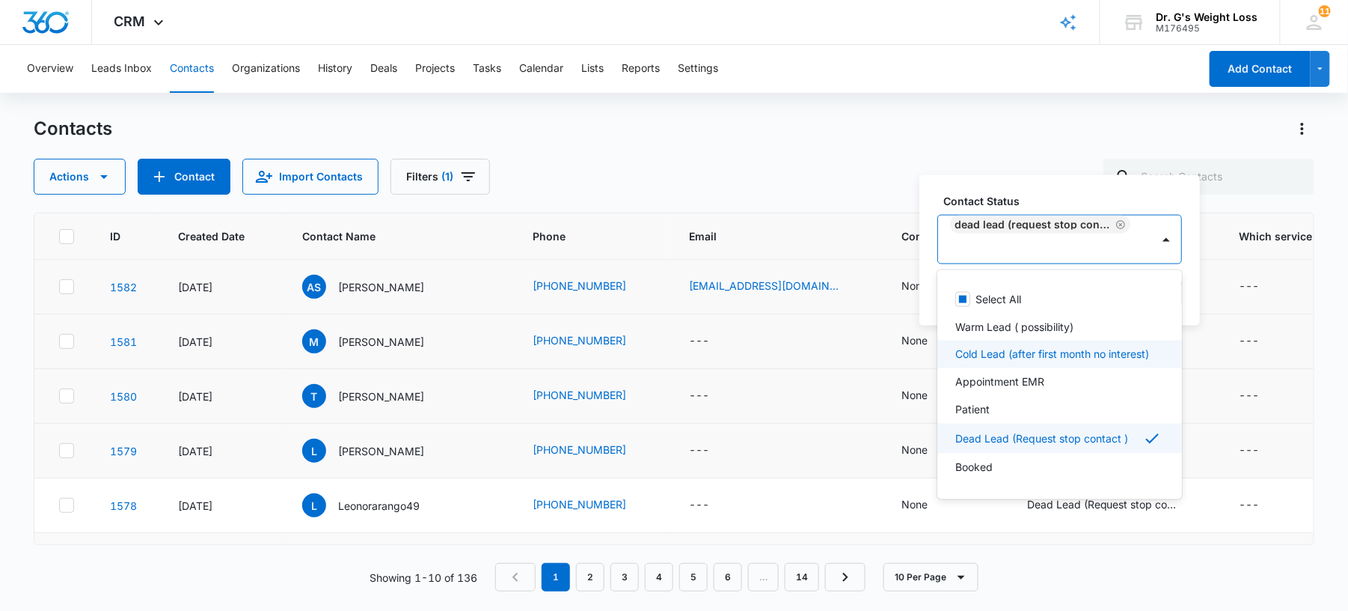
click at [991, 362] on p "Cold Lead (after first month no interest)" at bounding box center [1052, 354] width 194 height 16
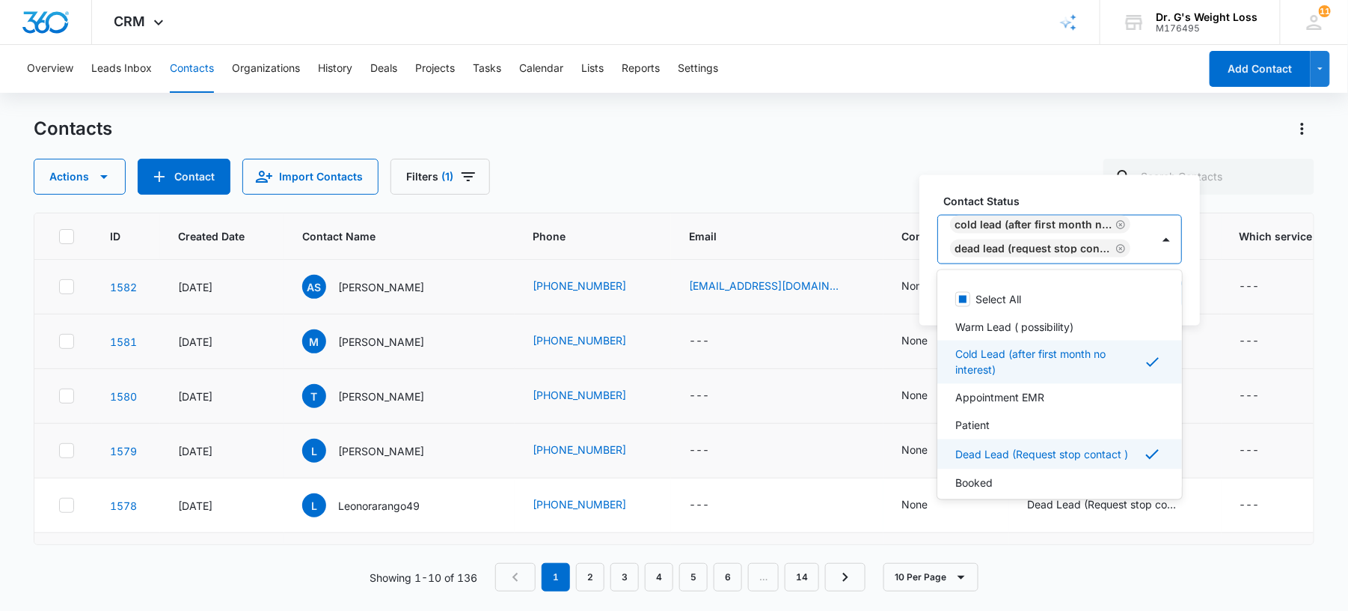
scroll to position [33, 0]
click at [1036, 456] on p "Dead Lead (Request stop contact )" at bounding box center [1041, 454] width 173 height 16
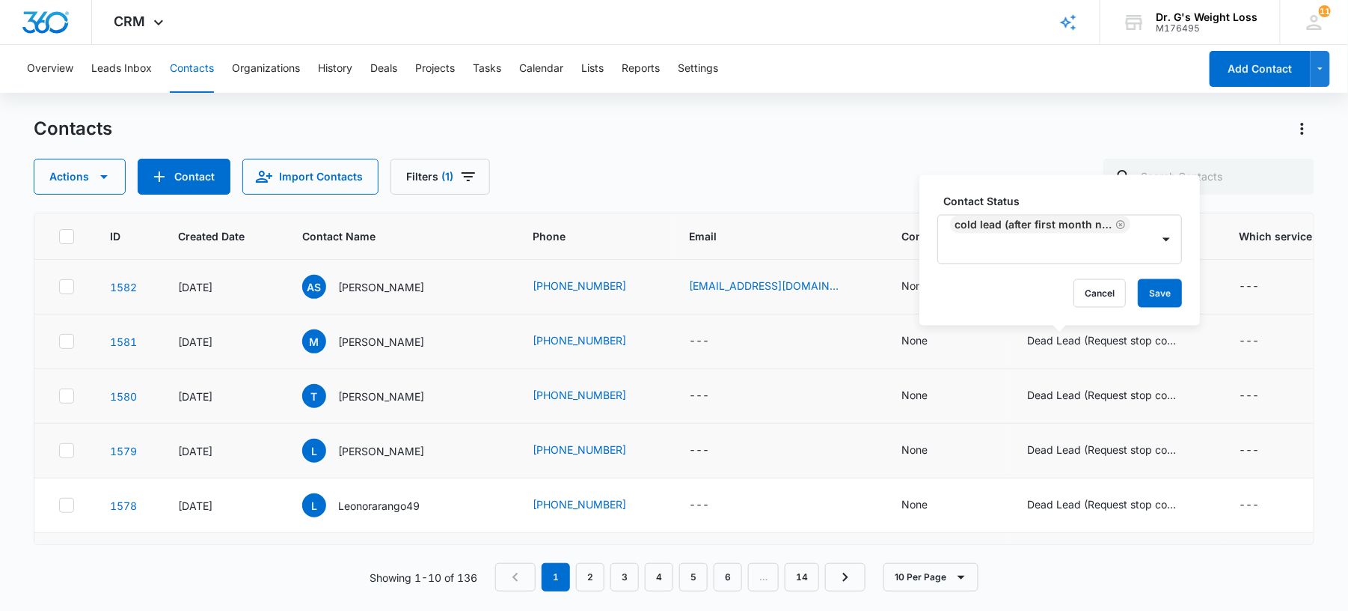
click at [1149, 210] on div "Contact Status Cold Lead (after first month no interest)" at bounding box center [1060, 228] width 245 height 71
click at [1169, 293] on button "Save" at bounding box center [1160, 293] width 44 height 28
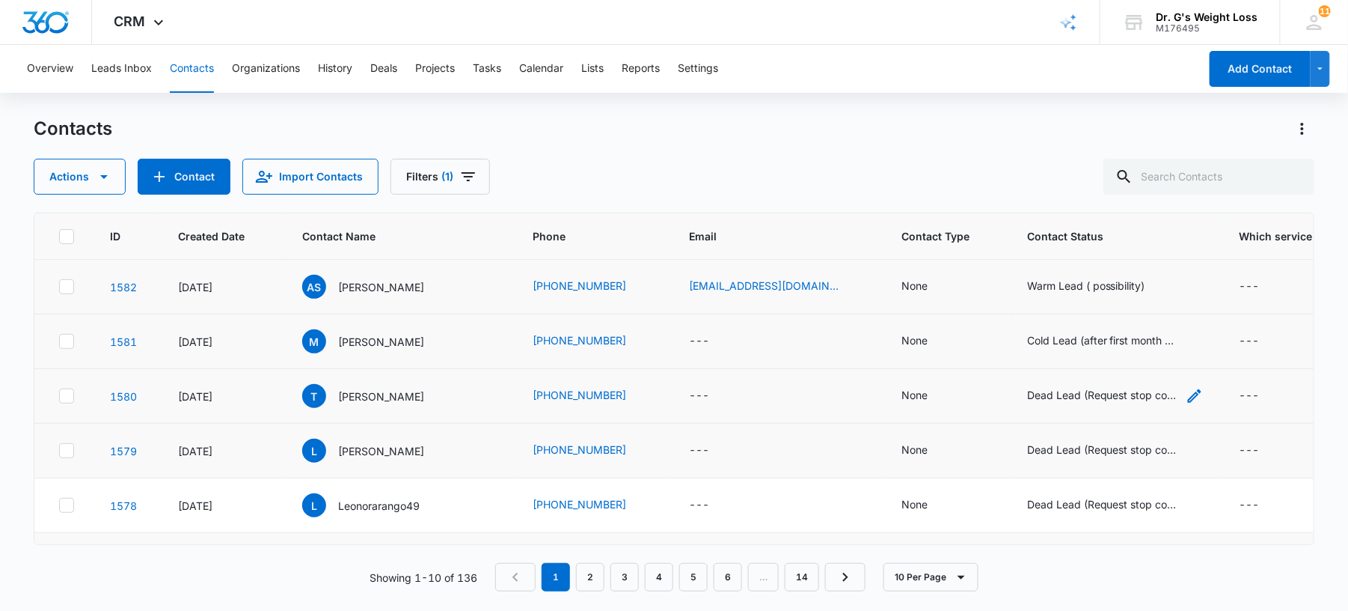
click at [1027, 403] on div "Dead Lead (Request stop contact )" at bounding box center [1102, 395] width 150 height 16
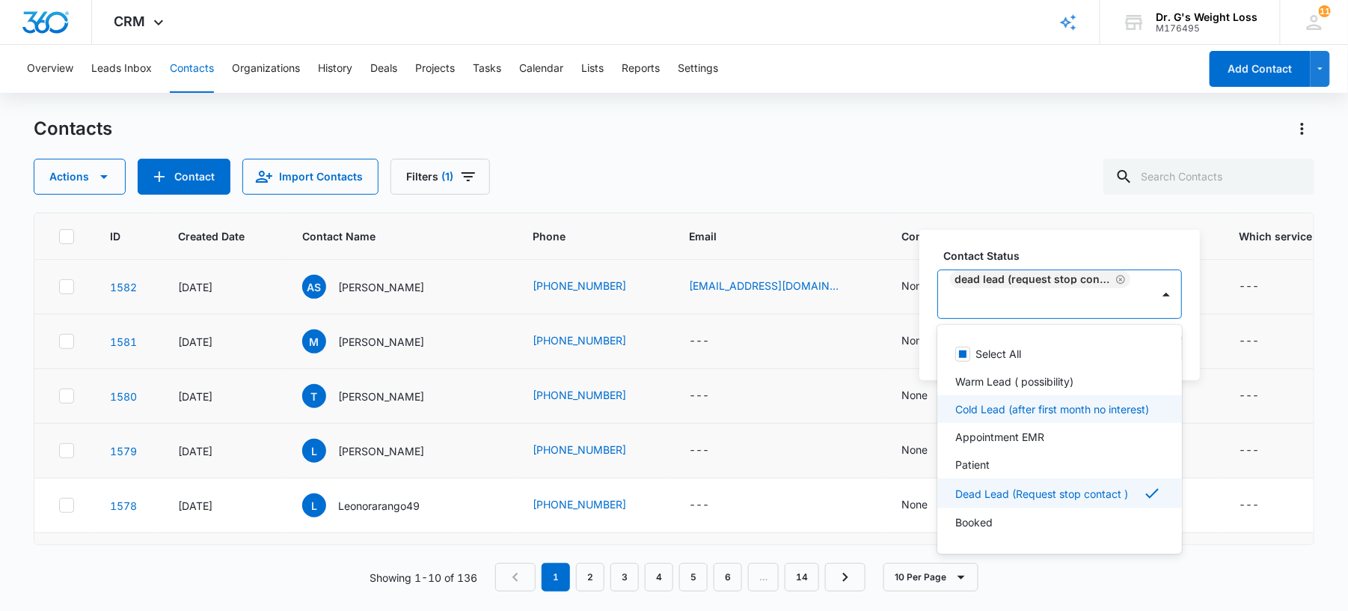
click at [985, 417] on p "Cold Lead (after first month no interest)" at bounding box center [1052, 409] width 194 height 16
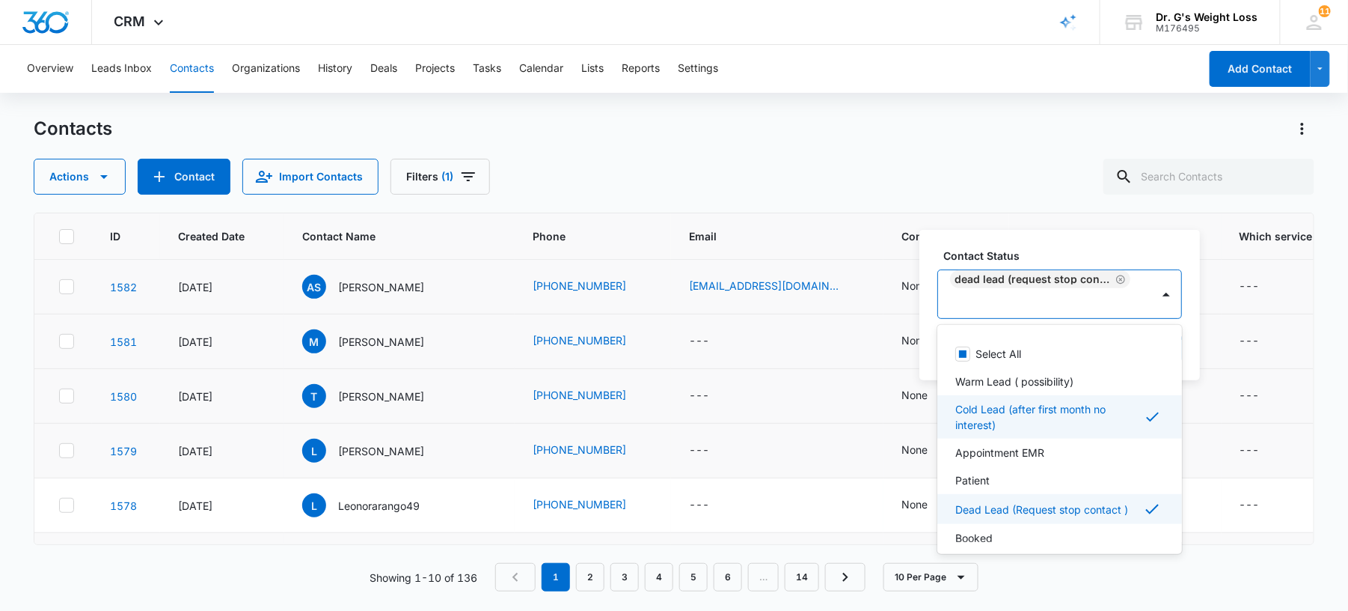
click at [1043, 501] on p "Dead Lead (Request stop contact )" at bounding box center [1041, 509] width 173 height 16
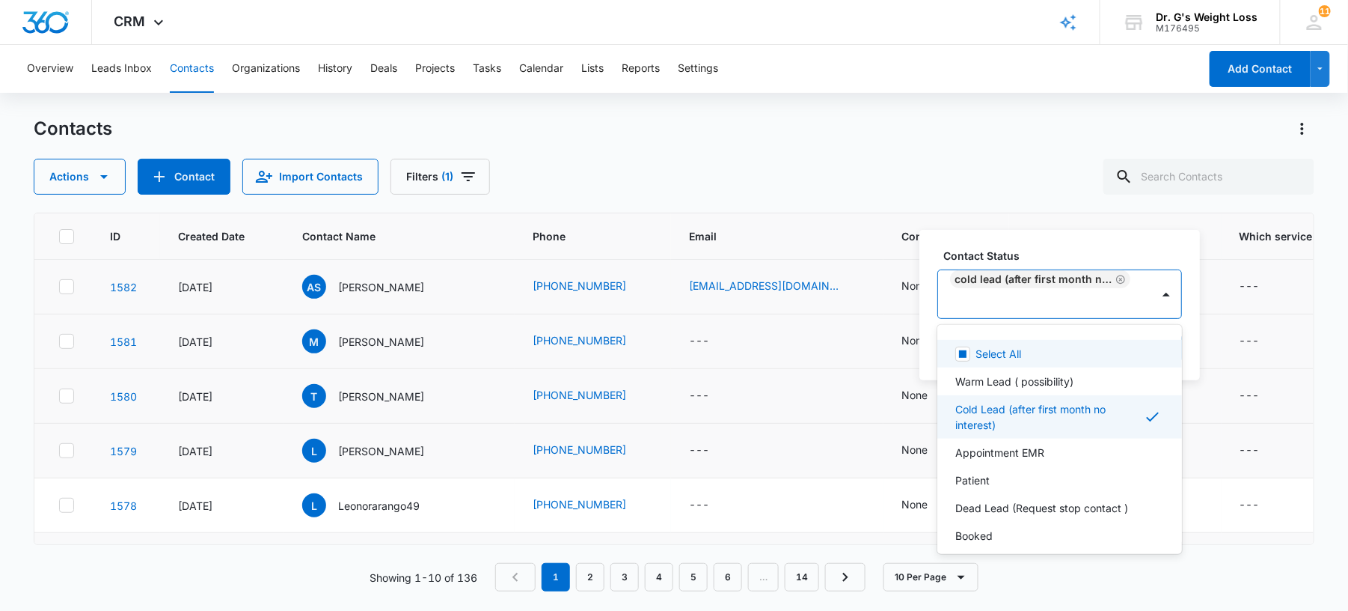
click at [1099, 305] on div at bounding box center [1042, 302] width 180 height 19
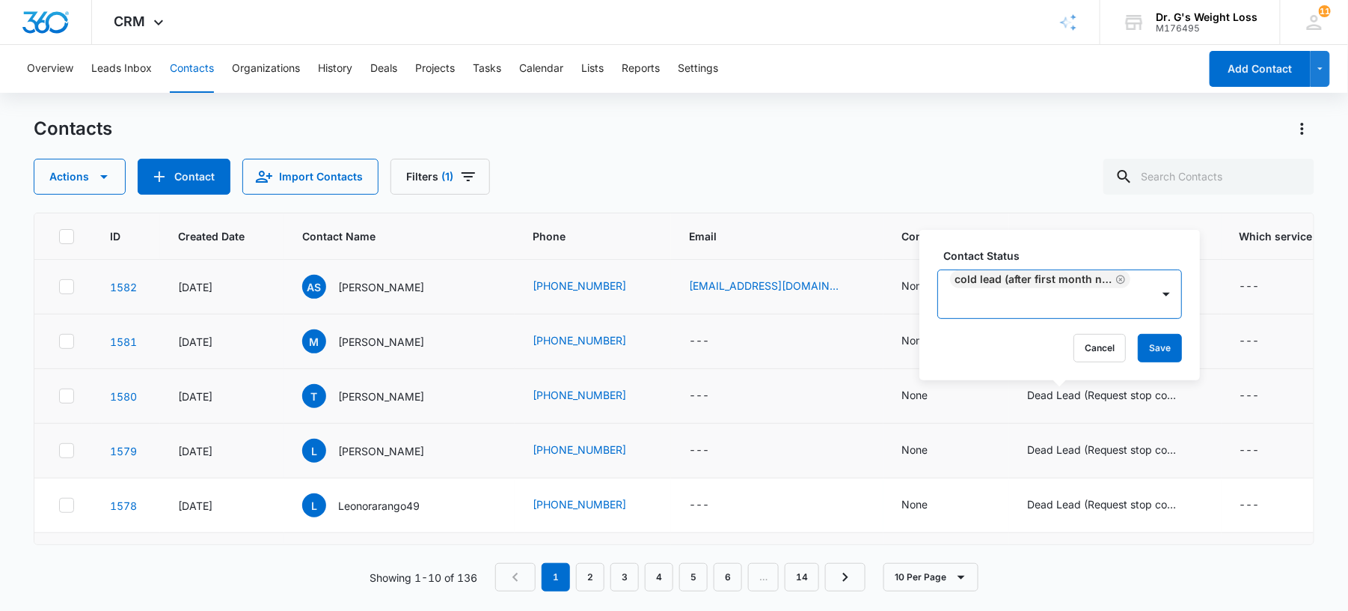
click at [1185, 352] on div "Contact Status option Dead Lead (Request stop contact ) , deselected. Cold Lead…" at bounding box center [1060, 305] width 281 height 150
click at [1175, 354] on button "Save" at bounding box center [1160, 348] width 44 height 28
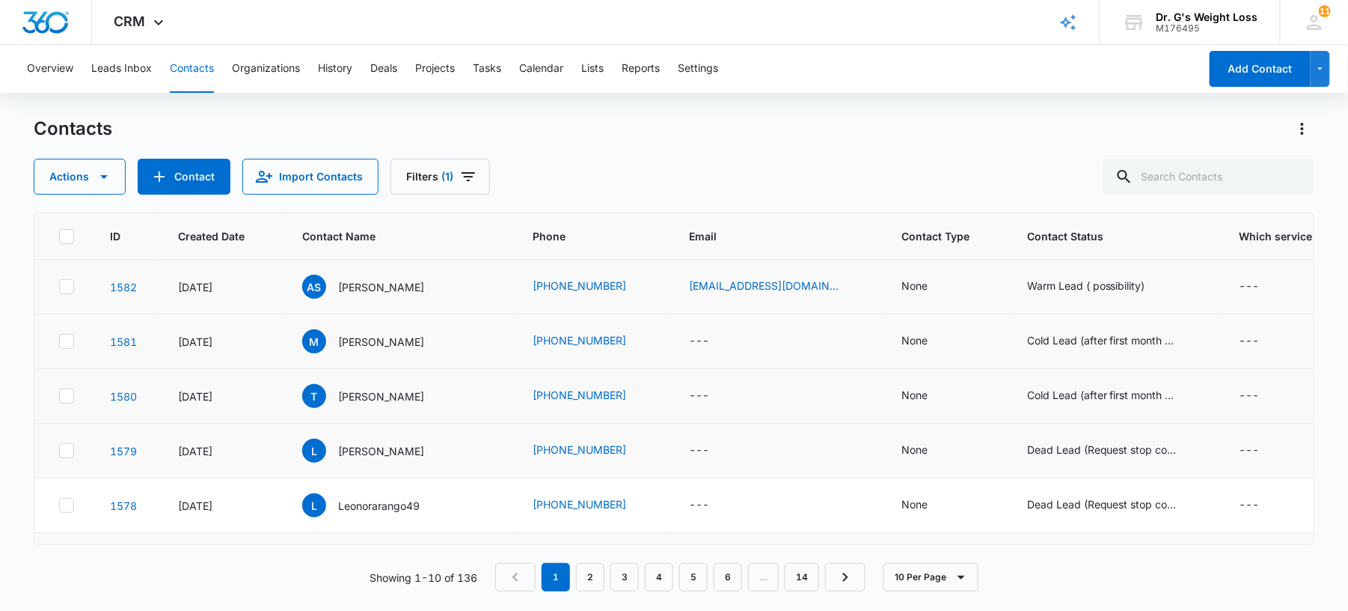
click at [1085, 354] on td "Cold Lead (after first month no interest)" at bounding box center [1115, 341] width 212 height 55
click at [1065, 336] on div "Cold Lead (after first month no interest)" at bounding box center [1102, 340] width 150 height 16
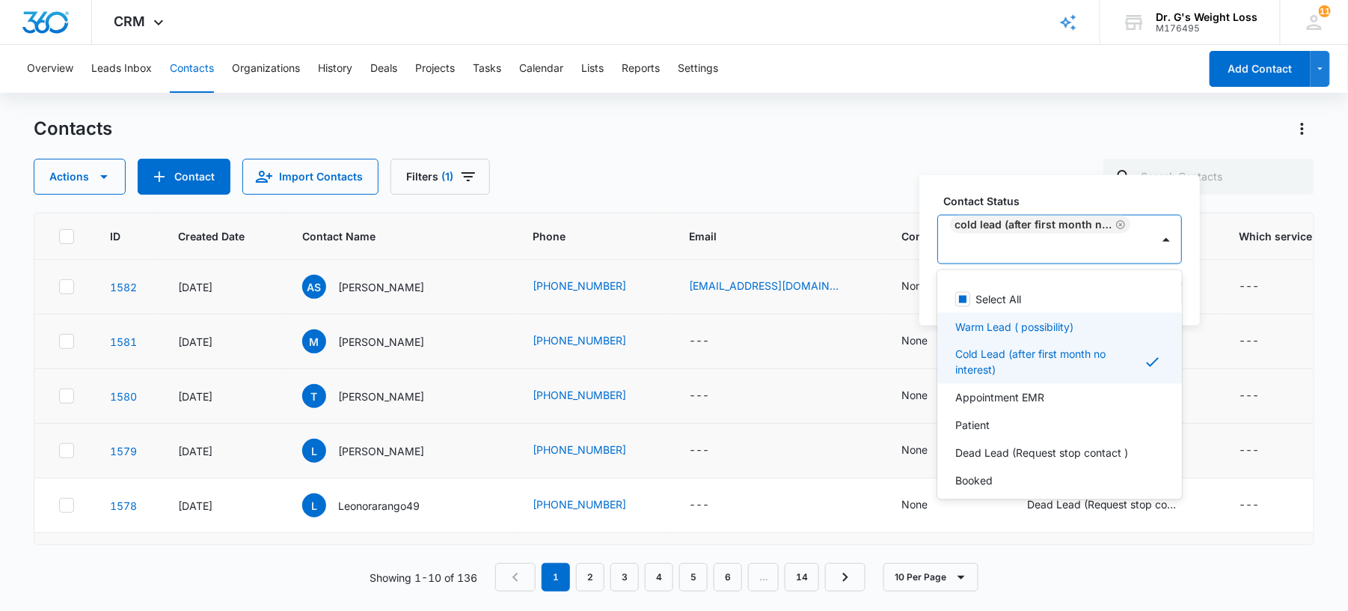
click at [1042, 325] on p "Warm Lead ( possibility)" at bounding box center [1014, 327] width 118 height 16
click at [1012, 369] on p "Cold Lead (after first month no interest)" at bounding box center [1049, 364] width 189 height 31
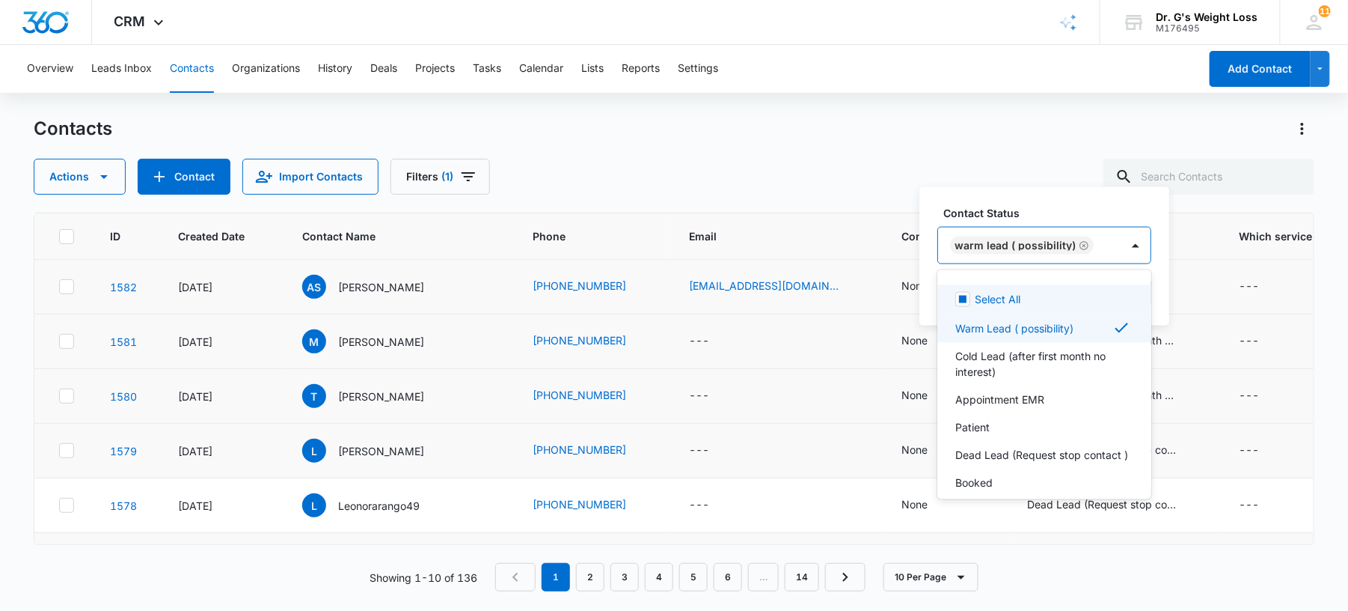
click at [1108, 215] on label "Contact Status" at bounding box center [1051, 213] width 214 height 16
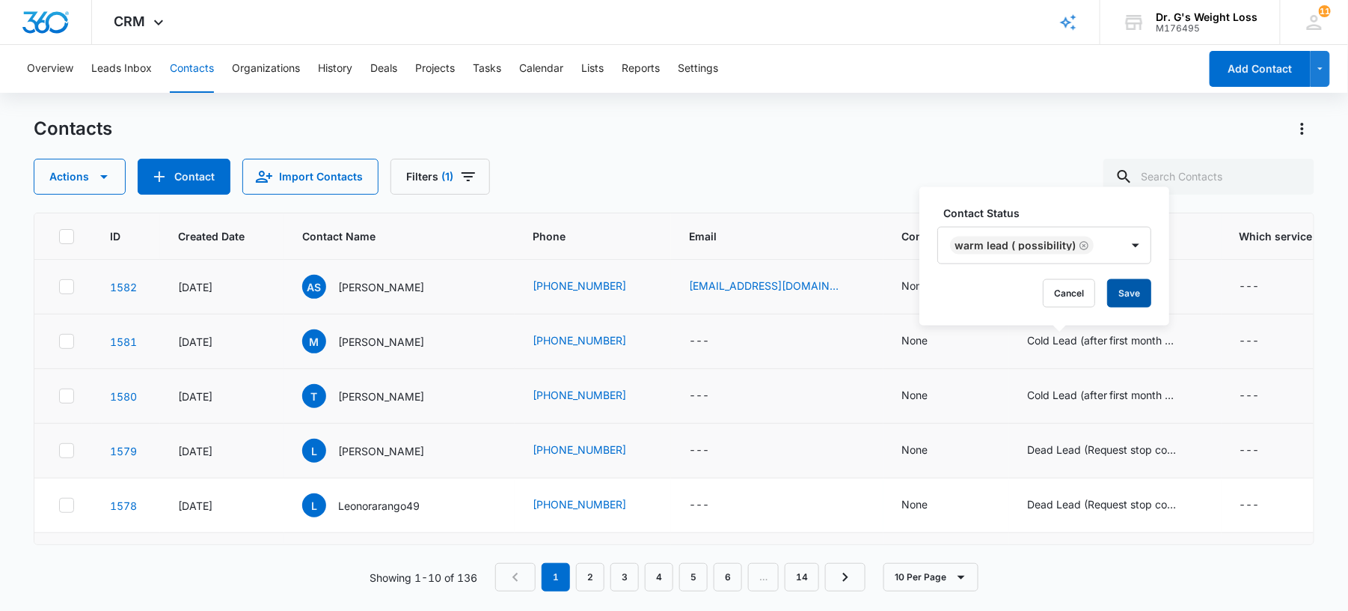
click at [1116, 300] on button "Save" at bounding box center [1129, 293] width 44 height 28
click at [1036, 400] on div "Cold Lead (after first month no interest)" at bounding box center [1102, 395] width 150 height 16
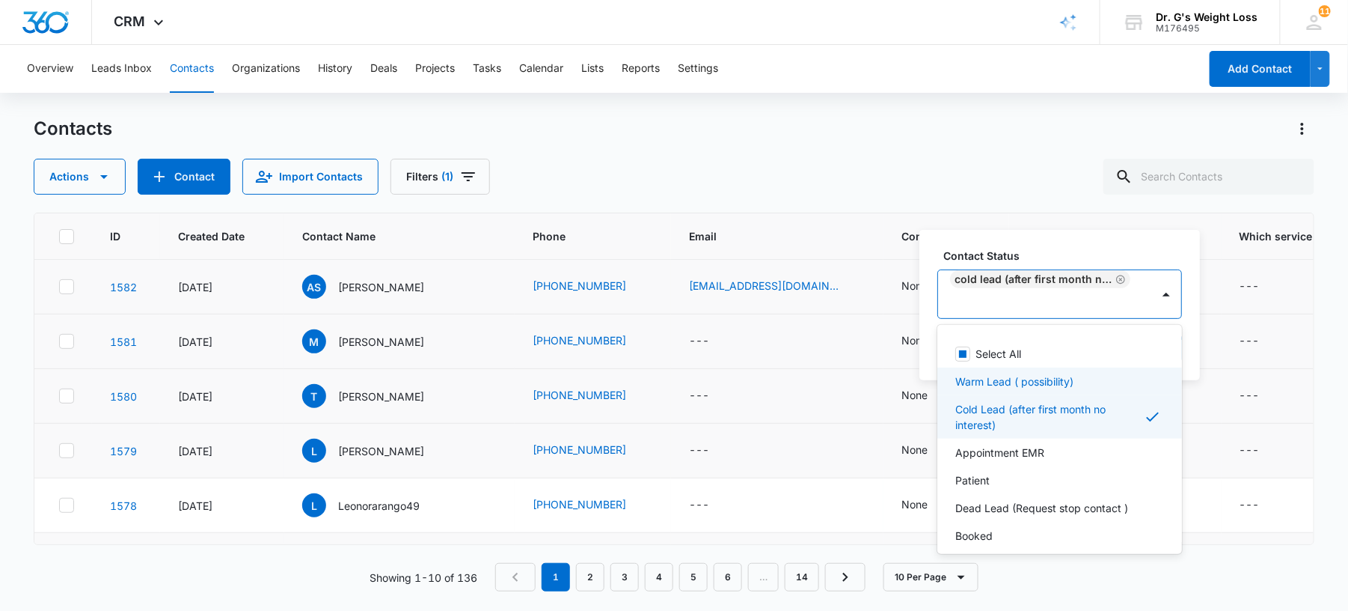
click at [1046, 384] on p "Warm Lead ( possibility)" at bounding box center [1014, 381] width 118 height 16
click at [1006, 419] on p "Cold Lead (after first month no interest)" at bounding box center [1049, 418] width 189 height 31
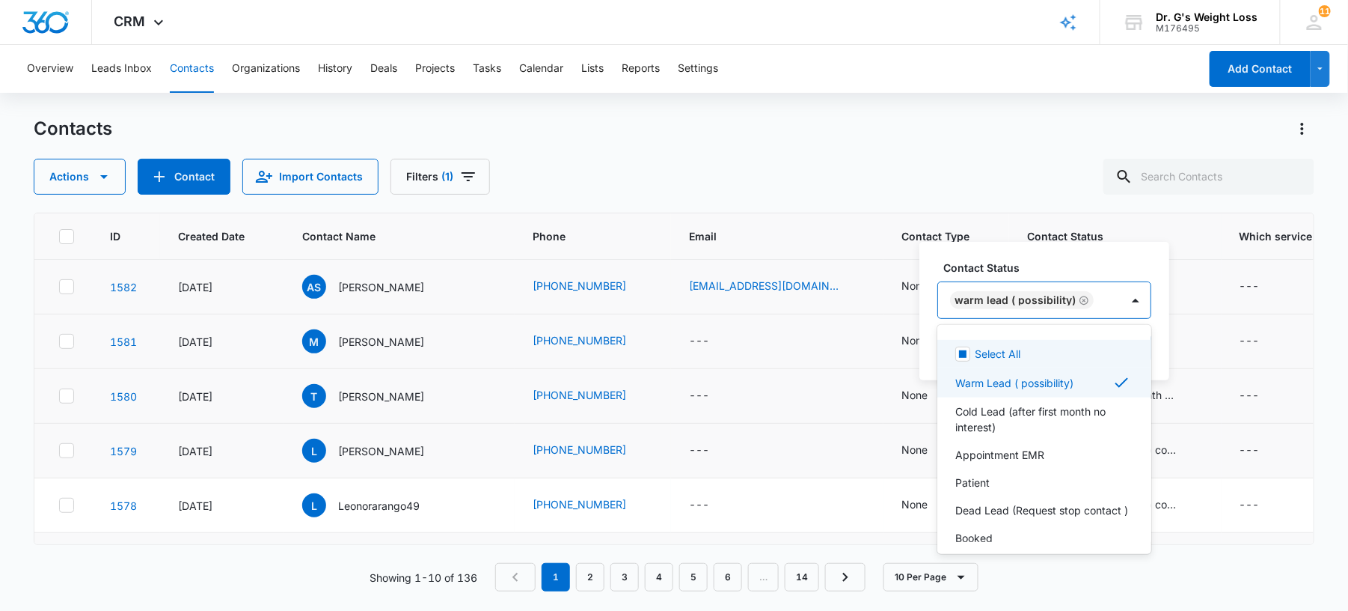
click at [1126, 263] on label "Contact Status" at bounding box center [1051, 268] width 214 height 16
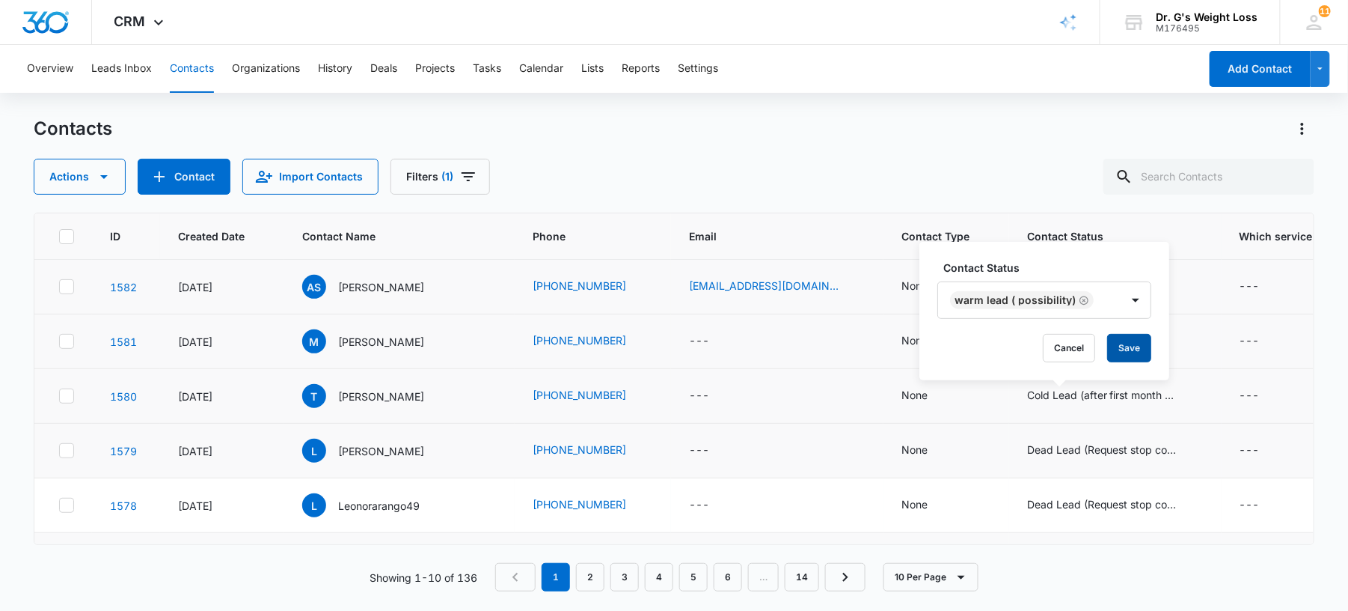
click at [1124, 347] on button "Save" at bounding box center [1129, 348] width 44 height 28
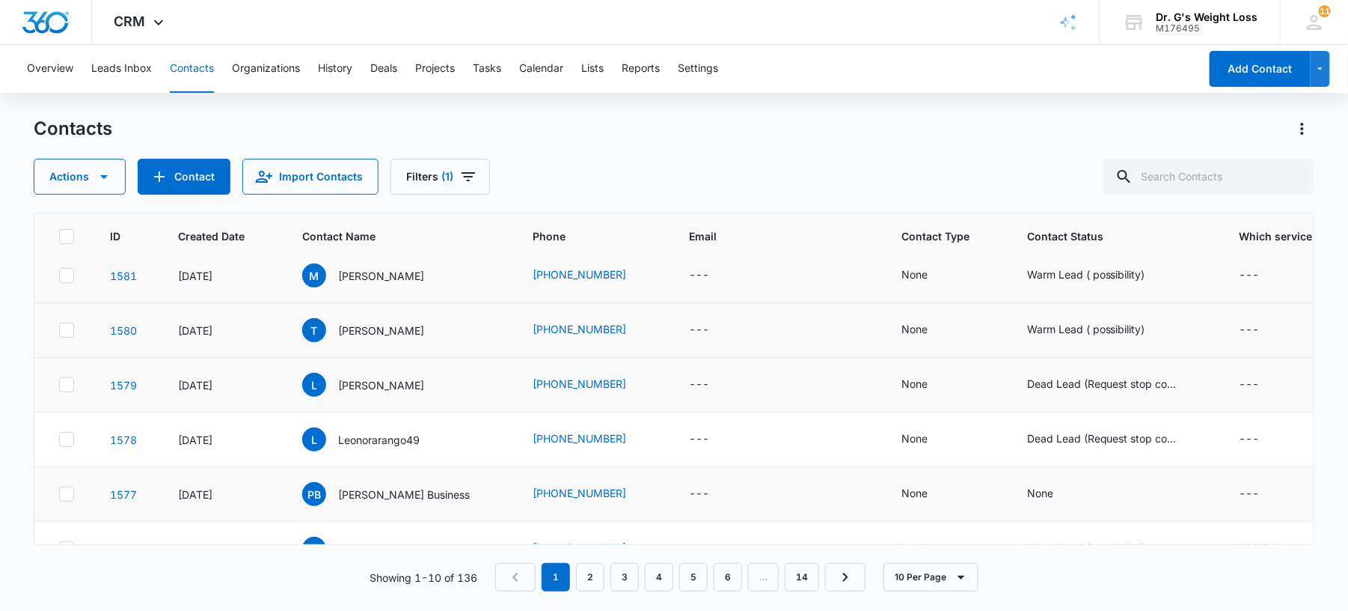
scroll to position [100, 0]
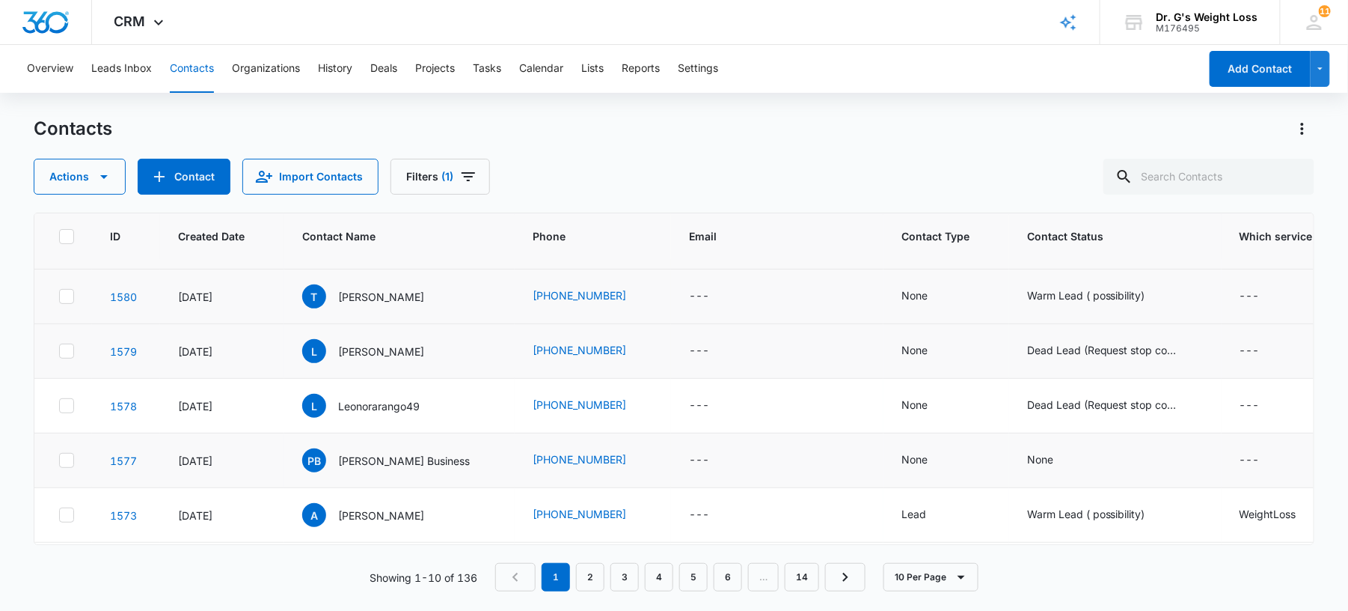
click at [1033, 420] on td "Dead Lead (Request stop contact )" at bounding box center [1115, 406] width 212 height 55
click at [1031, 399] on div "Dead Lead (Request stop contact )" at bounding box center [1102, 405] width 150 height 16
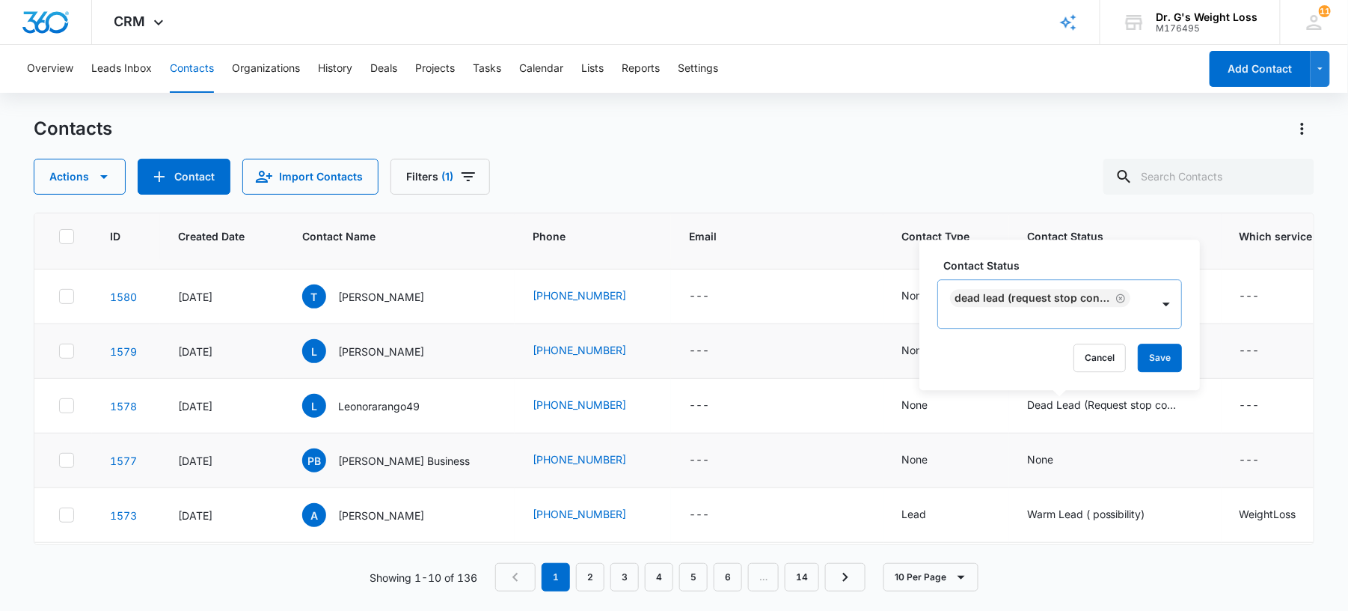
scroll to position [1, 0]
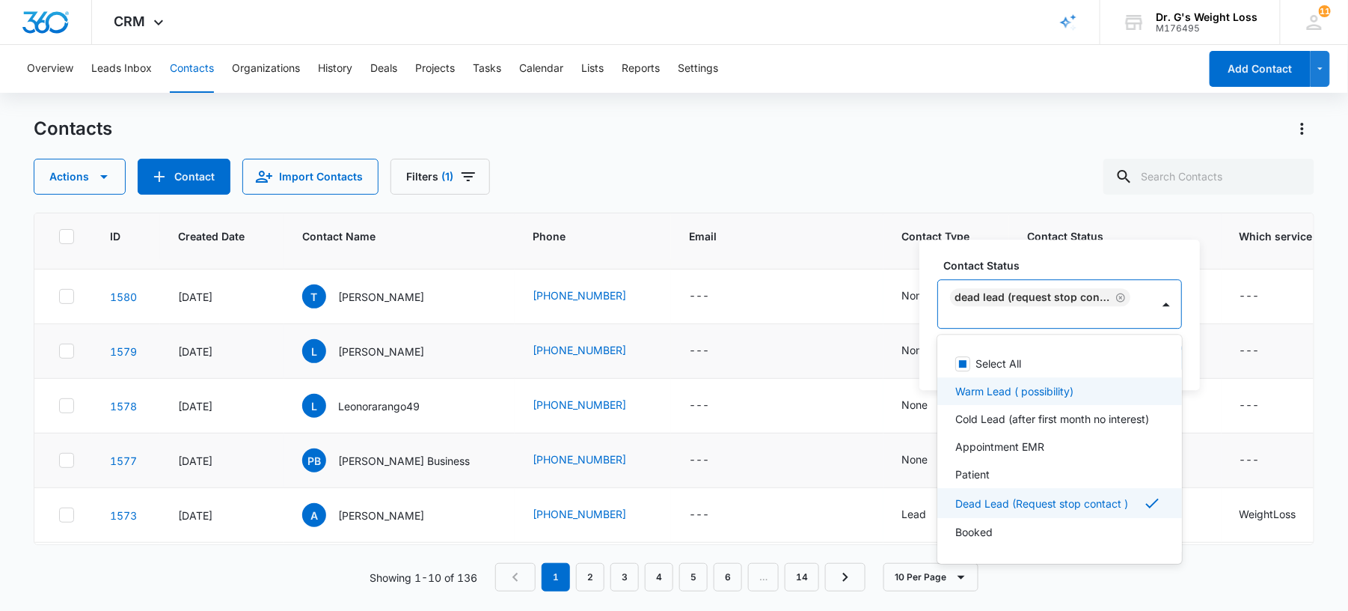
click at [1012, 394] on p "Warm Lead ( possibility)" at bounding box center [1014, 391] width 118 height 16
click at [1004, 513] on p "Dead Lead (Request stop contact )" at bounding box center [1041, 506] width 173 height 16
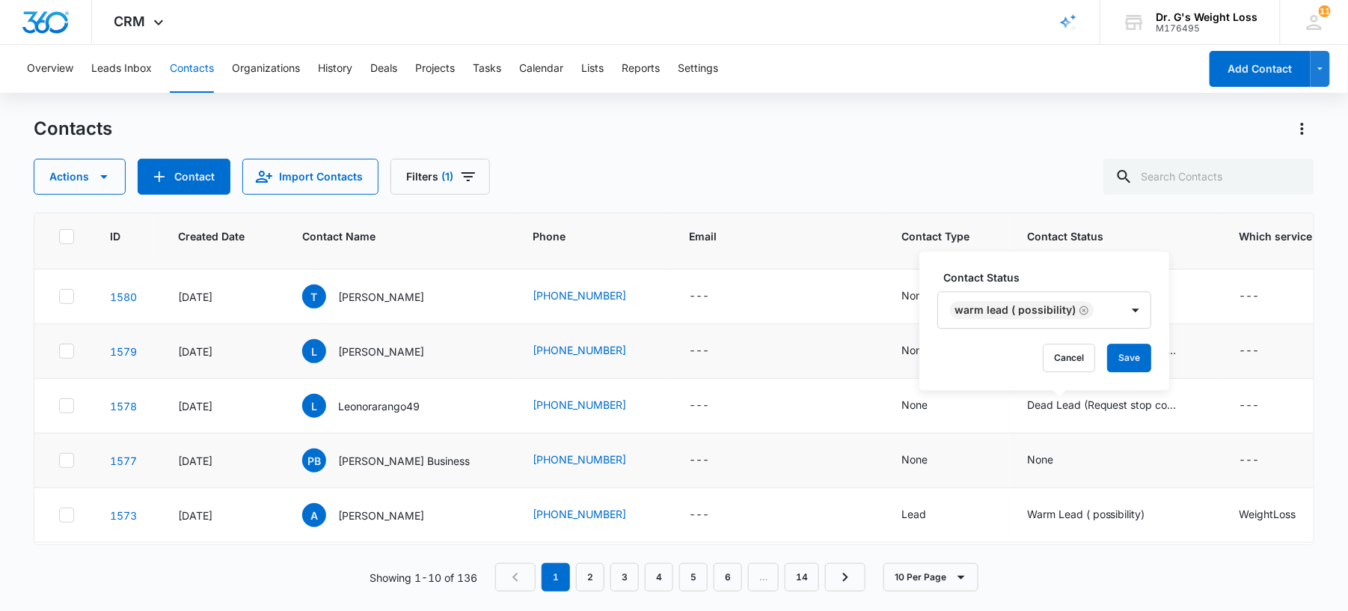
click at [1100, 270] on label "Contact Status" at bounding box center [1051, 277] width 214 height 16
click at [1133, 357] on button "Save" at bounding box center [1129, 357] width 44 height 28
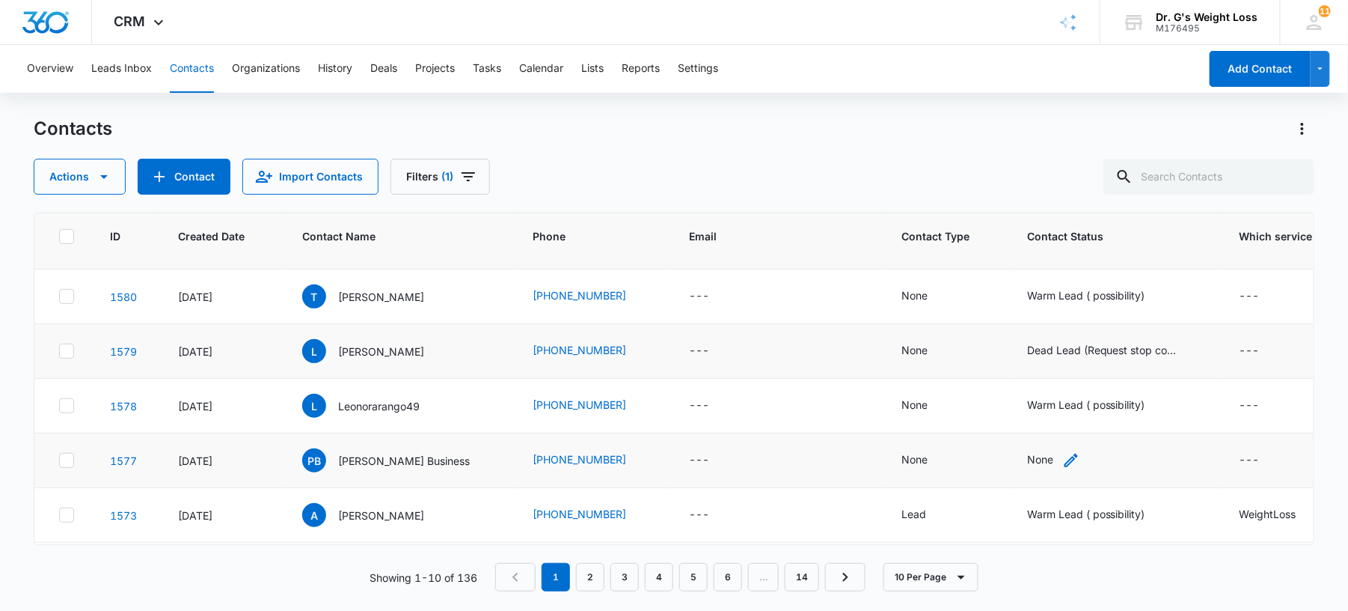
click at [1027, 452] on div "None" at bounding box center [1040, 459] width 26 height 16
click at [1049, 363] on div at bounding box center [1051, 366] width 24 height 24
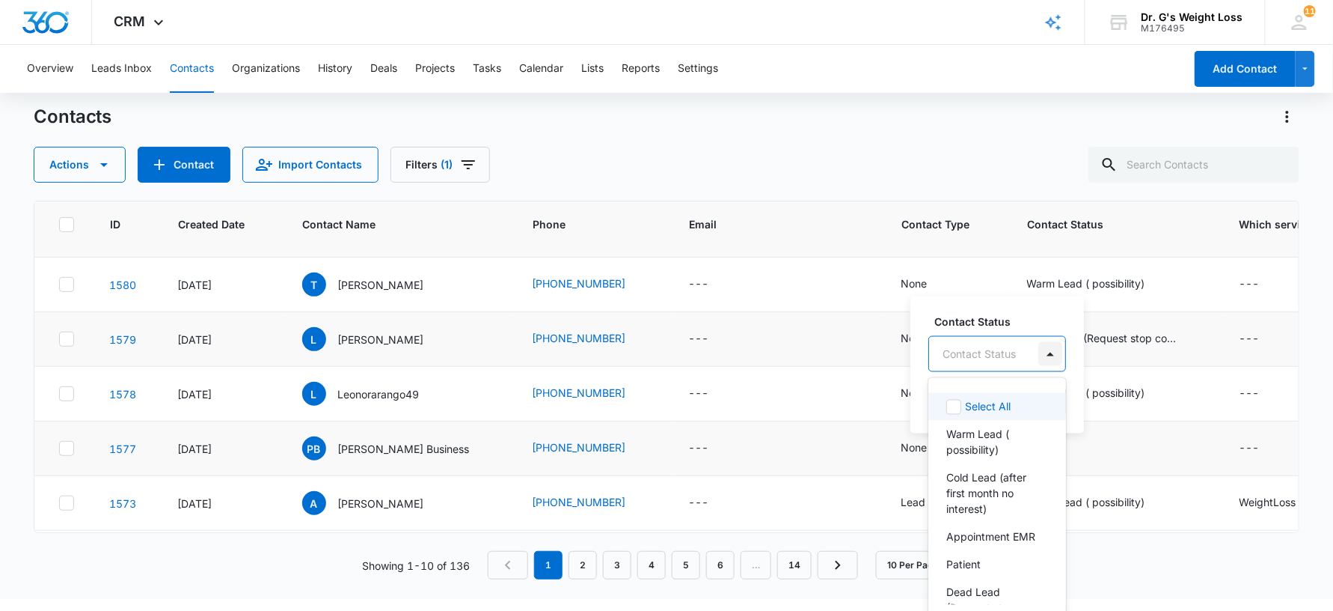
scroll to position [13, 0]
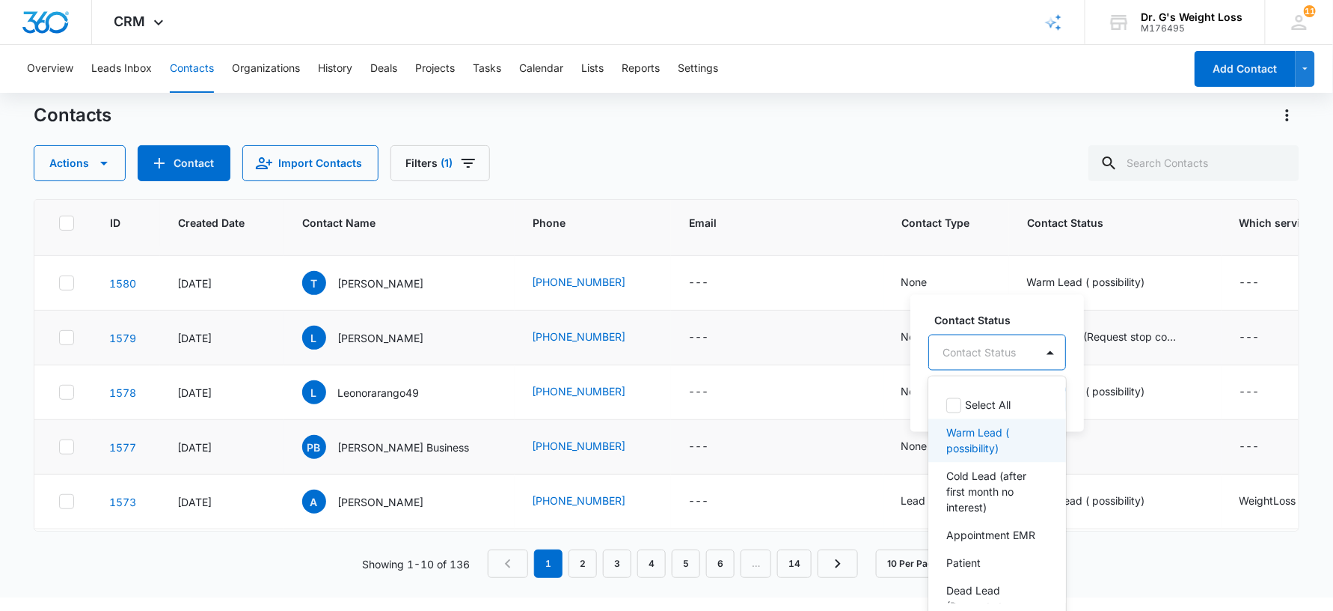
click at [1000, 431] on p "Warm Lead ( possibility)" at bounding box center [995, 440] width 99 height 31
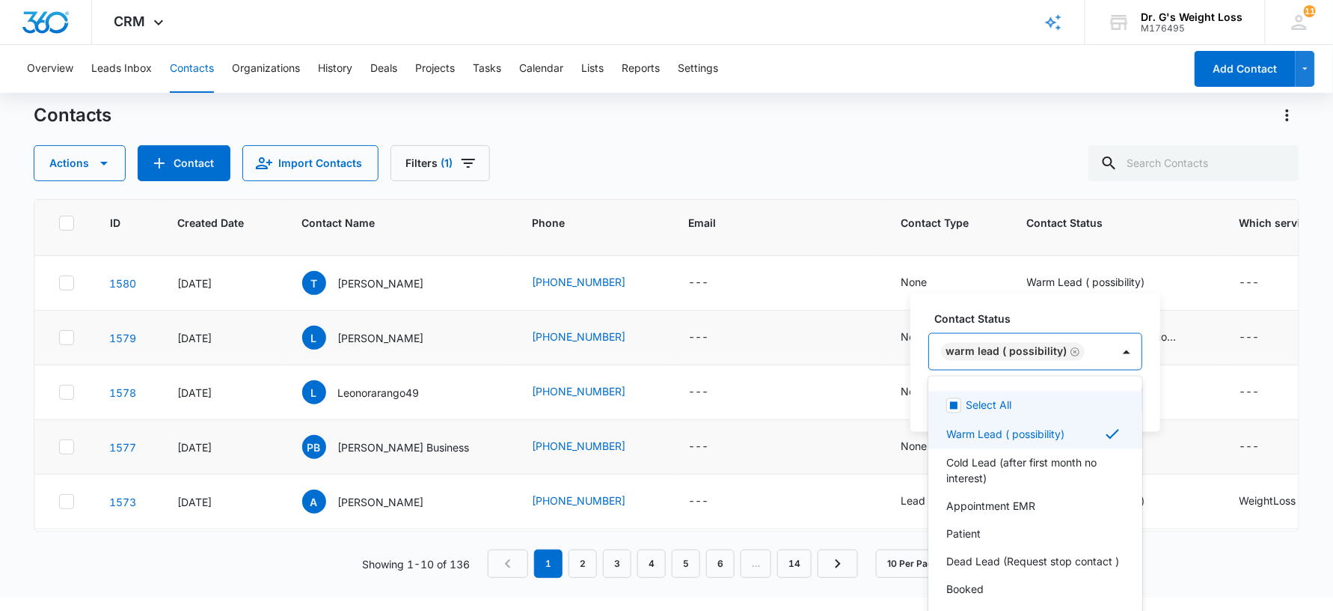
click at [1053, 317] on div "Contact Status option Warm Lead ( possibility), selected. 8 results available. …" at bounding box center [1036, 362] width 250 height 138
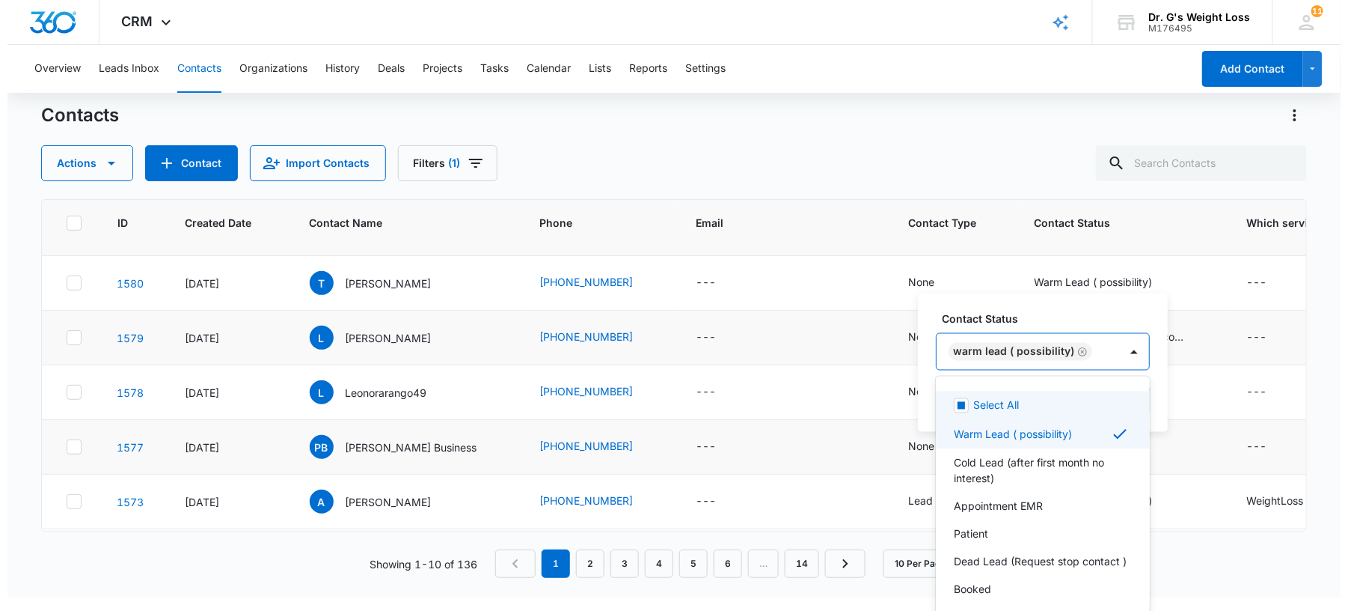
scroll to position [0, 0]
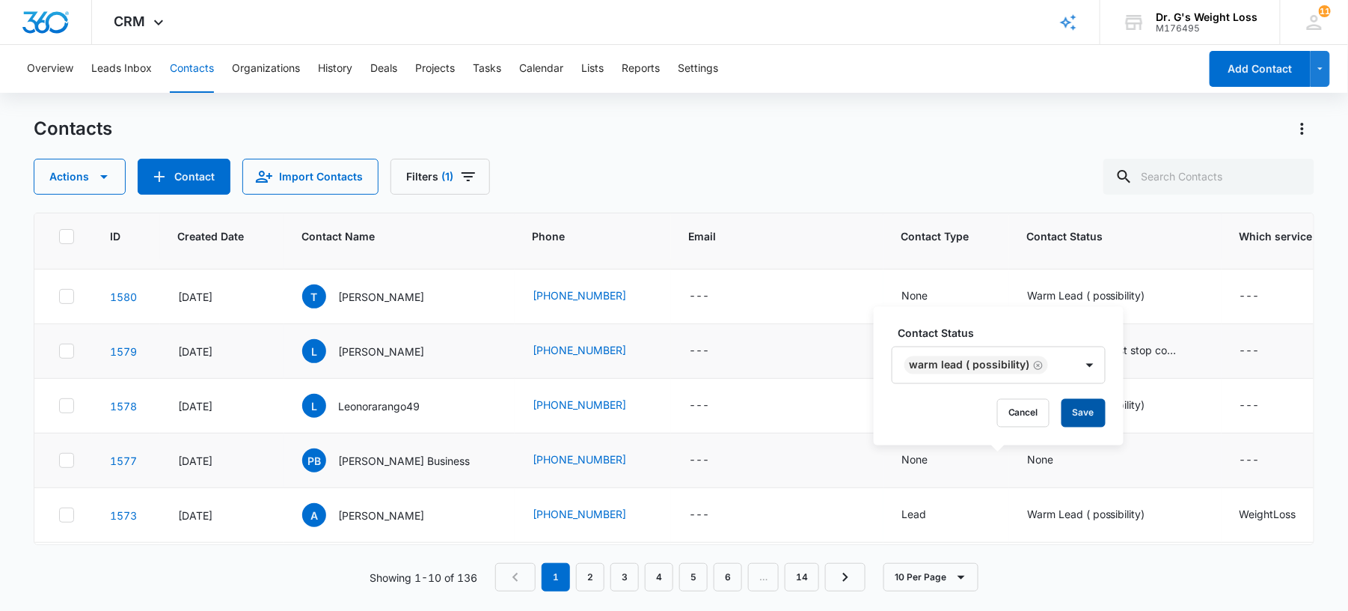
click at [1072, 412] on button "Save" at bounding box center [1084, 413] width 44 height 28
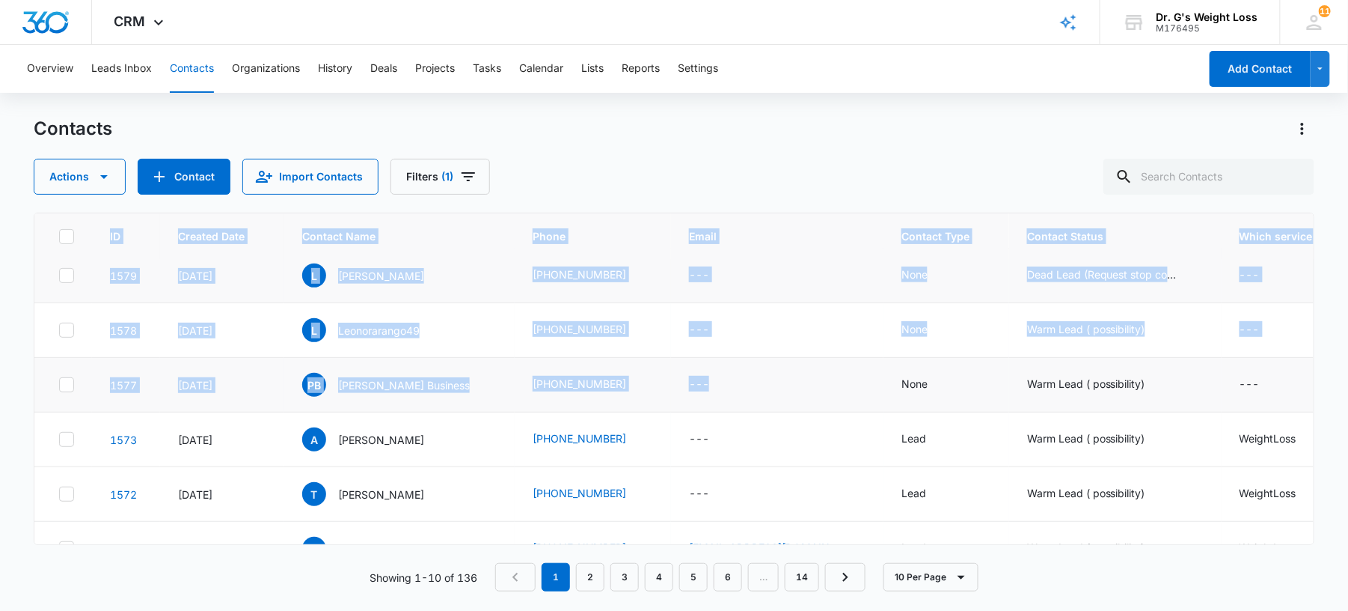
scroll to position [279, 0]
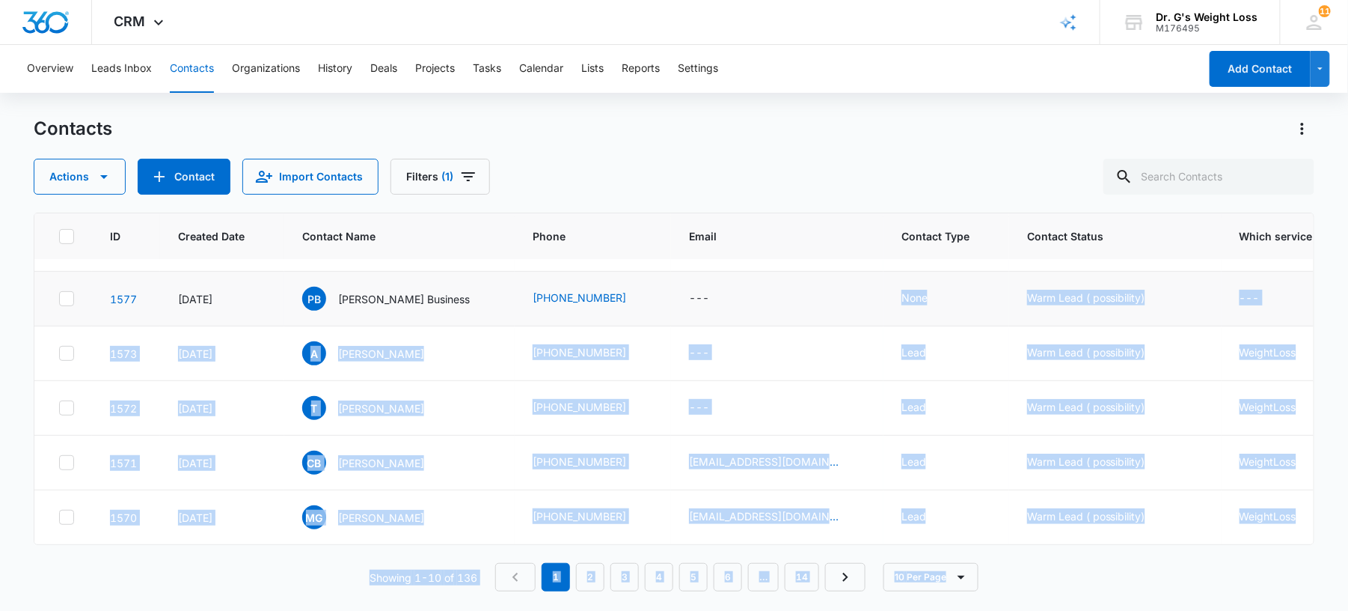
drag, startPoint x: 773, startPoint y: 543, endPoint x: 1022, endPoint y: 563, distance: 249.9
click at [1022, 563] on div "ID Created Date Contact Name Phone Email Contact Type Contact Status Which serv…" at bounding box center [674, 401] width 1281 height 379
click at [786, 290] on div "---" at bounding box center [777, 299] width 177 height 18
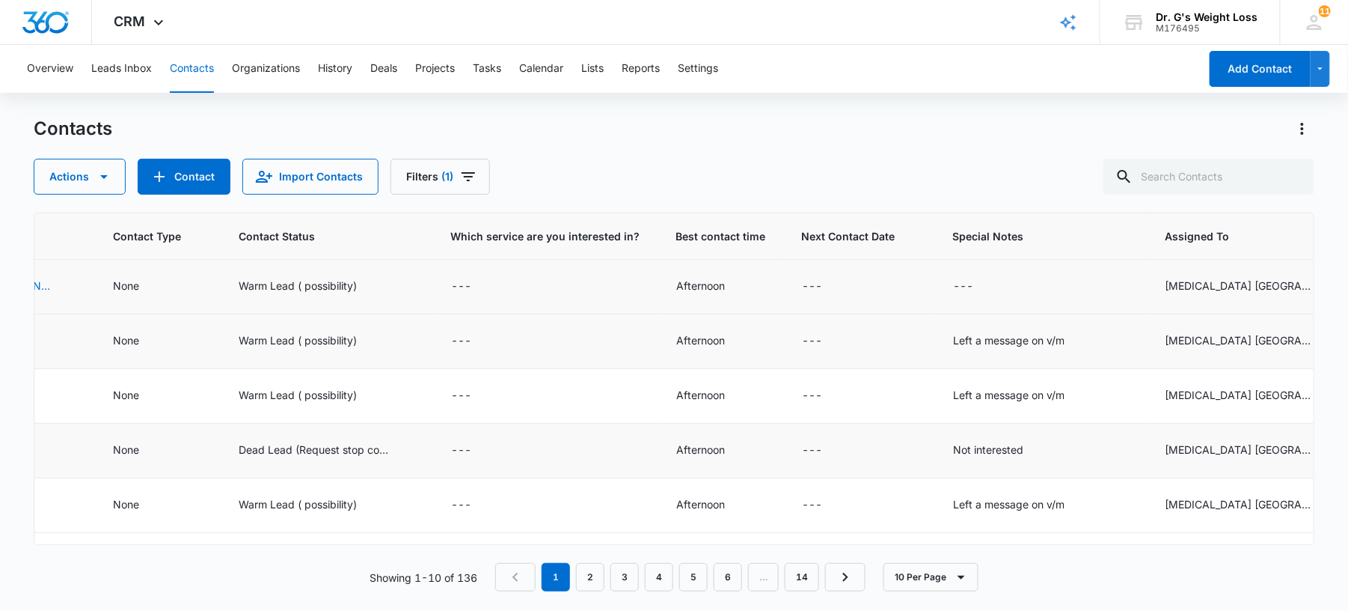
scroll to position [0, 794]
click at [948, 291] on div "---" at bounding box center [958, 287] width 20 height 18
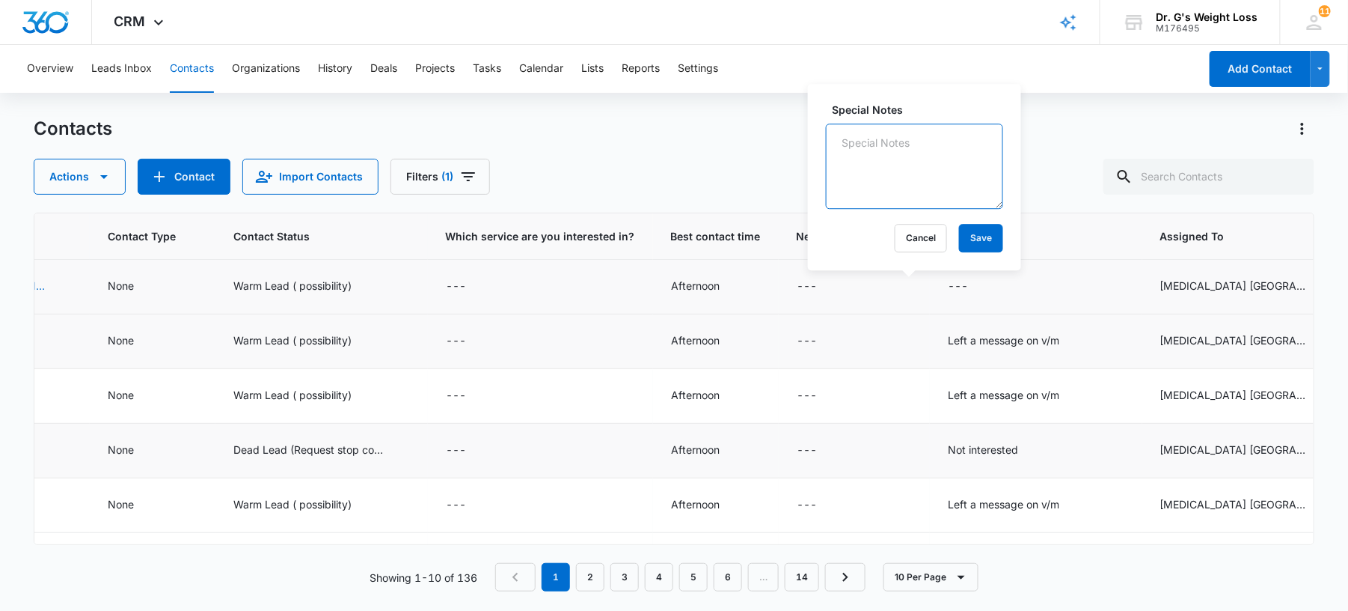
click at [902, 139] on textarea "Special Notes" at bounding box center [914, 165] width 177 height 85
type textarea "Pending"
click at [986, 244] on button "Save" at bounding box center [981, 238] width 44 height 28
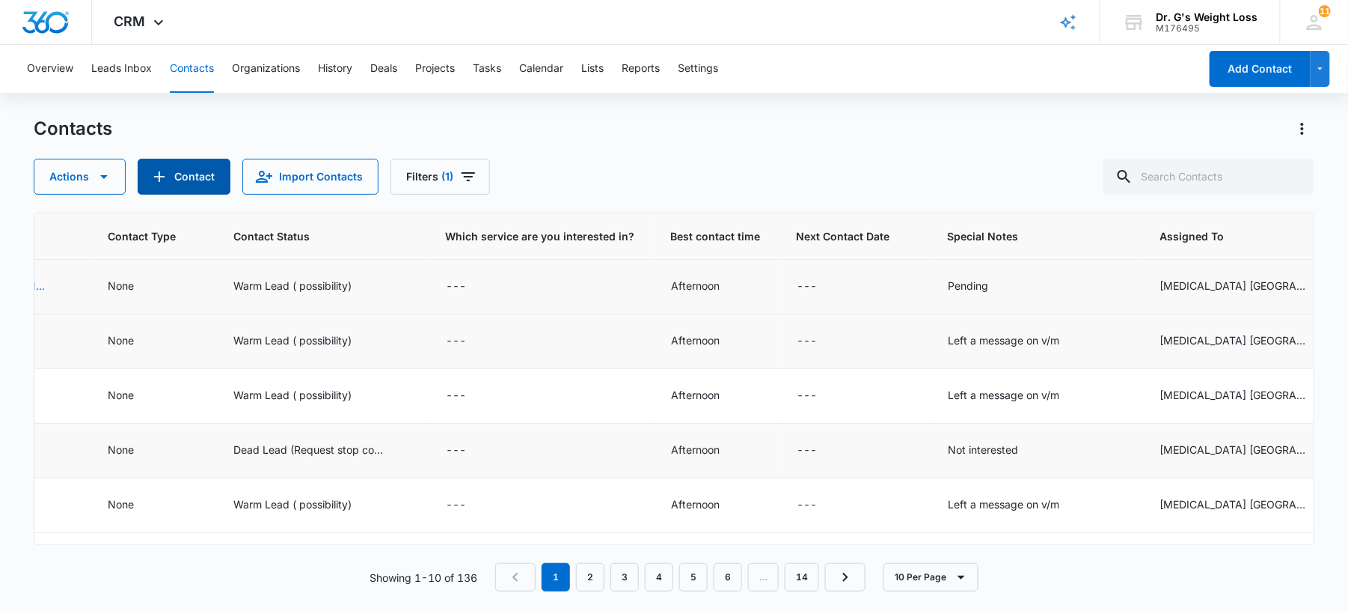
click at [186, 165] on button "Contact" at bounding box center [184, 177] width 93 height 36
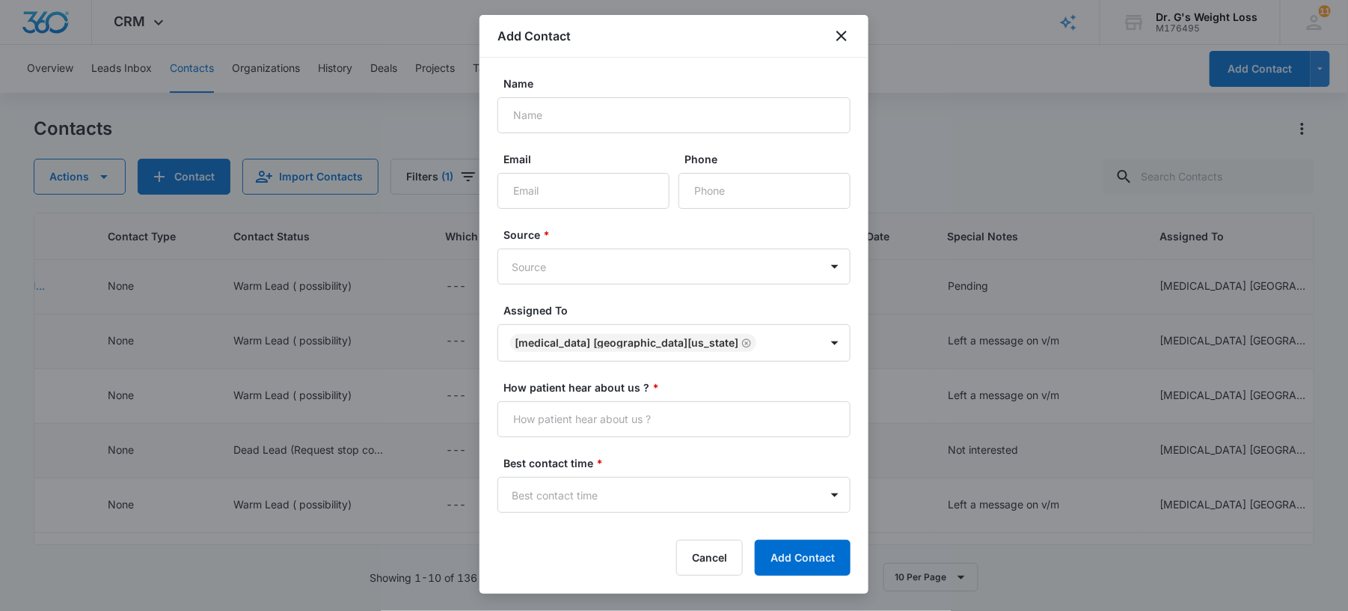
click at [432, 418] on div at bounding box center [674, 305] width 1348 height 611
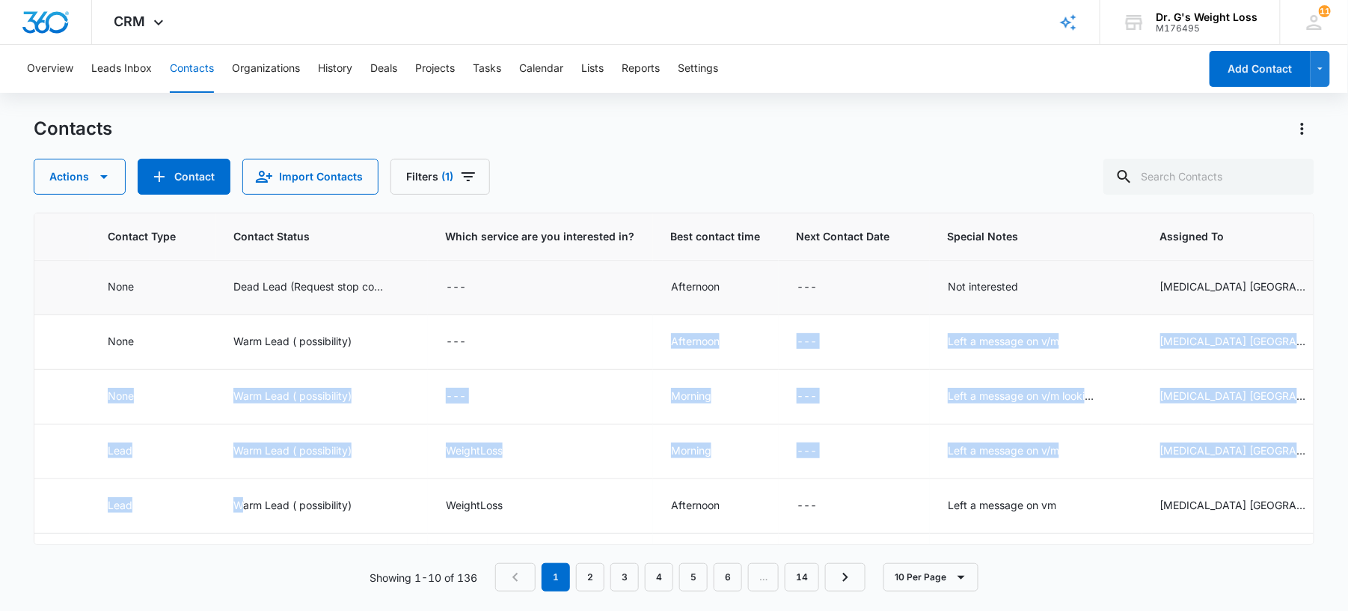
scroll to position [279, 794]
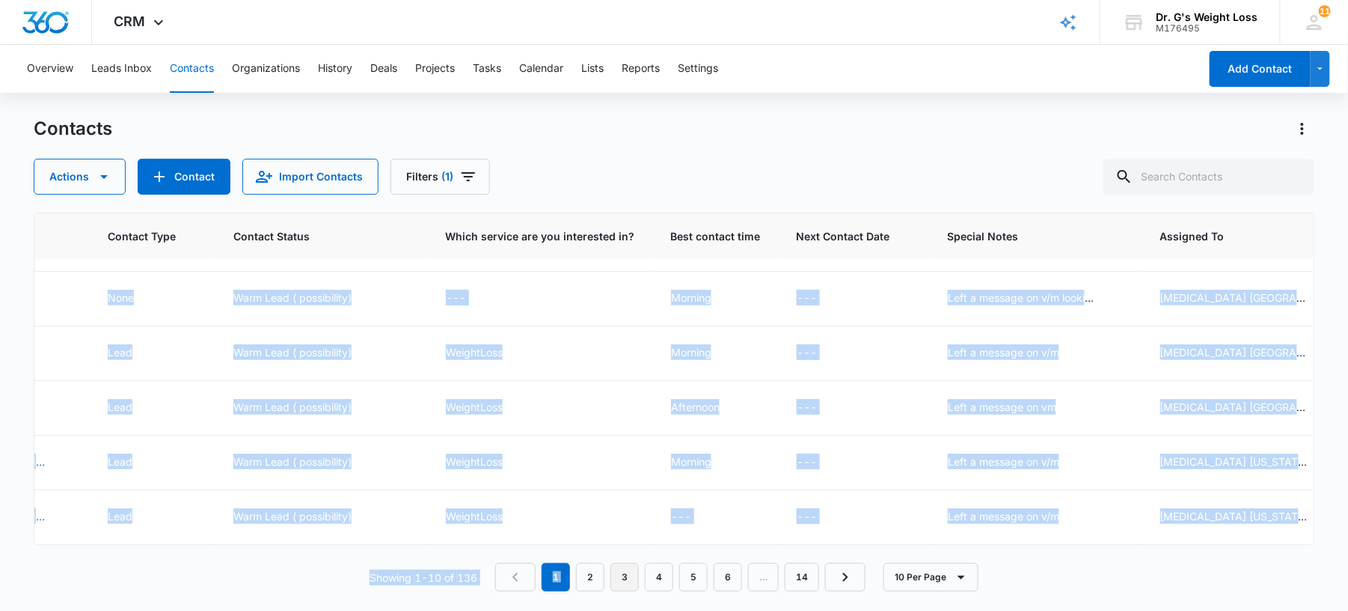
drag, startPoint x: 554, startPoint y: 527, endPoint x: 632, endPoint y: 572, distance: 90.1
click at [632, 572] on div "ID Created Date Contact Name Phone Email Contact Type Contact Status Which serv…" at bounding box center [674, 401] width 1281 height 379
drag, startPoint x: 632, startPoint y: 572, endPoint x: 519, endPoint y: 492, distance: 138.7
click at [519, 508] on div "WeightLoss" at bounding box center [540, 517] width 189 height 18
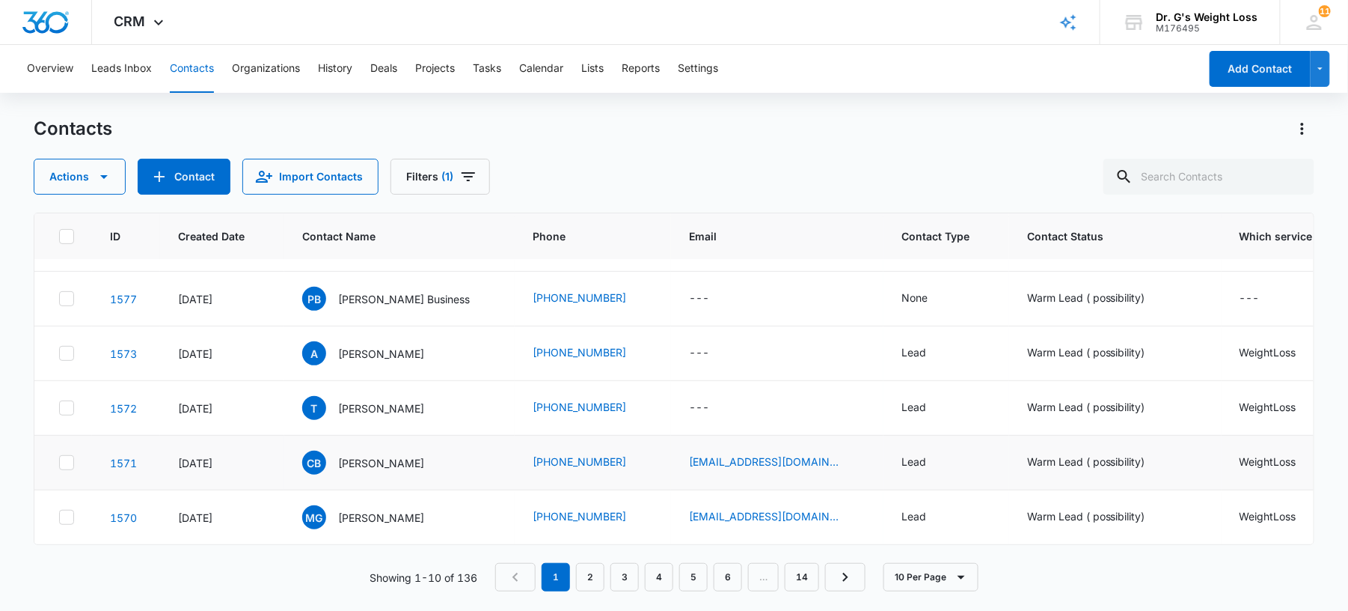
scroll to position [0, 0]
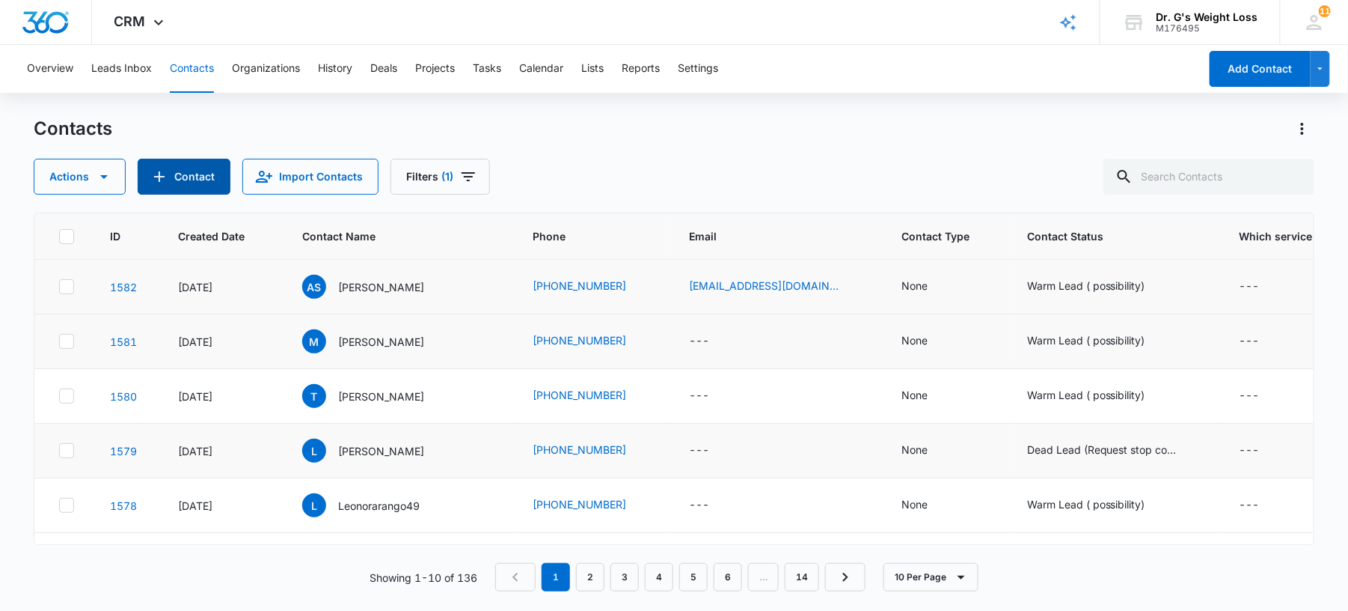
click at [180, 177] on button "Contact" at bounding box center [184, 177] width 93 height 36
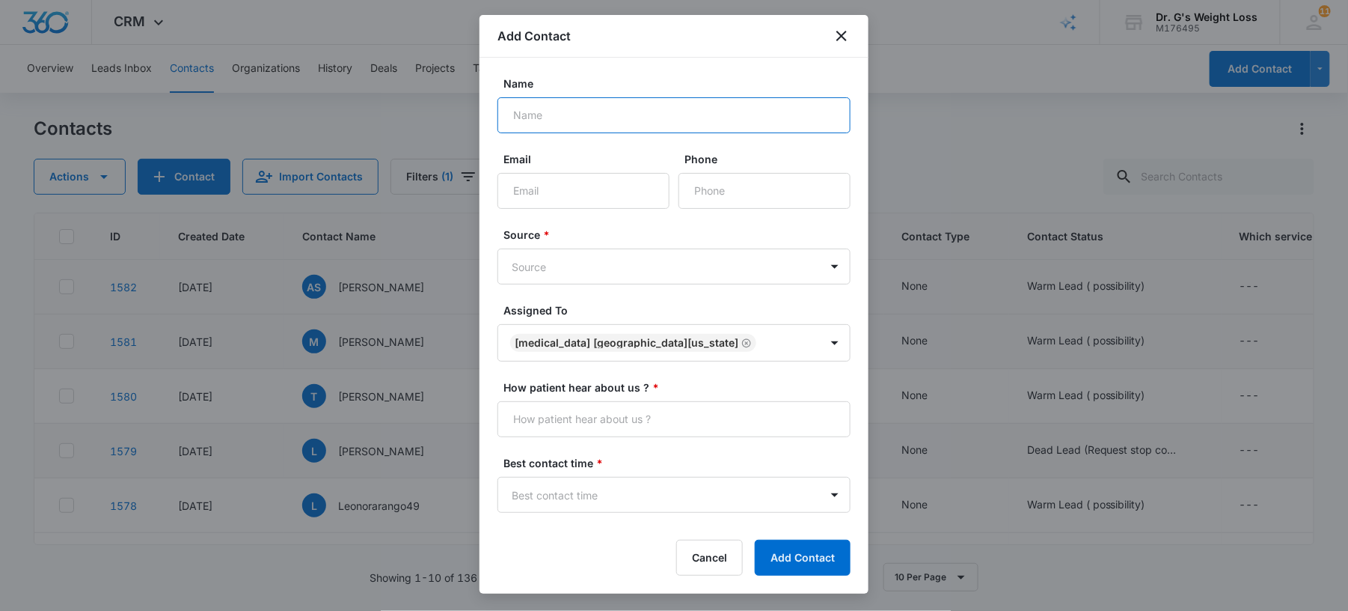
click at [626, 115] on input "Name" at bounding box center [674, 115] width 353 height 36
paste input "[PERSON_NAME]"
type input "[PERSON_NAME]"
click at [702, 195] on input "Phone" at bounding box center [765, 191] width 172 height 36
paste input "[PHONE_NUMBER]"
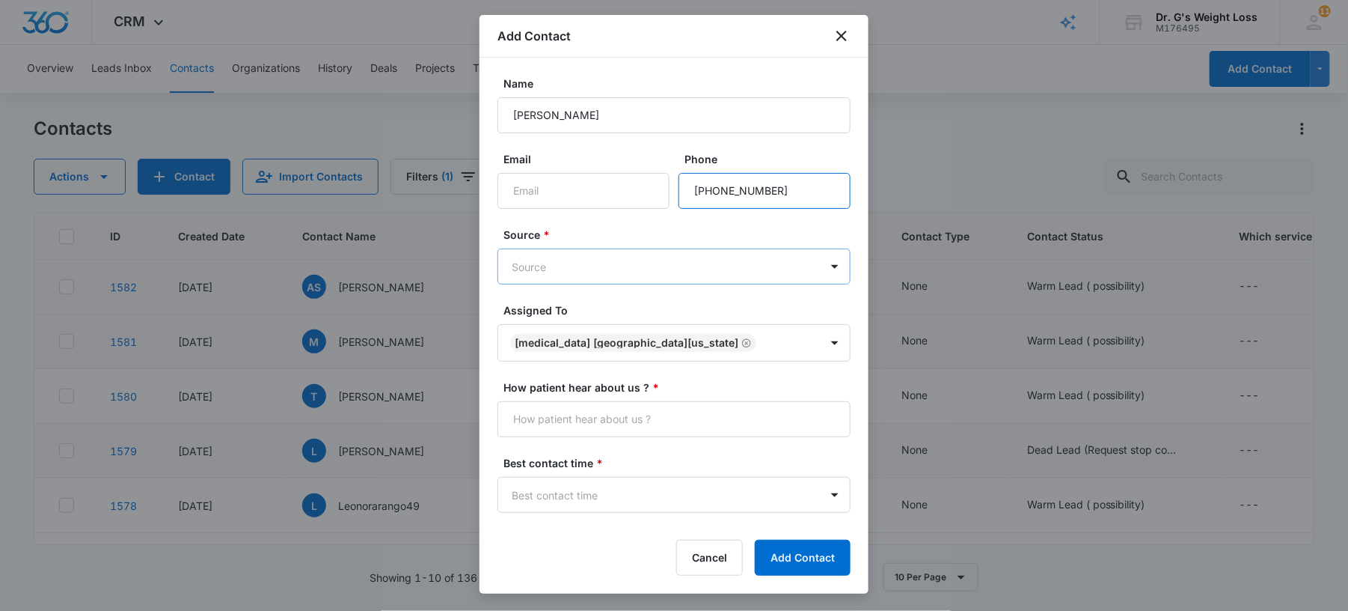
type input "[PHONE_NUMBER]"
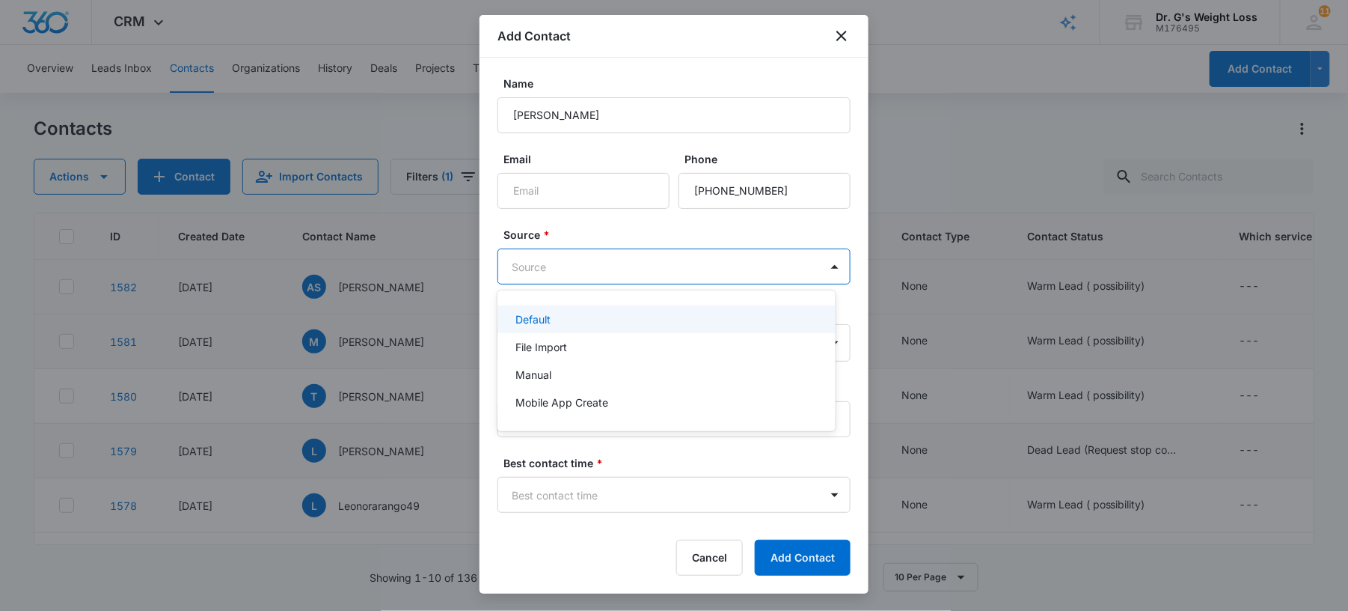
click at [549, 257] on body "CRM Apps Forms CRM Email Files Brand AI Assistant Review & Import Brand Profile…" at bounding box center [674, 305] width 1348 height 611
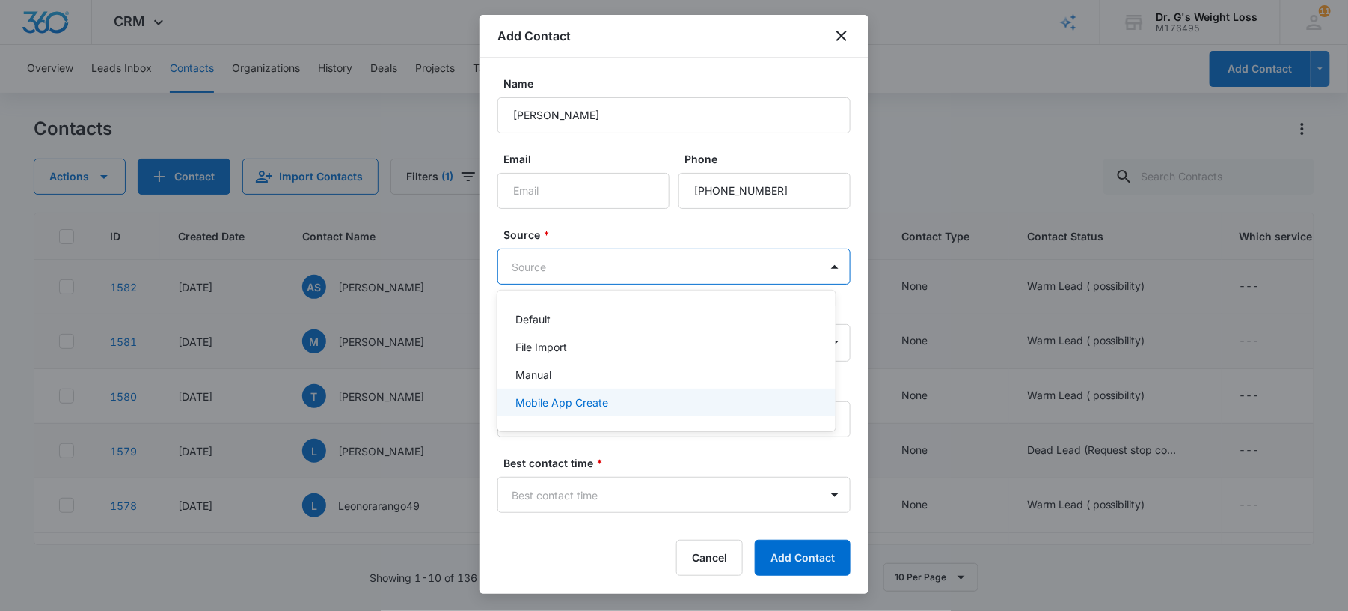
click at [557, 400] on p "Mobile App Create" at bounding box center [562, 402] width 93 height 16
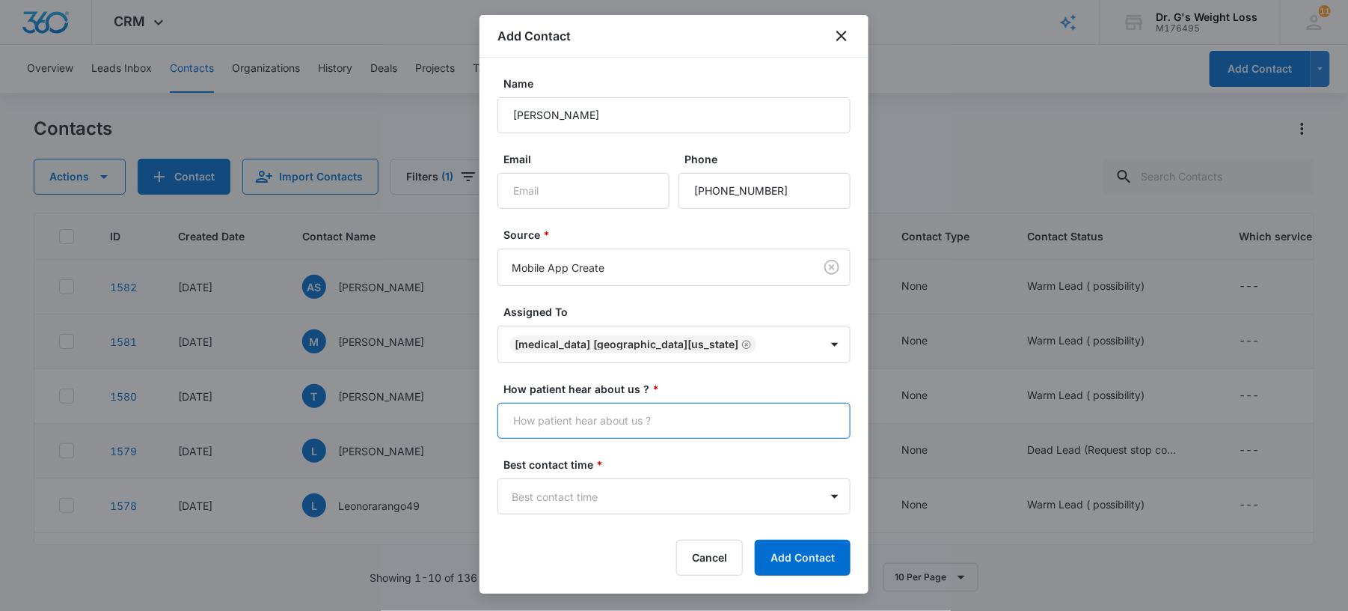
click at [572, 419] on input "How patient hear about us ? *" at bounding box center [674, 421] width 353 height 36
type input "Many Chat"
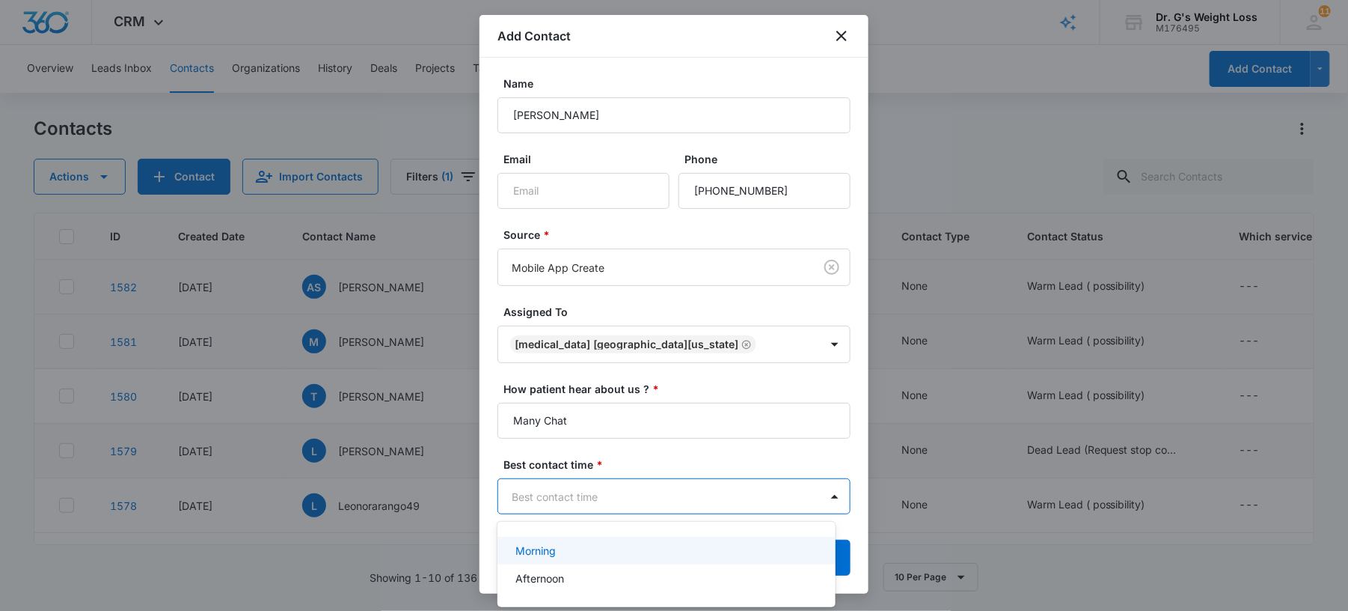
click at [576, 498] on body "CRM Apps Forms CRM Email Files Brand AI Assistant Review & Import Brand Profile…" at bounding box center [674, 305] width 1348 height 611
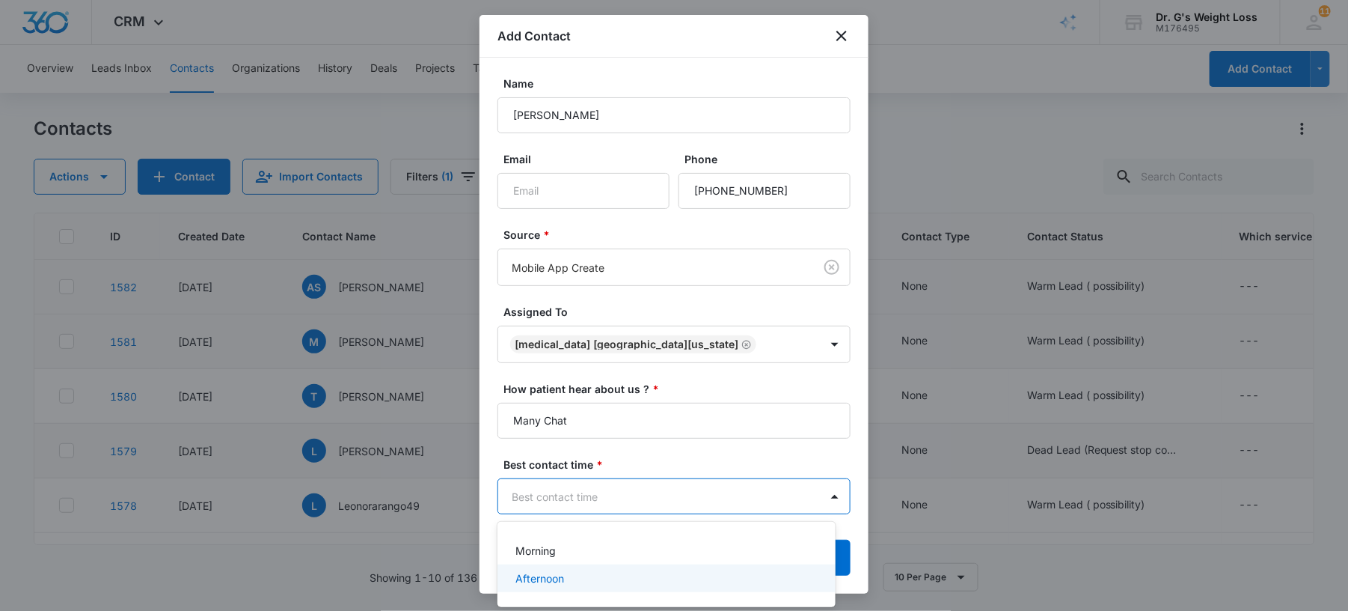
click at [549, 567] on div "Afternoon" at bounding box center [667, 578] width 338 height 28
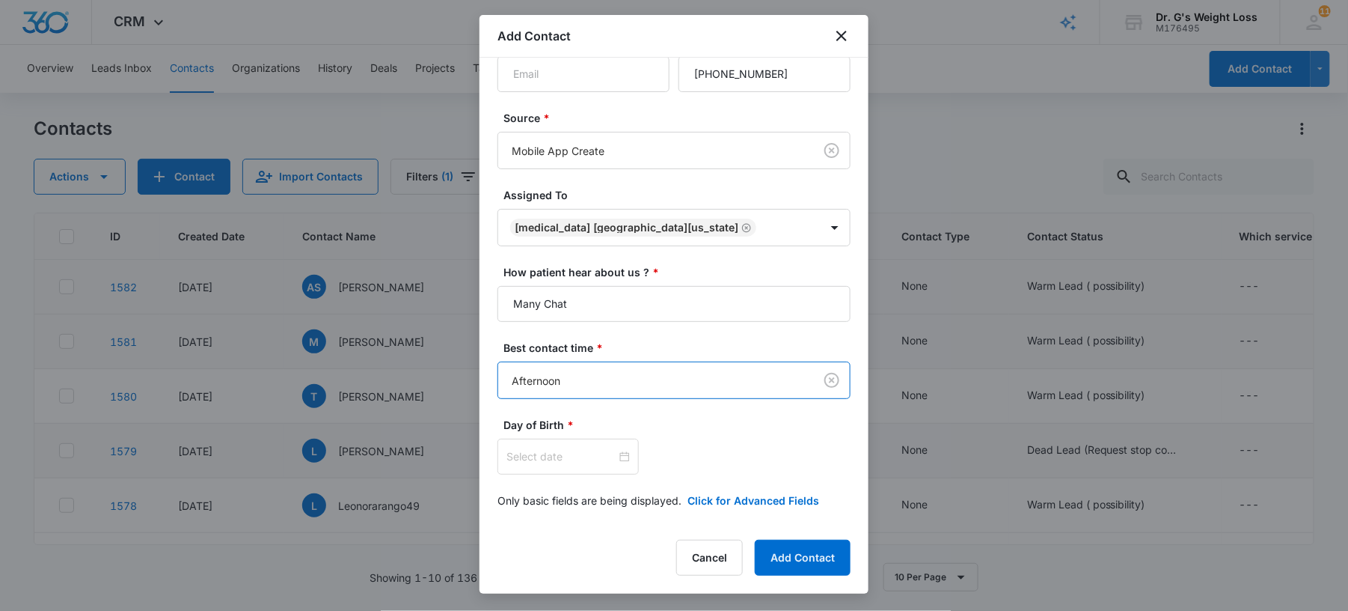
scroll to position [120, 0]
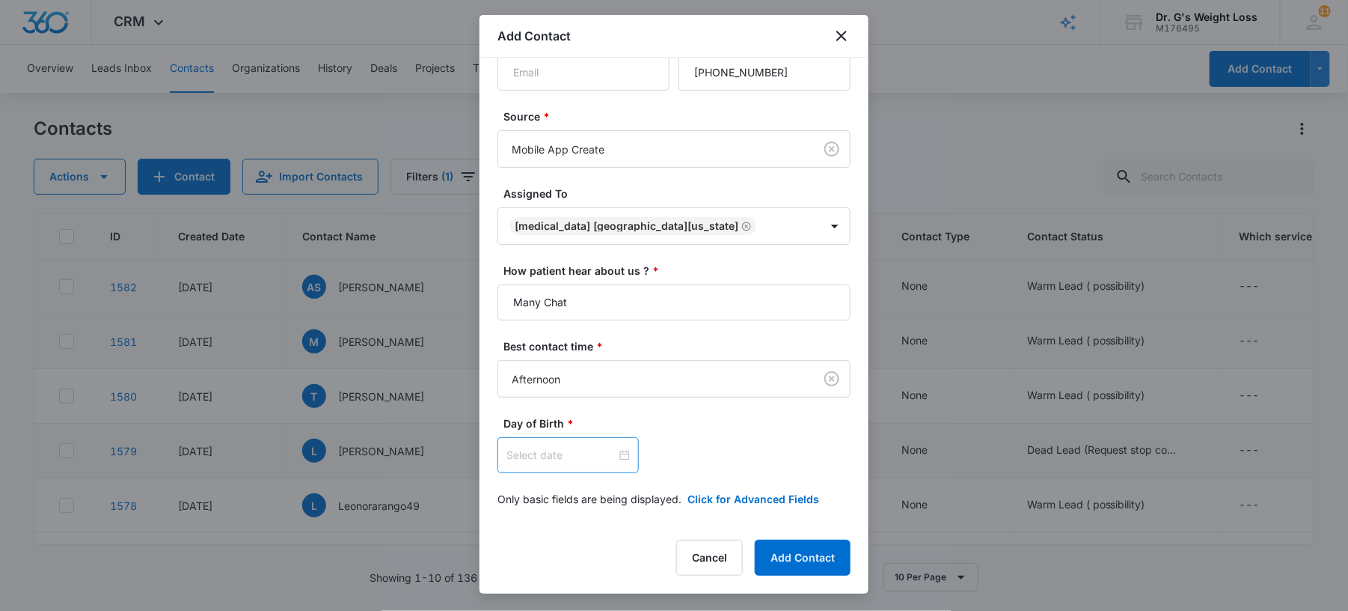
click at [597, 444] on div at bounding box center [568, 455] width 141 height 36
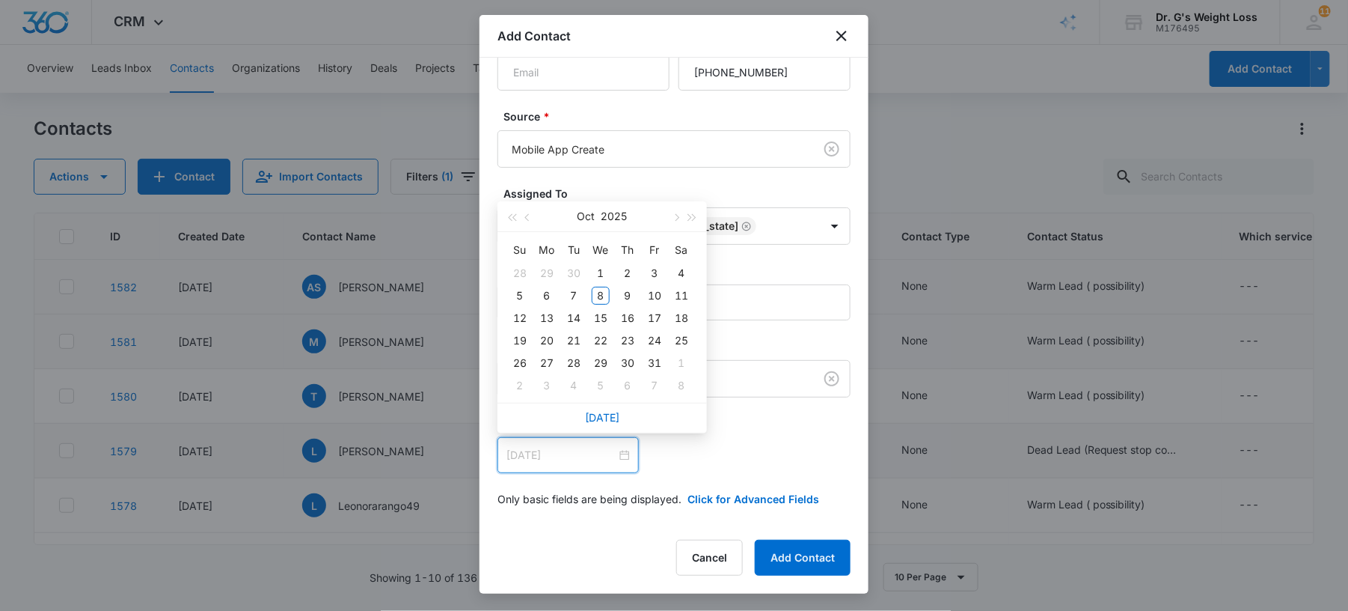
type input "[DATE]"
click at [603, 227] on button "2025" at bounding box center [615, 216] width 26 height 30
click at [510, 221] on span "button" at bounding box center [511, 221] width 7 height 7
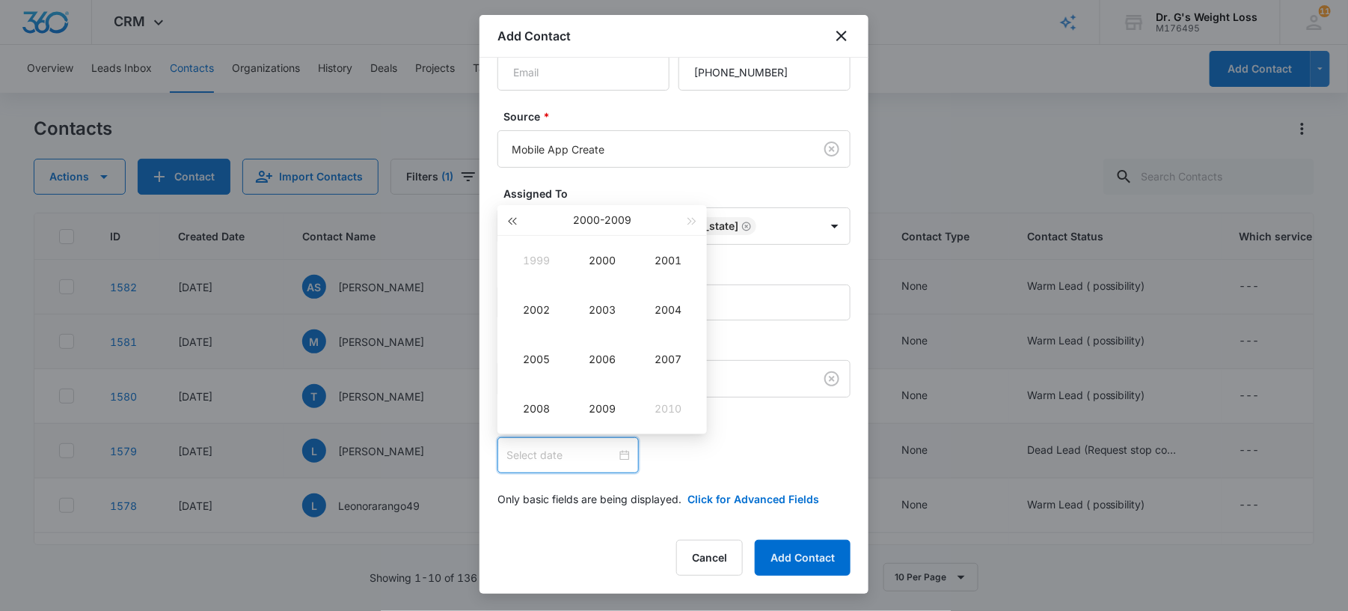
click at [510, 221] on span "button" at bounding box center [511, 221] width 7 height 7
type input "[DATE]"
click at [689, 218] on span "button" at bounding box center [692, 221] width 7 height 7
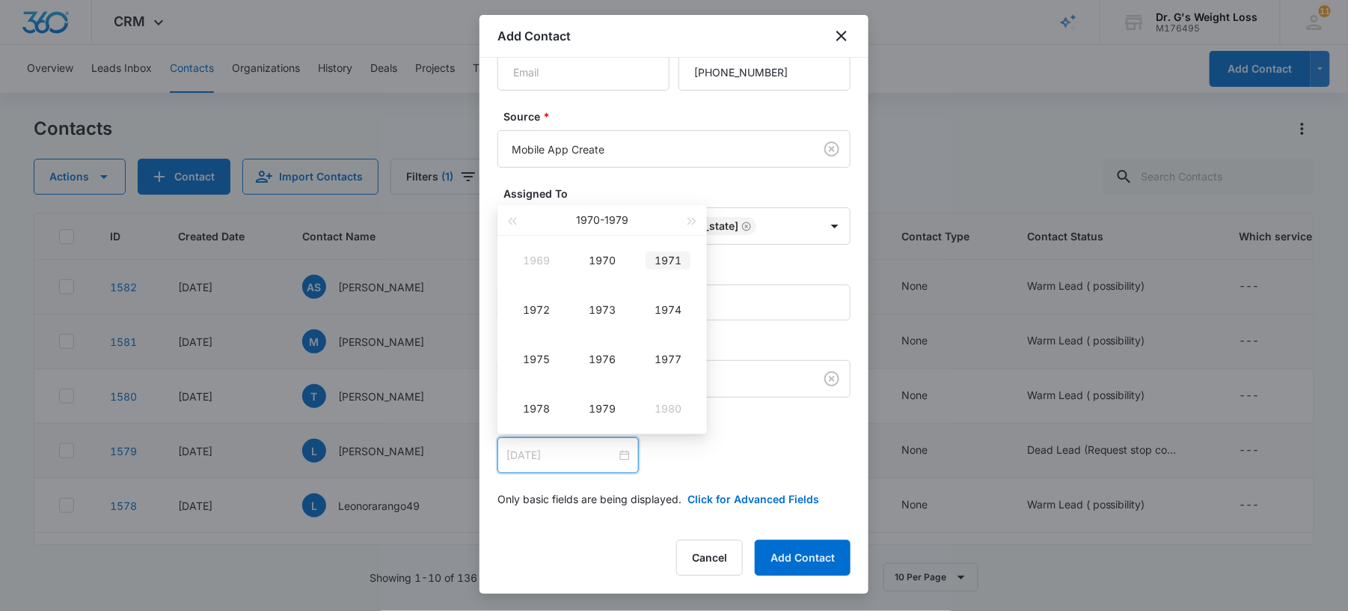
type input "[DATE]"
click at [620, 352] on div "1976" at bounding box center [602, 359] width 45 height 18
type input "[DATE]"
click at [533, 251] on div "Jan" at bounding box center [536, 260] width 45 height 18
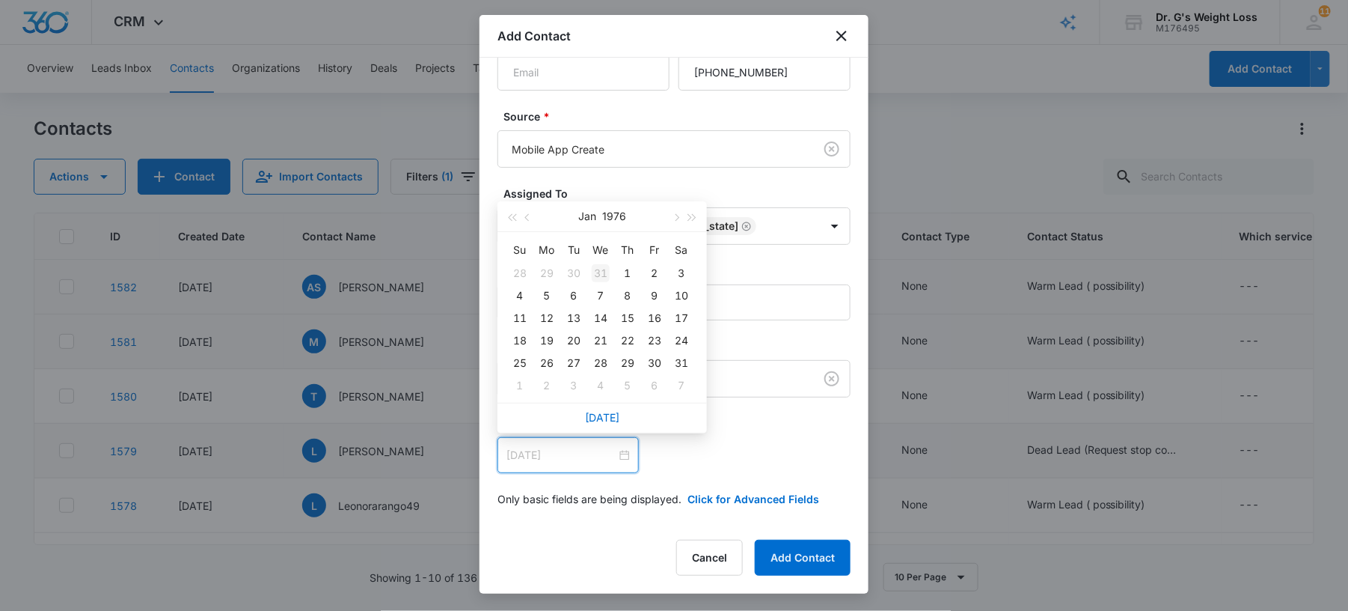
type input "[DATE]"
click at [630, 276] on div "1" at bounding box center [628, 273] width 18 height 18
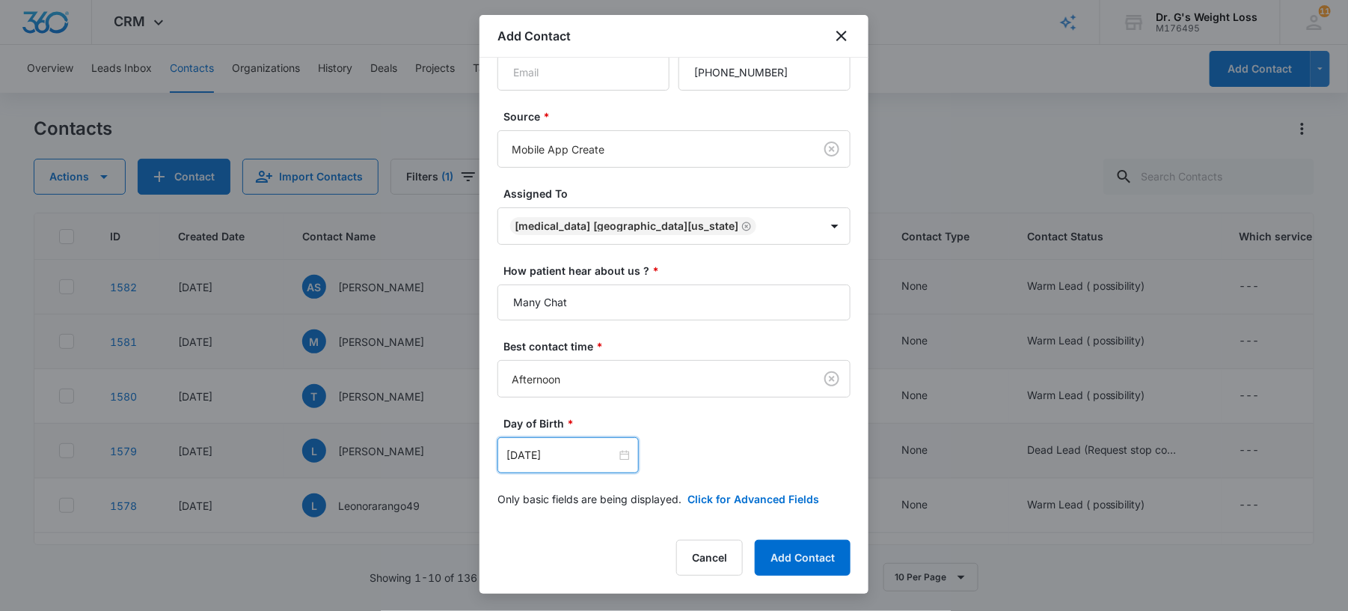
scroll to position [0, 0]
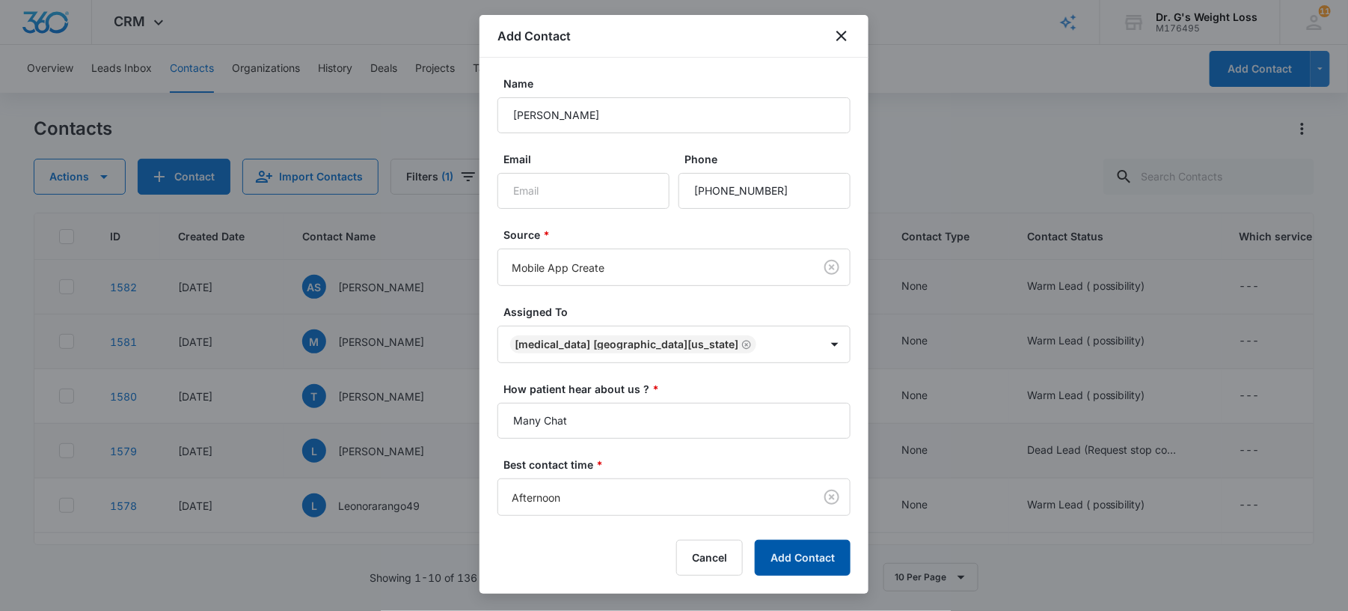
click at [814, 551] on button "Add Contact" at bounding box center [803, 557] width 96 height 36
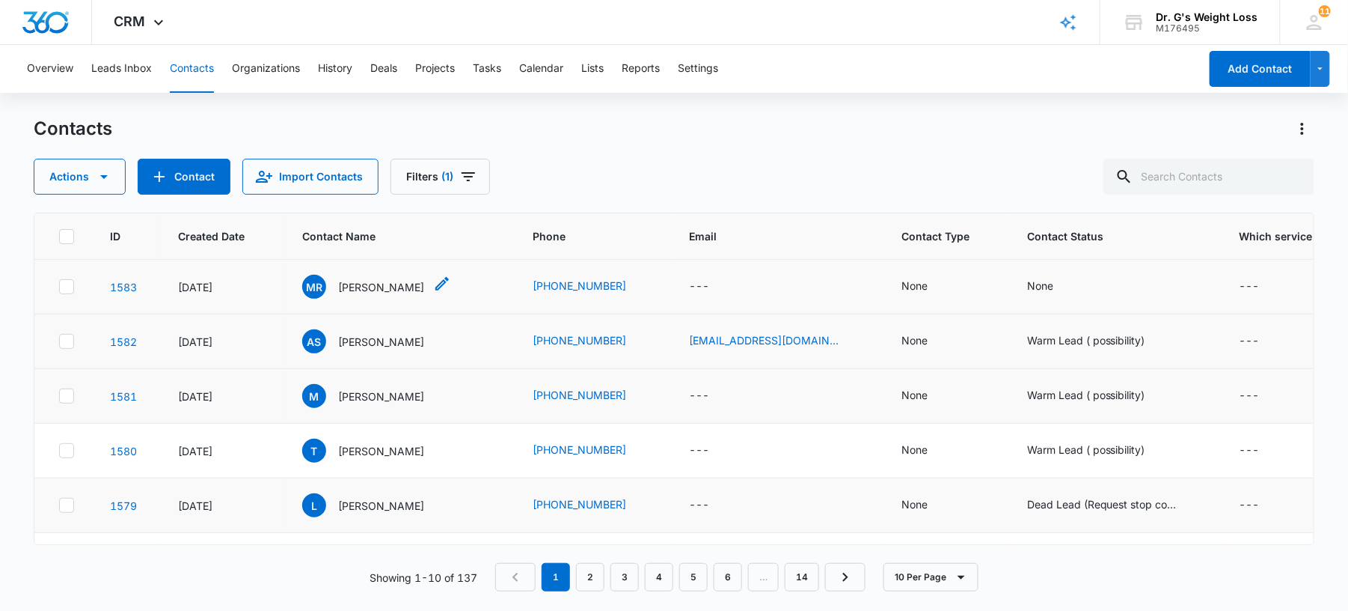
click at [396, 279] on div "[PERSON_NAME]" at bounding box center [376, 287] width 149 height 24
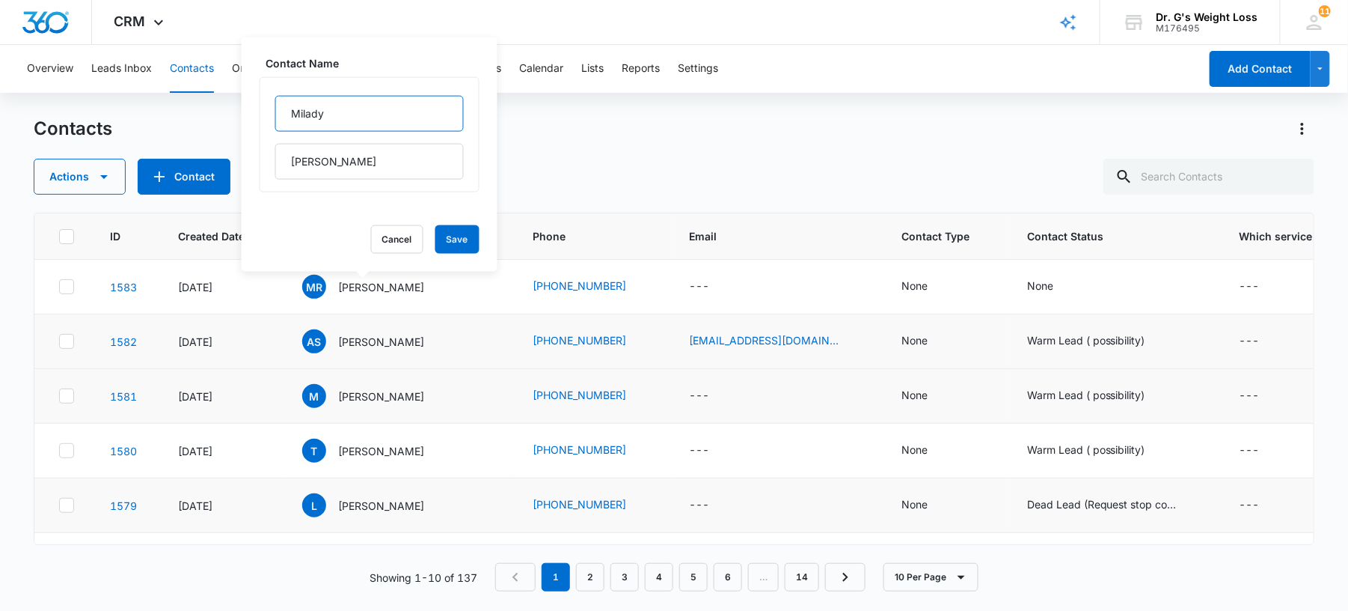
drag, startPoint x: 237, startPoint y: 129, endPoint x: -4, endPoint y: 144, distance: 242.1
click at [0, 144] on html "CRM Apps Forms CRM Email Files Brand AI Assistant Review & Import Brand Profile…" at bounding box center [674, 305] width 1348 height 611
click at [548, 129] on div "Contacts" at bounding box center [674, 129] width 1281 height 24
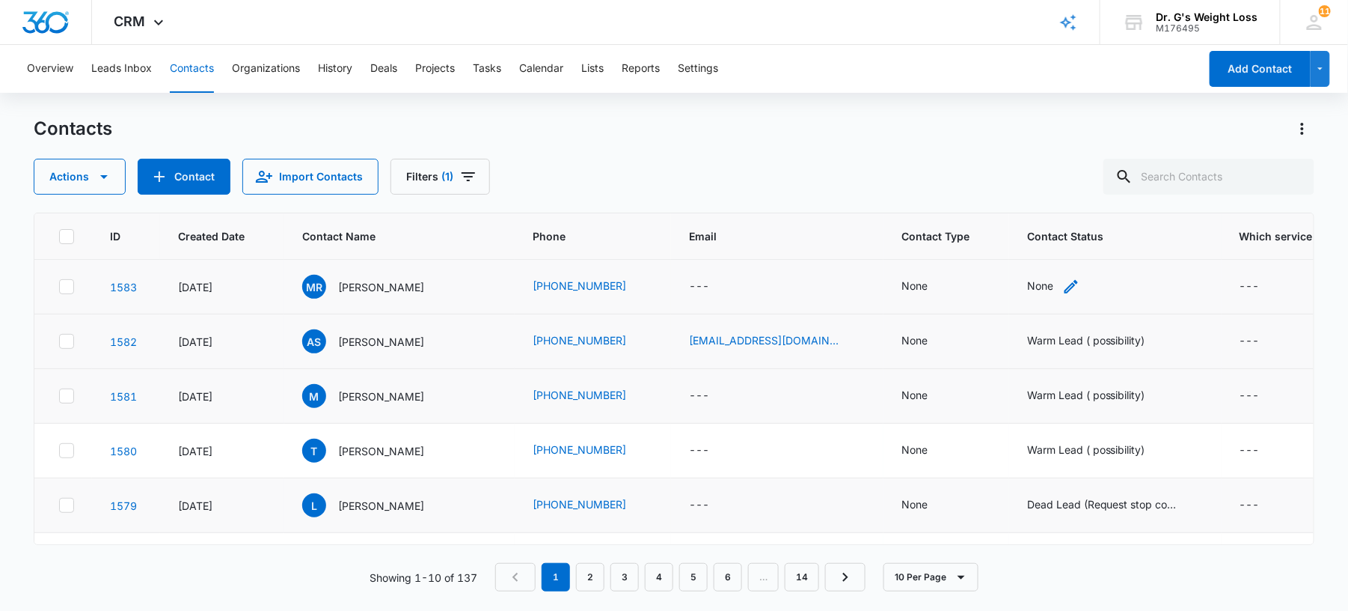
click at [1027, 279] on div "None" at bounding box center [1040, 286] width 26 height 16
click at [1031, 187] on div at bounding box center [1043, 191] width 24 height 24
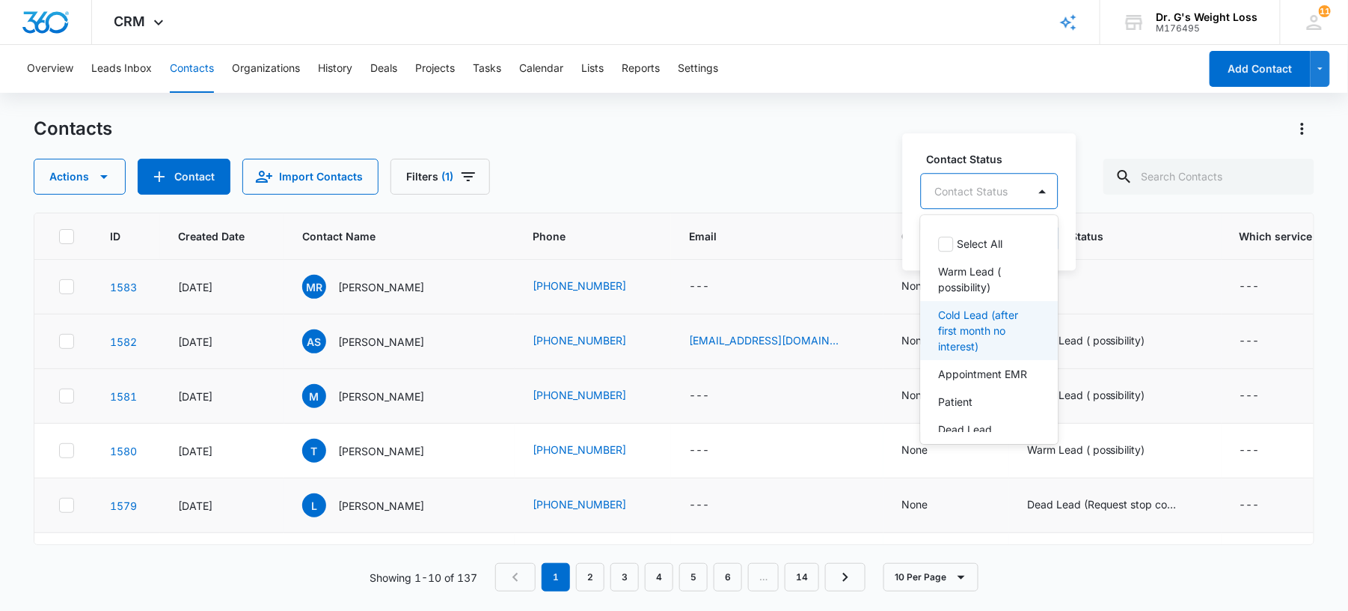
click at [988, 321] on p "Cold Lead (after first month no interest)" at bounding box center [988, 330] width 99 height 47
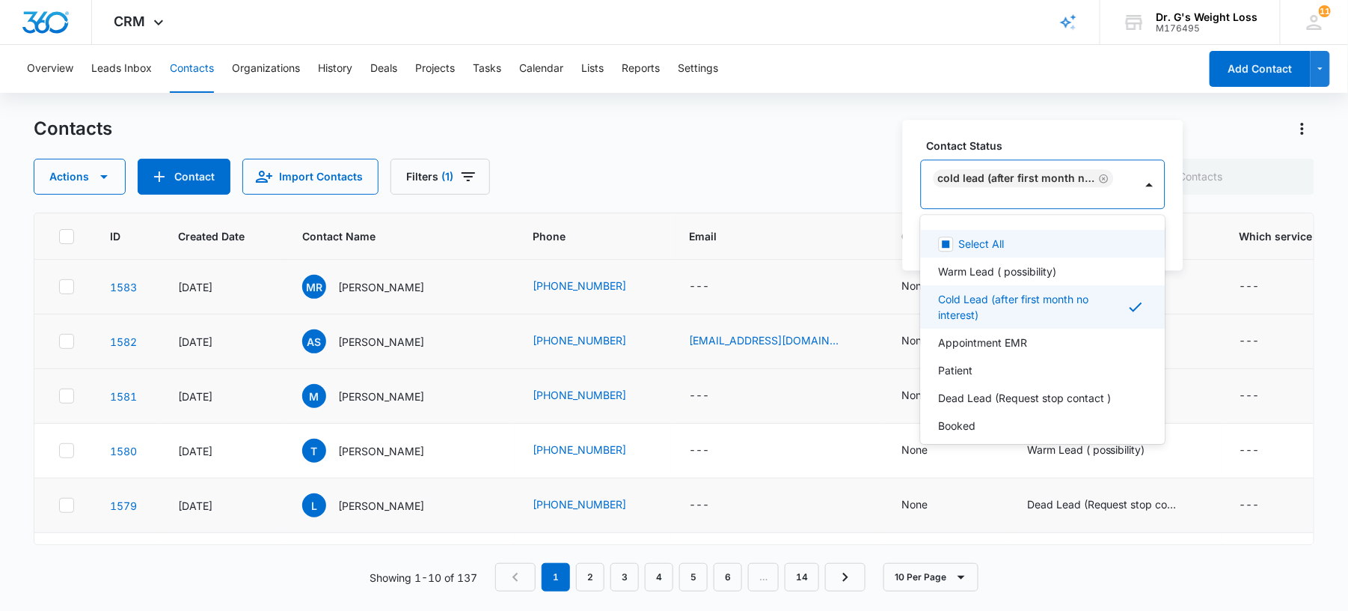
click at [1033, 198] on div at bounding box center [1025, 201] width 180 height 19
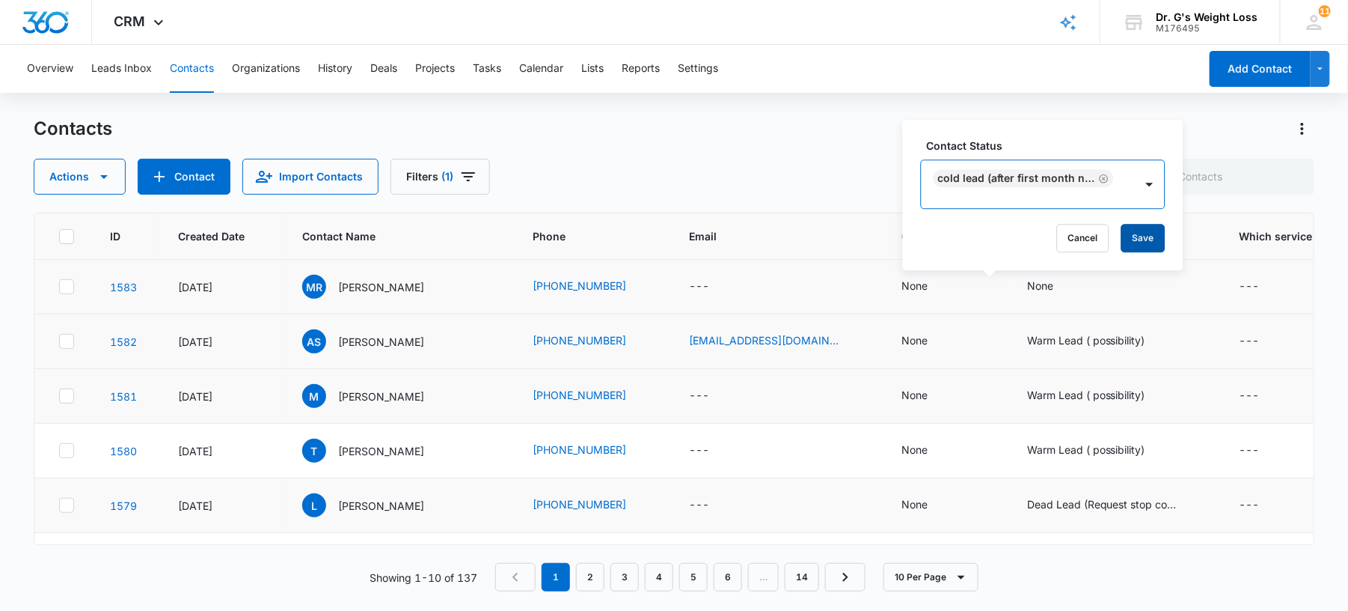
click at [1139, 234] on button "Save" at bounding box center [1144, 238] width 44 height 28
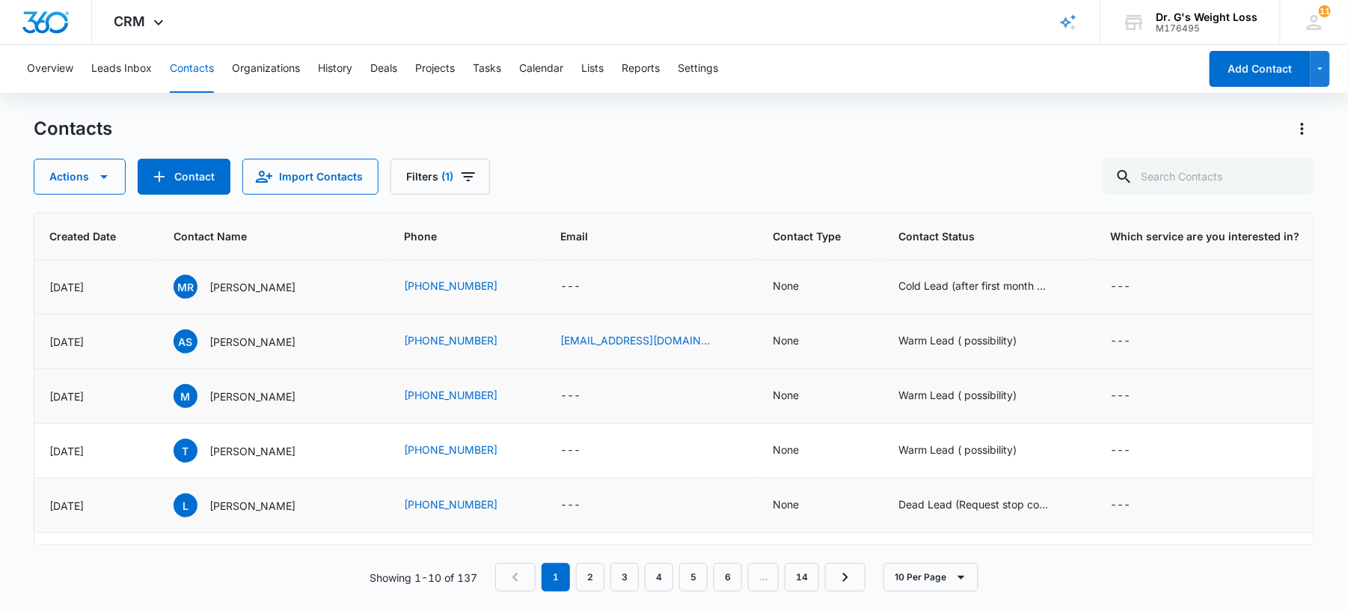
scroll to position [0, 138]
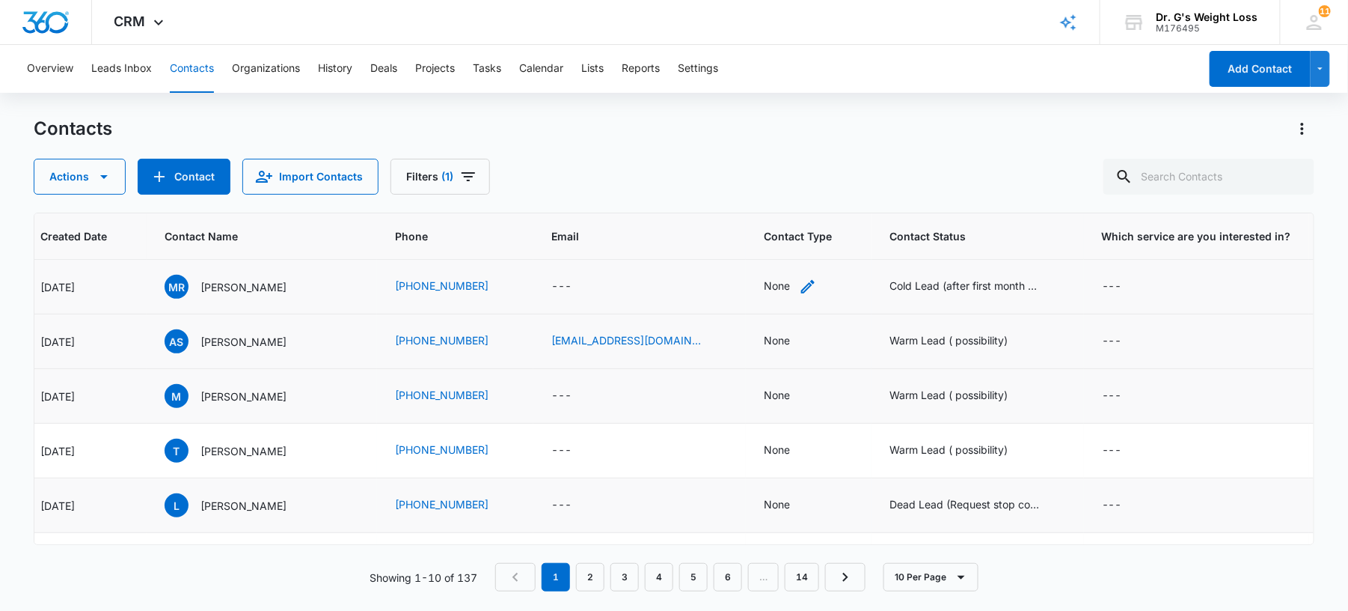
click at [764, 284] on div "None" at bounding box center [777, 286] width 26 height 16
click at [775, 187] on div at bounding box center [777, 191] width 24 height 24
click at [845, 159] on div "Actions Contact Import Contacts Filters (1)" at bounding box center [674, 177] width 1281 height 36
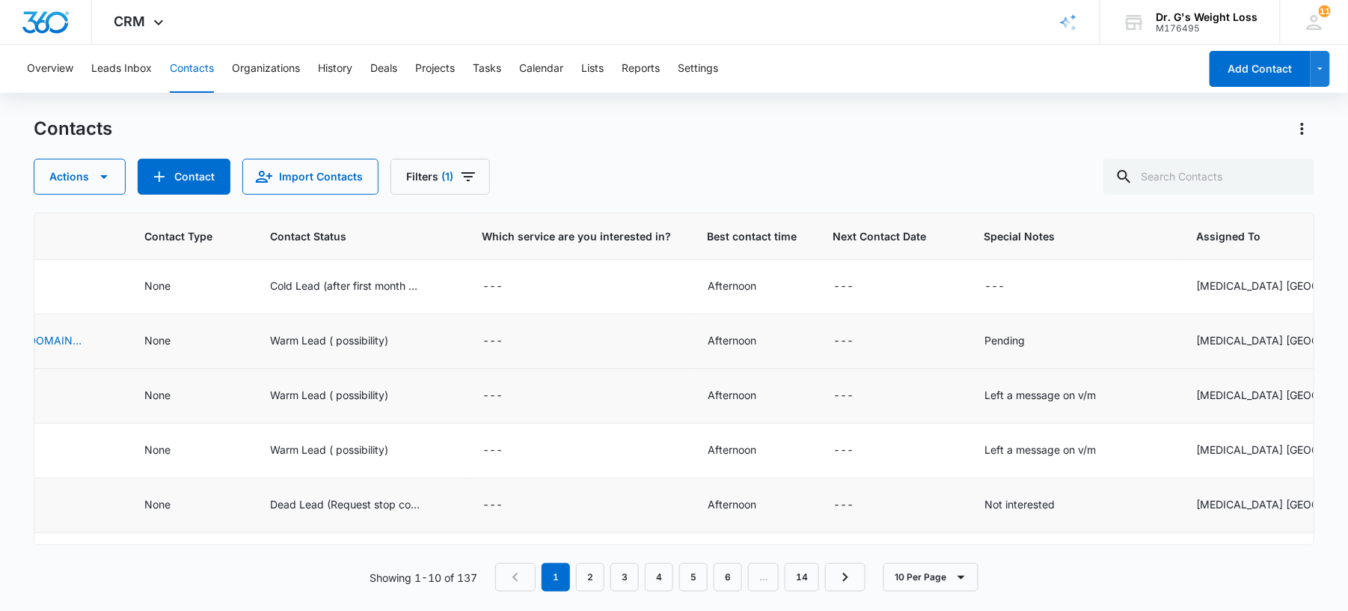
scroll to position [0, 785]
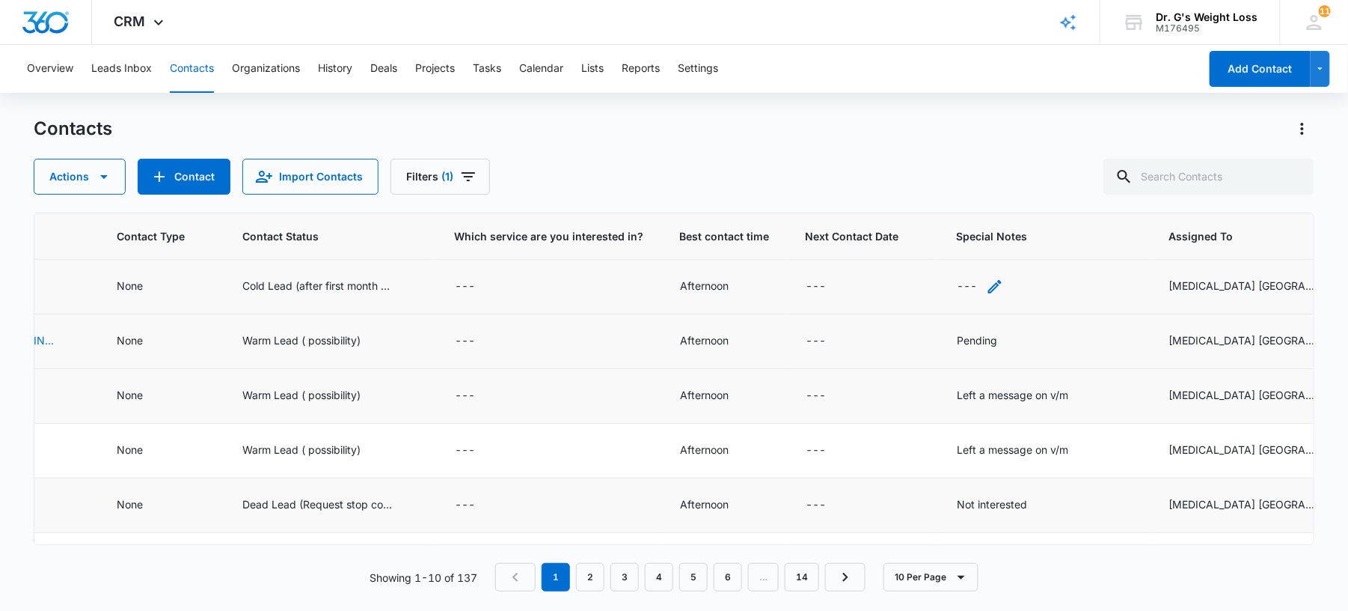
click at [957, 287] on div "---" at bounding box center [967, 287] width 20 height 18
paste textarea "Left a message on v/m"
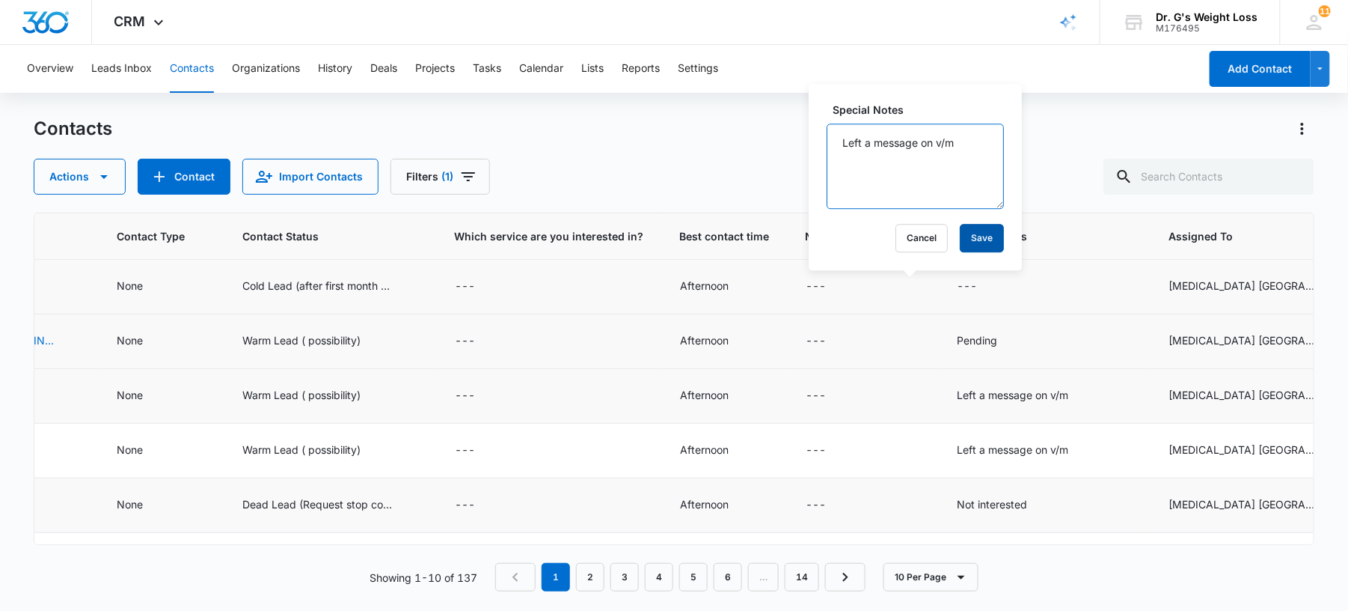
type textarea "Left a message on v/m"
click at [970, 243] on button "Save" at bounding box center [982, 238] width 44 height 28
